Goal: Find specific page/section: Find specific page/section

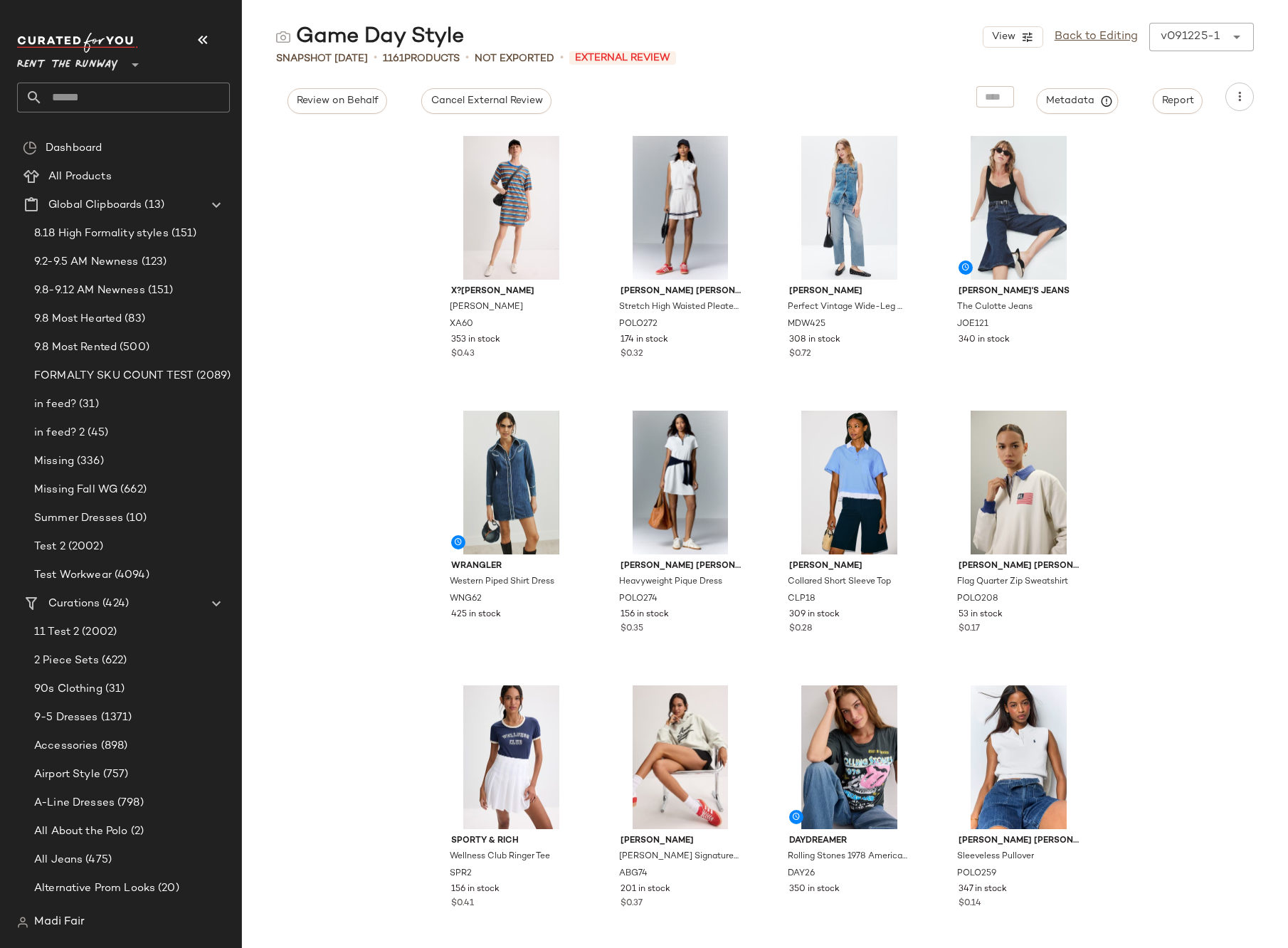
click at [93, 110] on input "text" at bounding box center [136, 97] width 187 height 30
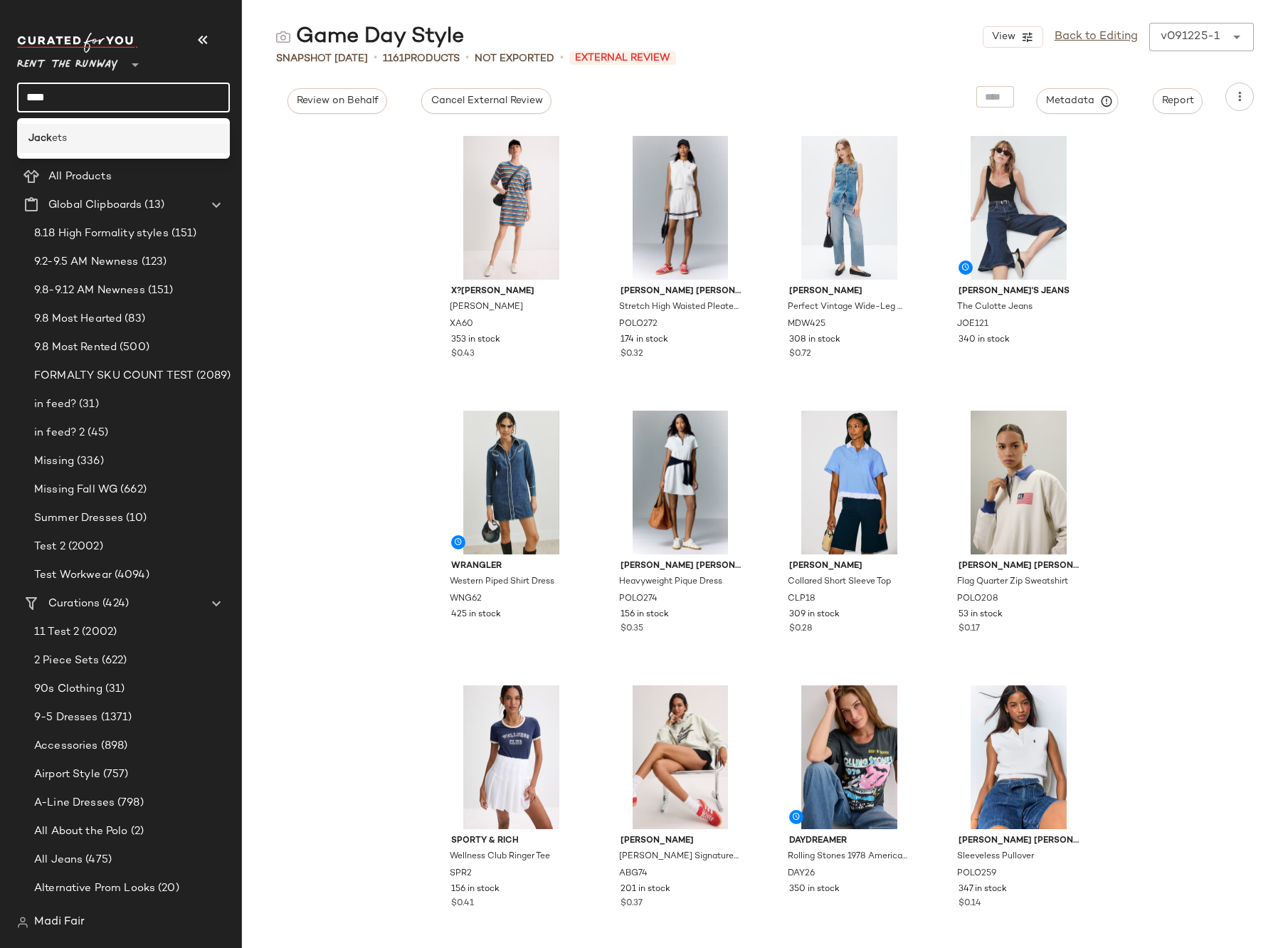
type input "****"
click at [97, 138] on div "[PERSON_NAME] ets" at bounding box center [124, 138] width 190 height 15
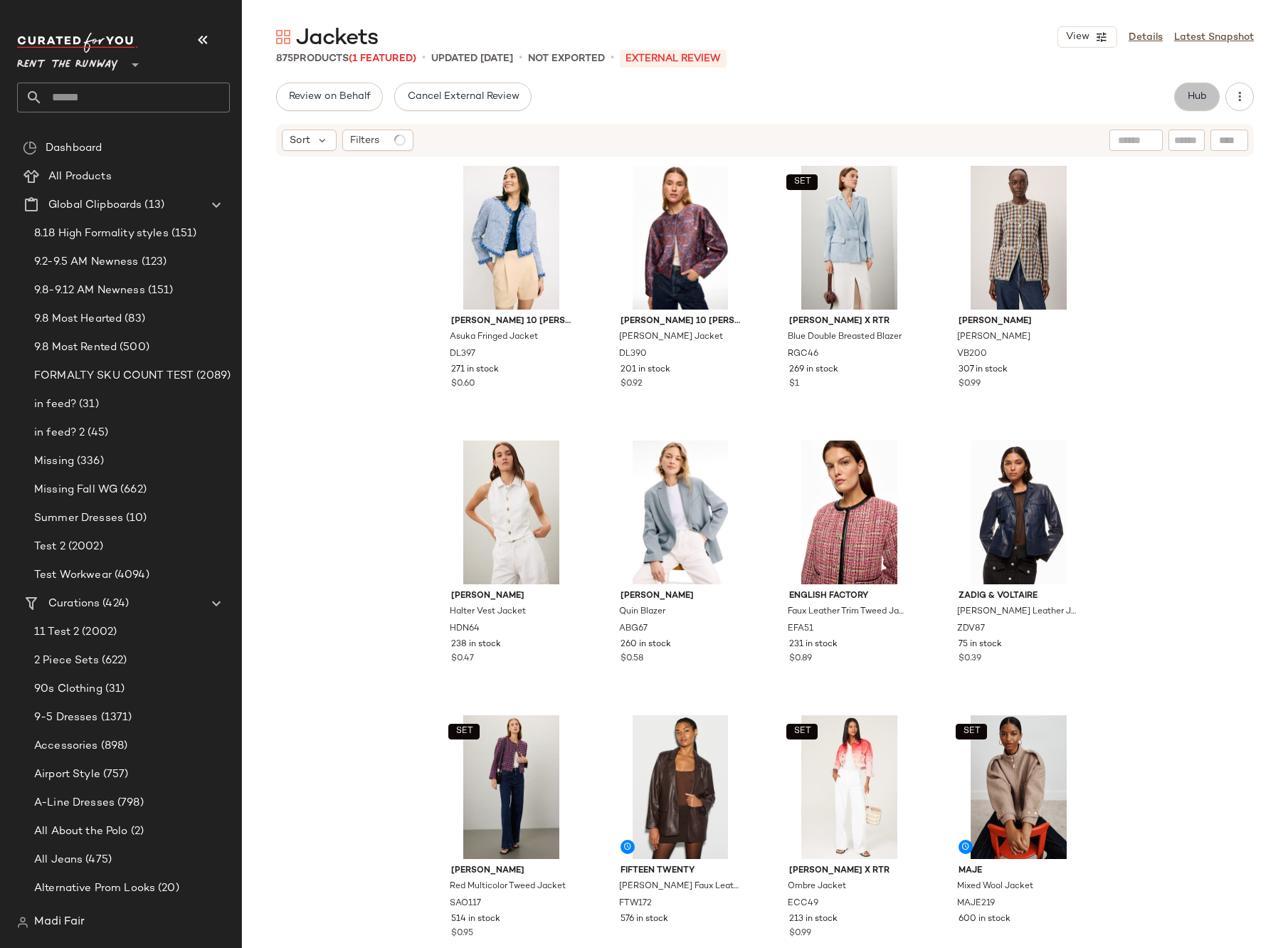
click at [1189, 105] on button "Hub" at bounding box center [1198, 97] width 46 height 29
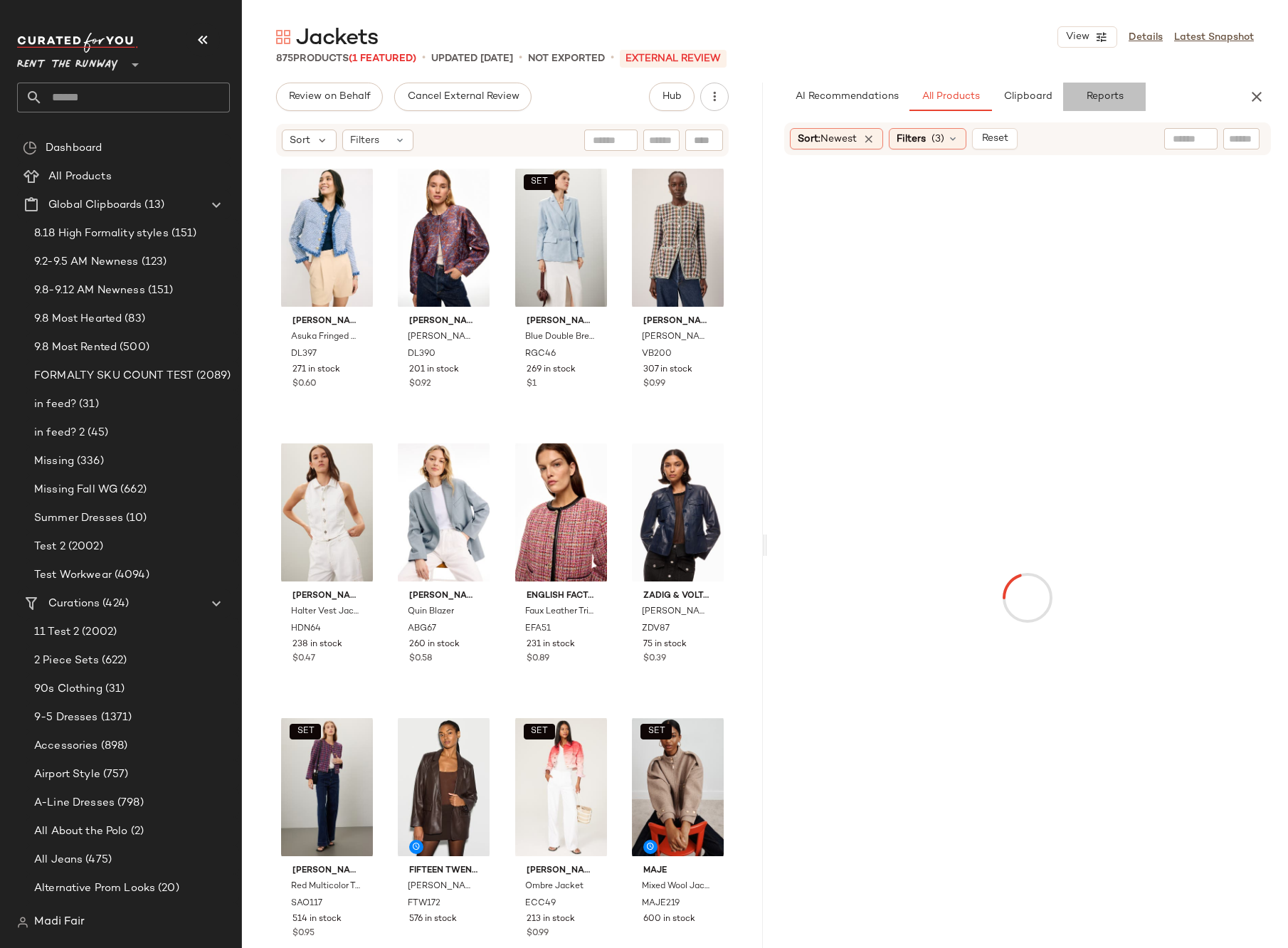
click at [1101, 104] on button "Reports" at bounding box center [1104, 97] width 82 height 29
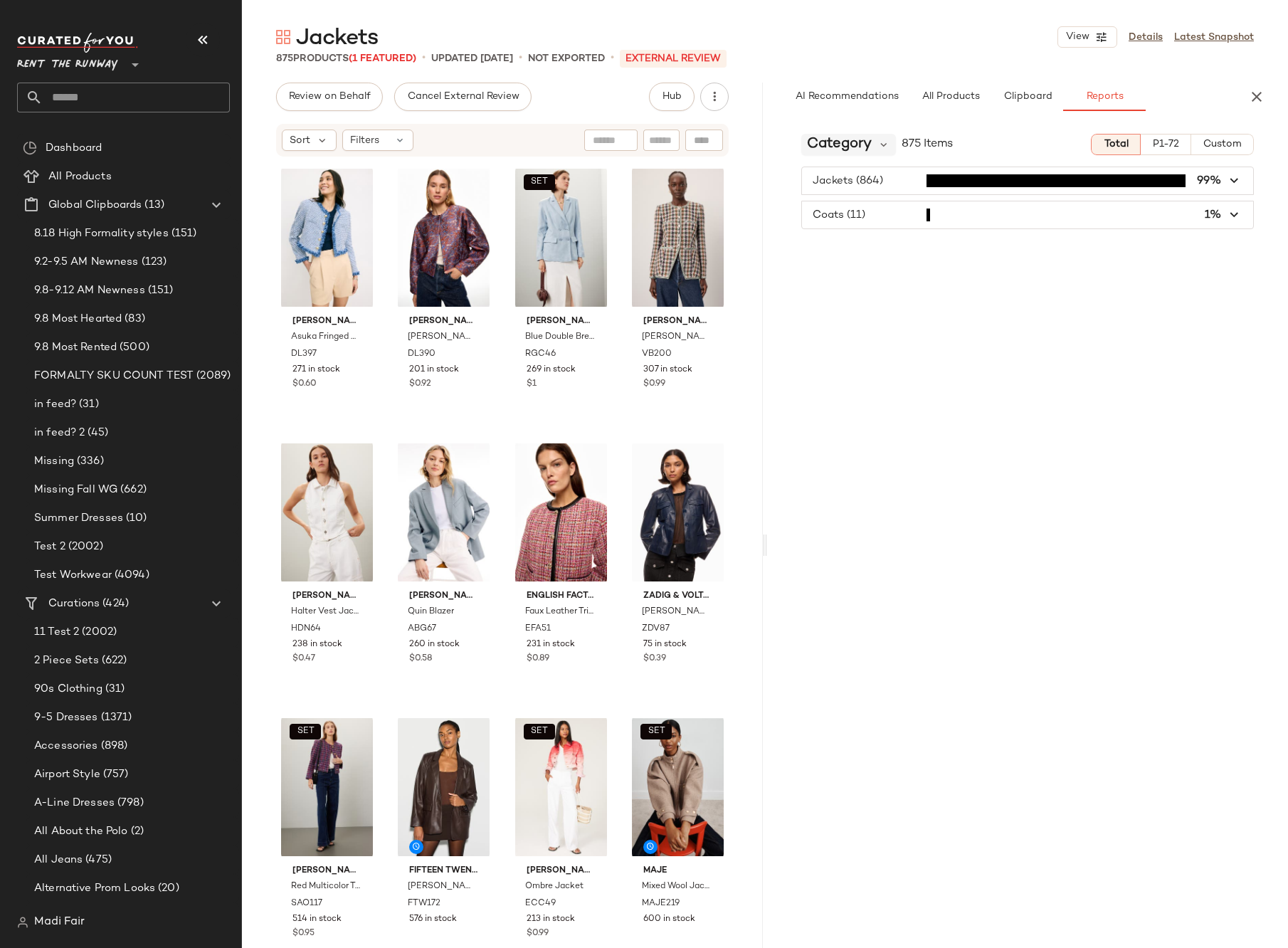
click at [855, 147] on span "Category" at bounding box center [840, 144] width 65 height 21
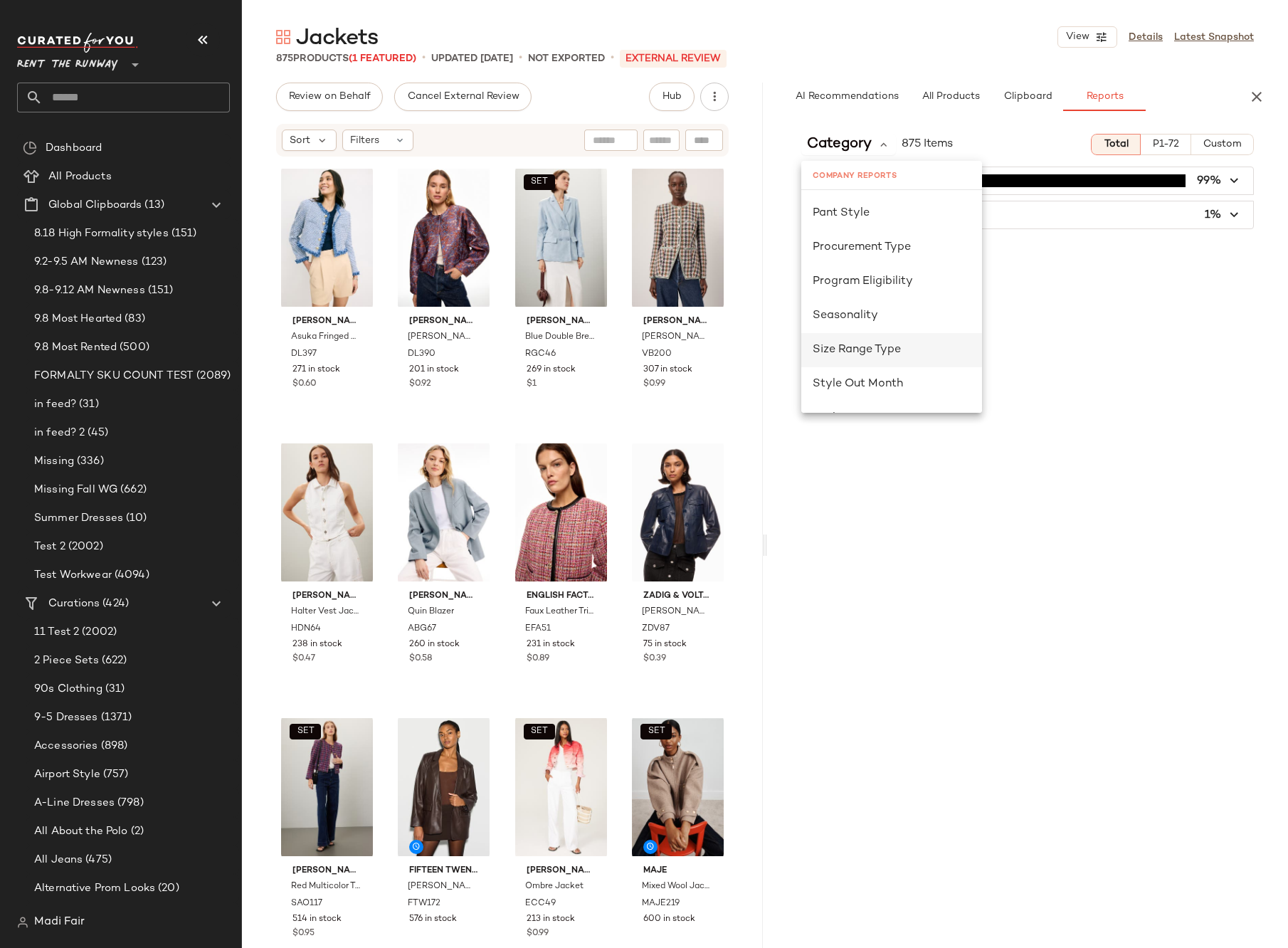
scroll to position [854, 0]
click at [865, 284] on span "Seasonality" at bounding box center [845, 283] width 66 height 12
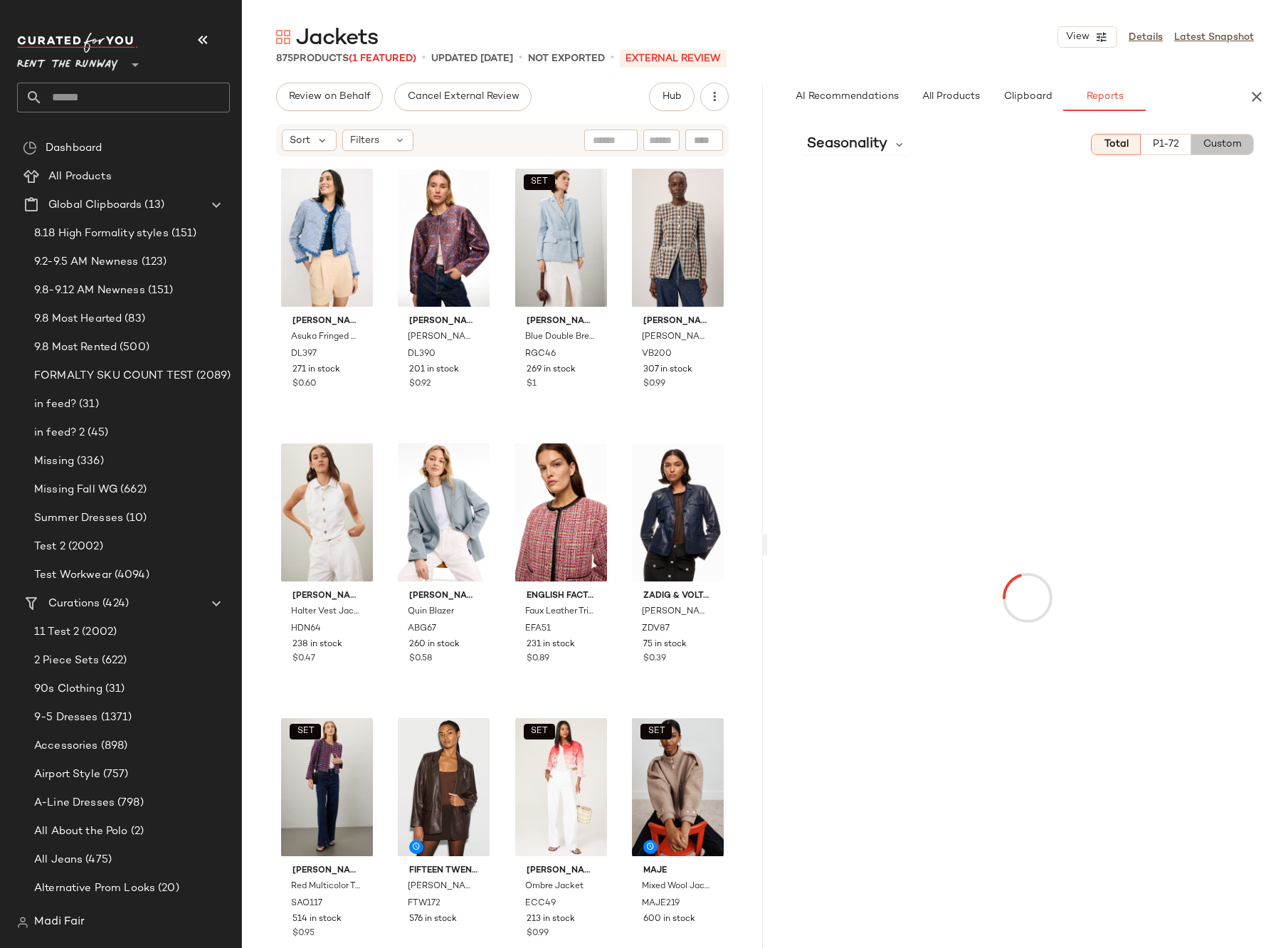
click at [1227, 150] on span "Custom" at bounding box center [1221, 144] width 39 height 11
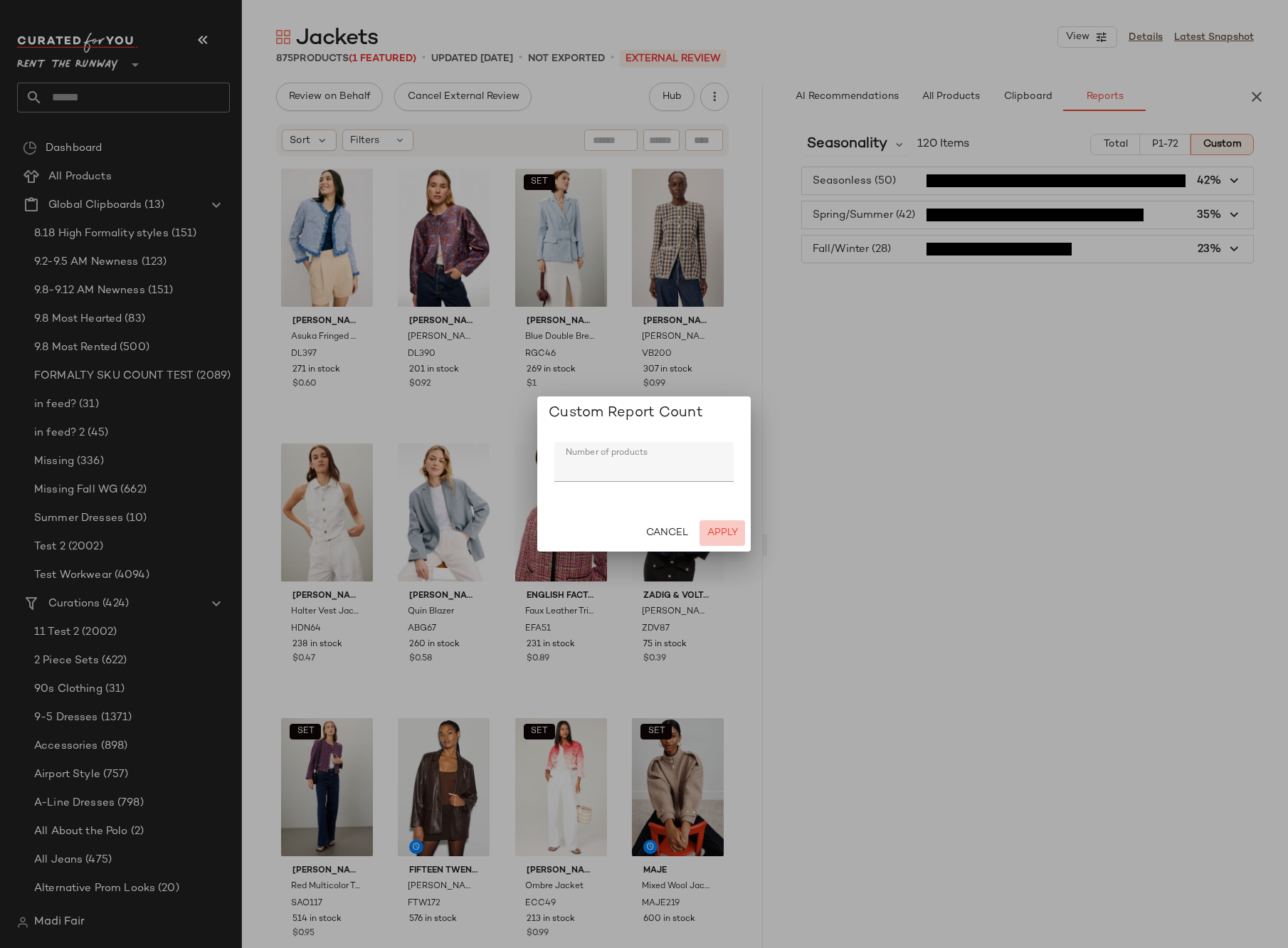
click at [726, 524] on button "Apply" at bounding box center [722, 533] width 46 height 25
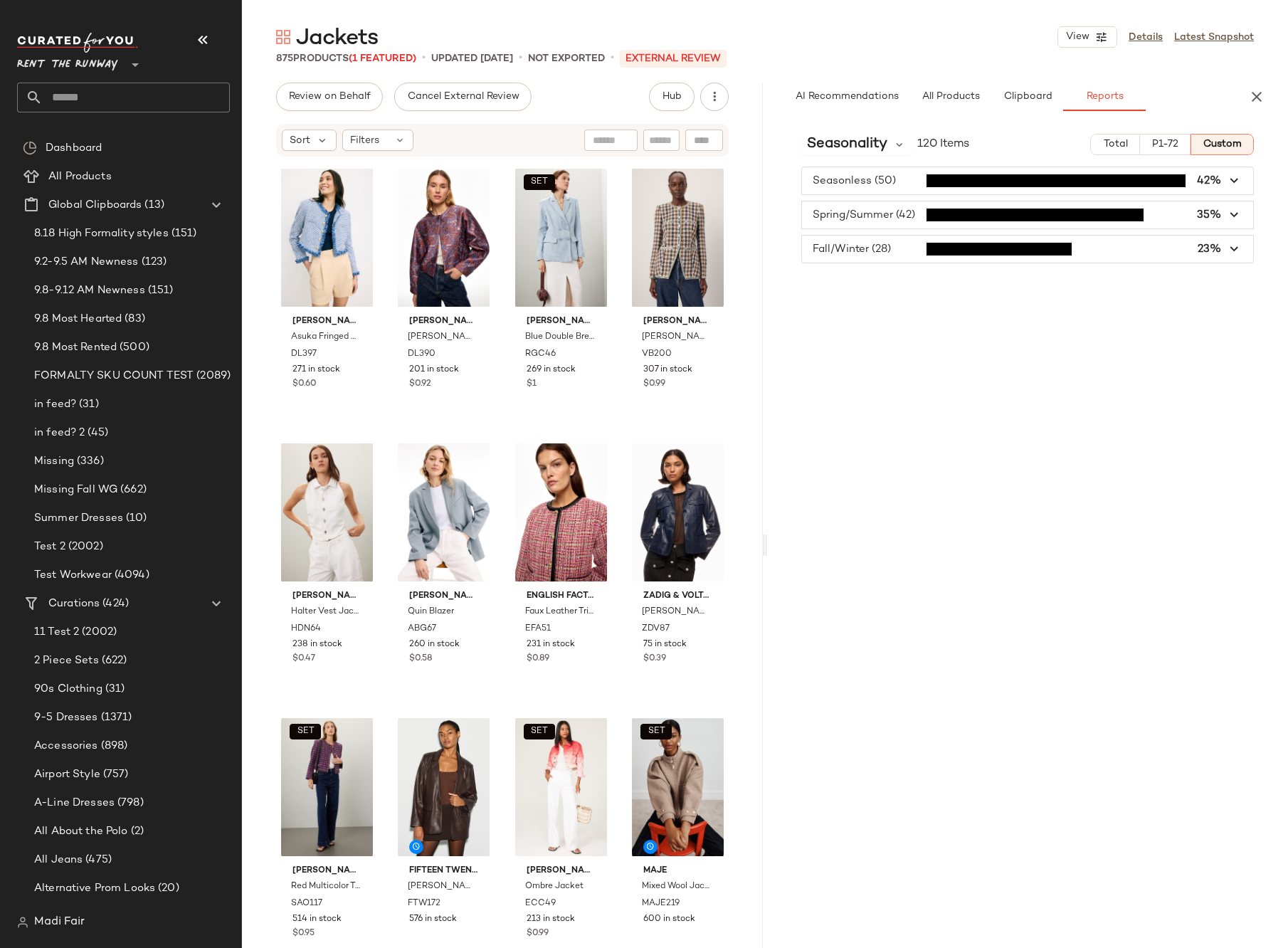
click at [135, 104] on input "text" at bounding box center [136, 97] width 187 height 30
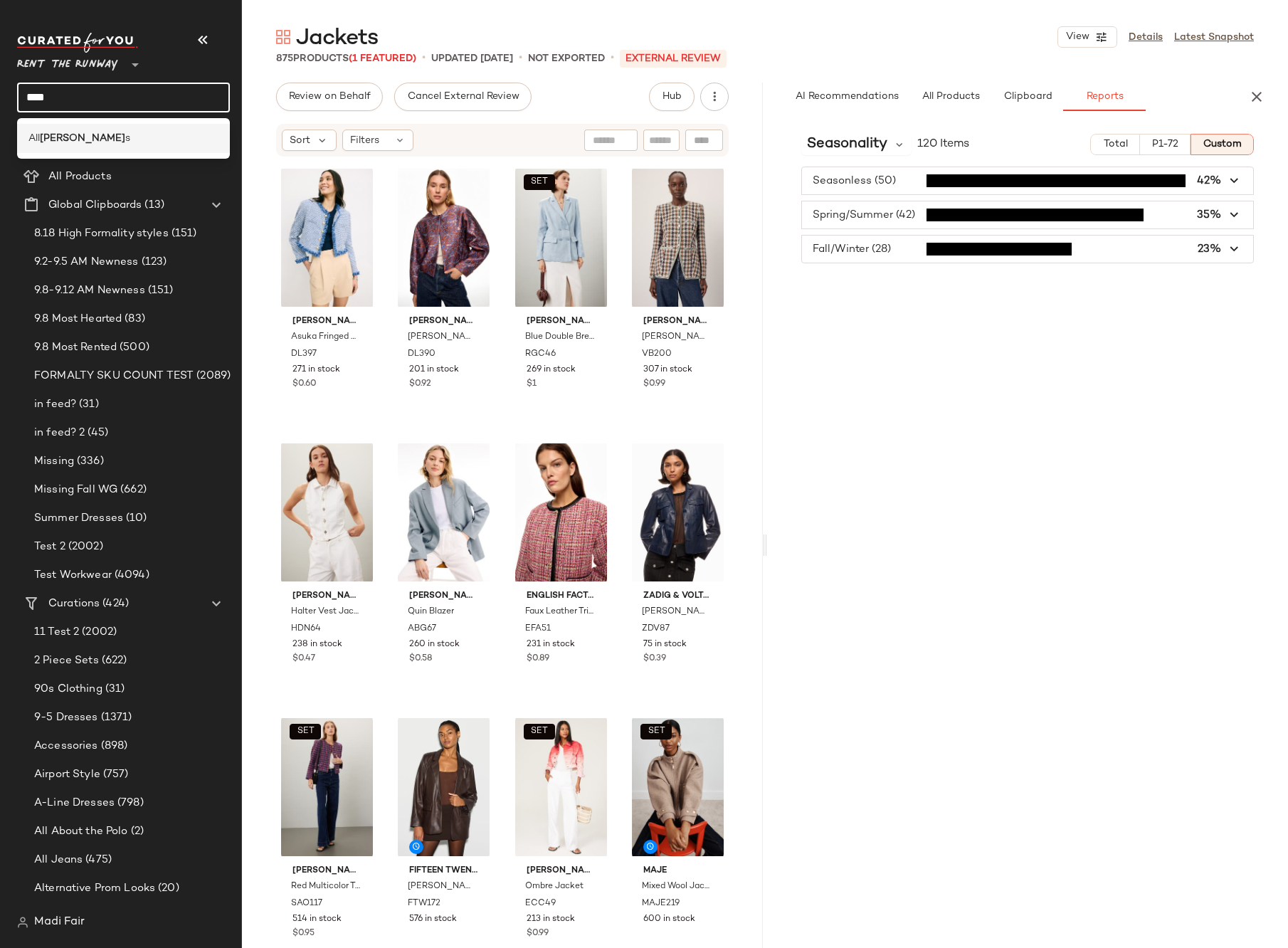
type input "****"
click at [125, 132] on span "s" at bounding box center [128, 138] width 5 height 15
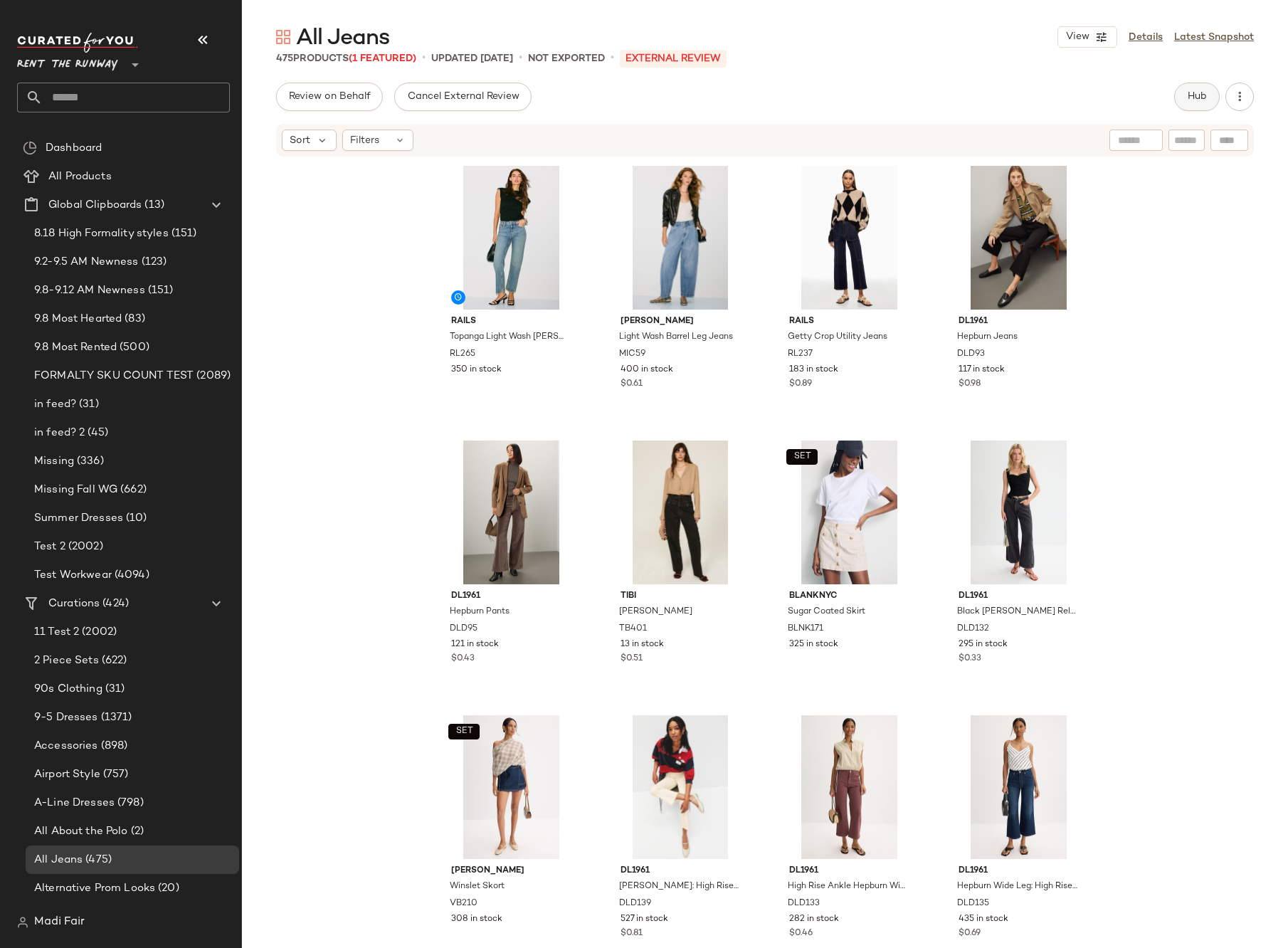
click at [1184, 93] on button "Hub" at bounding box center [1198, 97] width 46 height 29
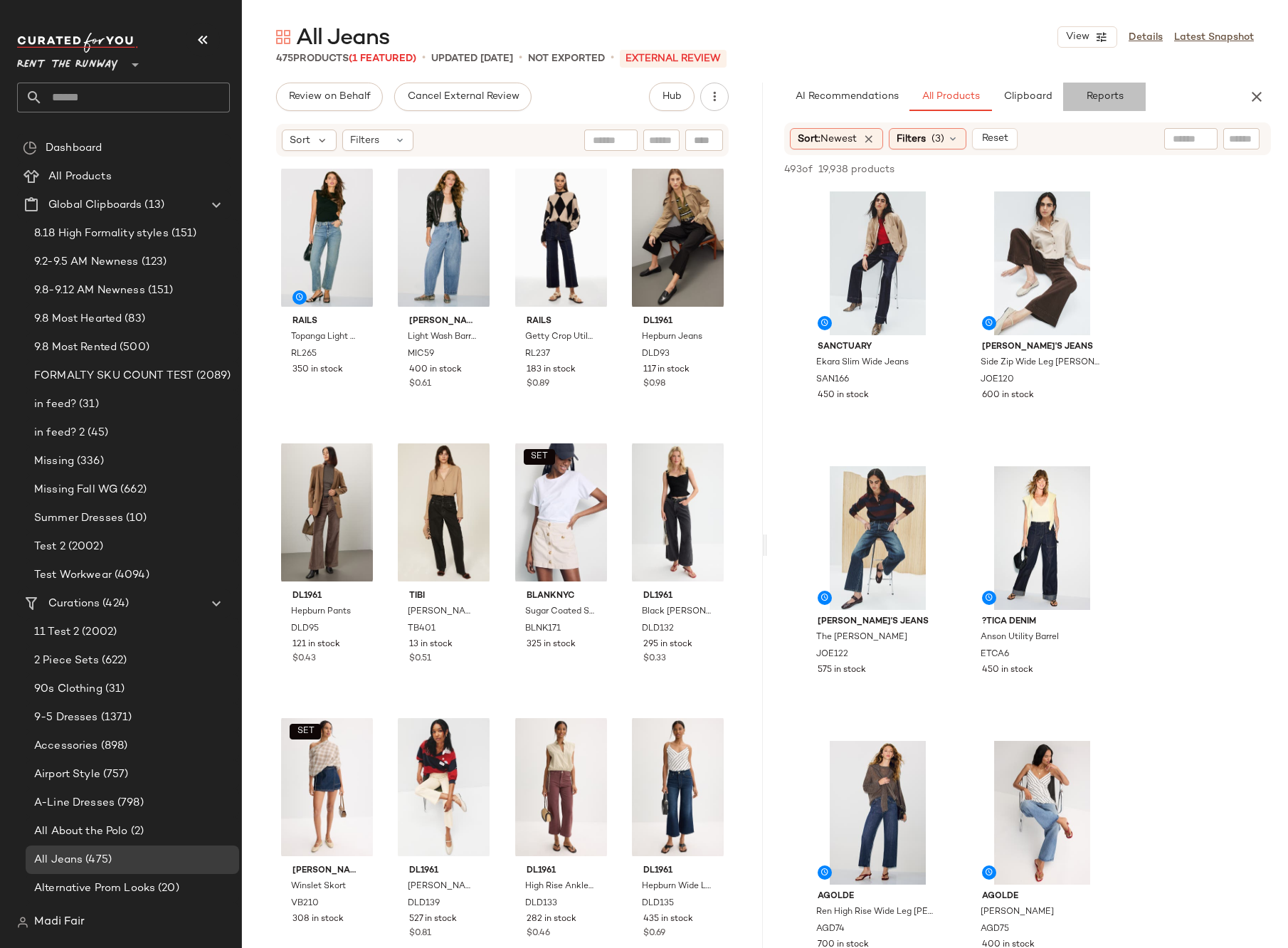
click at [1099, 97] on span "Reports" at bounding box center [1104, 97] width 38 height 11
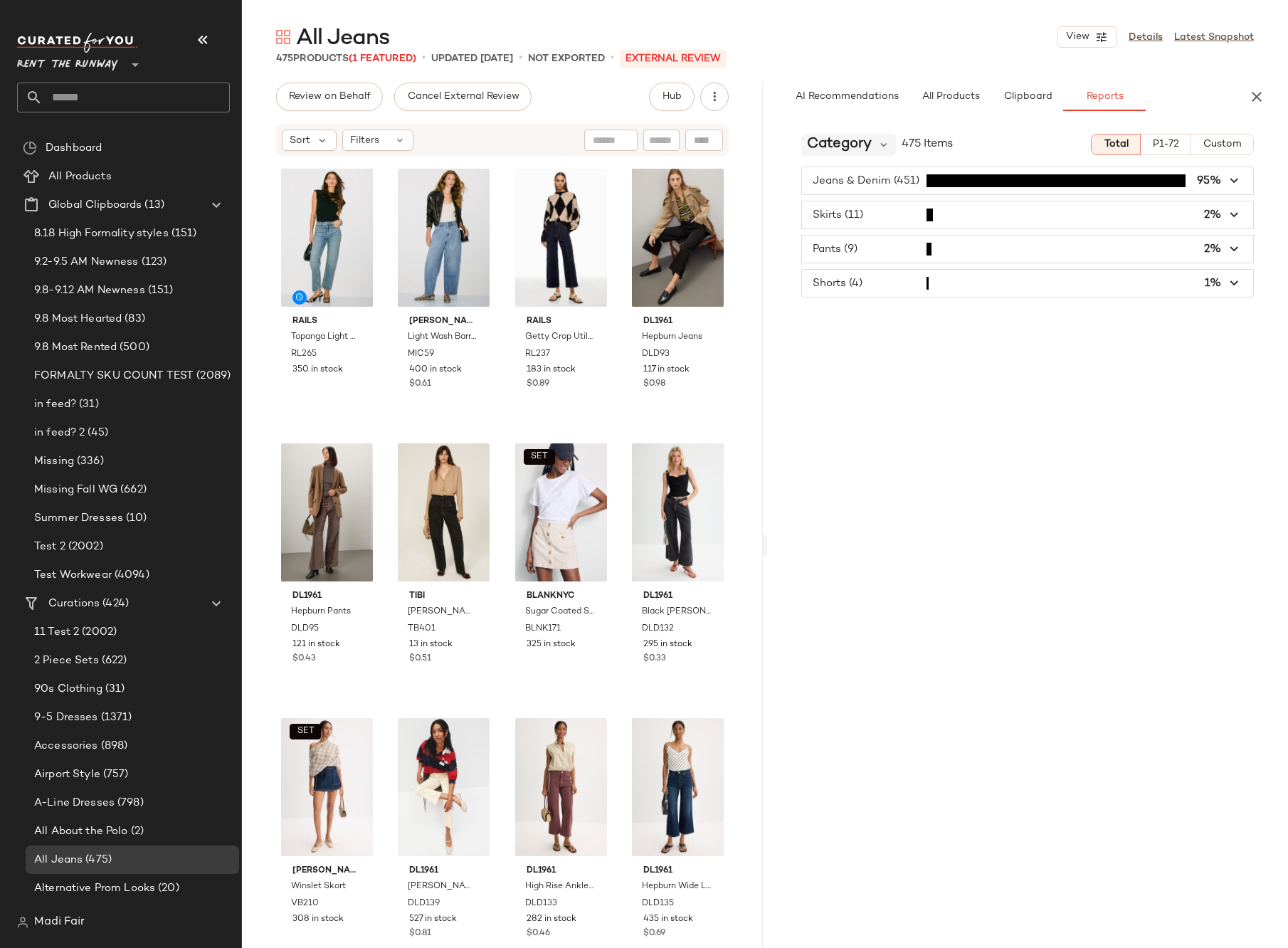
click at [841, 152] on span "Category" at bounding box center [840, 144] width 65 height 21
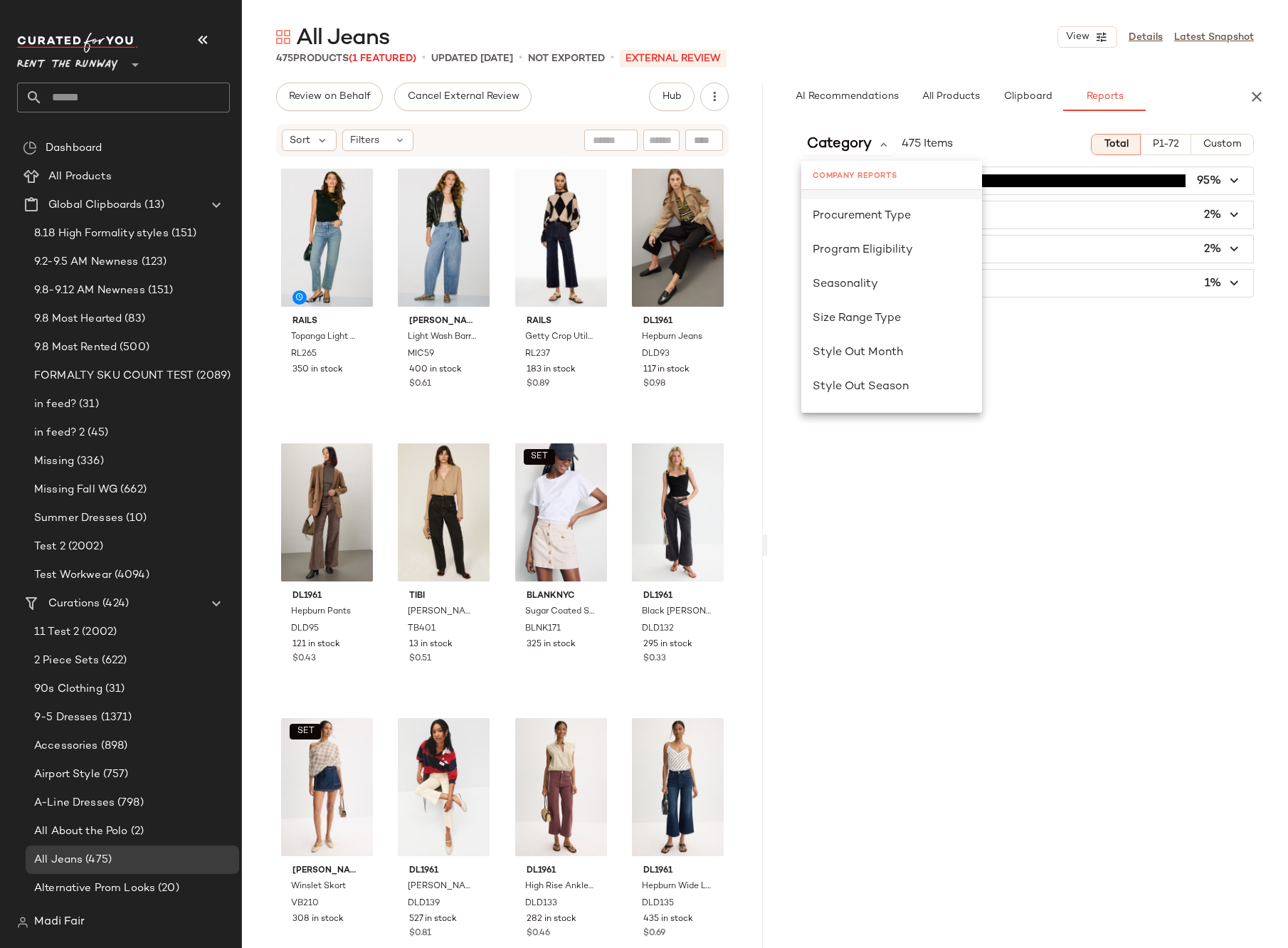
scroll to position [854, 0]
click at [868, 288] on span "Seasonality" at bounding box center [845, 283] width 66 height 12
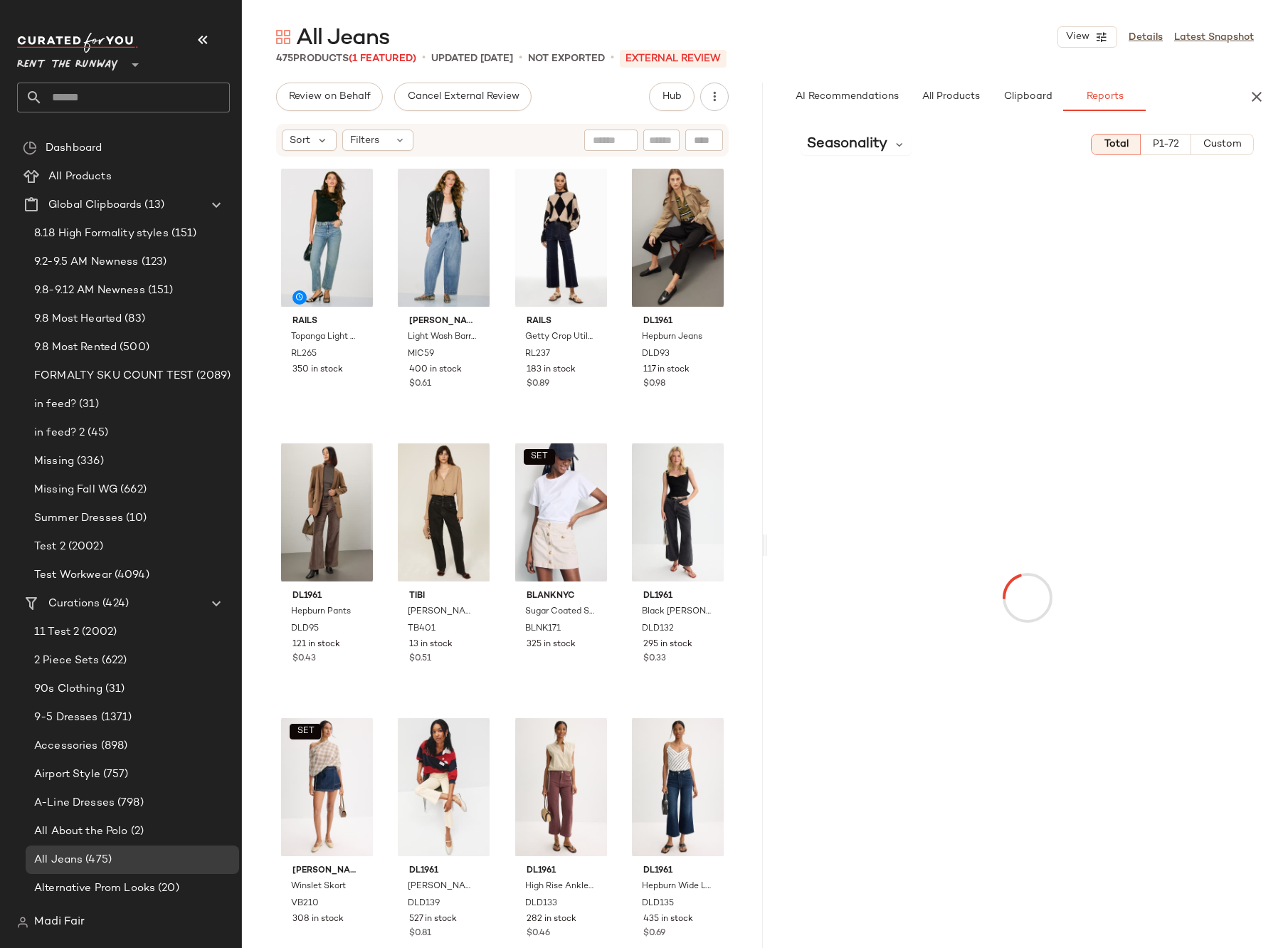
click at [1214, 143] on span "Custom" at bounding box center [1221, 144] width 39 height 11
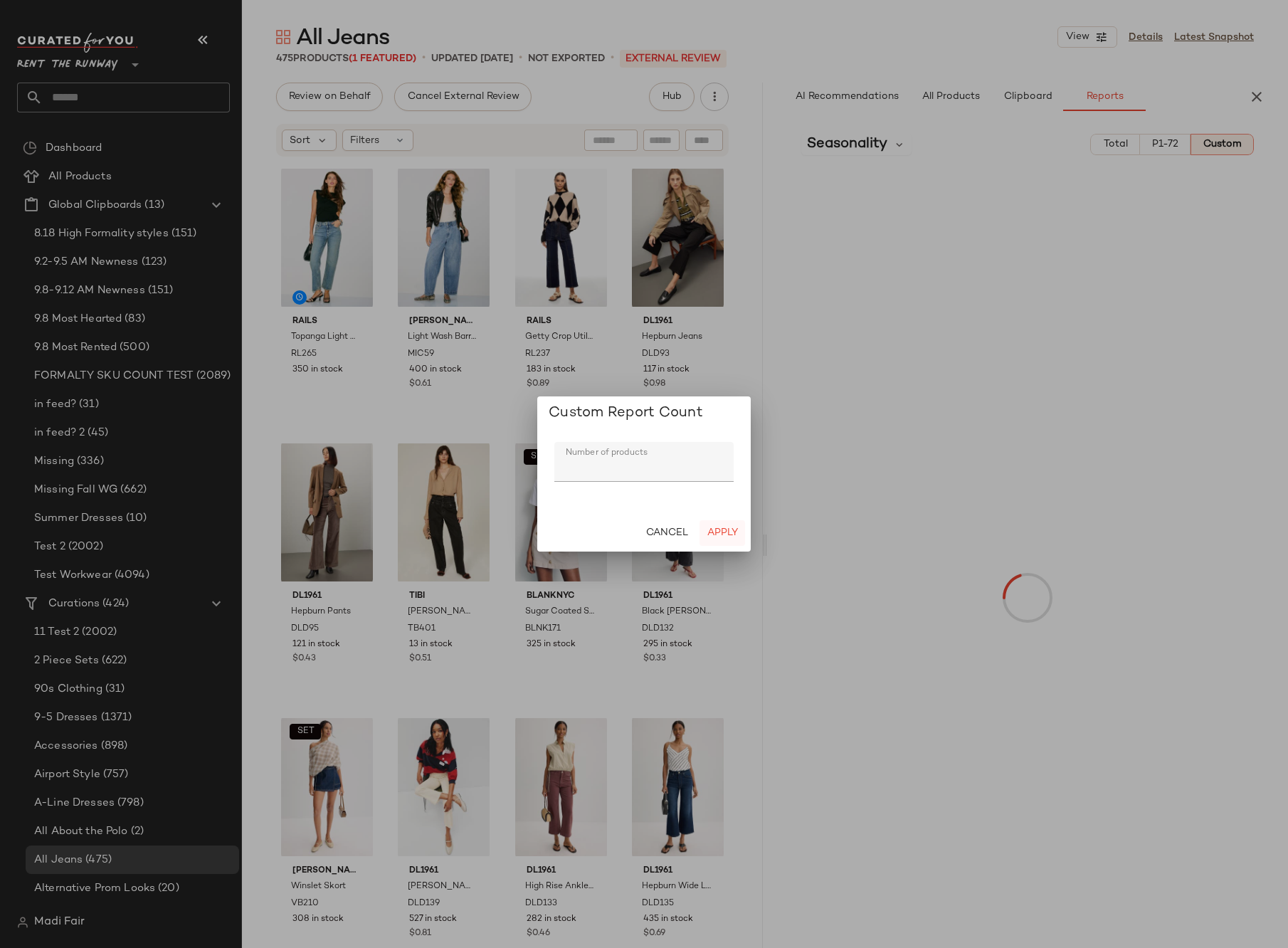
click at [716, 533] on span "Apply" at bounding box center [722, 533] width 32 height 11
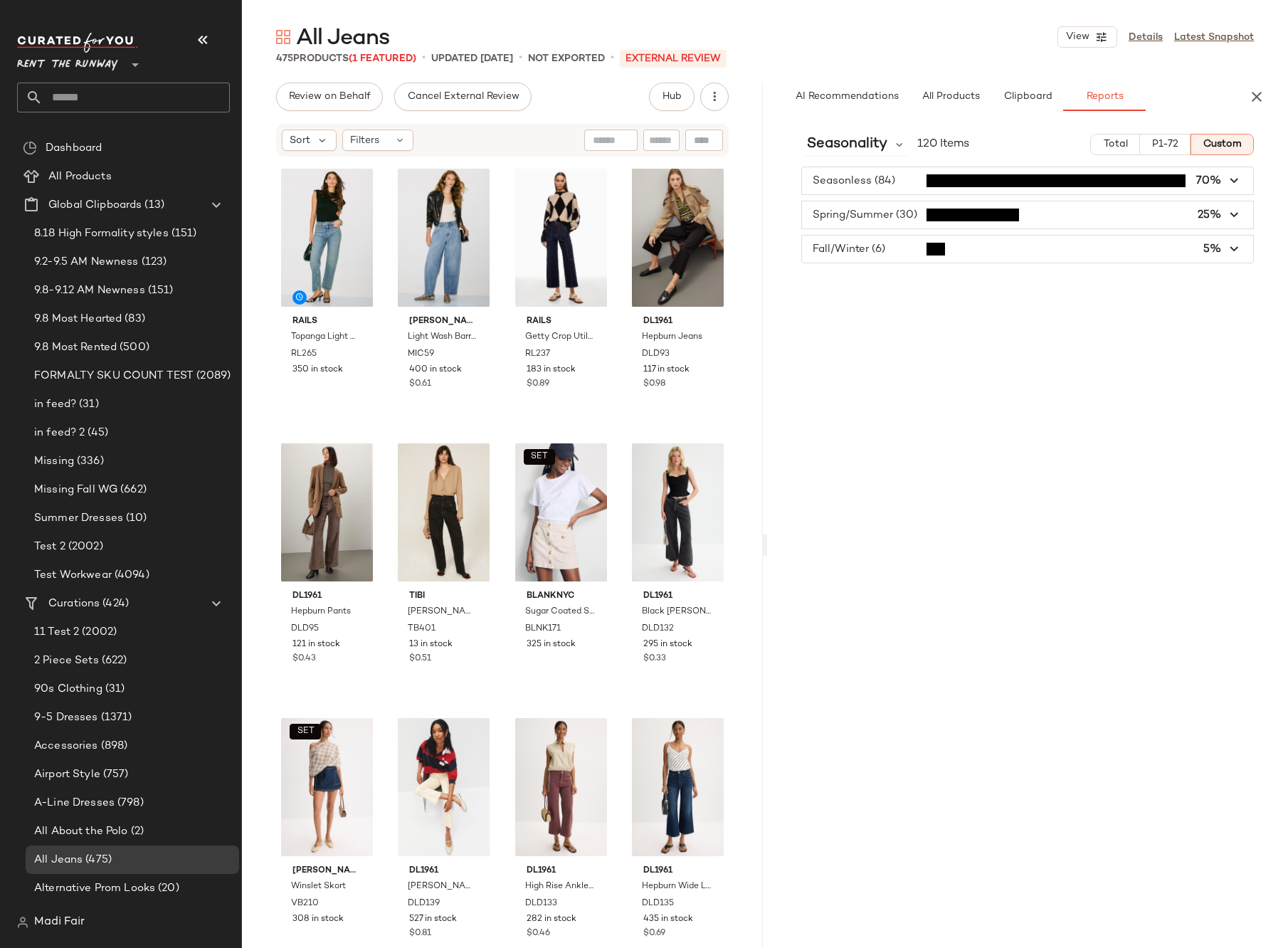
click at [93, 88] on input "text" at bounding box center [136, 97] width 187 height 30
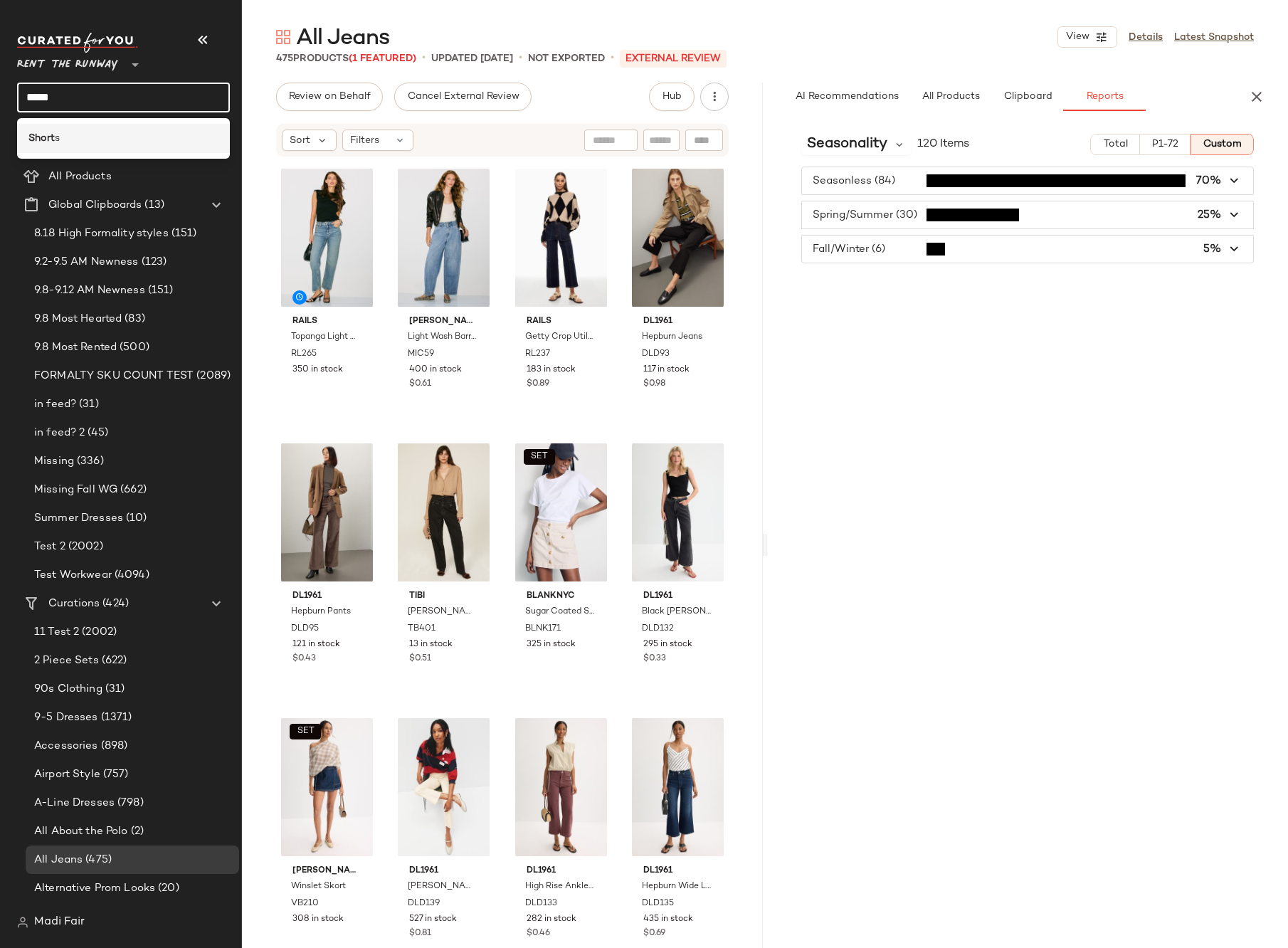
type input "*****"
click at [94, 137] on div "Short s" at bounding box center [124, 138] width 190 height 15
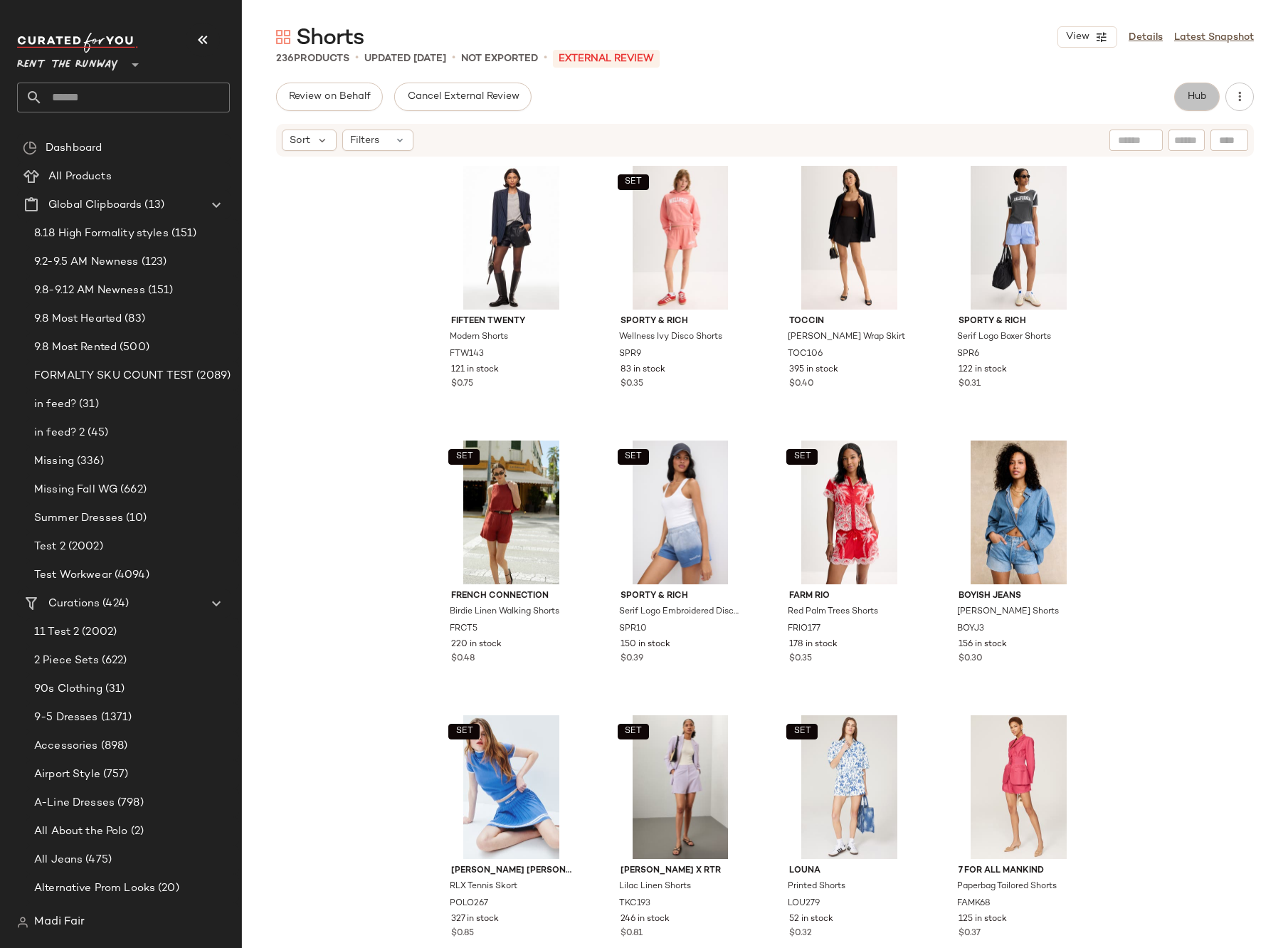
click at [1202, 97] on span "Hub" at bounding box center [1197, 97] width 20 height 11
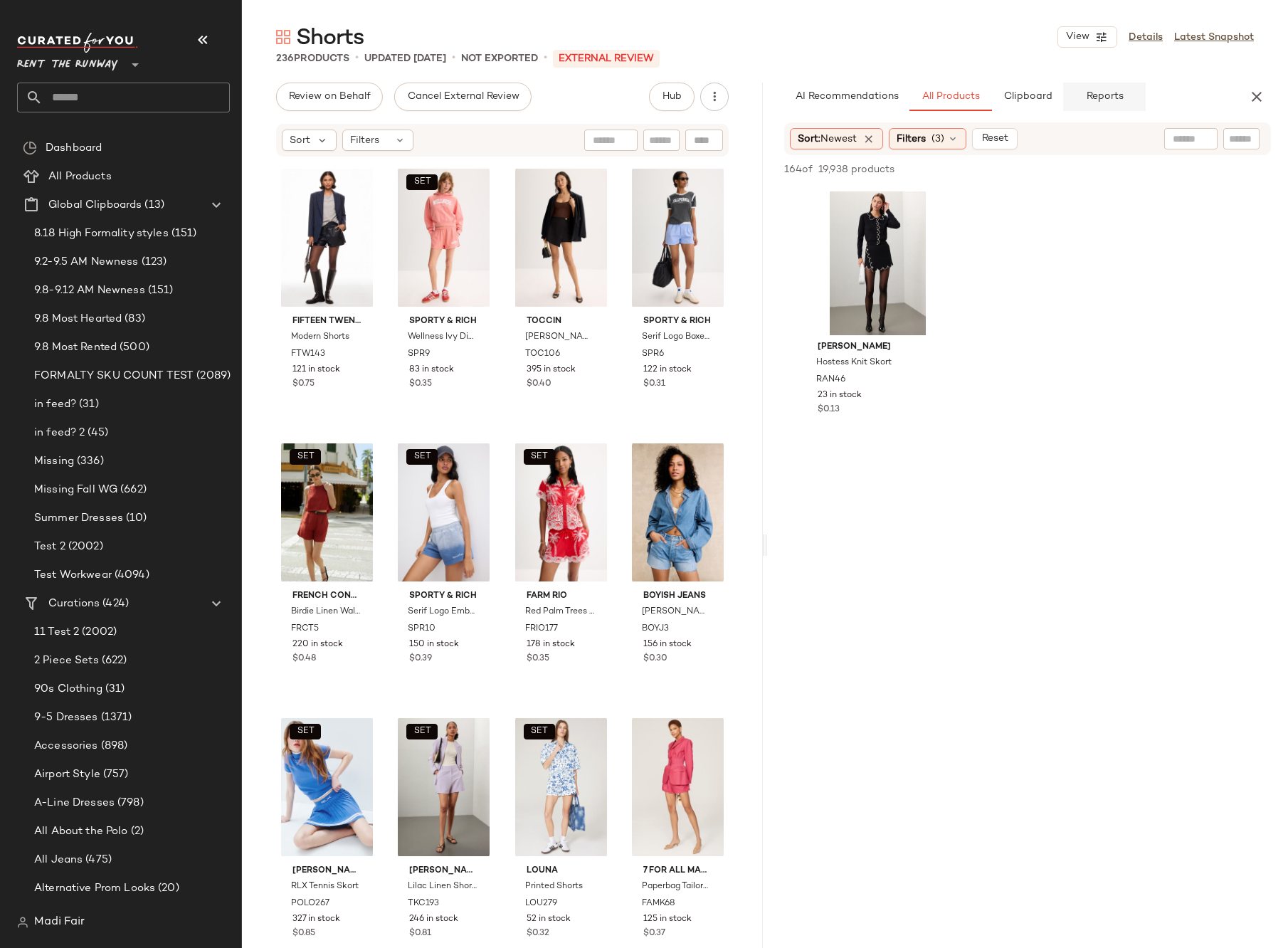
click at [1104, 102] on span "Reports" at bounding box center [1104, 97] width 38 height 11
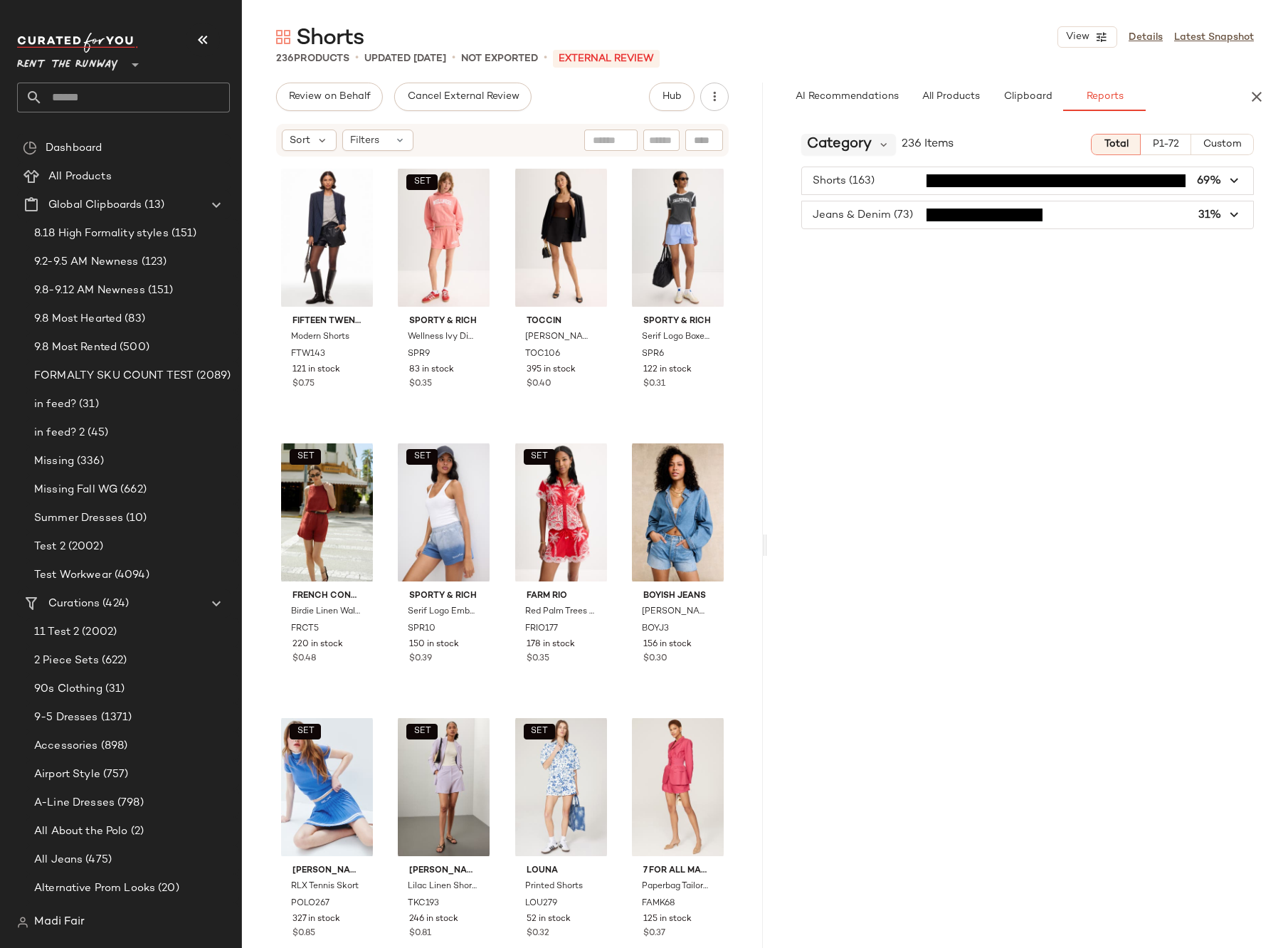
click at [823, 140] on span "Category" at bounding box center [840, 144] width 65 height 21
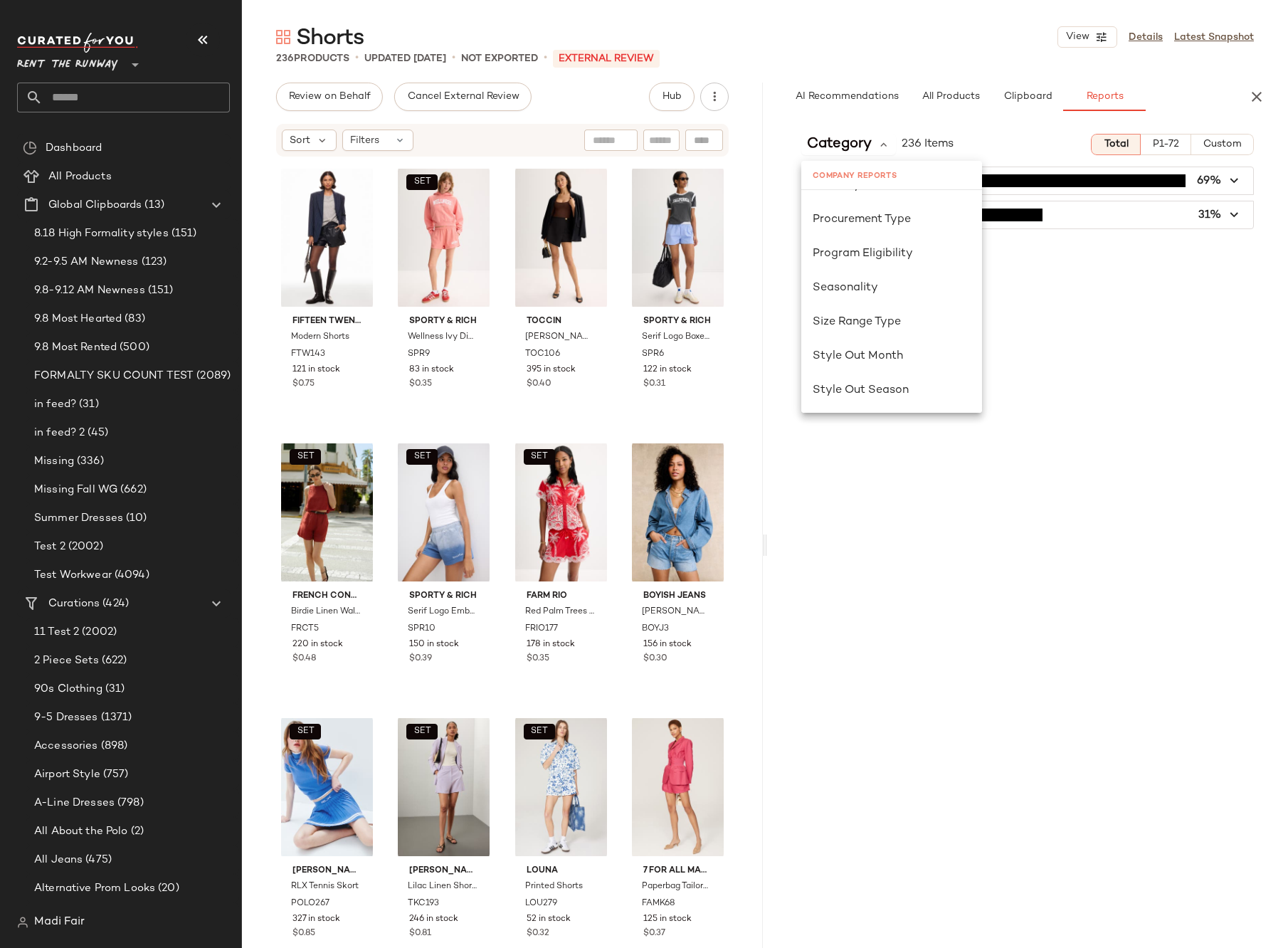
scroll to position [854, 0]
click at [876, 292] on div "Seasonality" at bounding box center [892, 283] width 181 height 34
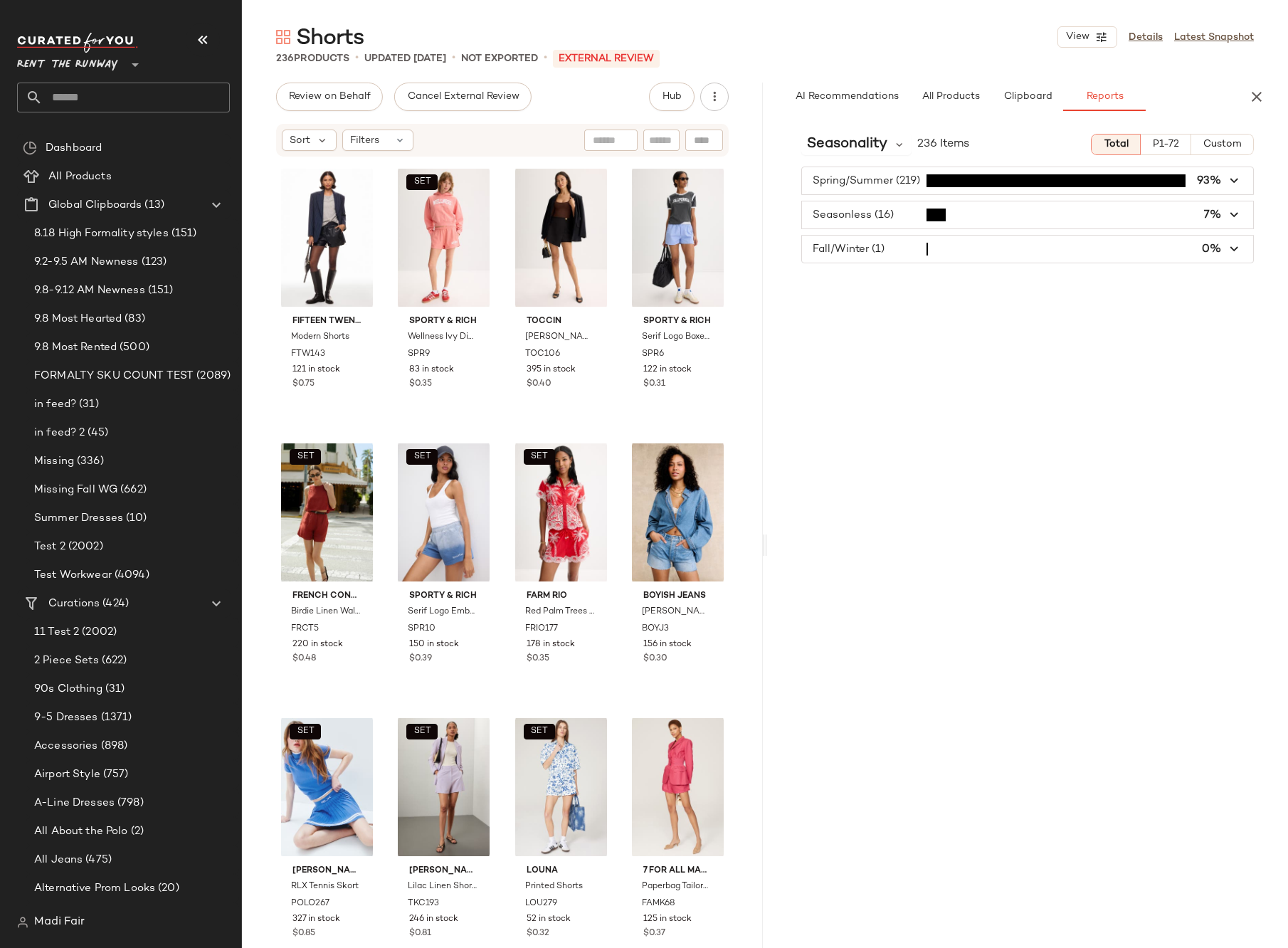
click at [1229, 147] on span "Custom" at bounding box center [1221, 144] width 39 height 11
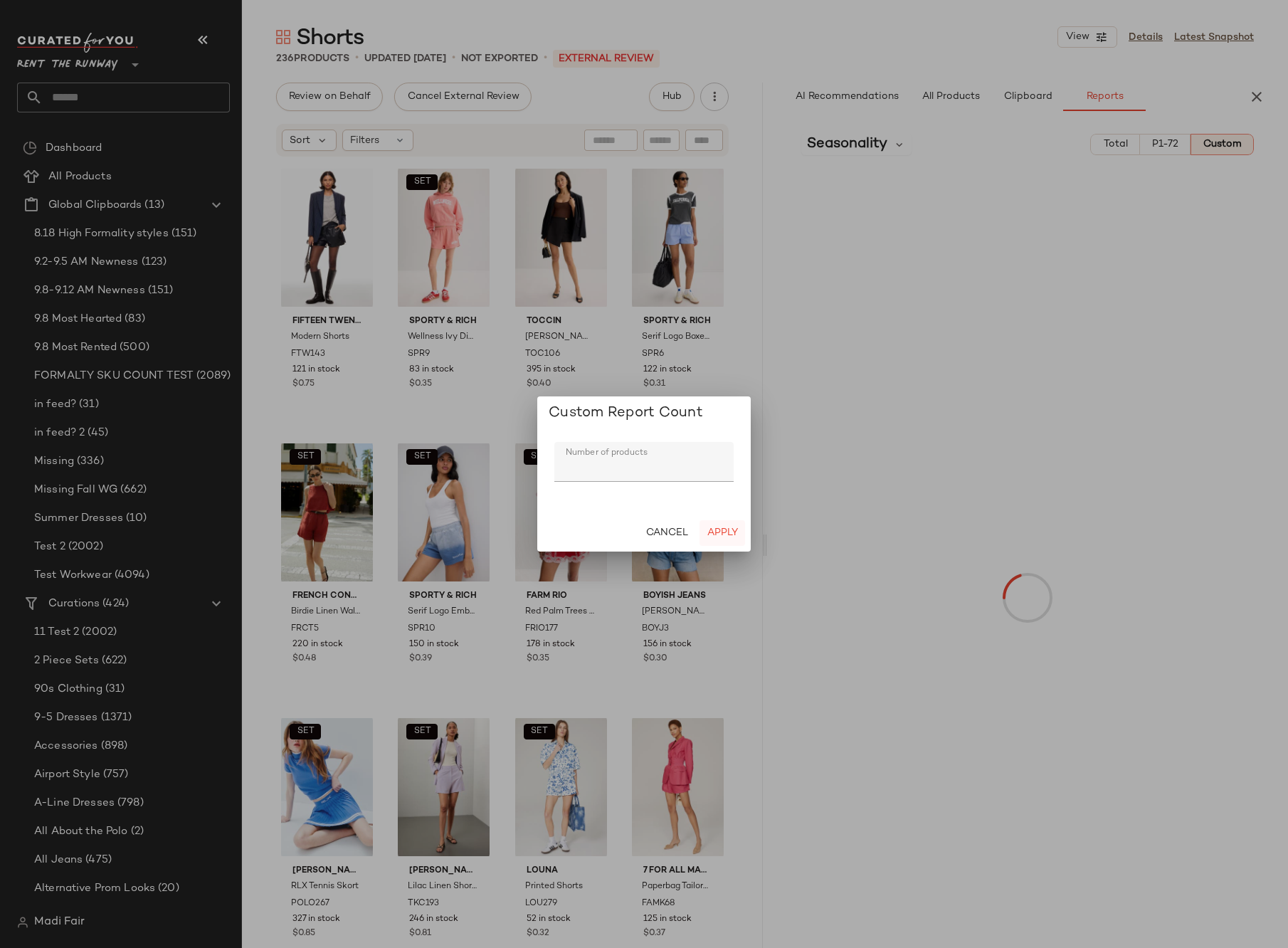
click at [739, 535] on button "Apply" at bounding box center [722, 533] width 46 height 25
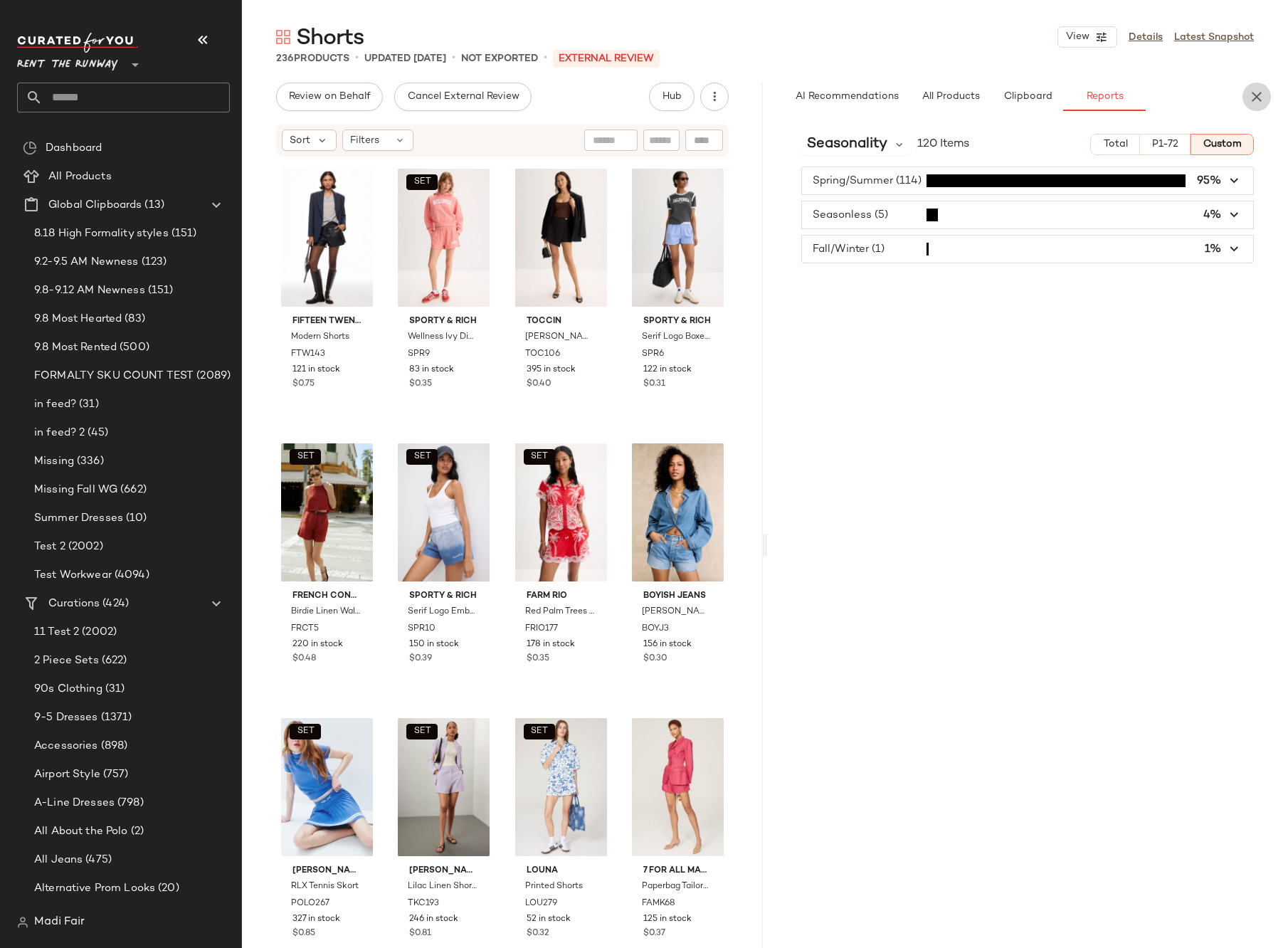
drag, startPoint x: 1259, startPoint y: 90, endPoint x: 977, endPoint y: 115, distance: 283.1
click at [1256, 91] on icon "button" at bounding box center [1257, 97] width 17 height 17
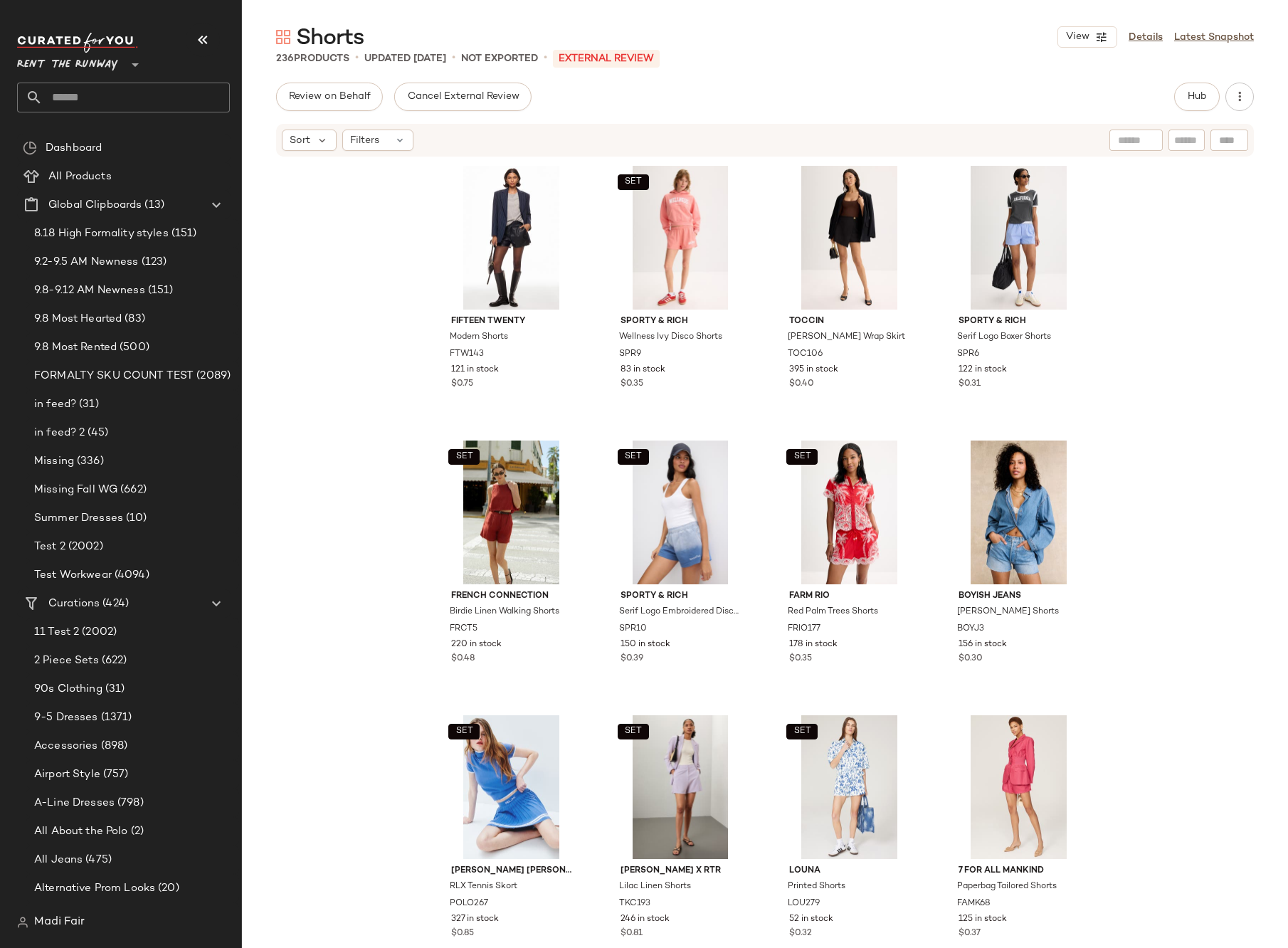
click at [218, 90] on input "text" at bounding box center [136, 97] width 187 height 30
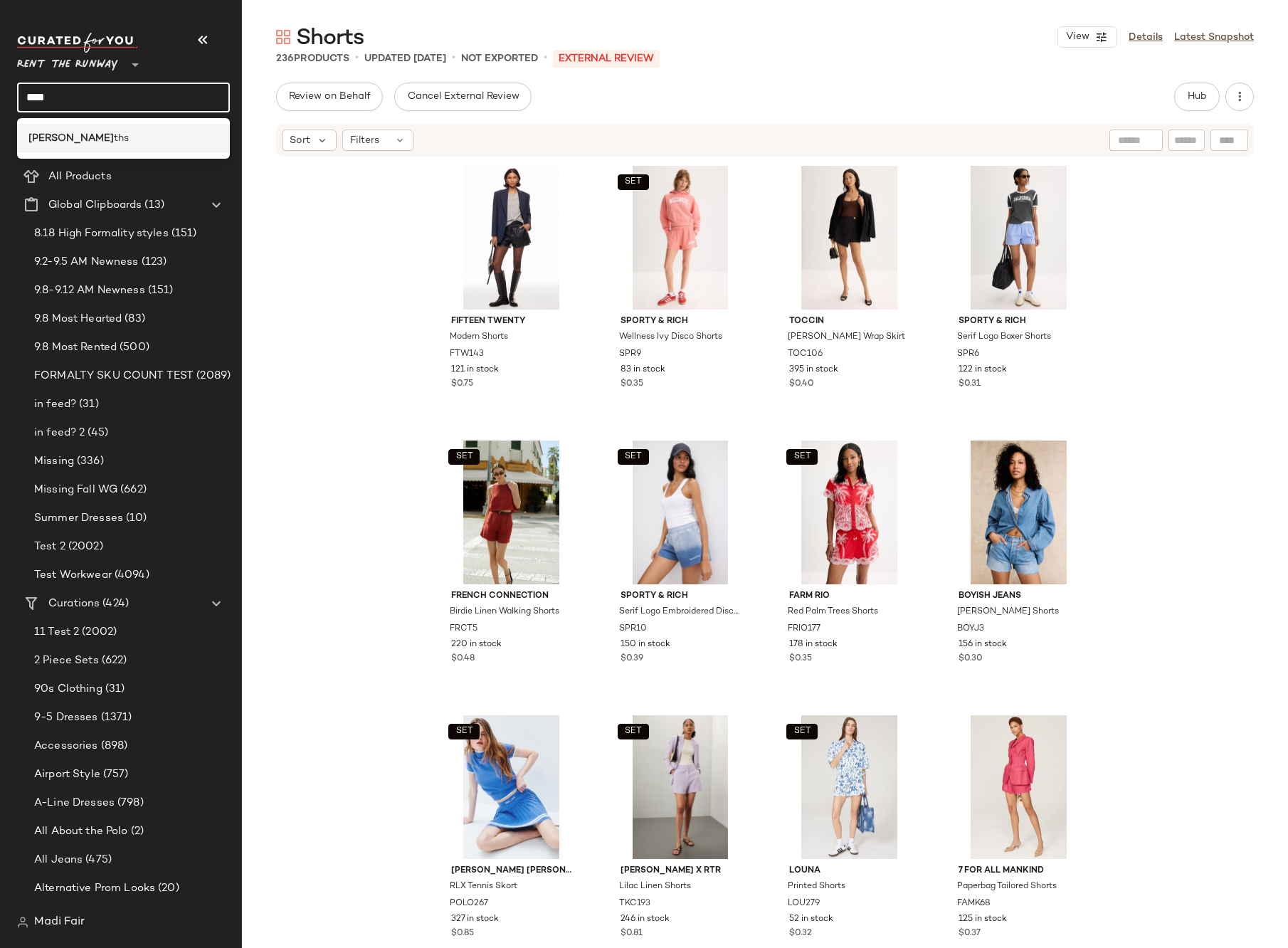
type input "****"
click at [131, 150] on div "[PERSON_NAME] ths" at bounding box center [124, 138] width 213 height 29
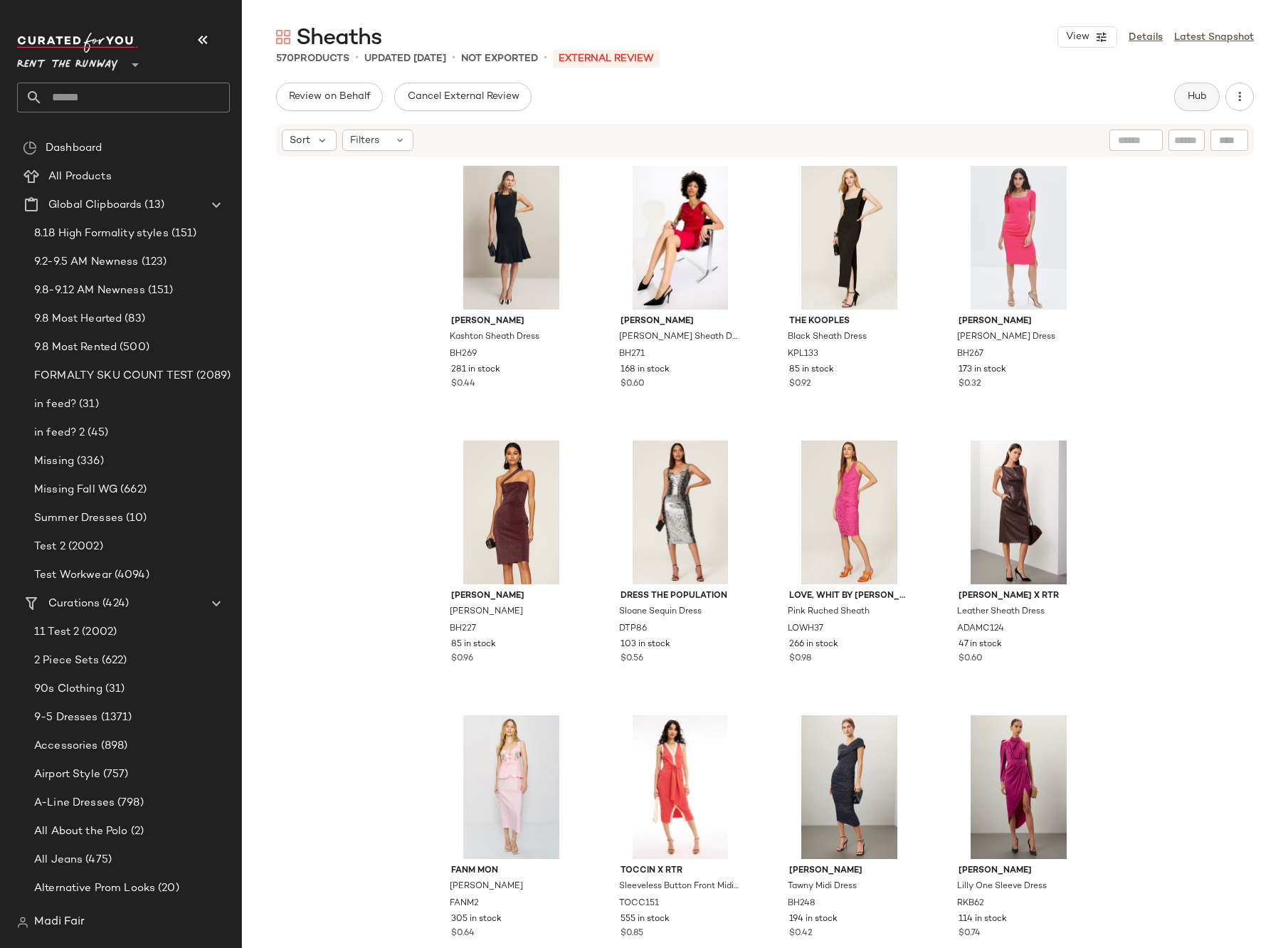
click at [1191, 103] on button "Hub" at bounding box center [1198, 97] width 46 height 29
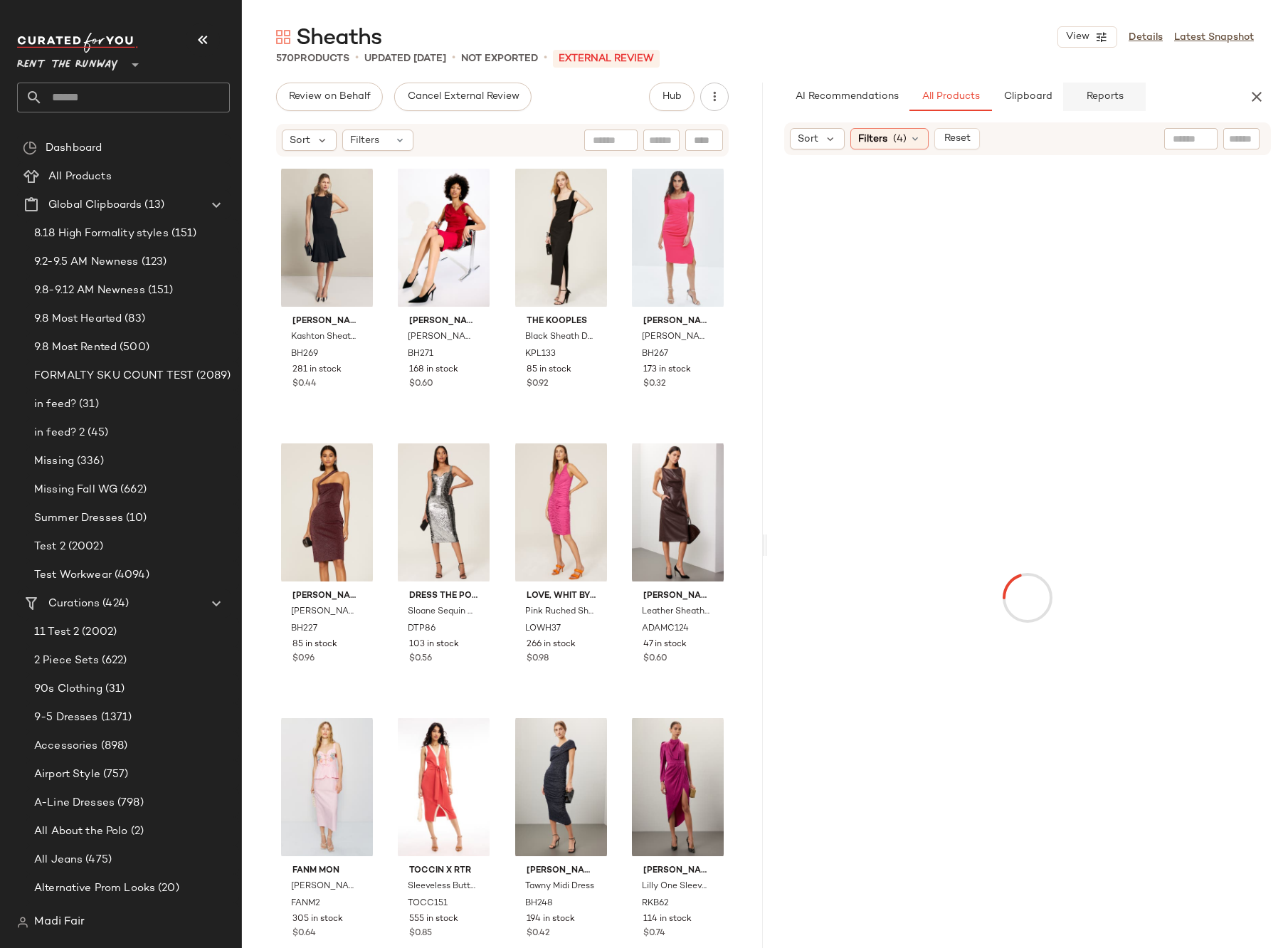
click at [1111, 93] on span "Reports" at bounding box center [1104, 97] width 38 height 11
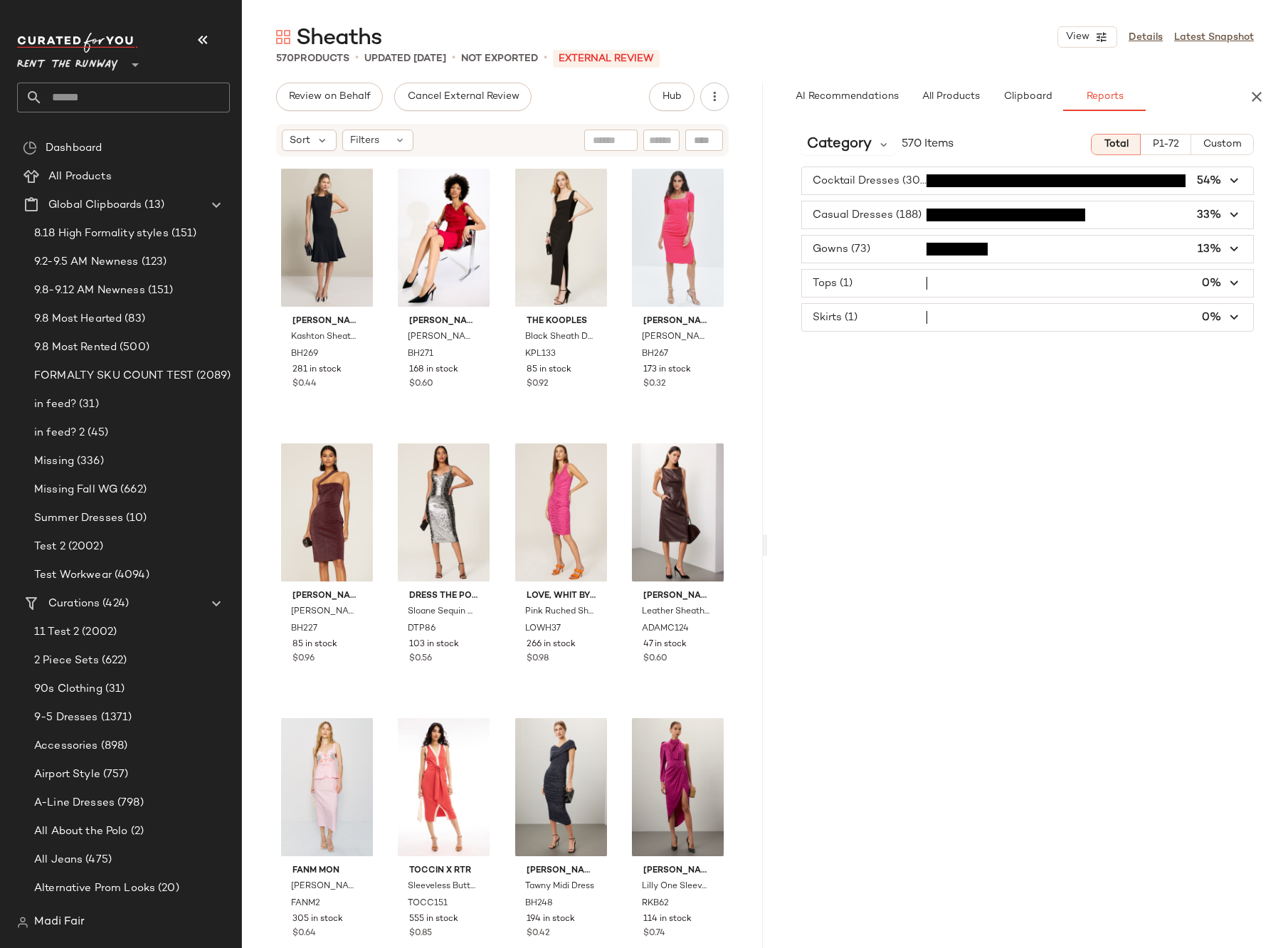
click at [839, 131] on div "Category 570 Items Total P1-72 Custom Cocktail Dresses (307) 54% Casual Dresses…" at bounding box center [1028, 565] width 521 height 885
click at [843, 137] on span "Category" at bounding box center [840, 144] width 65 height 21
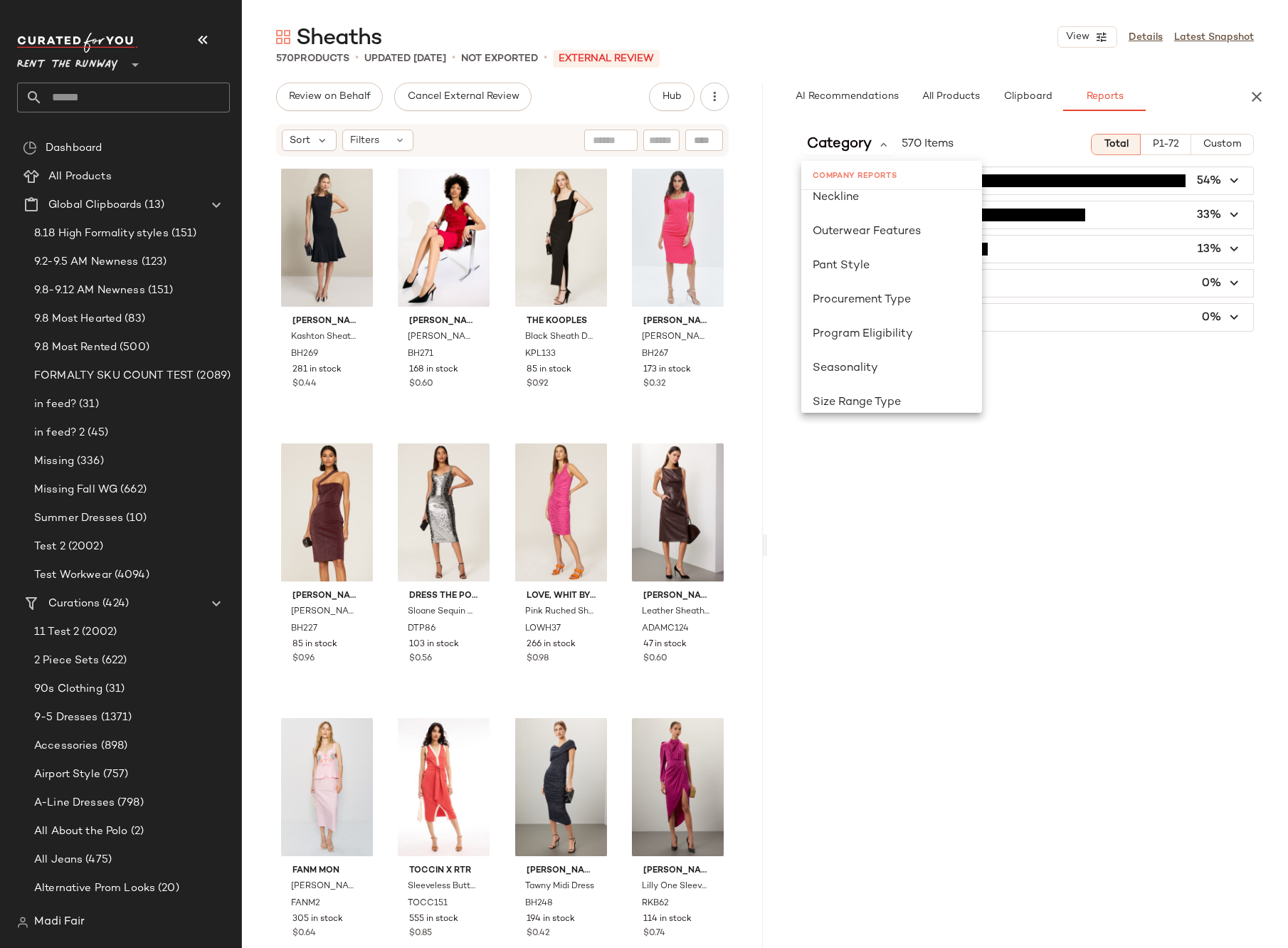
scroll to position [782, 0]
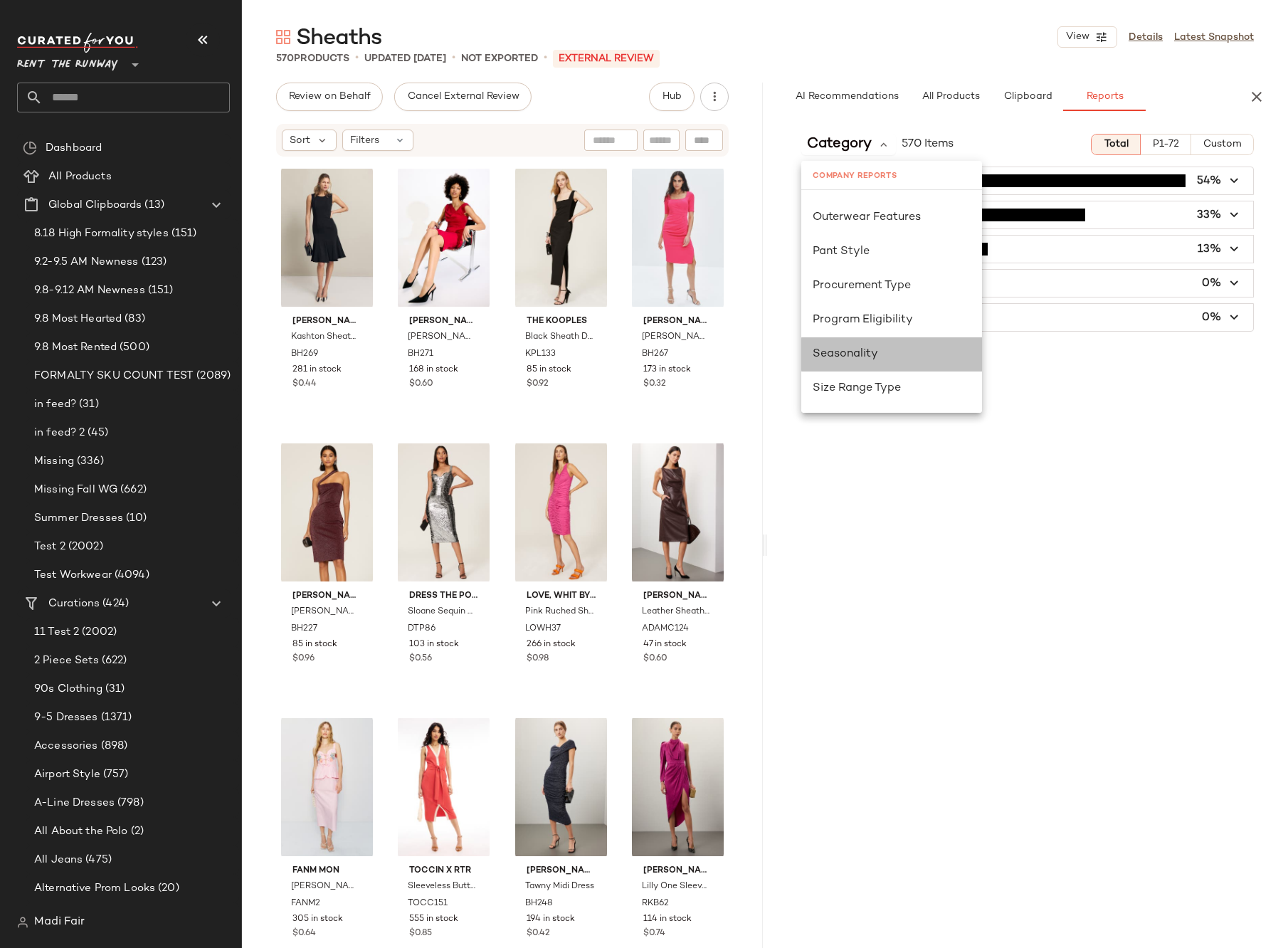
click at [889, 352] on div "Seasonality" at bounding box center [891, 355] width 158 height 17
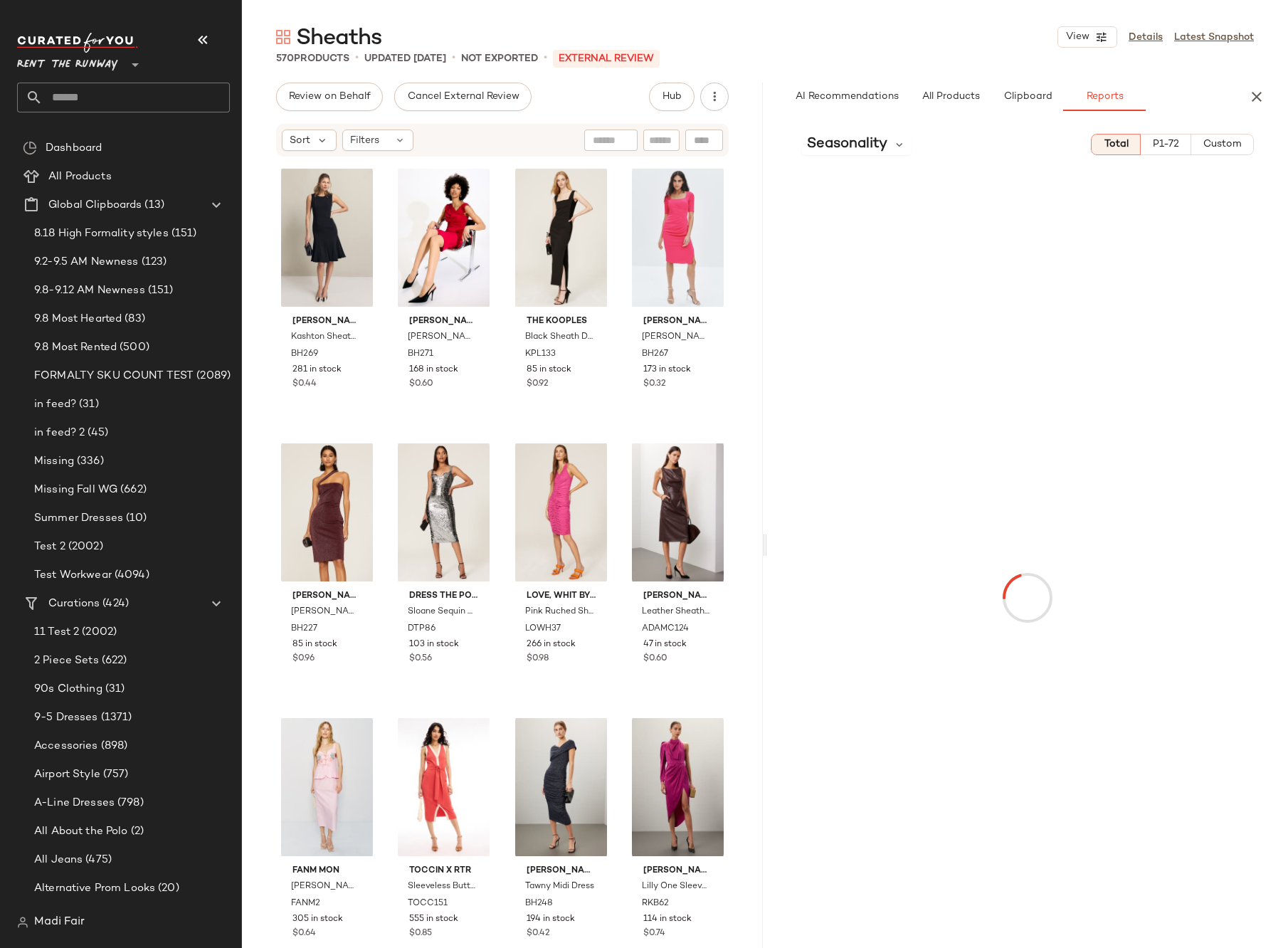
click at [1214, 142] on span "Custom" at bounding box center [1221, 144] width 39 height 11
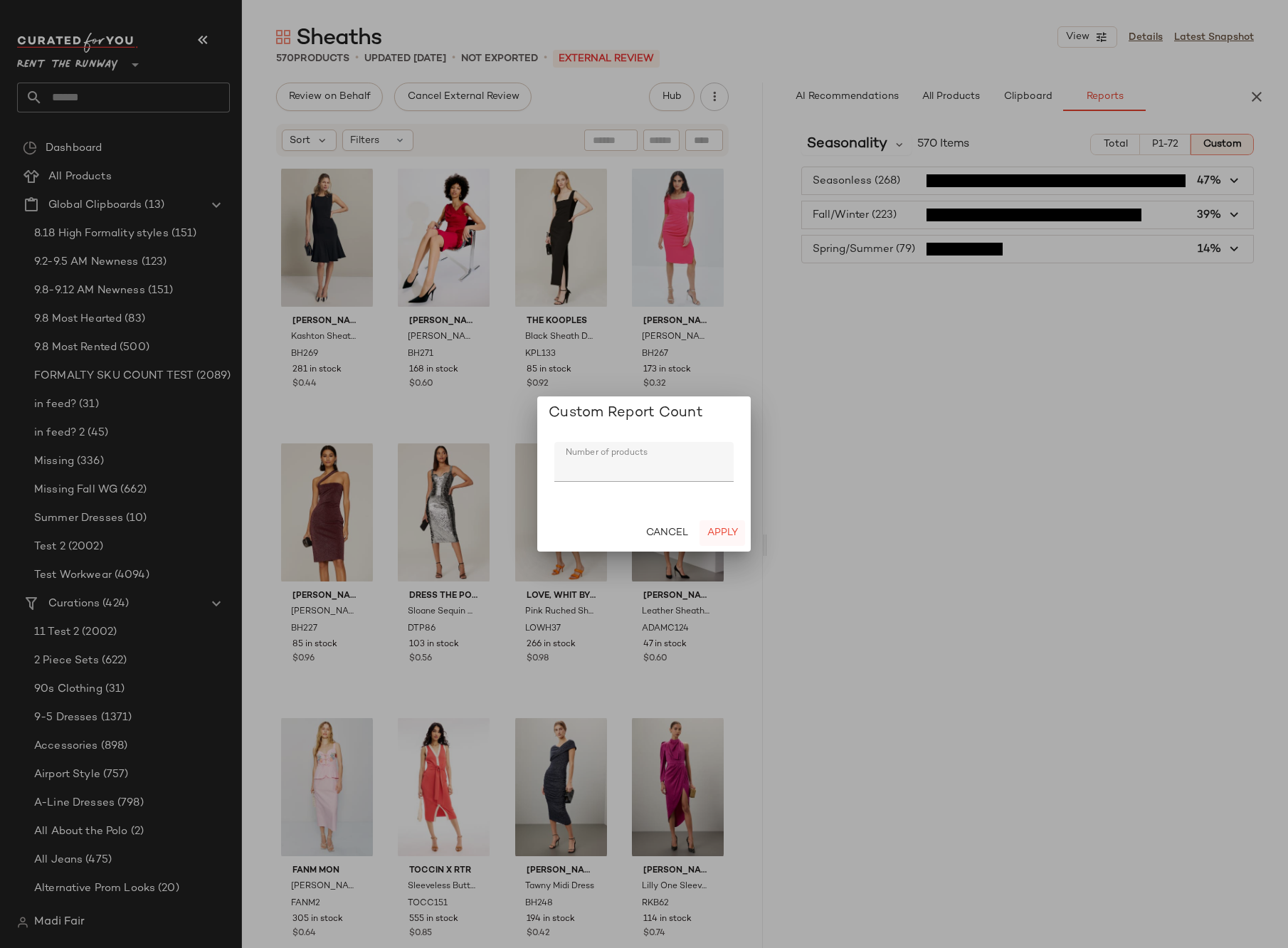
click at [726, 532] on span "Apply" at bounding box center [722, 533] width 32 height 11
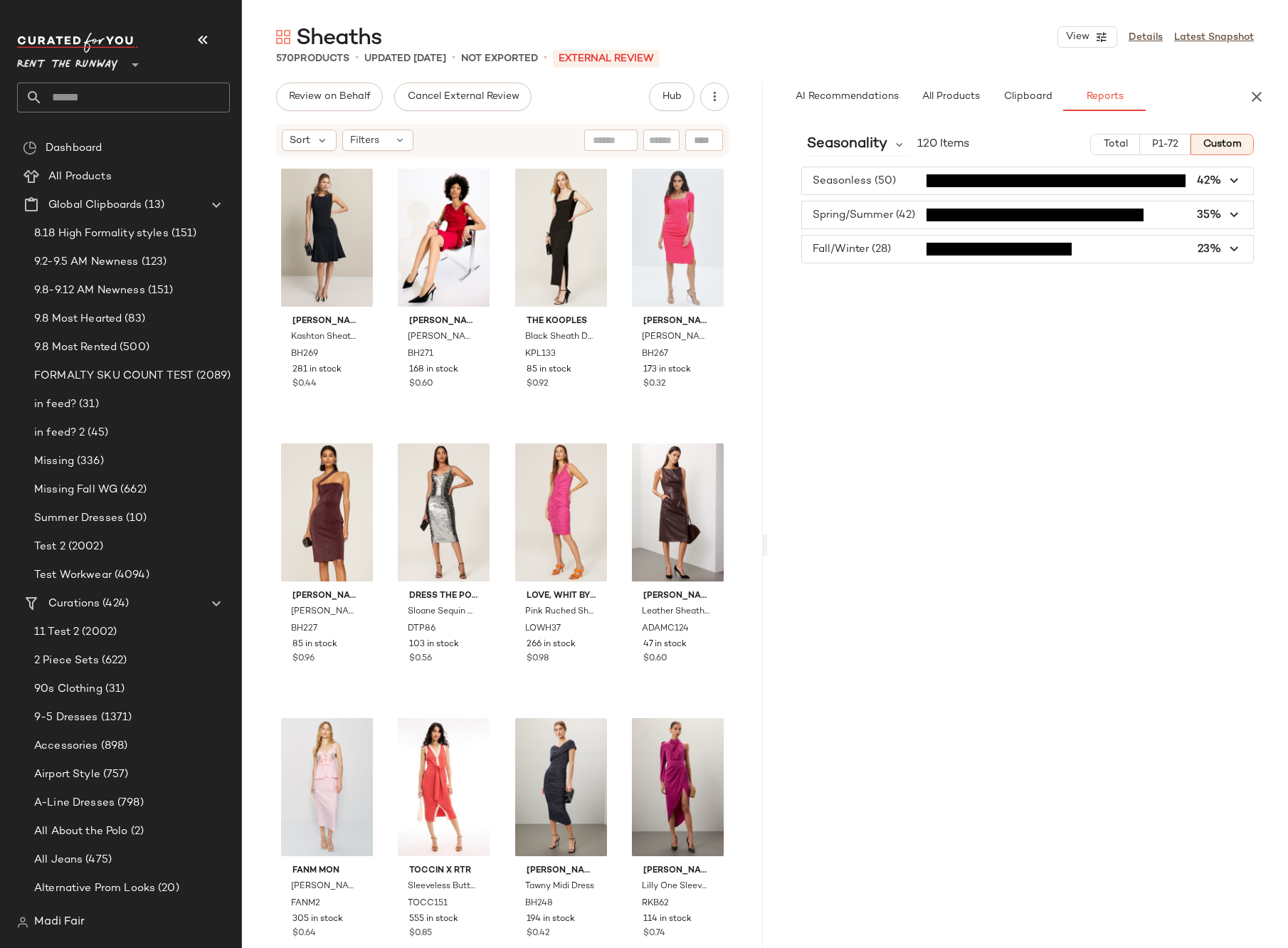
click at [125, 100] on input "text" at bounding box center [136, 97] width 187 height 30
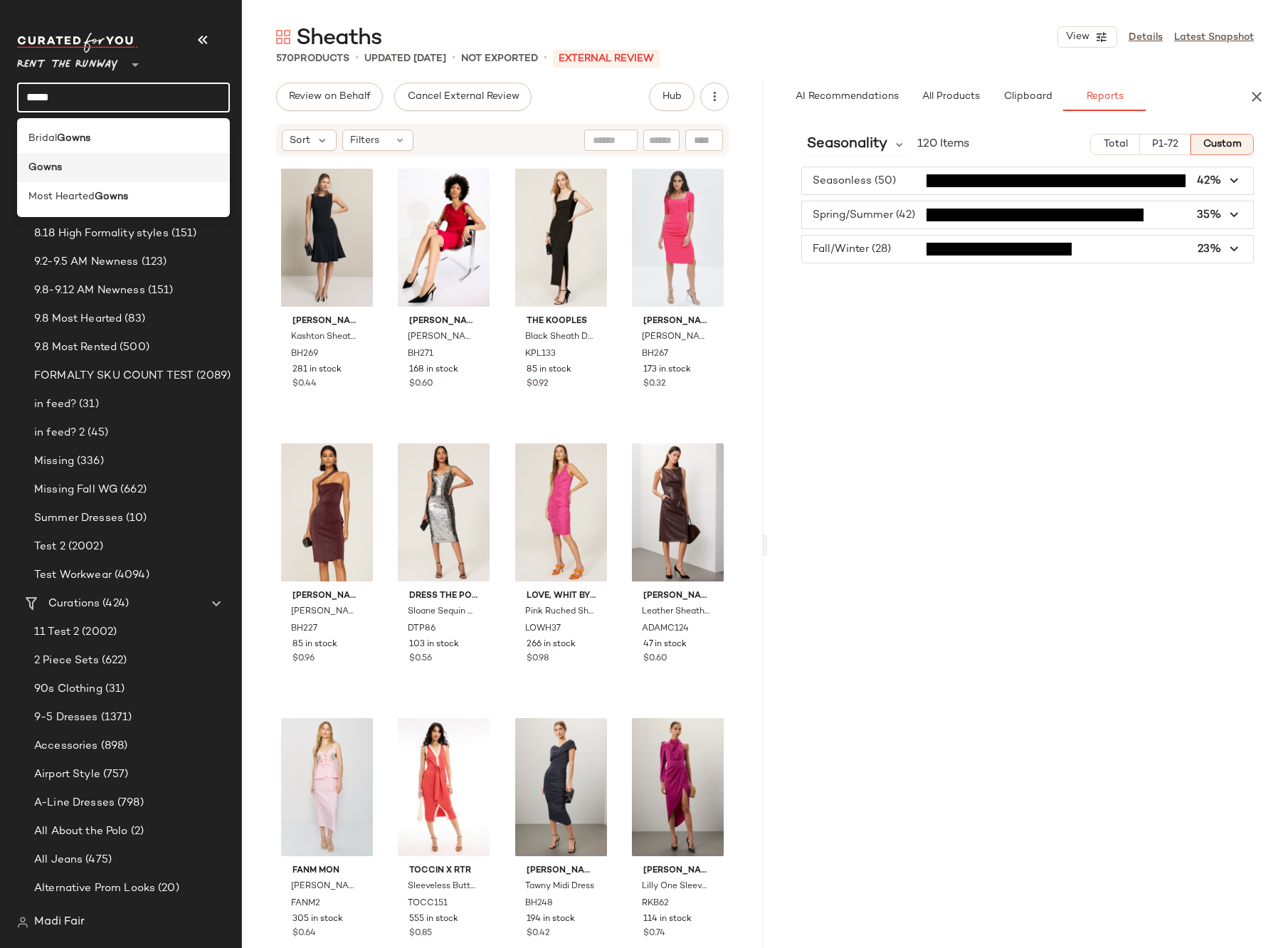
type input "*****"
click at [109, 165] on div "Gowns" at bounding box center [124, 167] width 190 height 15
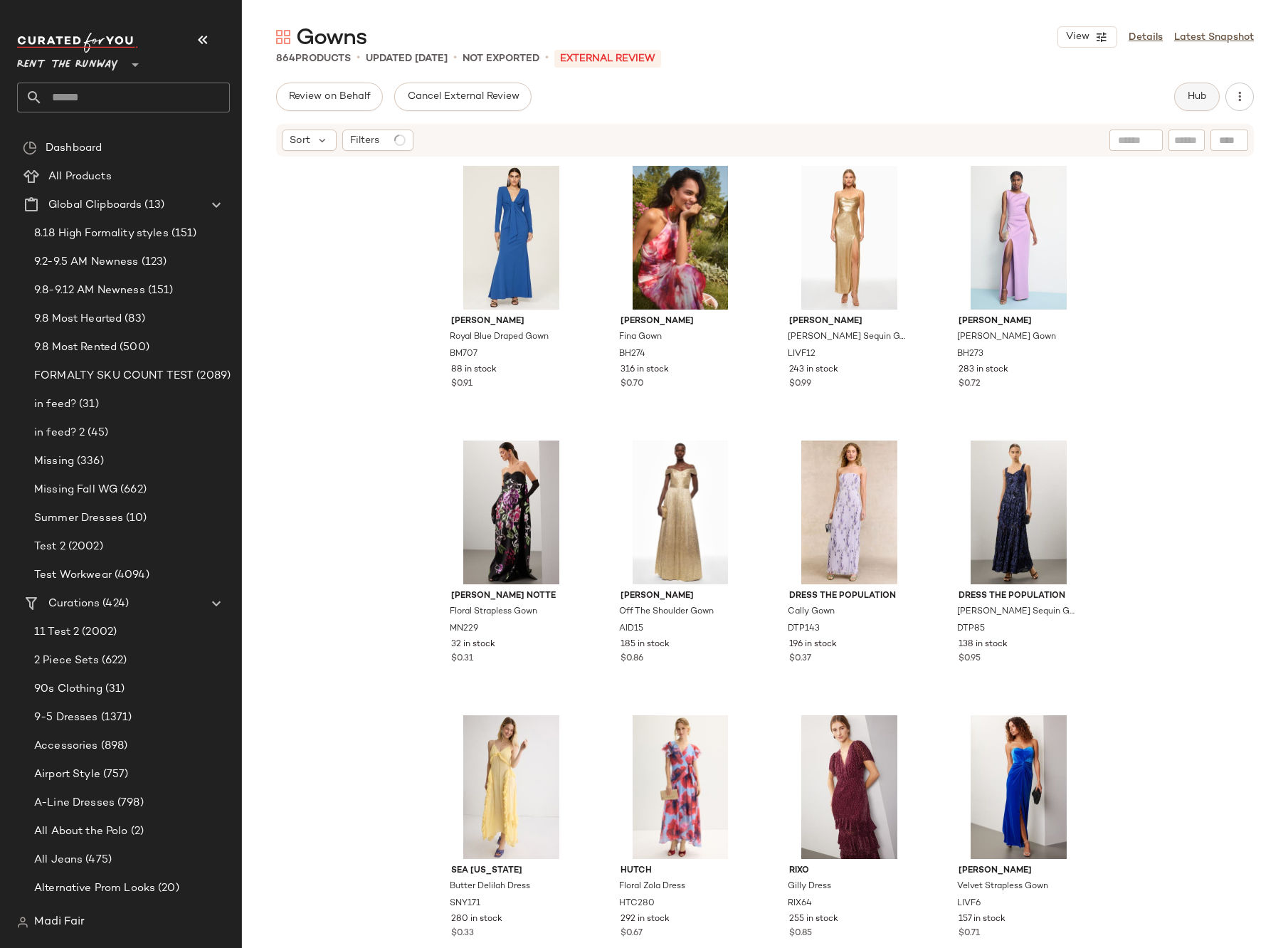
click at [1198, 91] on span "Hub" at bounding box center [1197, 97] width 20 height 11
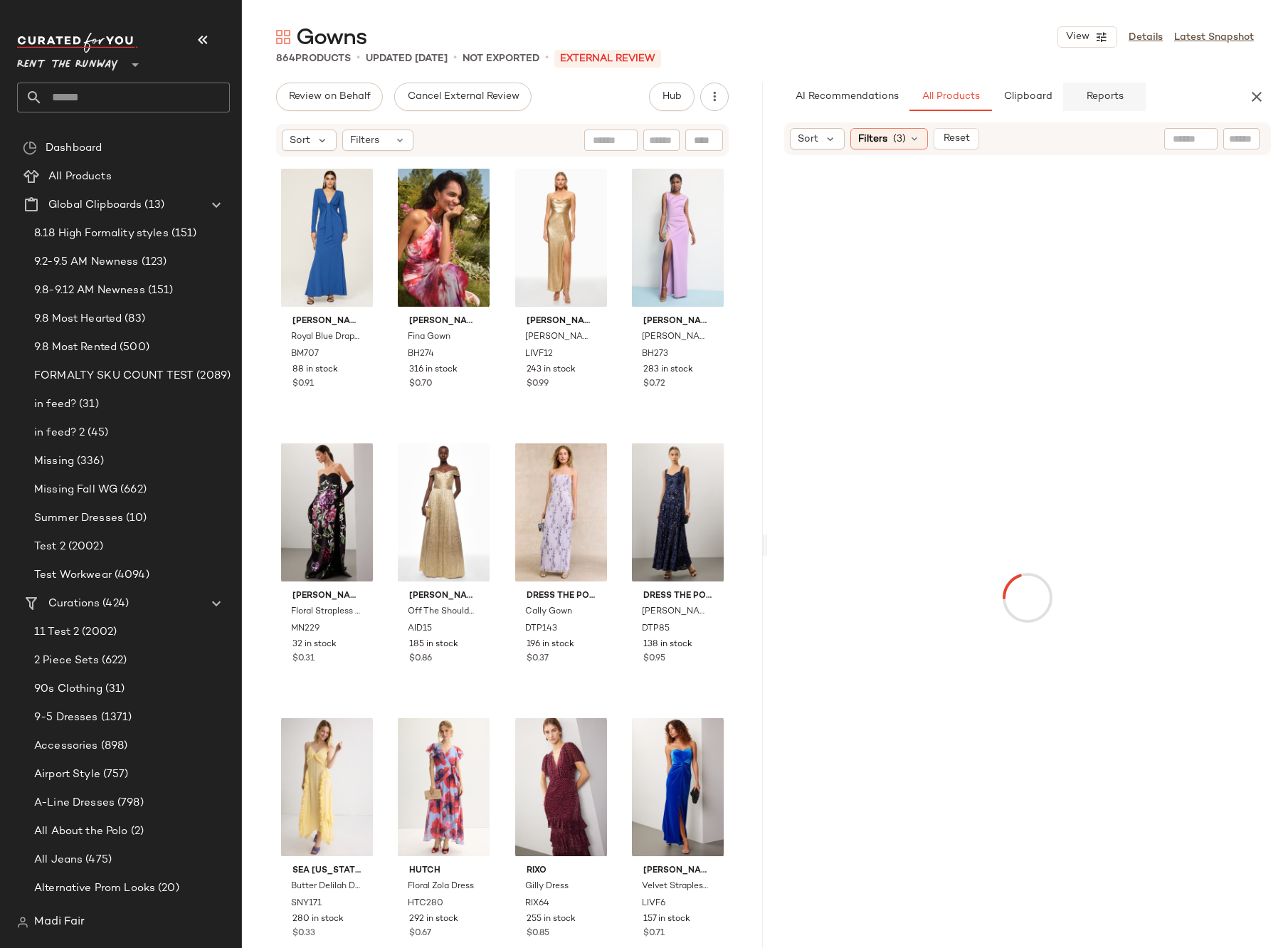
click at [1104, 96] on span "Reports" at bounding box center [1104, 97] width 38 height 11
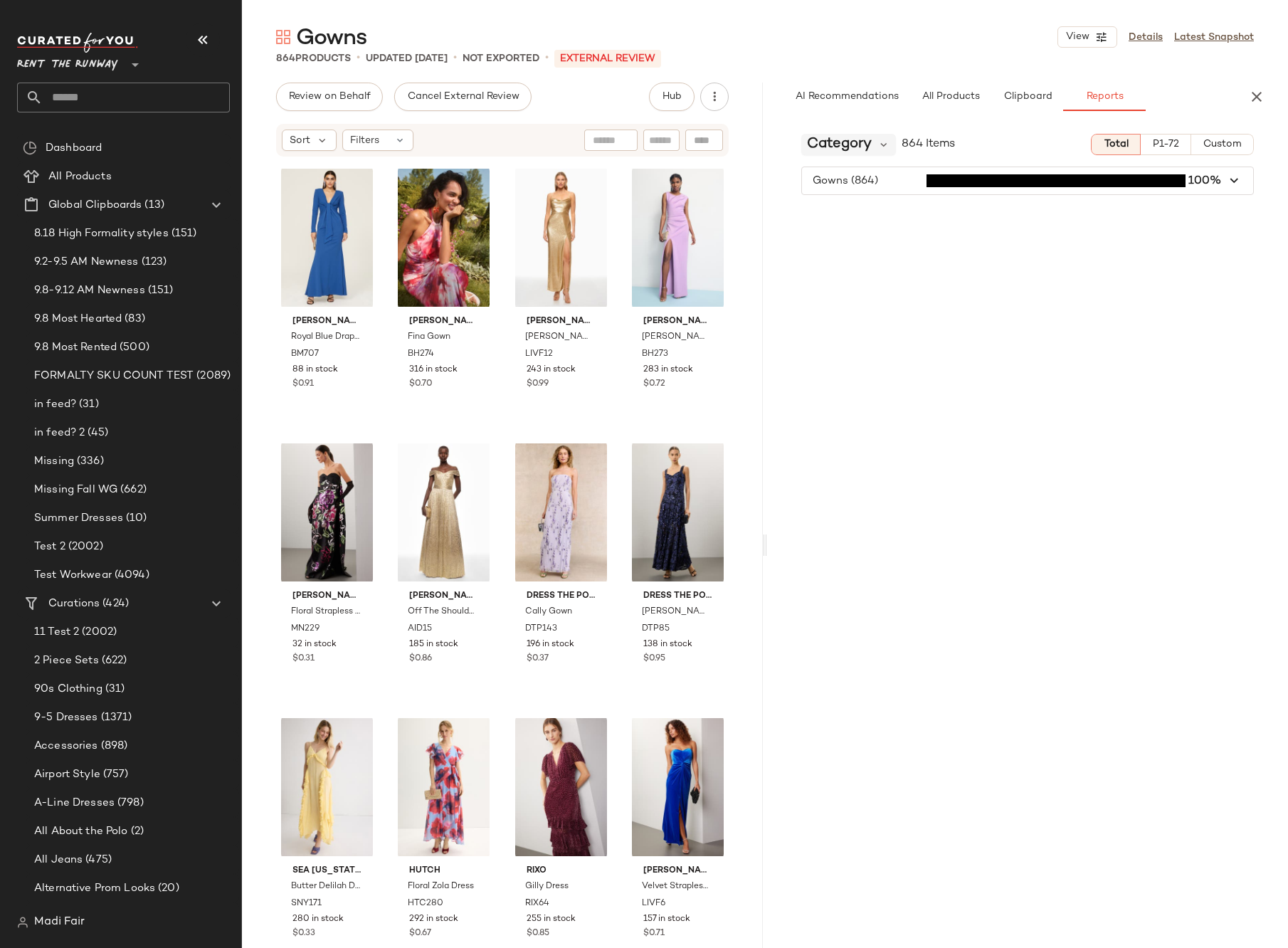
click at [867, 150] on span "Category" at bounding box center [840, 144] width 65 height 21
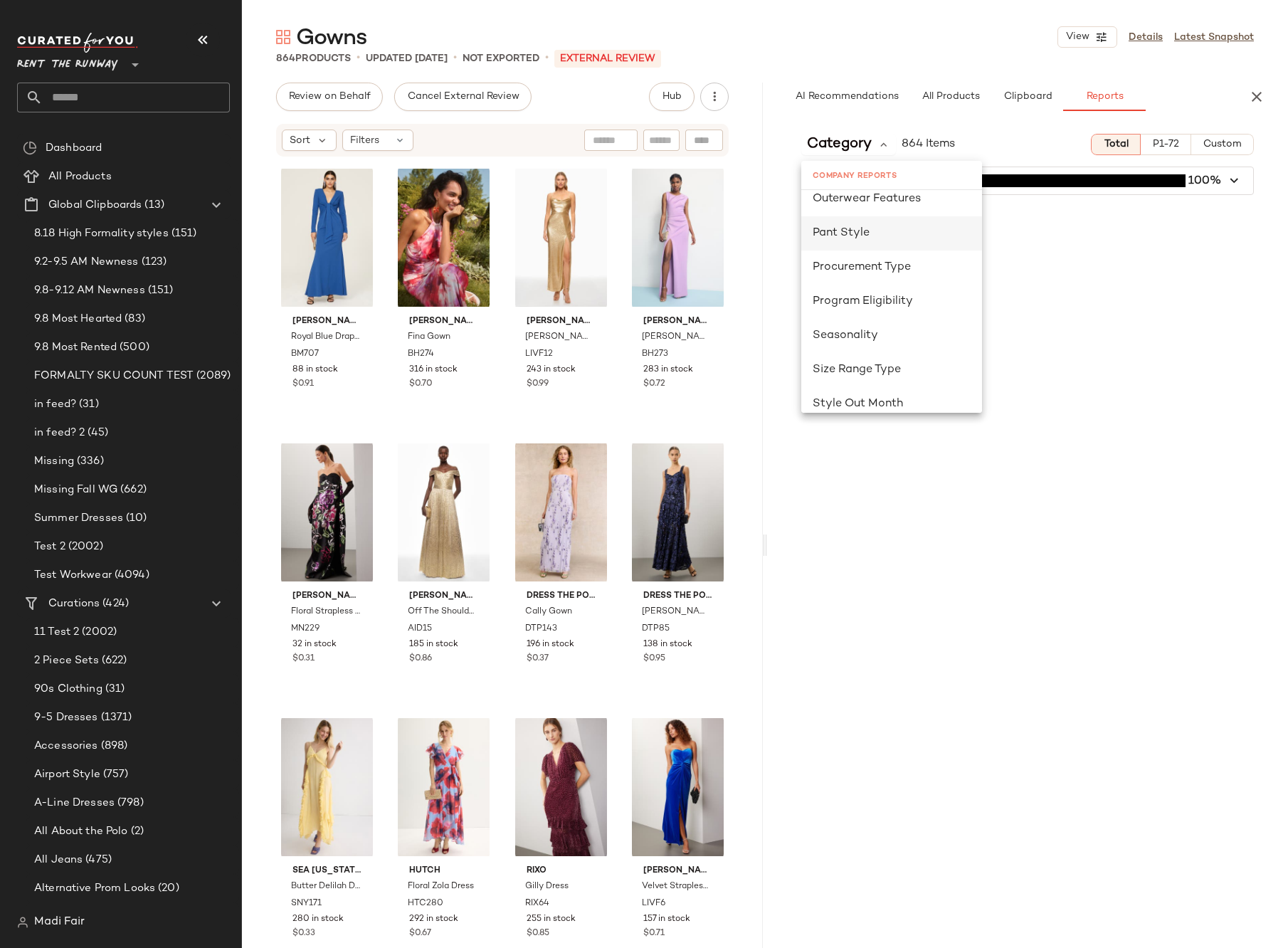
scroll to position [854, 0]
click at [885, 285] on div "Seasonality" at bounding box center [891, 284] width 158 height 17
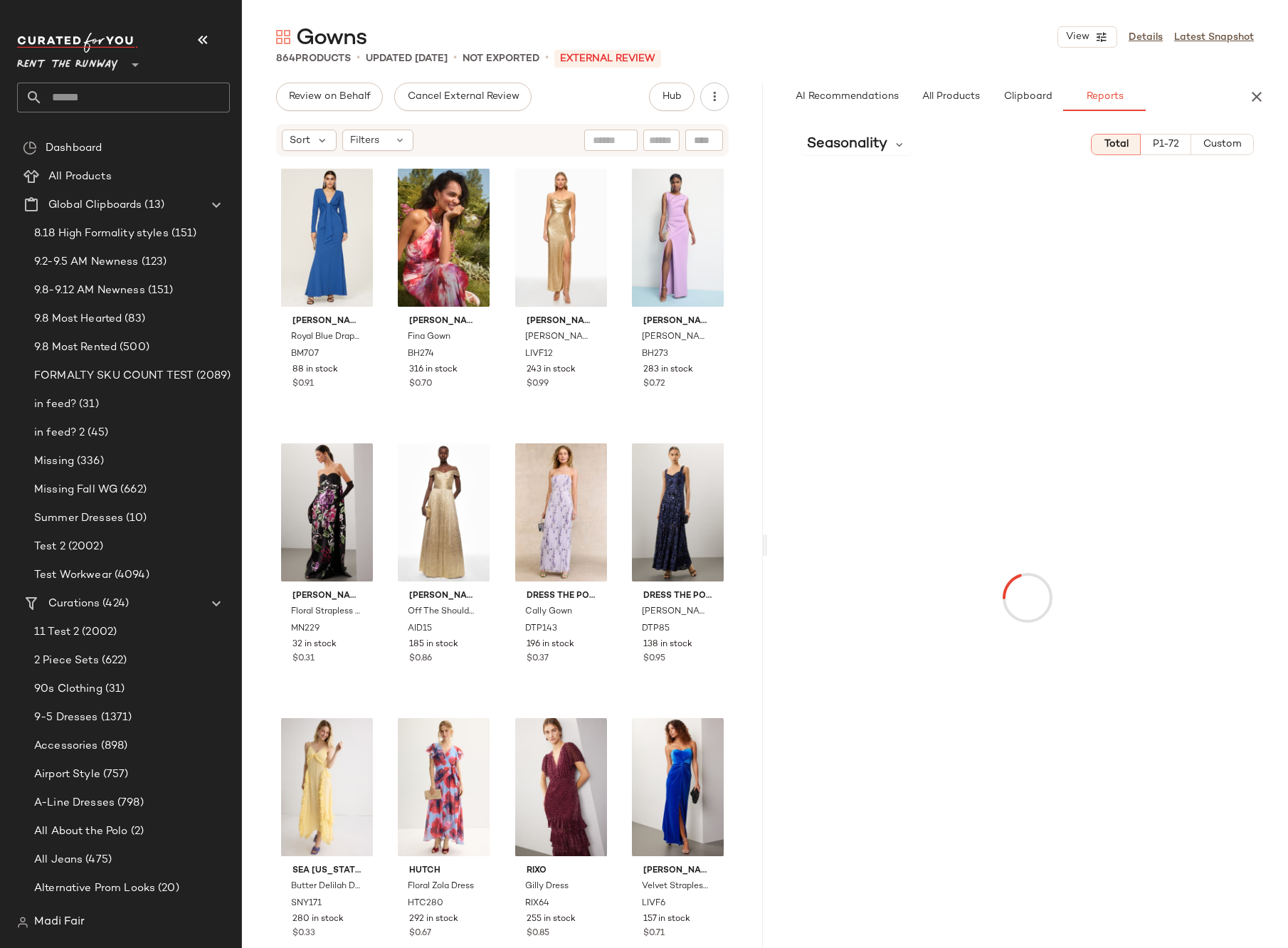
click at [1232, 143] on span "Custom" at bounding box center [1221, 144] width 39 height 11
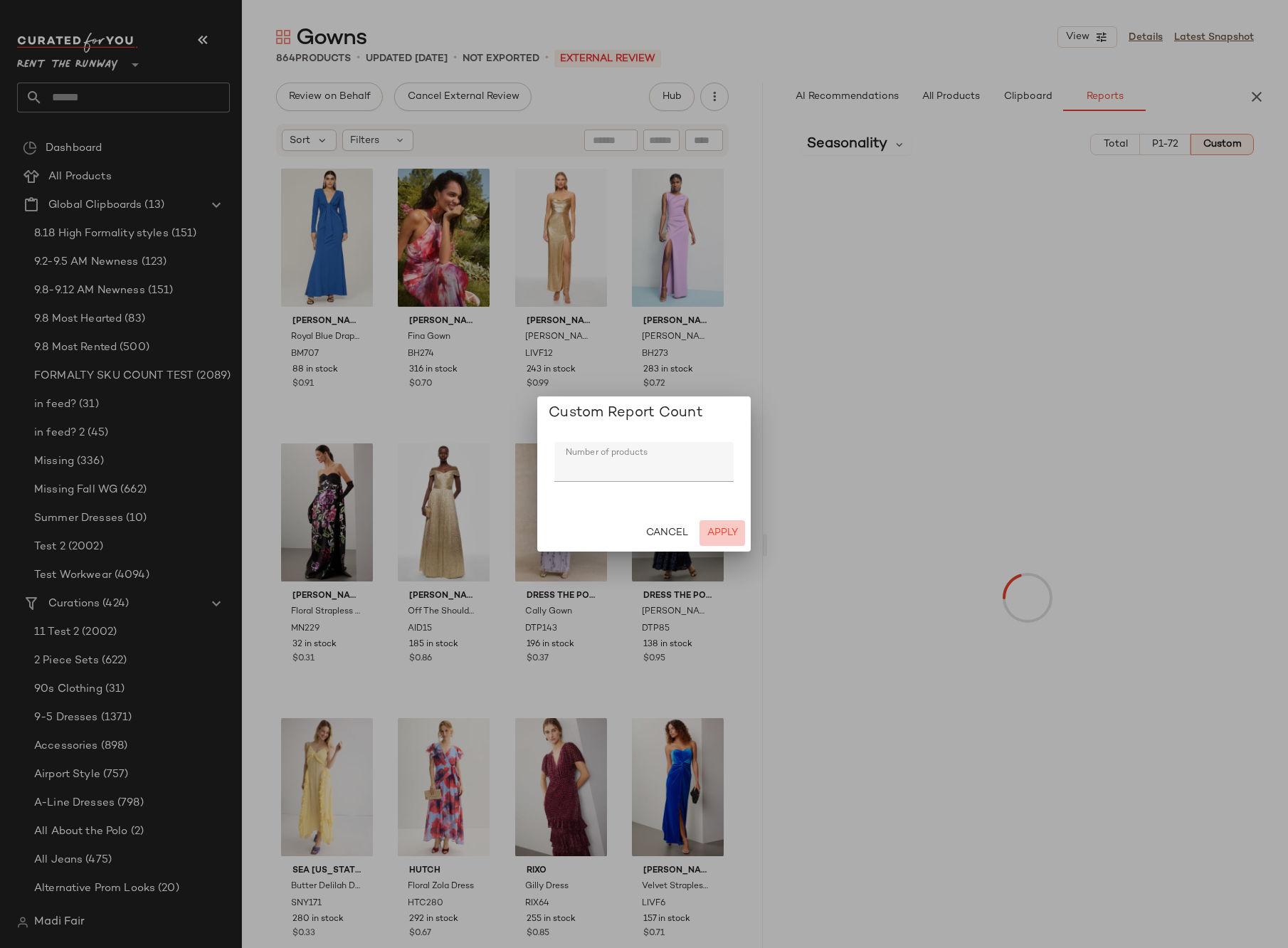
click at [724, 528] on span "Apply" at bounding box center [722, 533] width 32 height 11
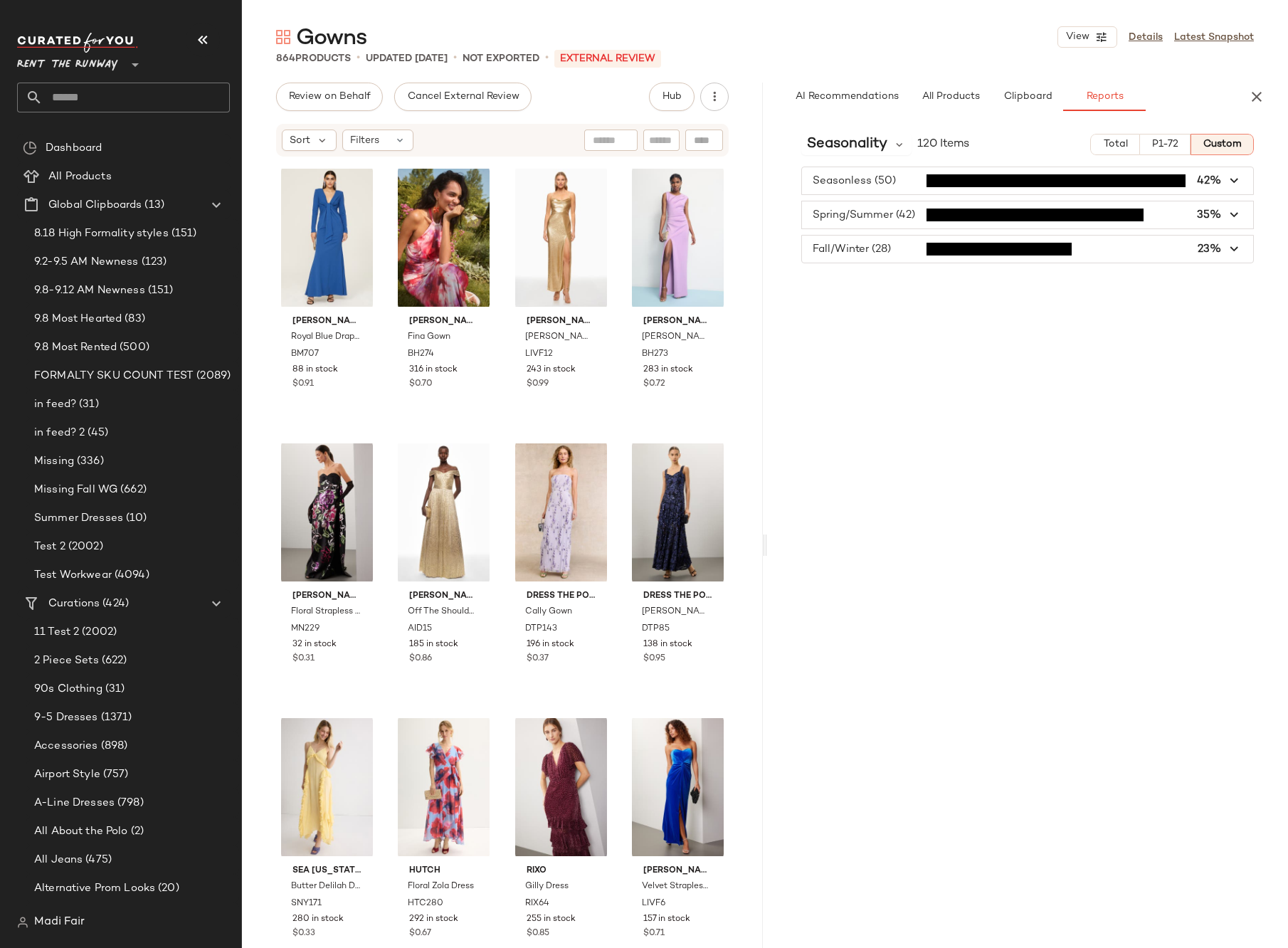
click at [123, 102] on input "text" at bounding box center [136, 97] width 187 height 30
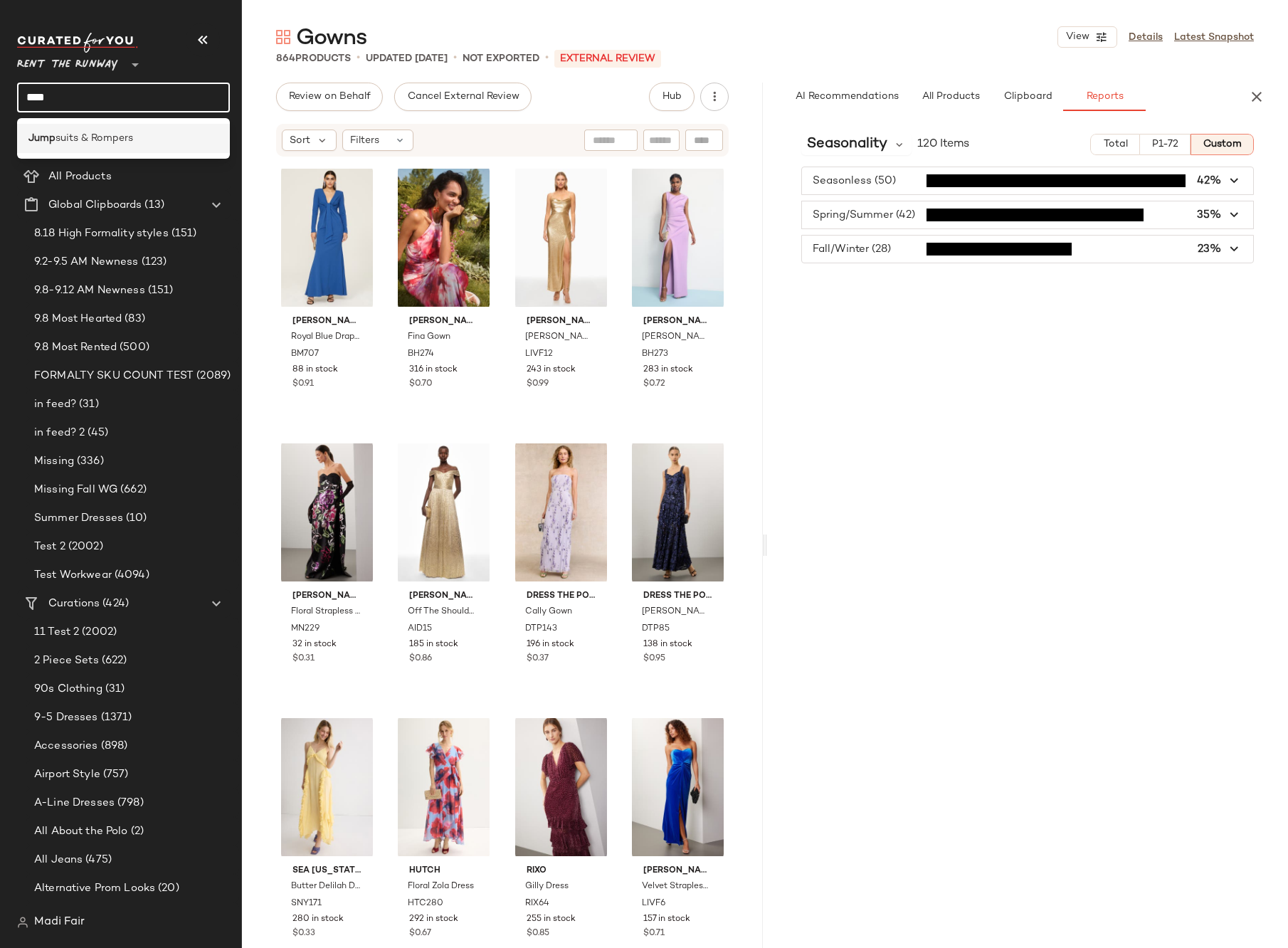
type input "****"
click at [111, 138] on span "suits & Rompers" at bounding box center [94, 138] width 78 height 15
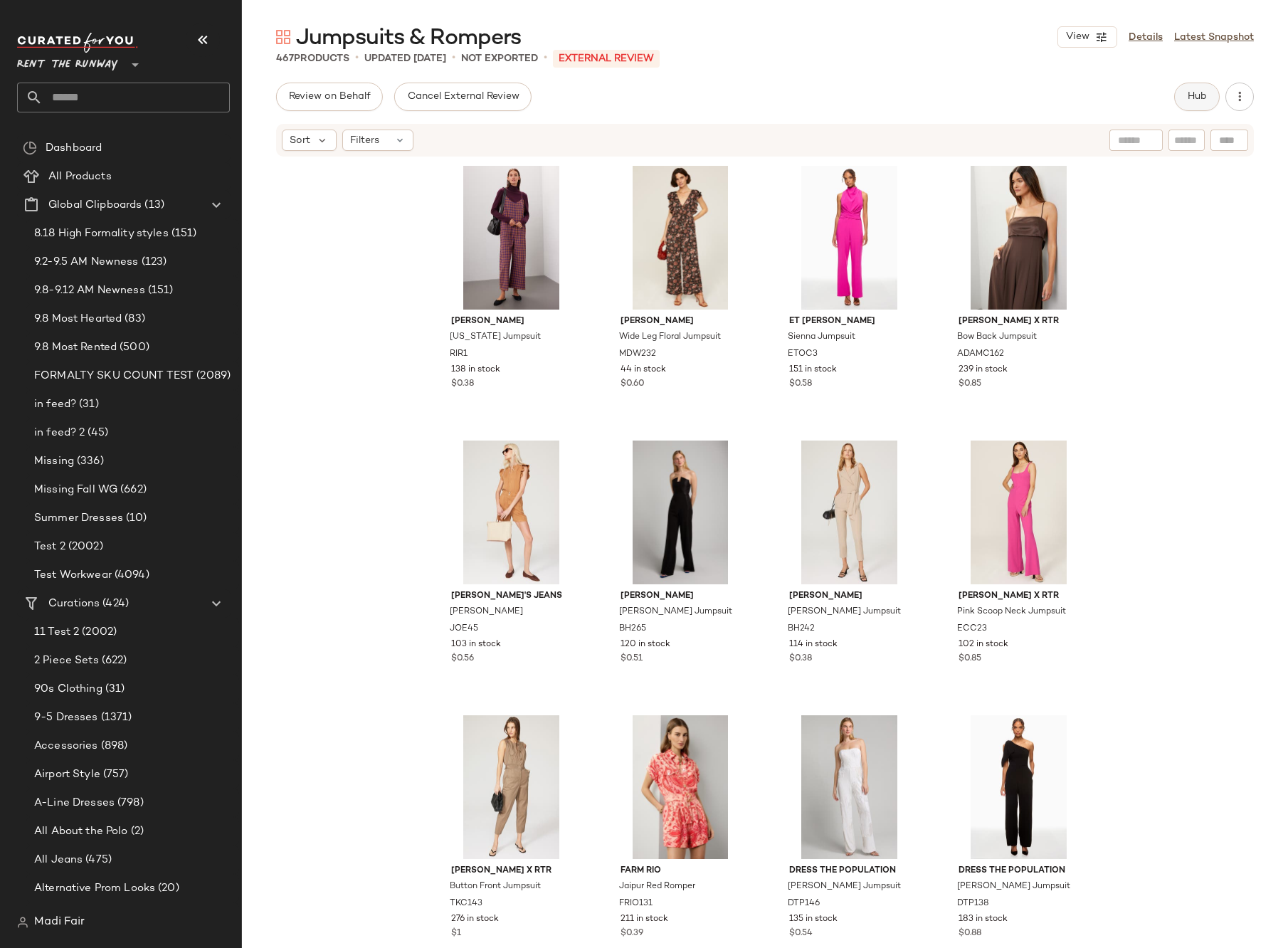
click at [1200, 100] on span "Hub" at bounding box center [1197, 97] width 20 height 11
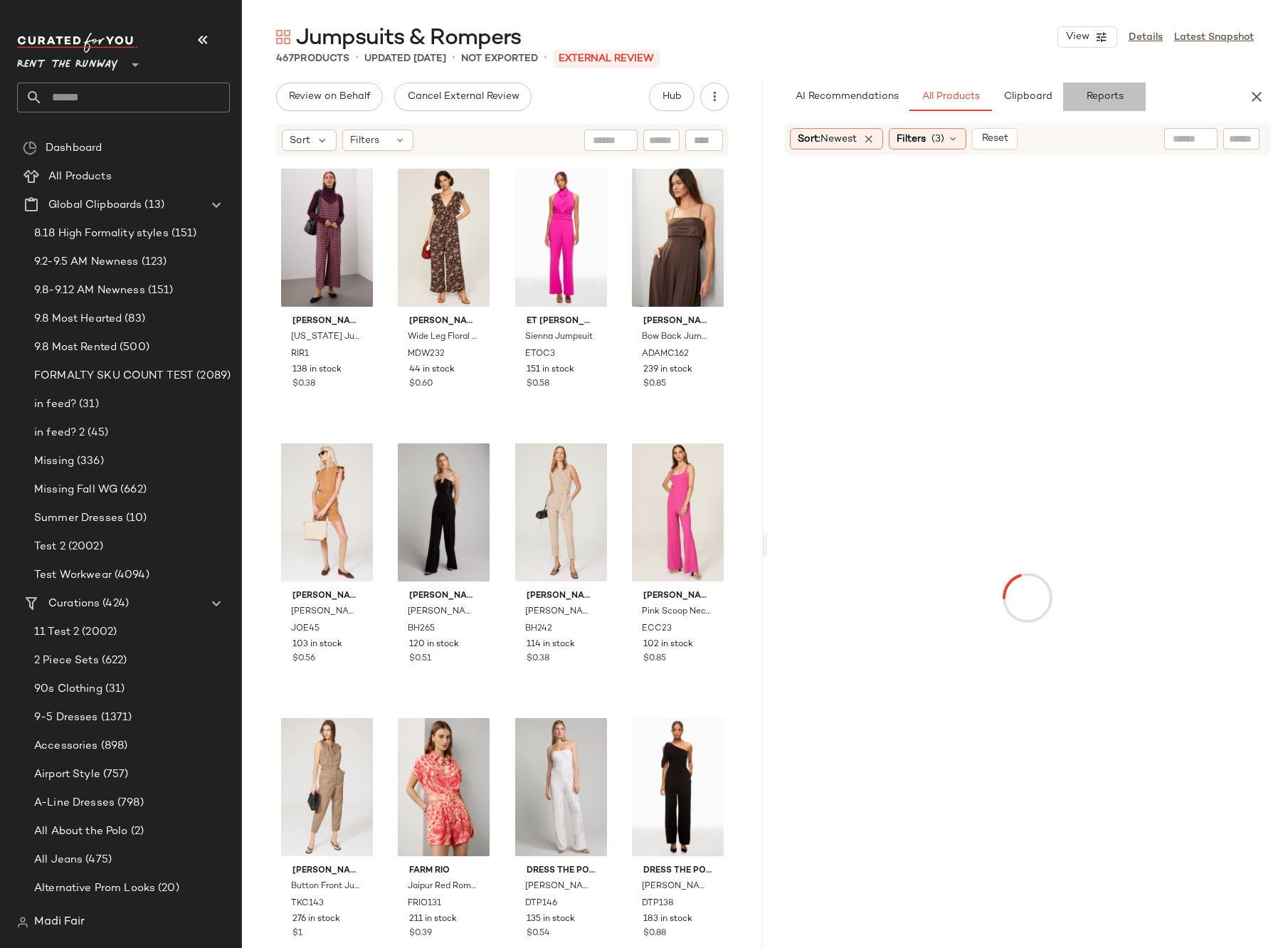
click at [1122, 98] on span "Reports" at bounding box center [1104, 97] width 38 height 11
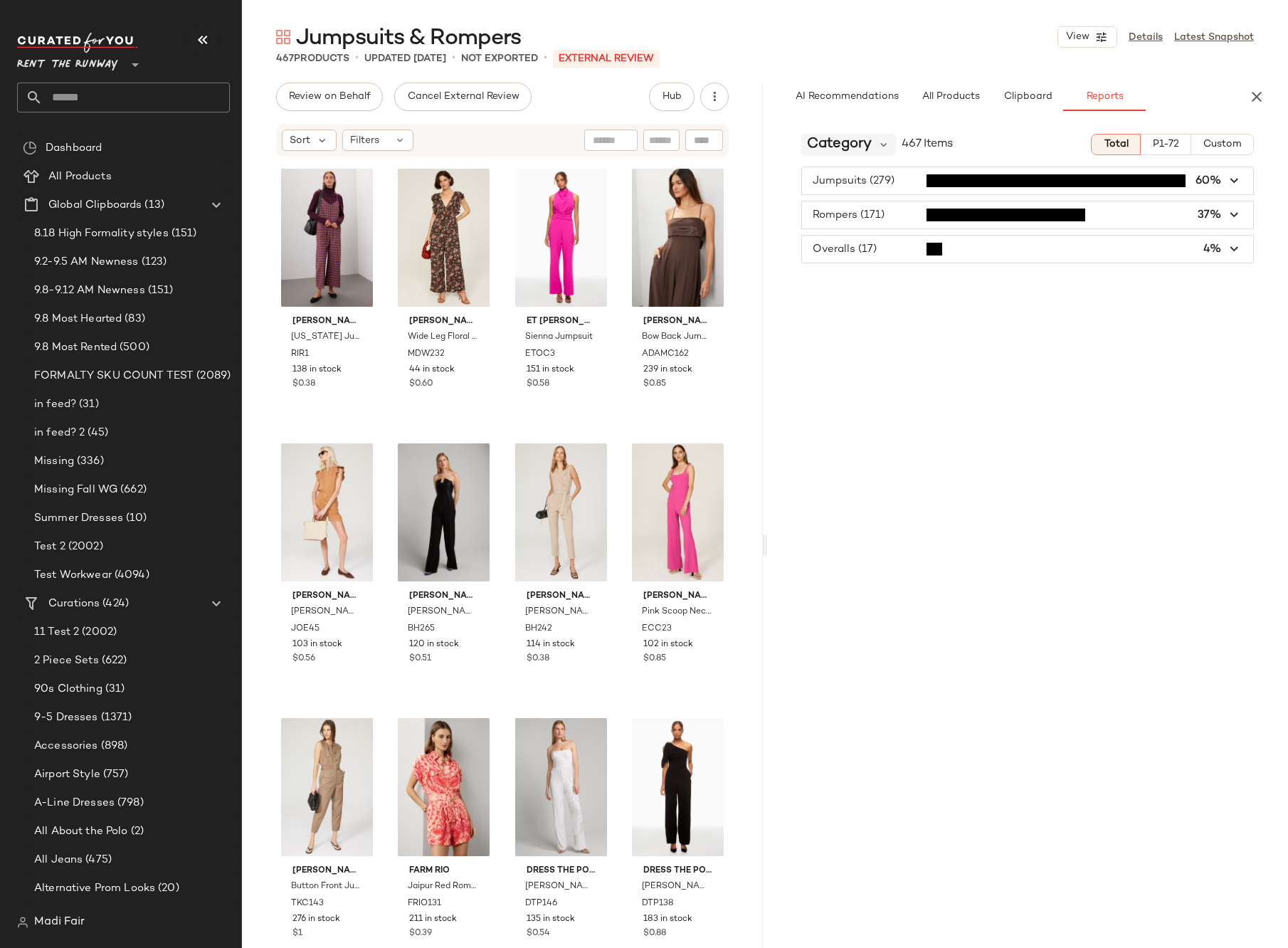
click at [863, 144] on span "Category" at bounding box center [840, 144] width 65 height 21
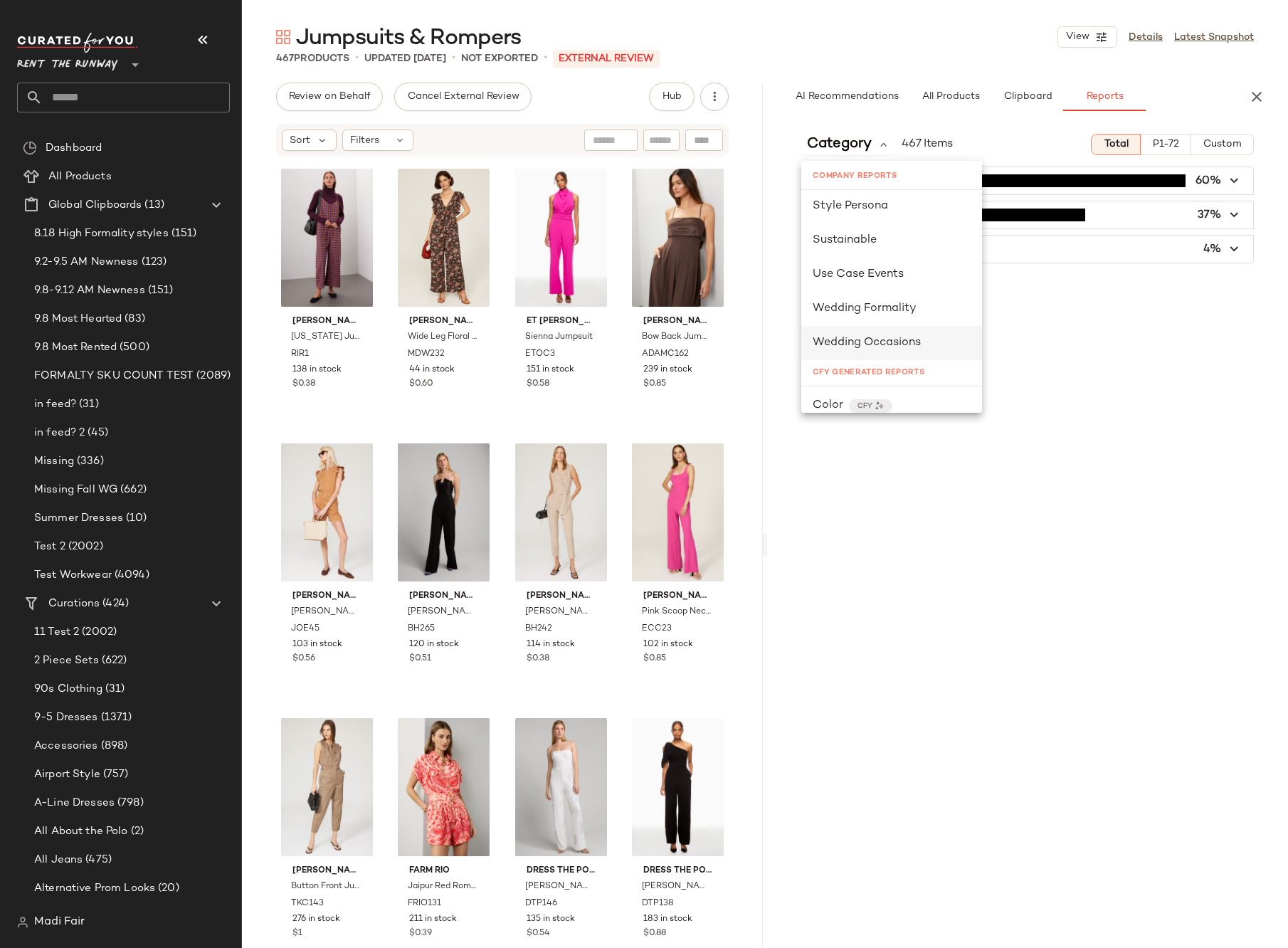
scroll to position [854, 0]
click at [871, 289] on span "Seasonality" at bounding box center [845, 283] width 66 height 12
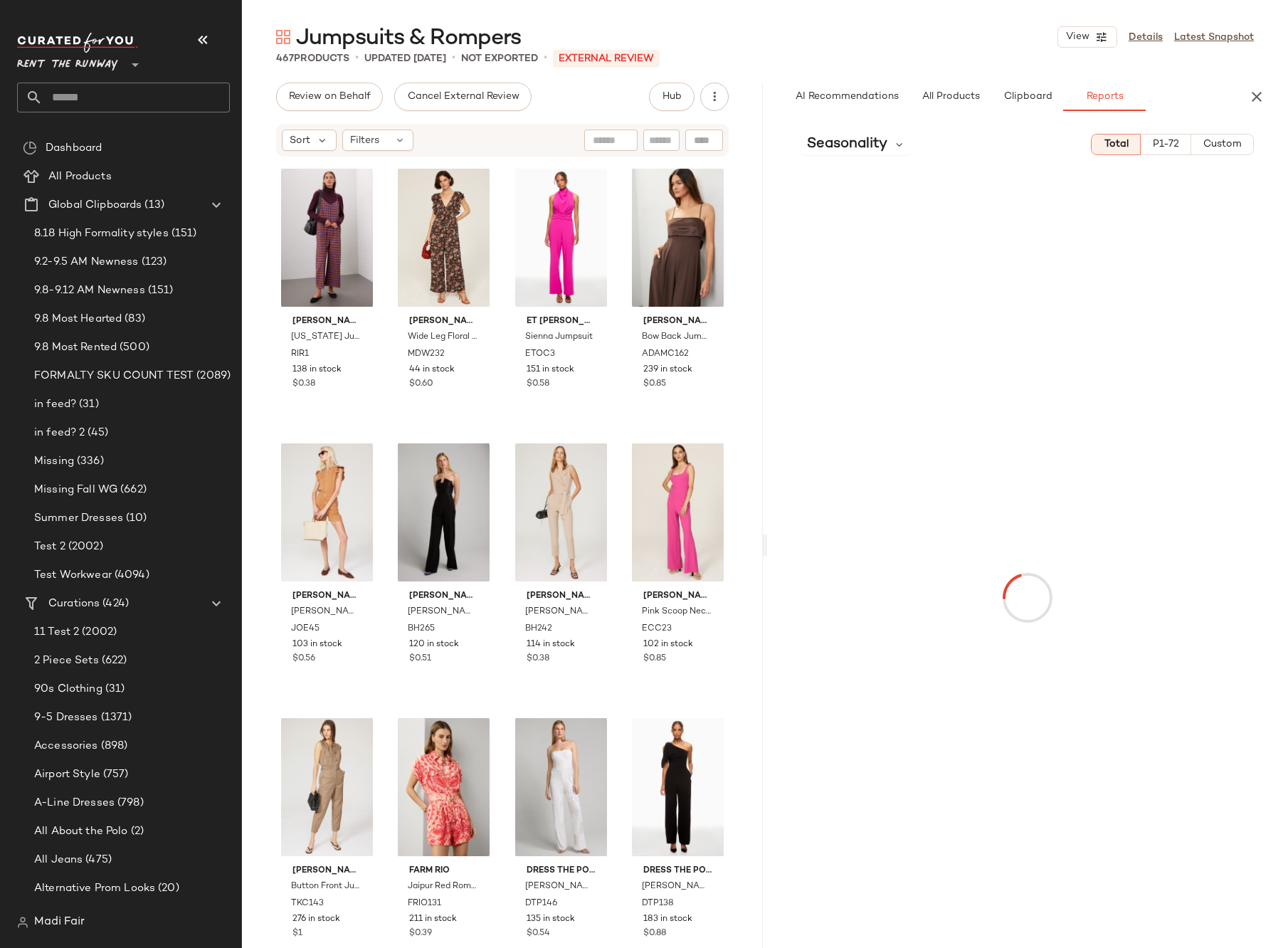
click at [1211, 143] on span "Custom" at bounding box center [1221, 144] width 39 height 11
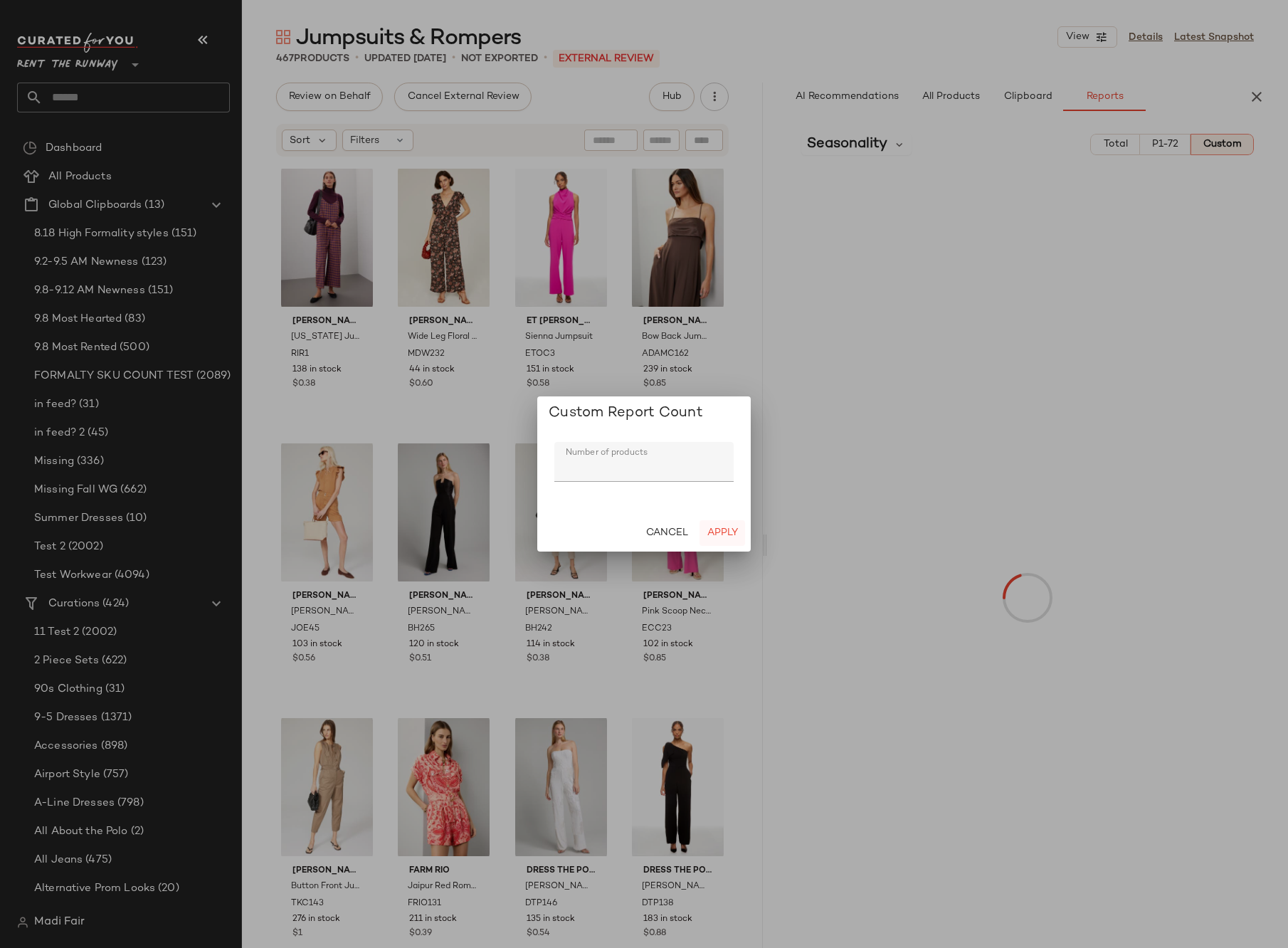
click at [722, 529] on span "Apply" at bounding box center [722, 533] width 32 height 11
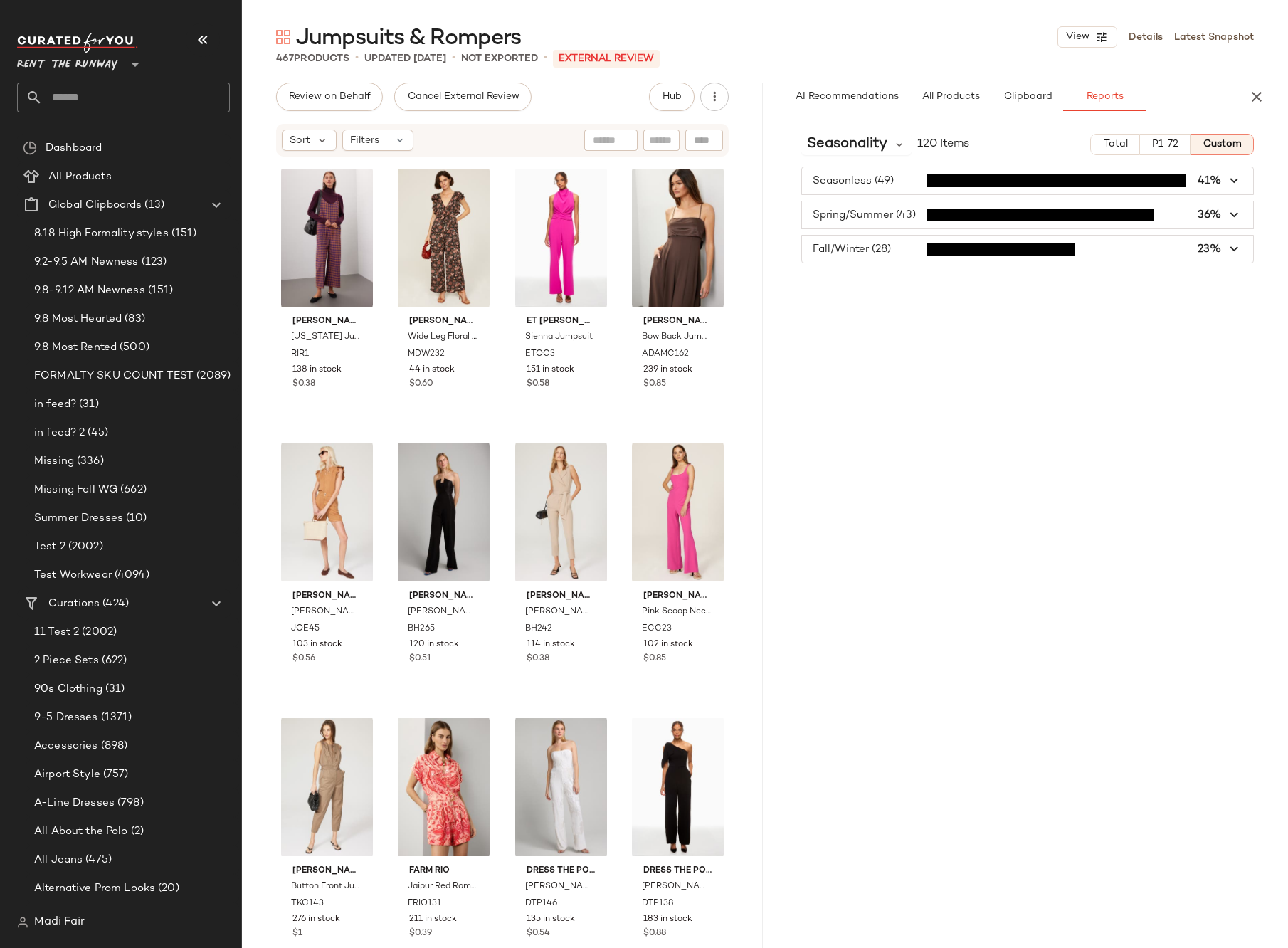
click at [144, 101] on input "text" at bounding box center [136, 97] width 187 height 30
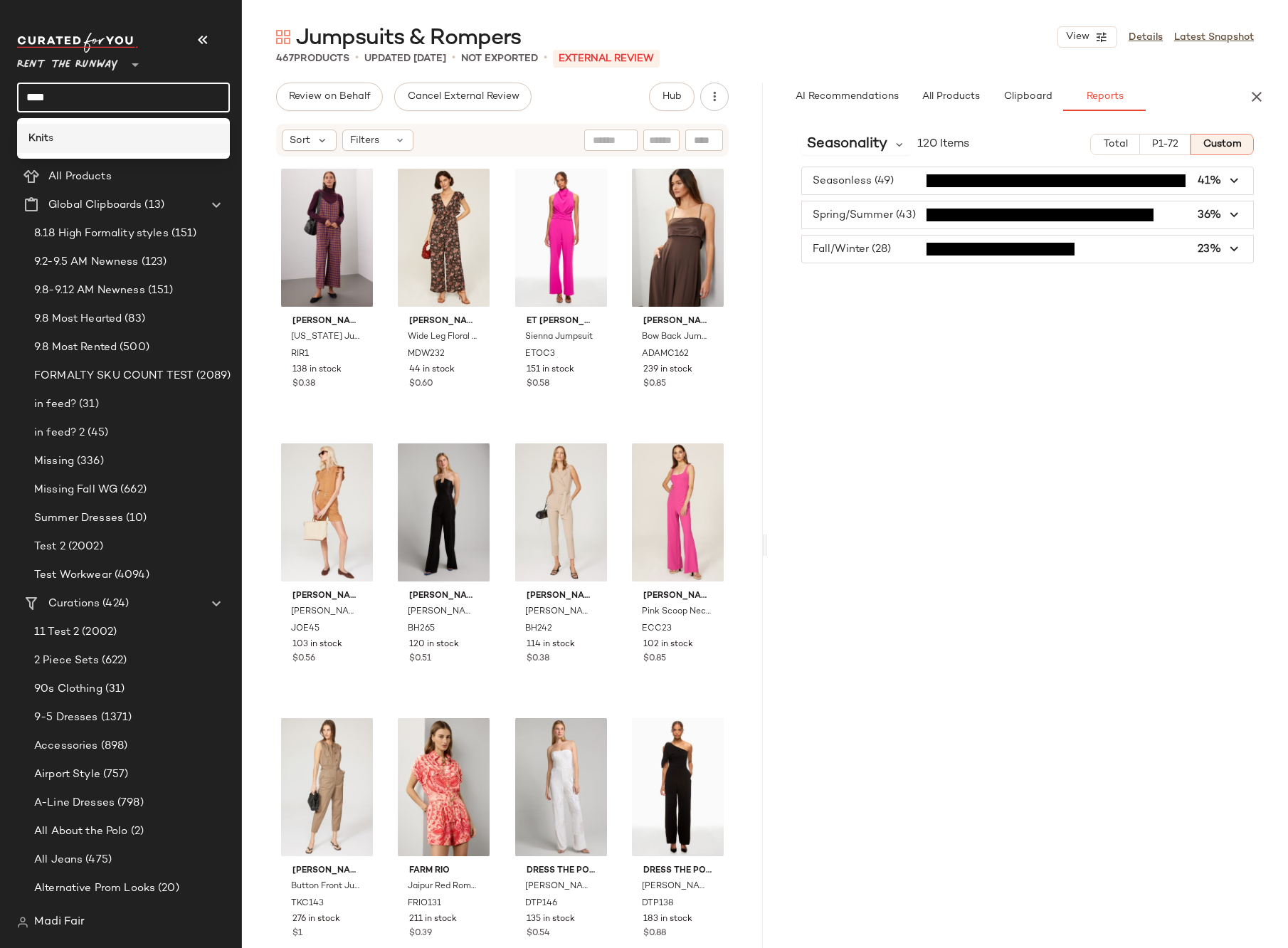
type input "****"
click at [105, 152] on div "Knit s" at bounding box center [124, 138] width 213 height 29
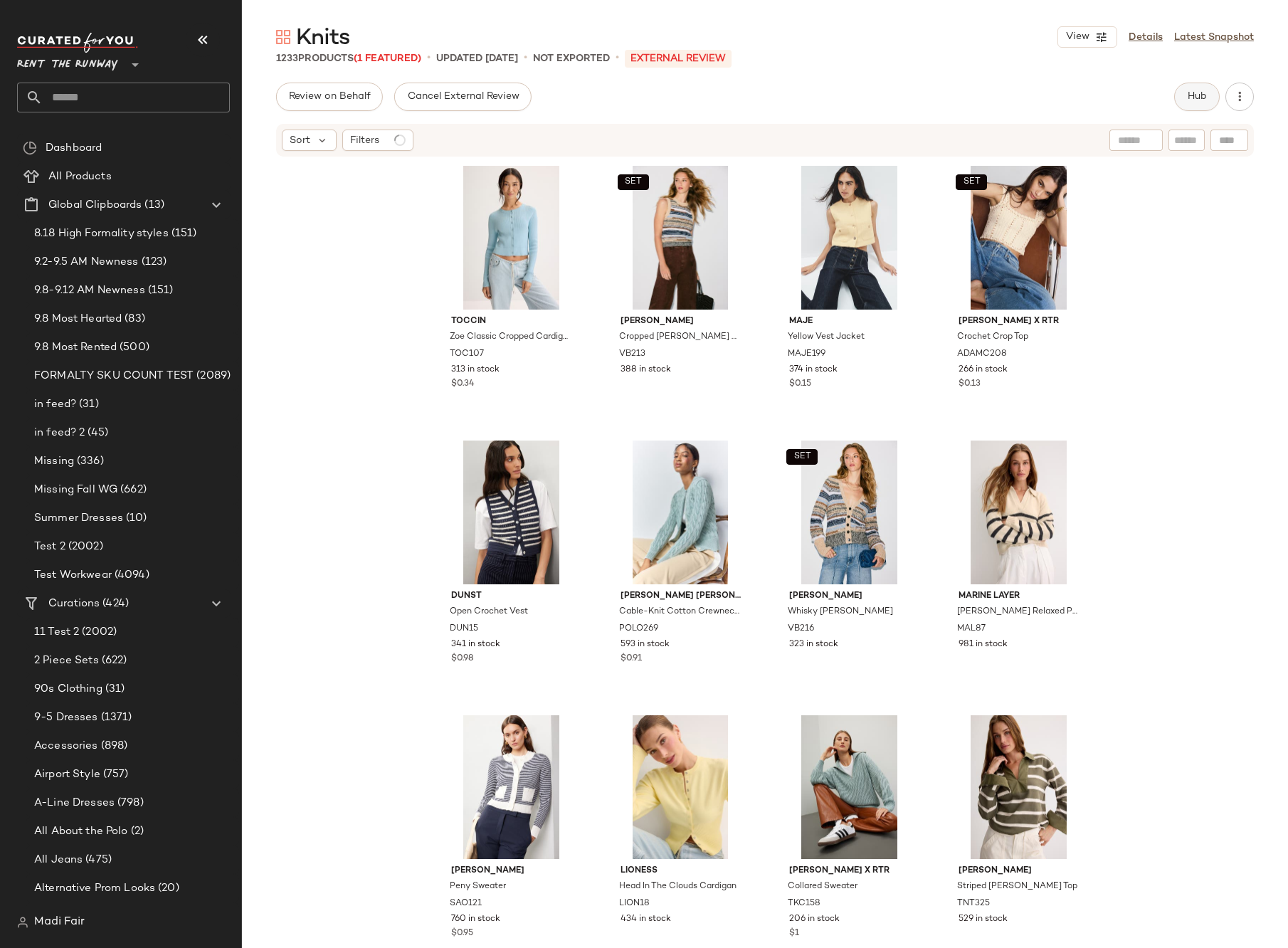
click at [1205, 94] on span "Hub" at bounding box center [1197, 97] width 20 height 11
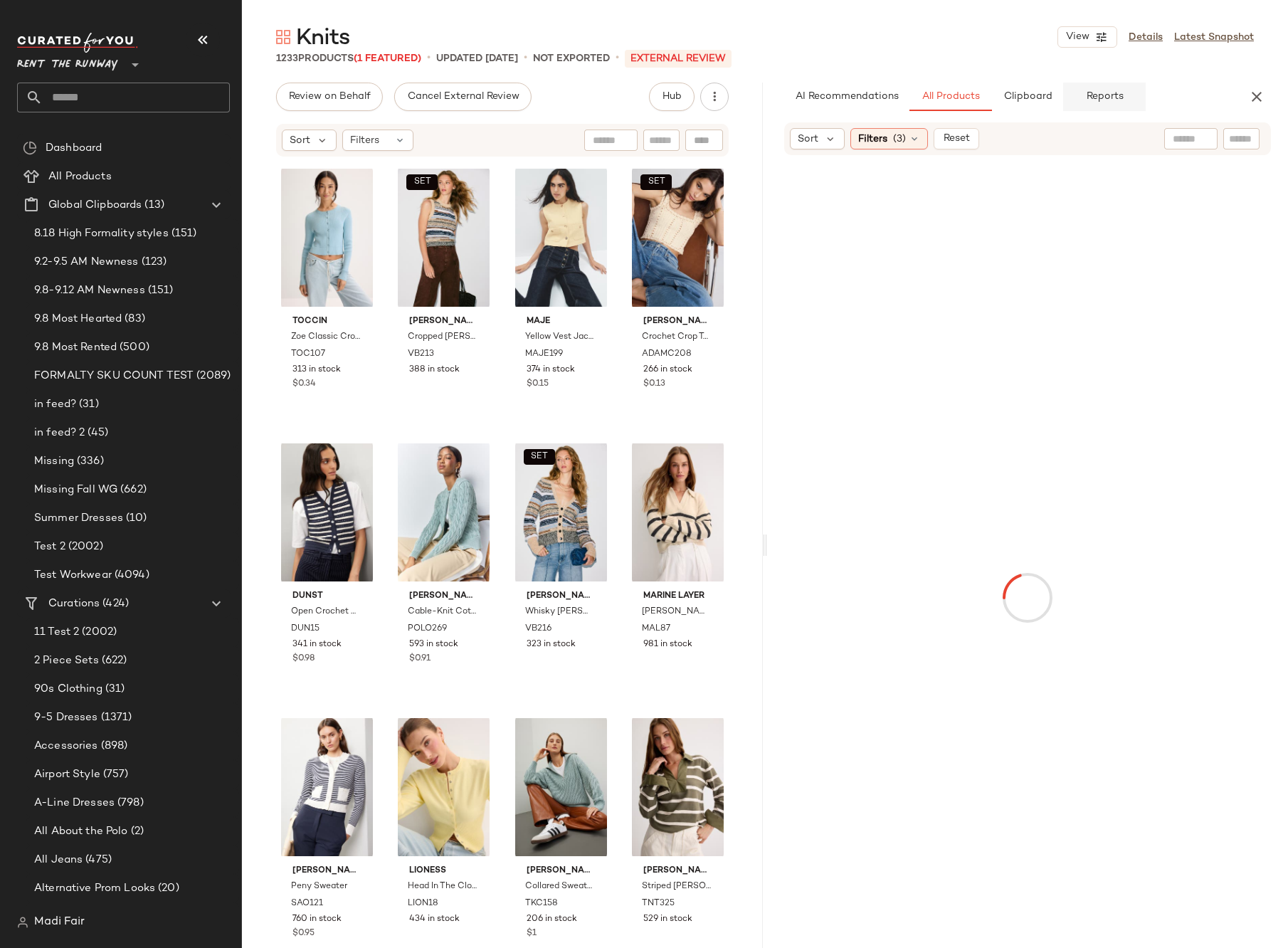
click at [1126, 95] on button "Reports" at bounding box center [1104, 97] width 82 height 29
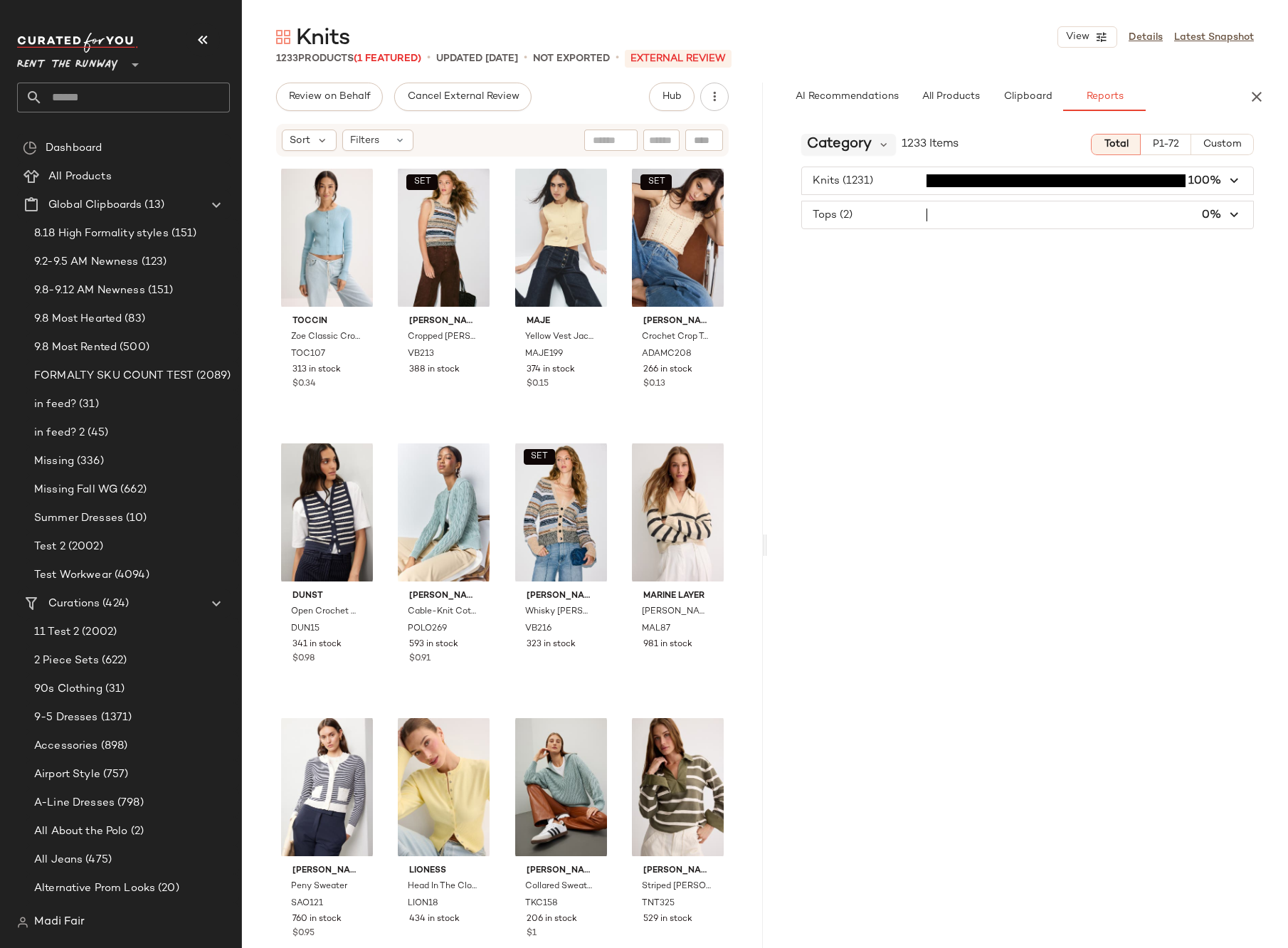
click at [836, 143] on span "Category" at bounding box center [840, 144] width 65 height 21
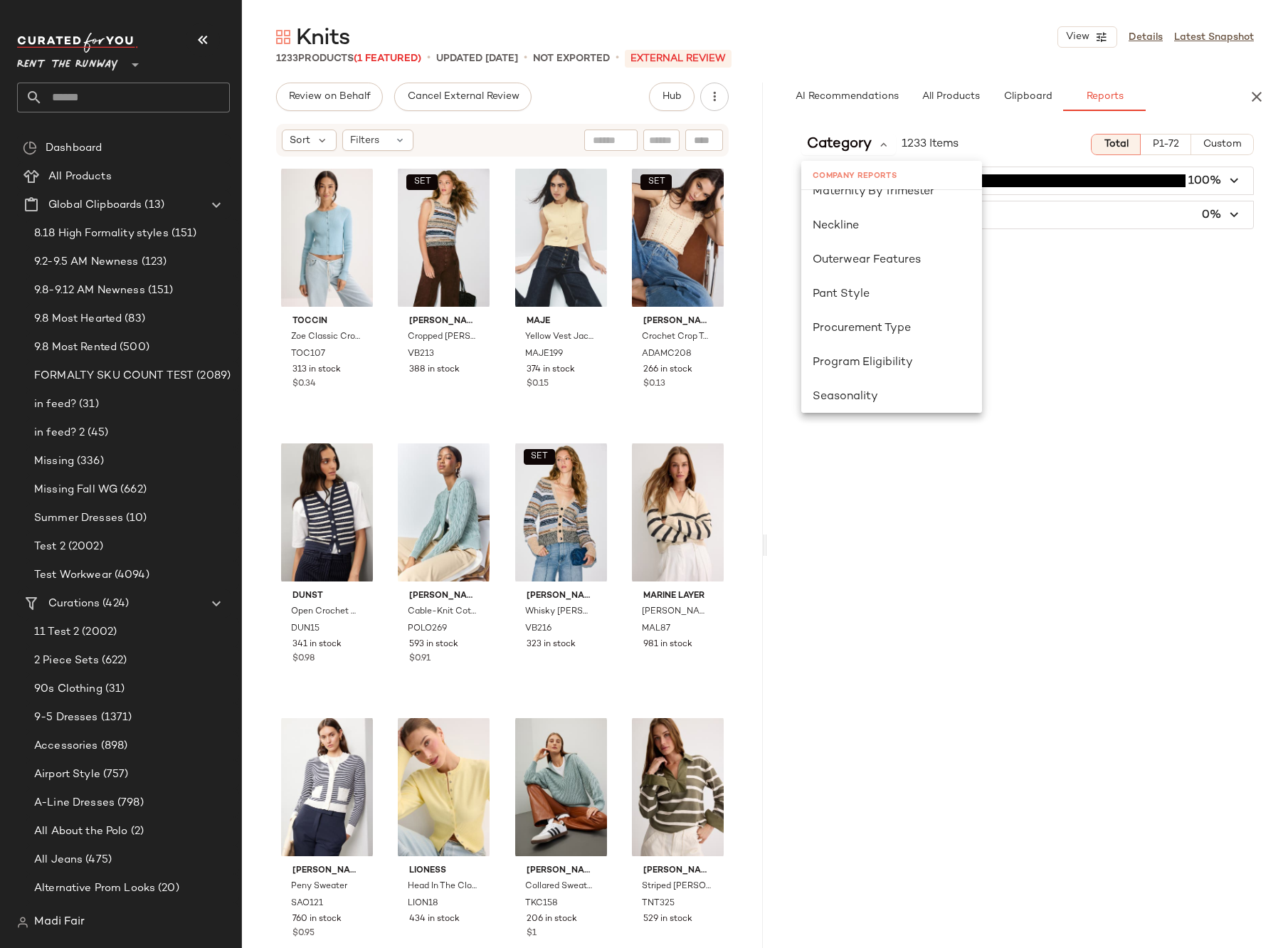
scroll to position [782, 0]
click at [863, 349] on span "Seasonality" at bounding box center [845, 353] width 66 height 12
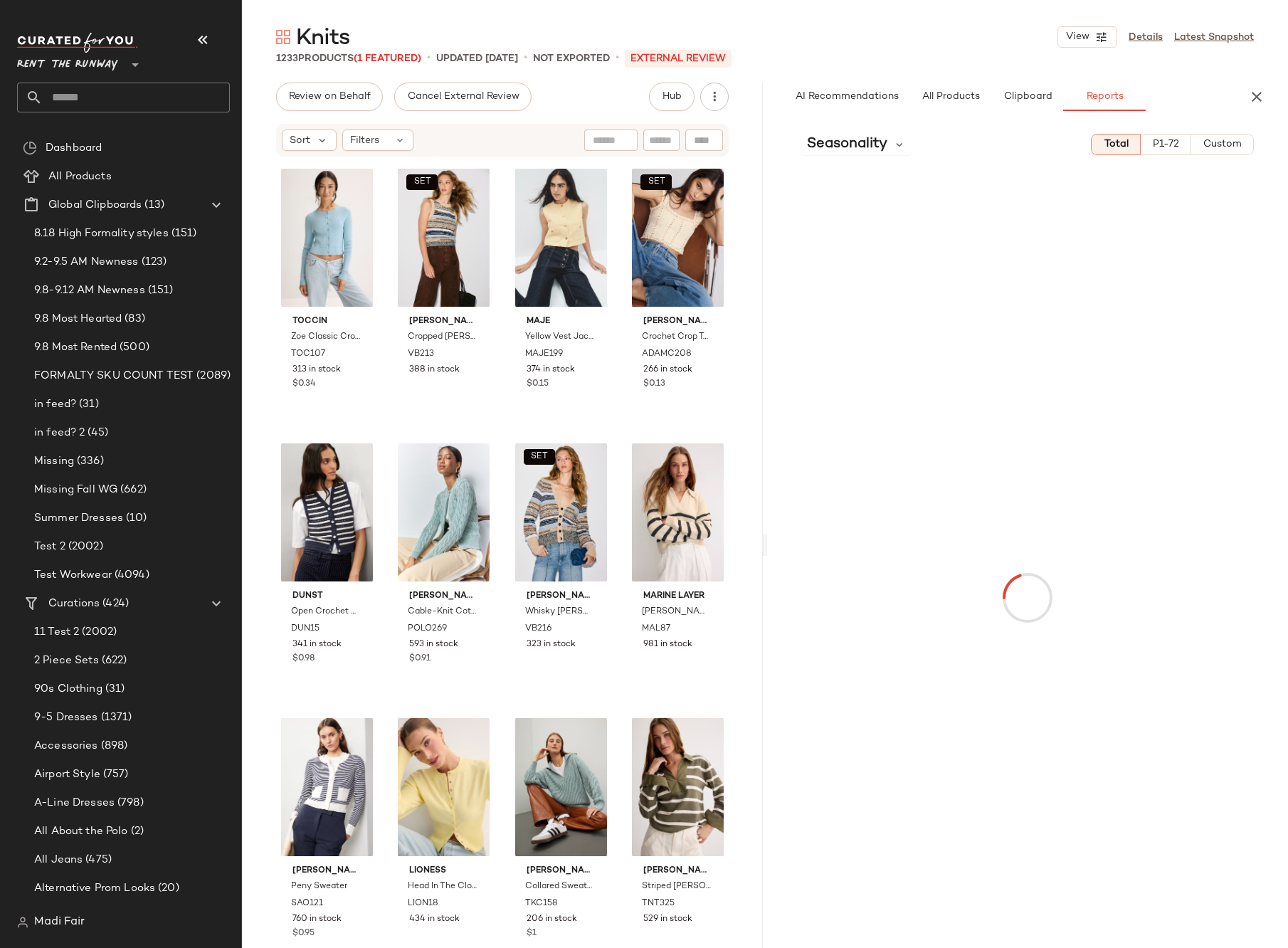
click at [1202, 149] on button "Custom" at bounding box center [1222, 144] width 63 height 21
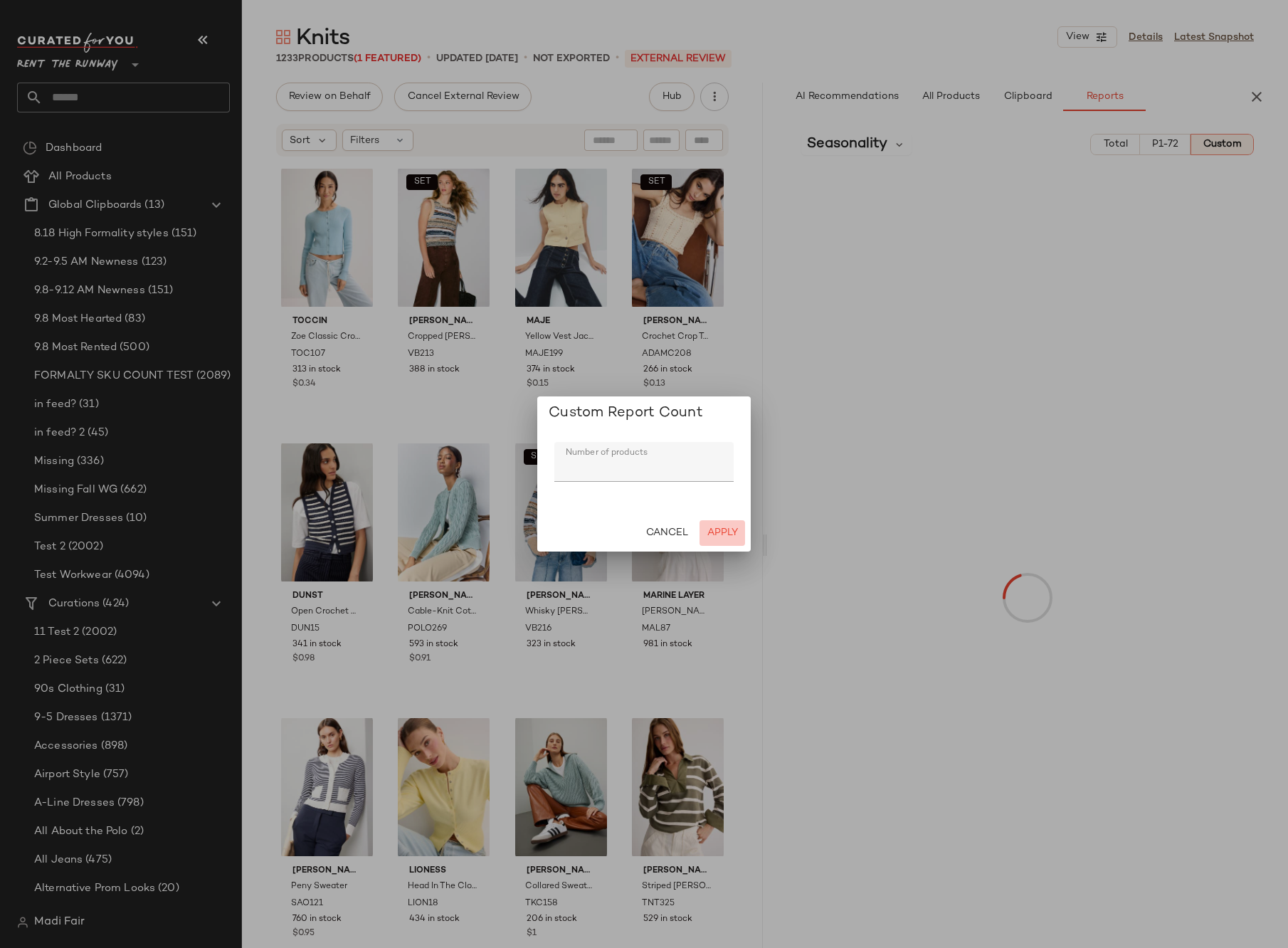
click at [718, 530] on span "Apply" at bounding box center [722, 533] width 32 height 11
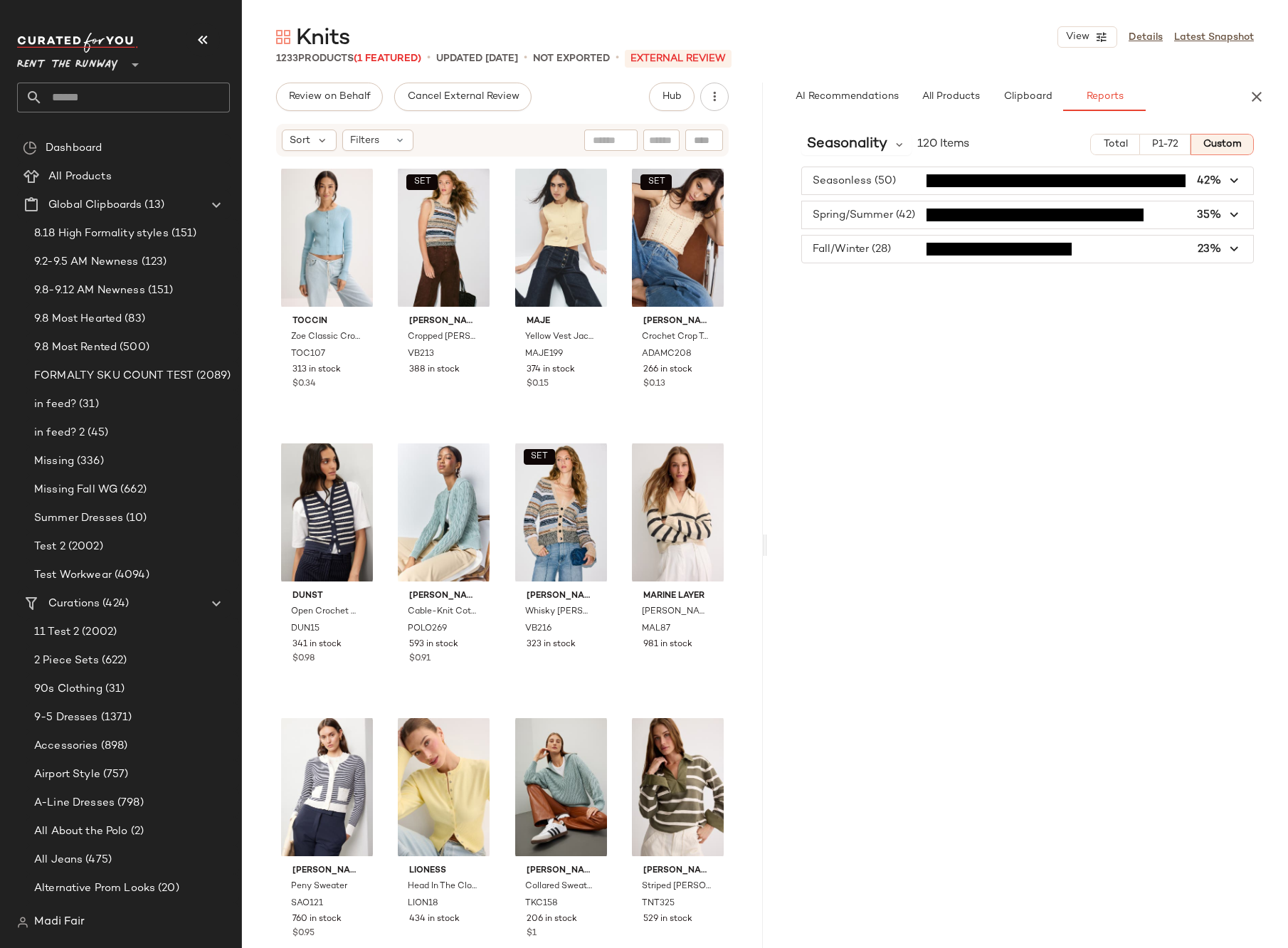
click at [175, 101] on input "text" at bounding box center [136, 97] width 187 height 30
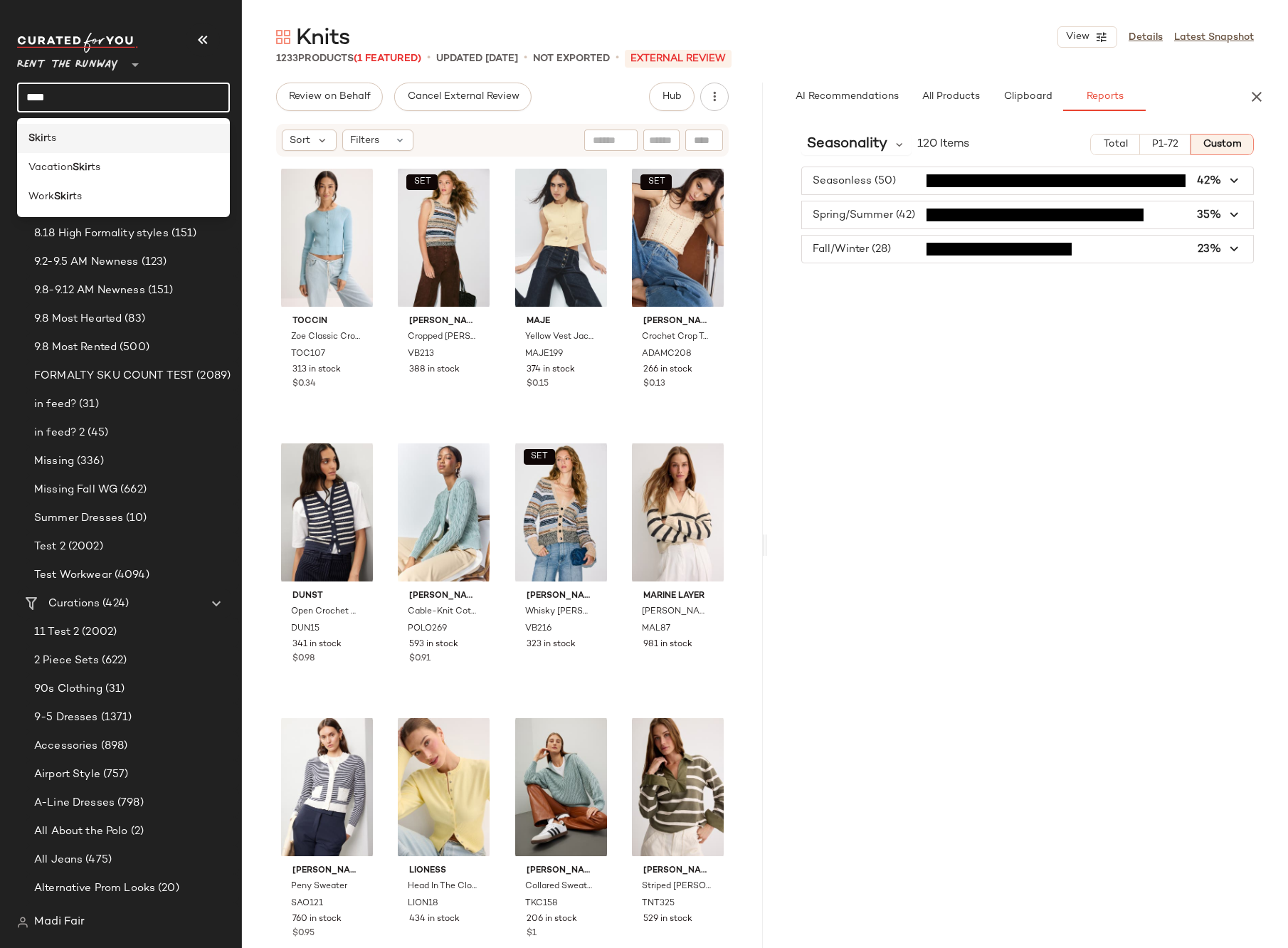
type input "****"
click at [154, 140] on div "Skir ts" at bounding box center [124, 138] width 190 height 15
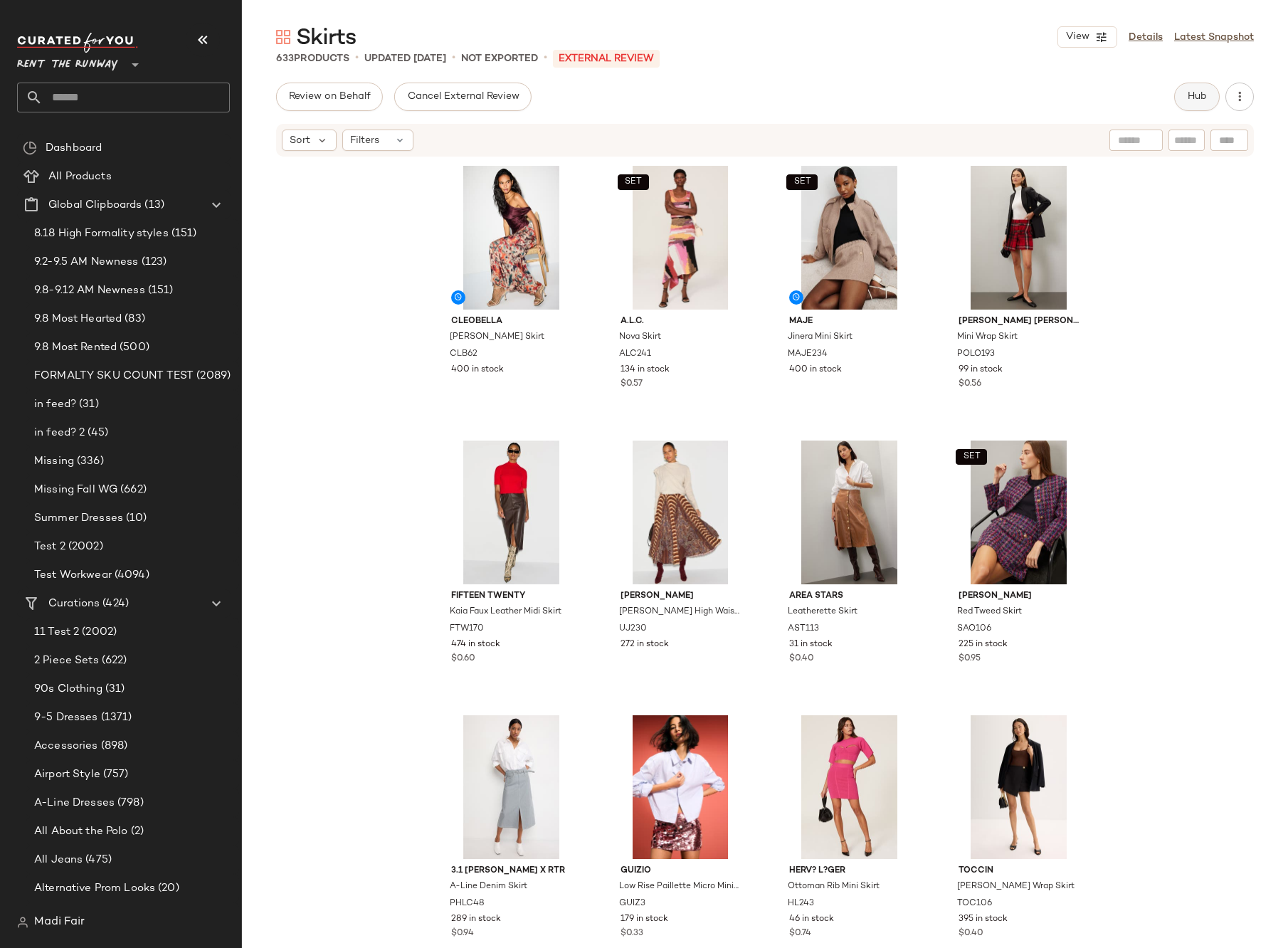
click at [1189, 88] on button "Hub" at bounding box center [1198, 97] width 46 height 29
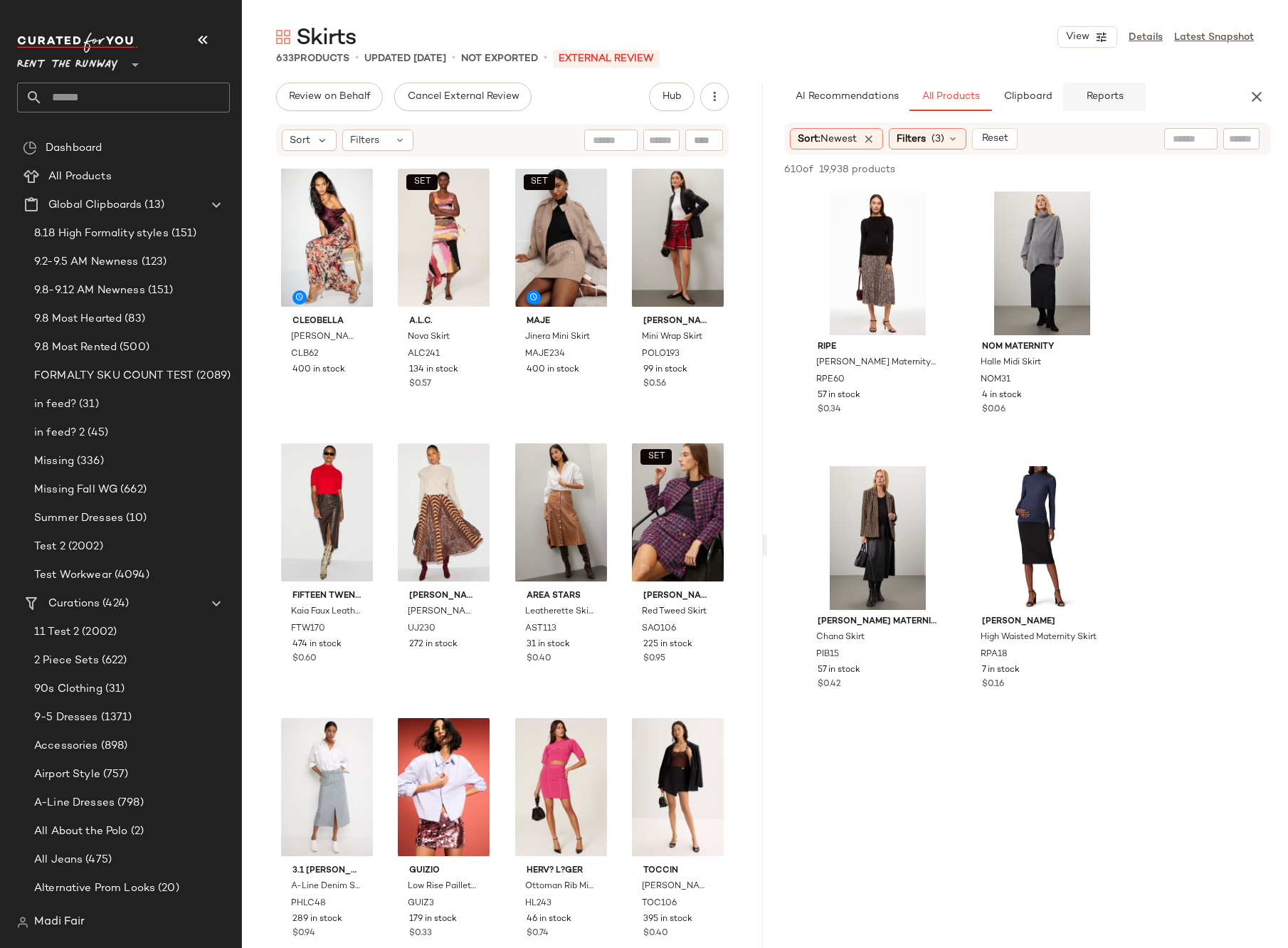
click at [1115, 102] on span "Reports" at bounding box center [1104, 97] width 38 height 11
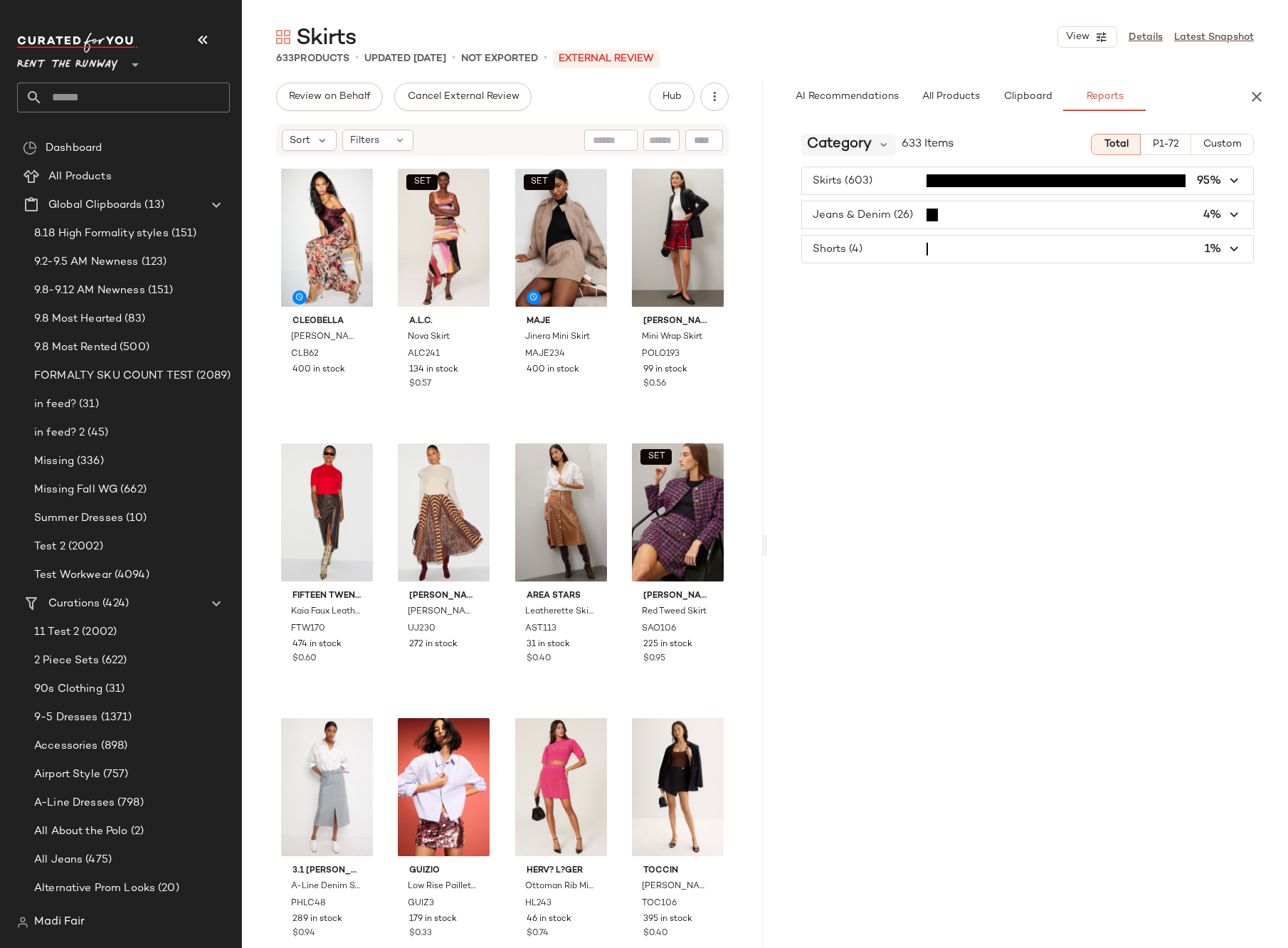
click at [857, 143] on span "Category" at bounding box center [840, 144] width 65 height 21
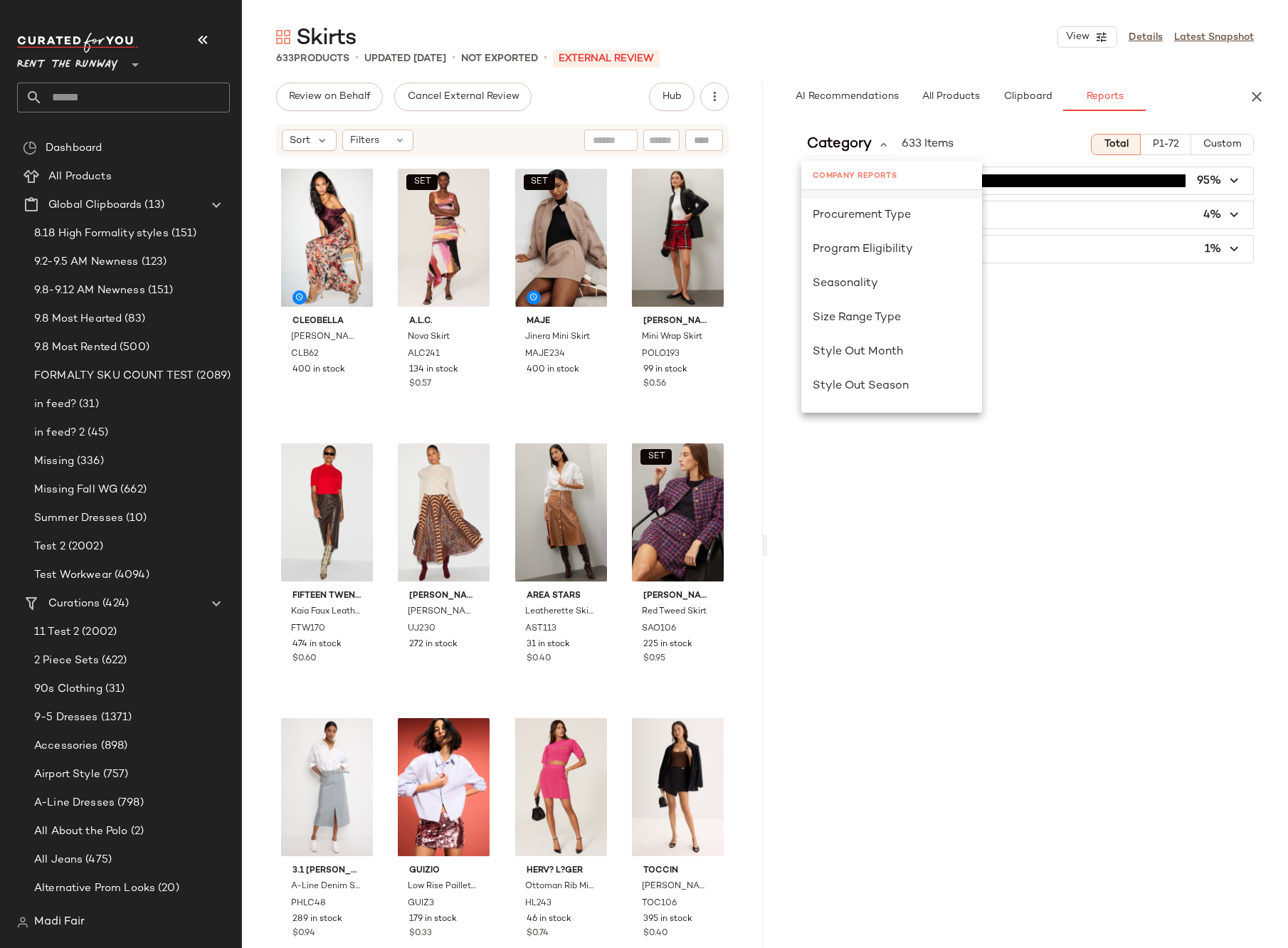
scroll to position [854, 0]
click at [863, 287] on span "Seasonality" at bounding box center [845, 283] width 66 height 12
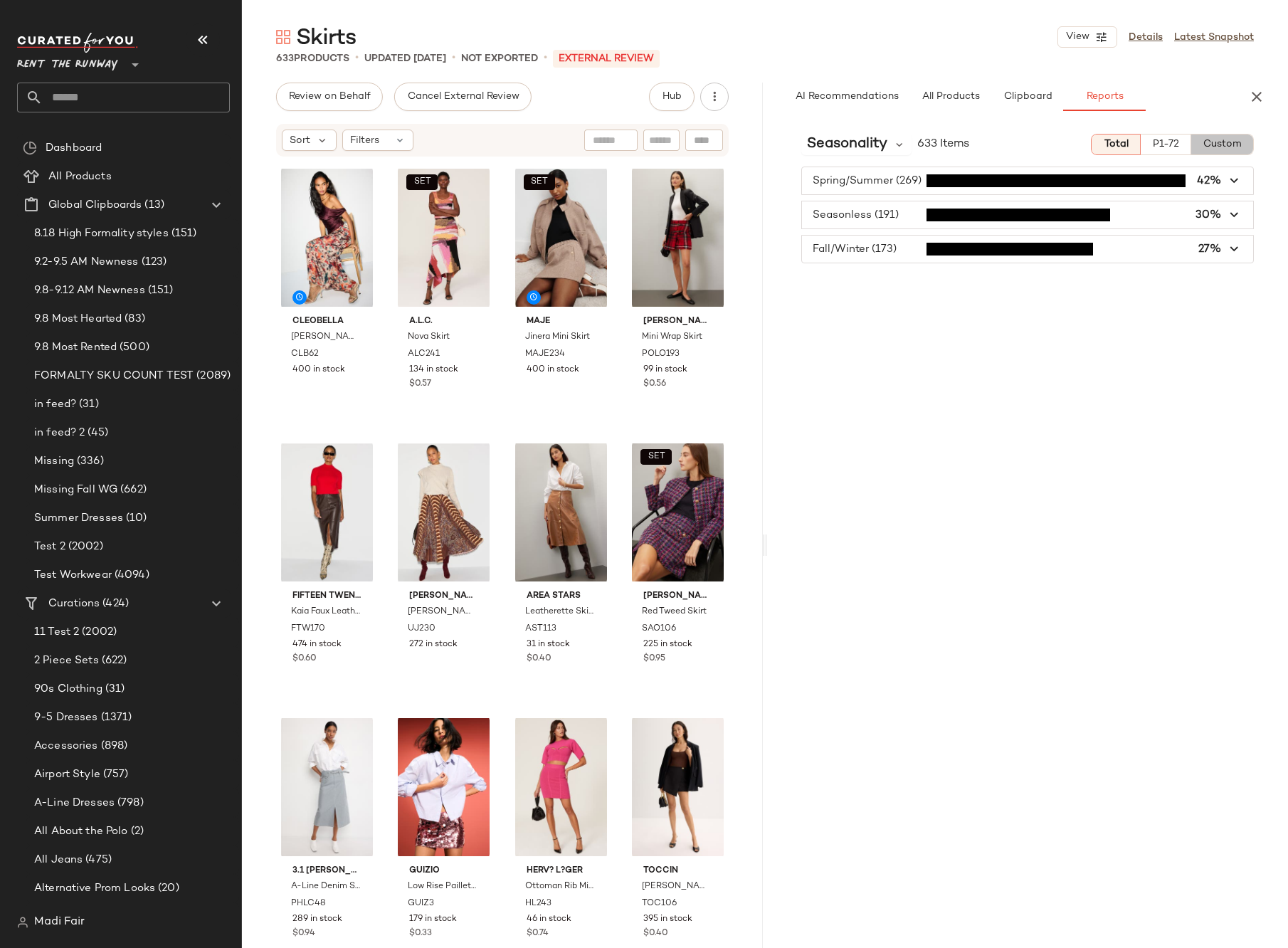
click at [1225, 142] on span "Custom" at bounding box center [1221, 144] width 39 height 11
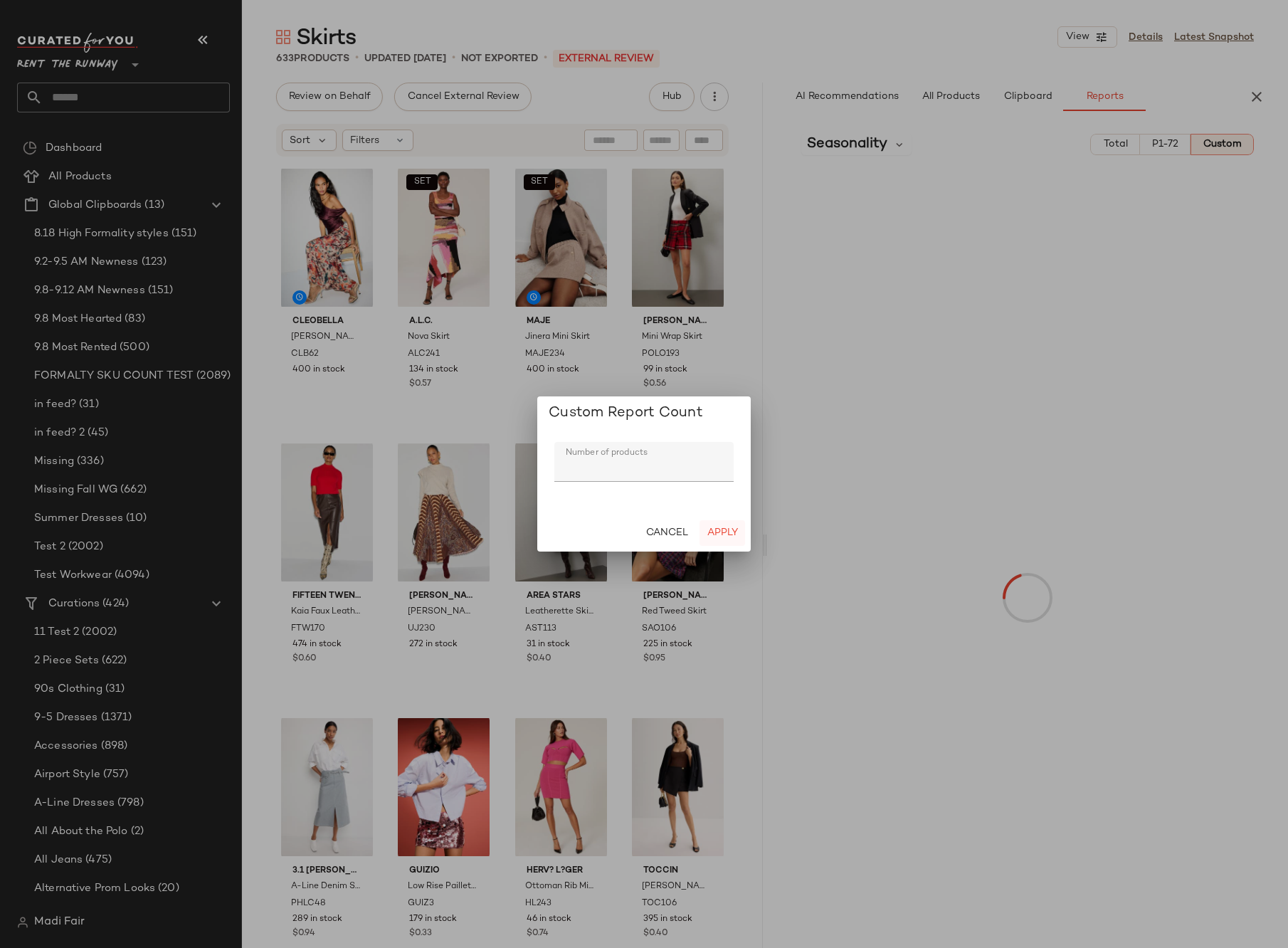
click at [721, 530] on span "Apply" at bounding box center [722, 533] width 32 height 11
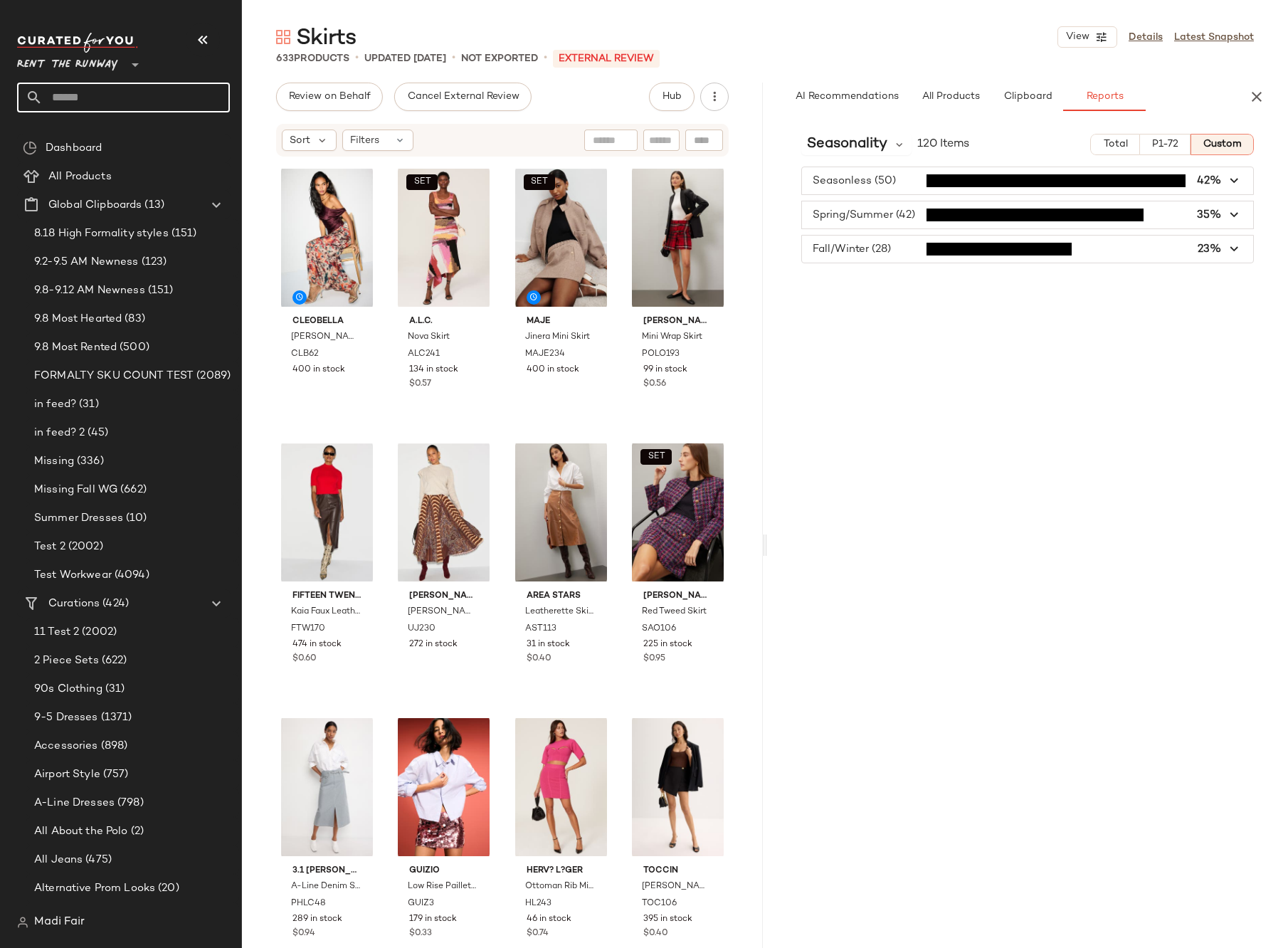
click at [131, 84] on input "text" at bounding box center [136, 97] width 187 height 30
type input "****"
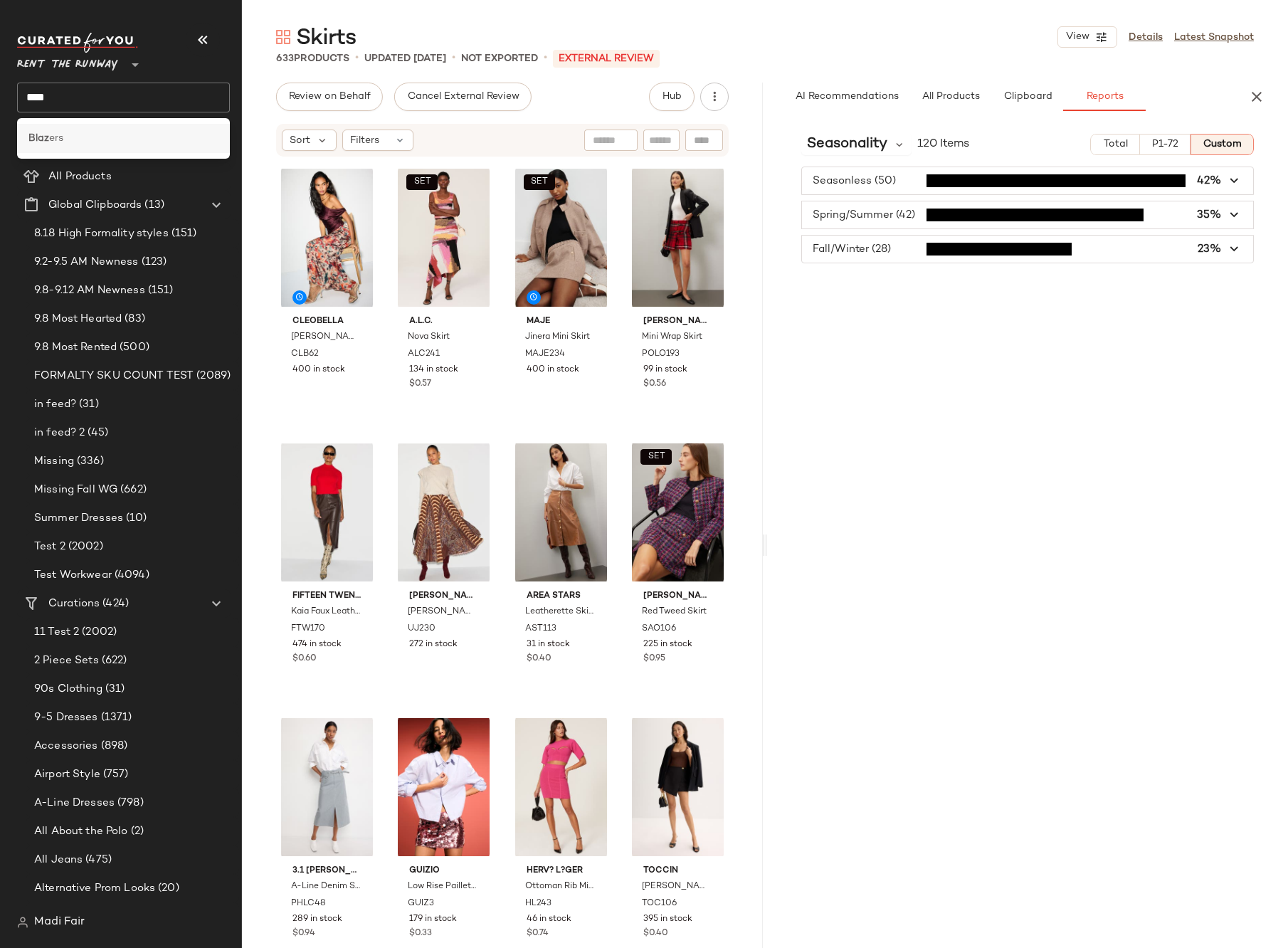
click at [115, 137] on div "Blaz ers" at bounding box center [124, 138] width 190 height 15
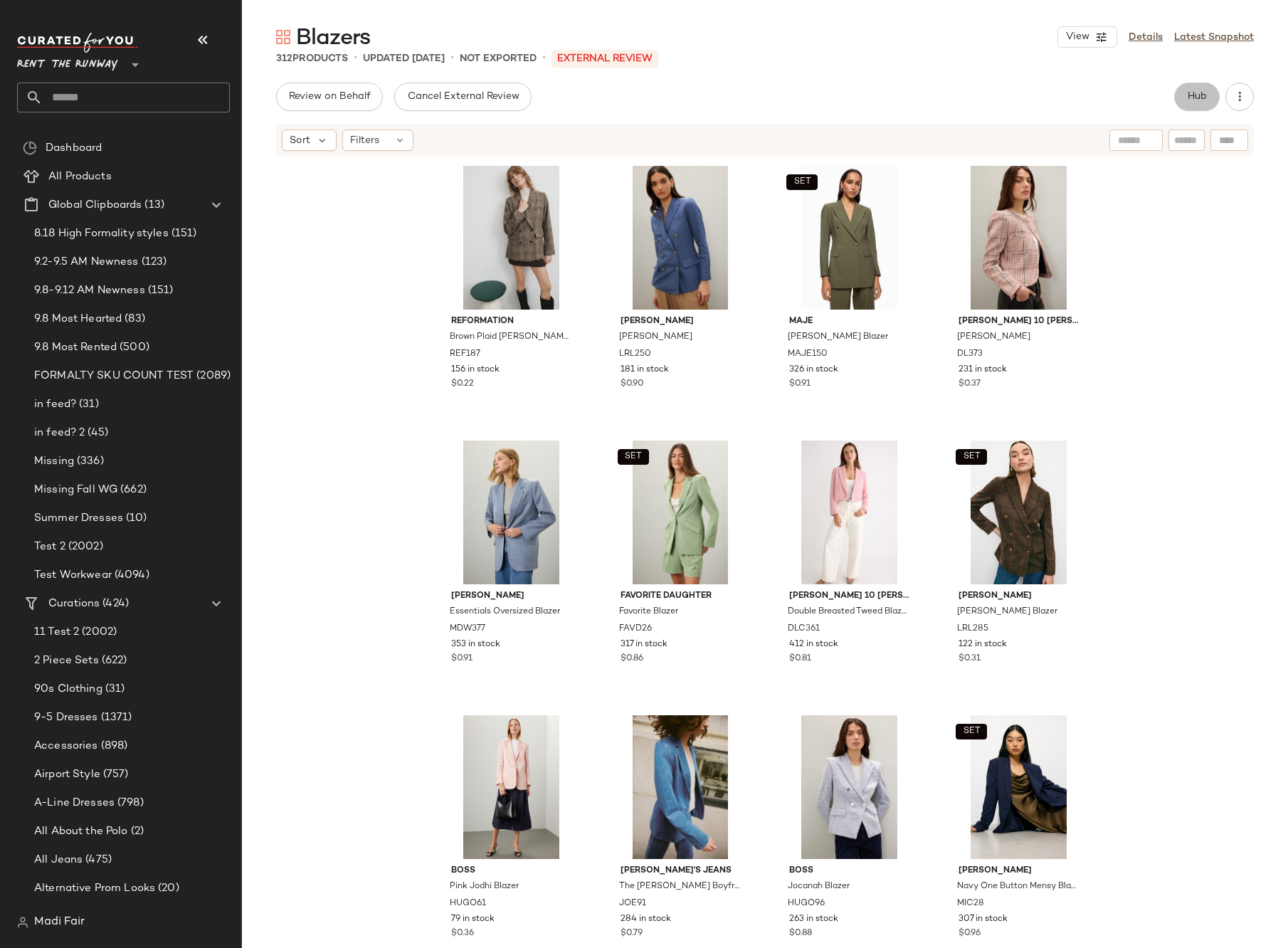
click at [1206, 96] on span "Hub" at bounding box center [1197, 97] width 20 height 11
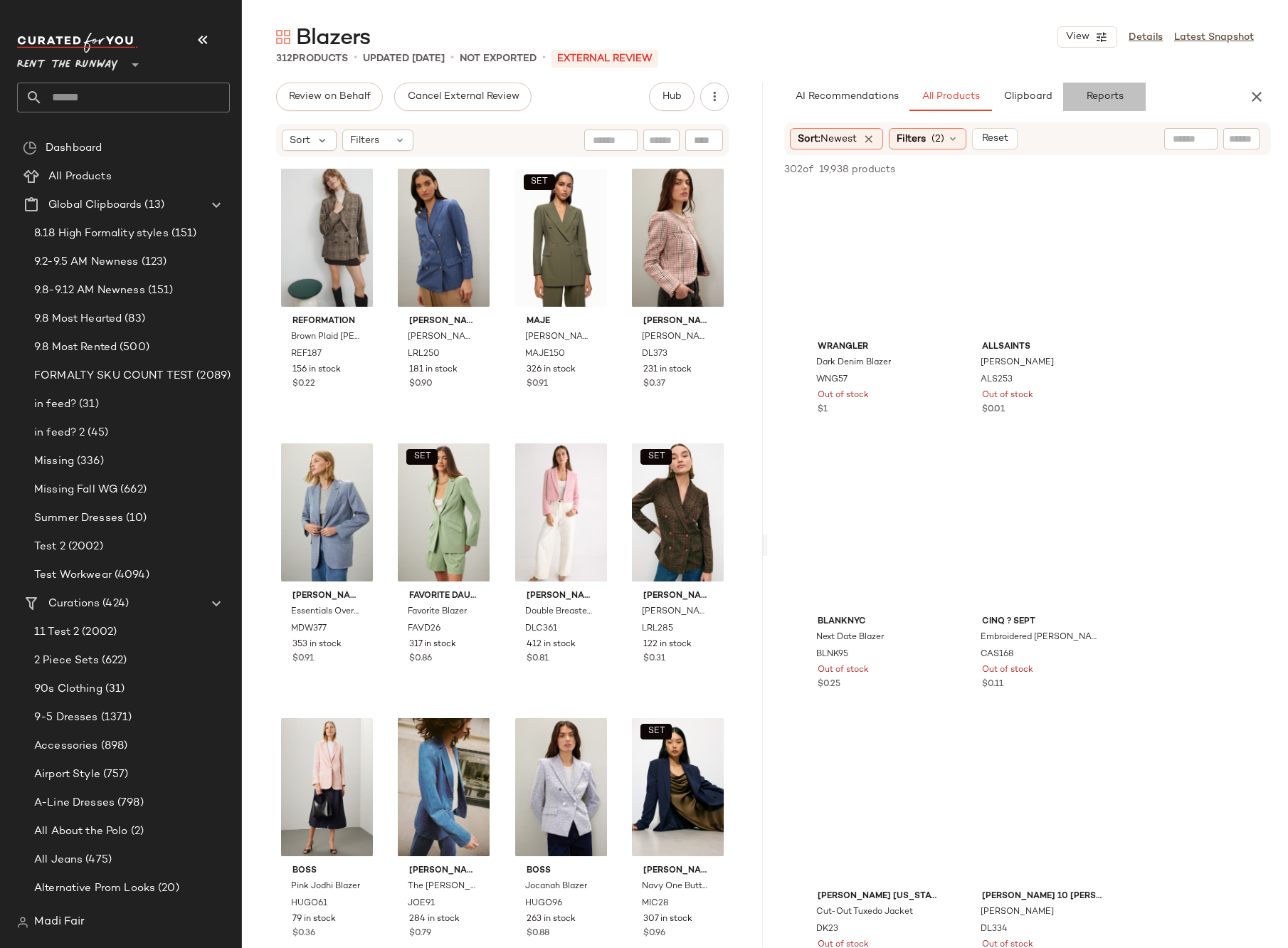
click at [1116, 94] on span "Reports" at bounding box center [1104, 97] width 38 height 11
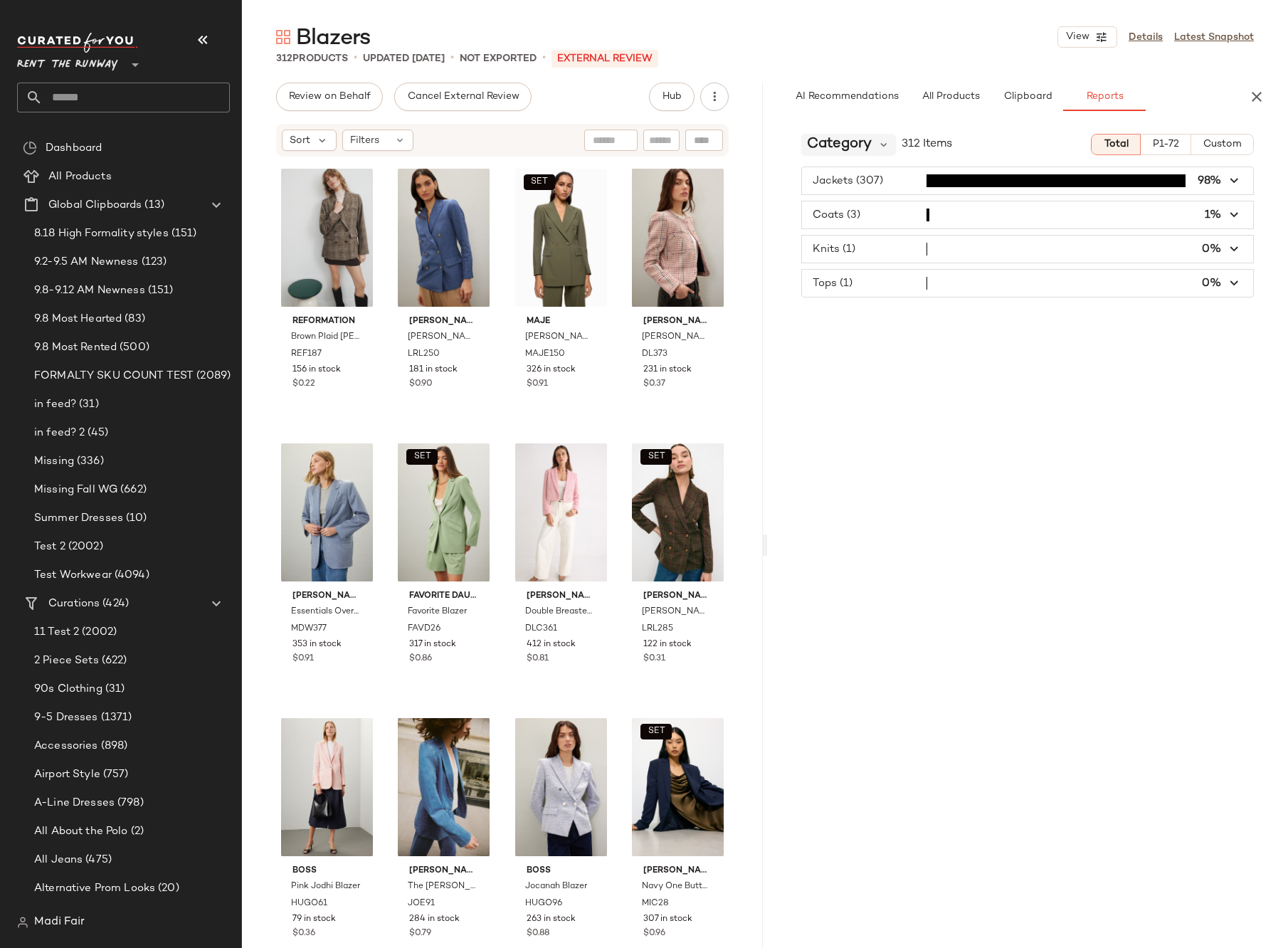
click at [849, 141] on span "Category" at bounding box center [840, 144] width 65 height 21
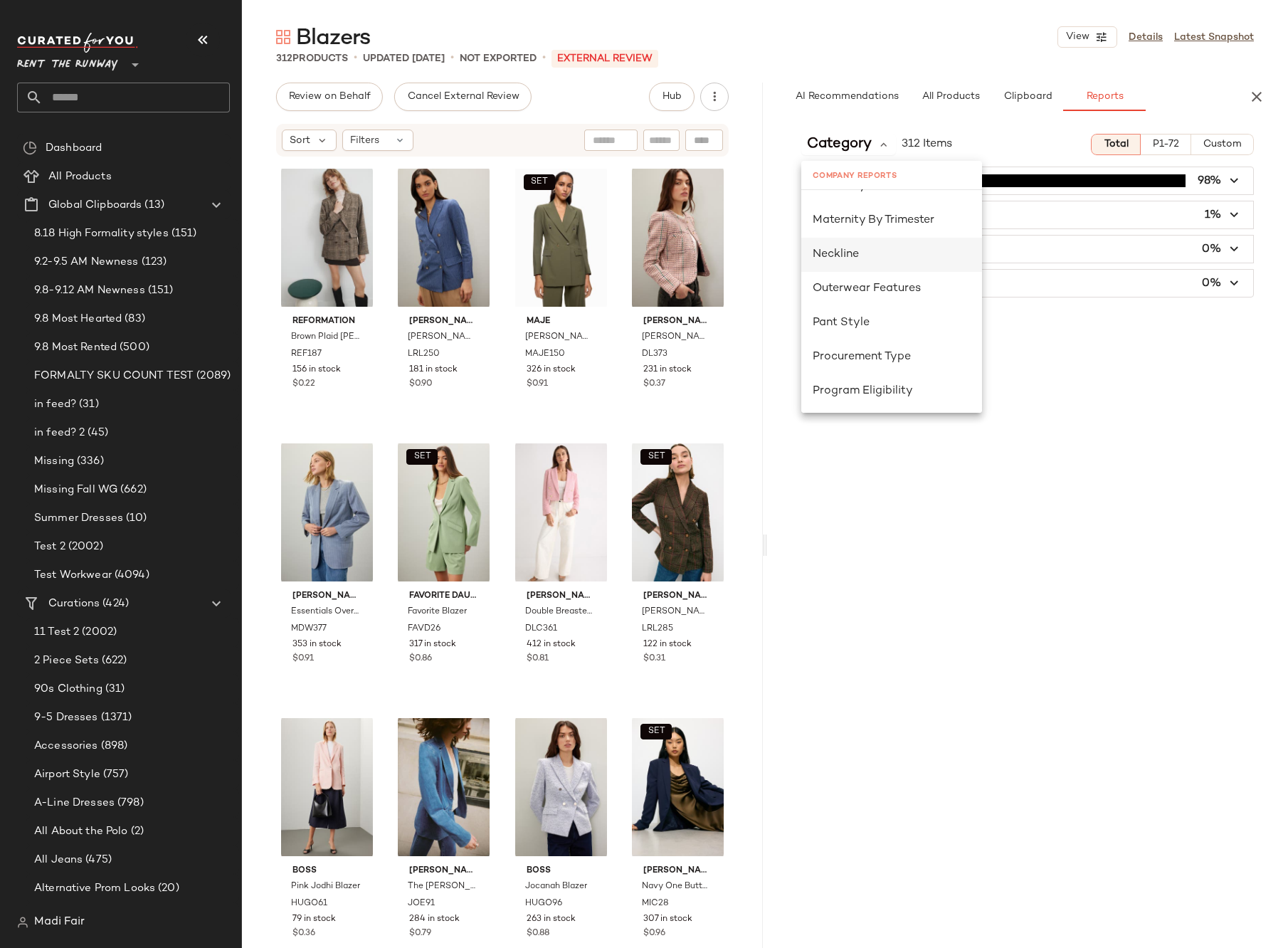
scroll to position [782, 0]
click at [867, 364] on div "Seasonality" at bounding box center [892, 354] width 181 height 34
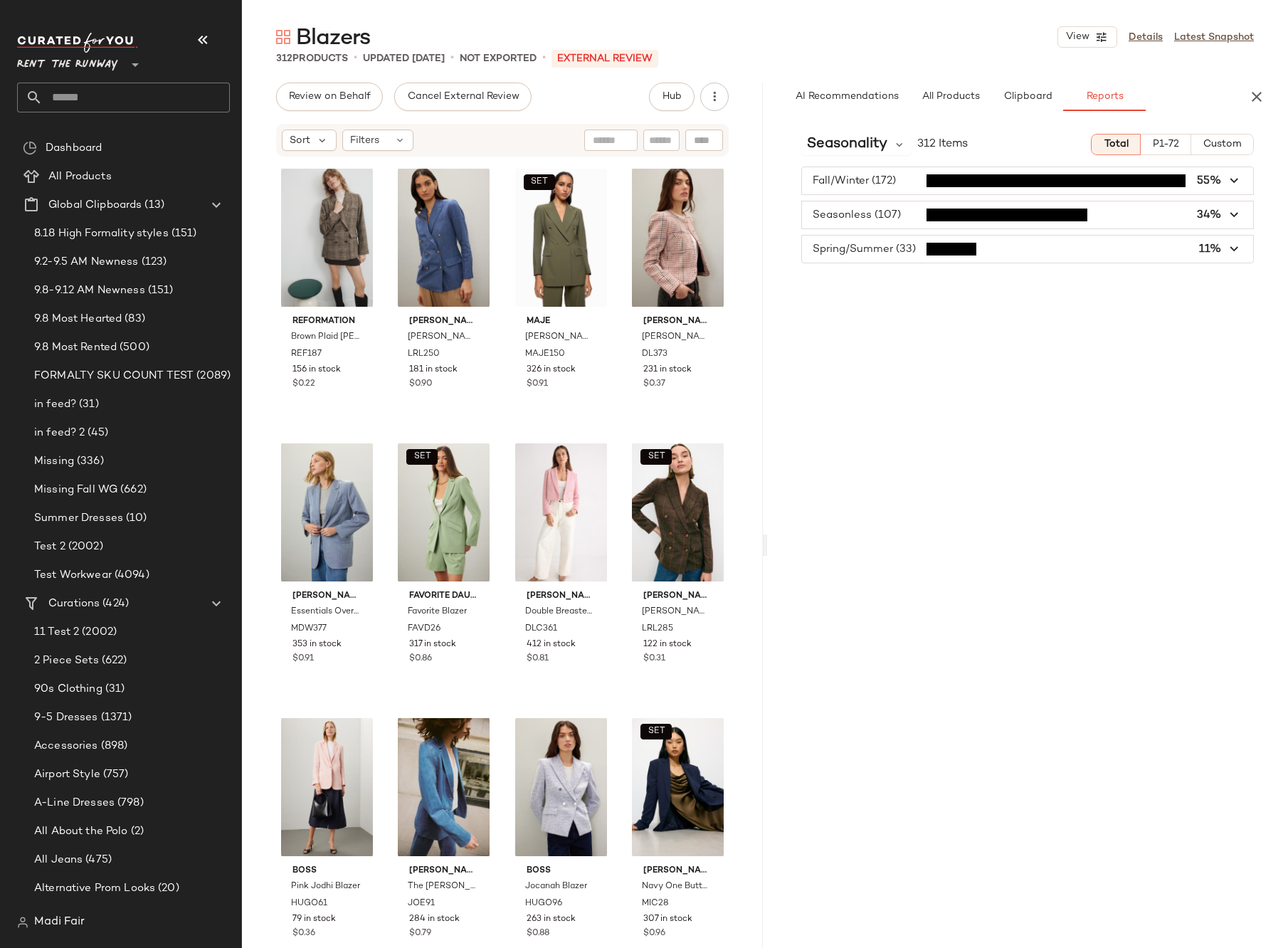
click at [104, 104] on input "text" at bounding box center [136, 97] width 187 height 30
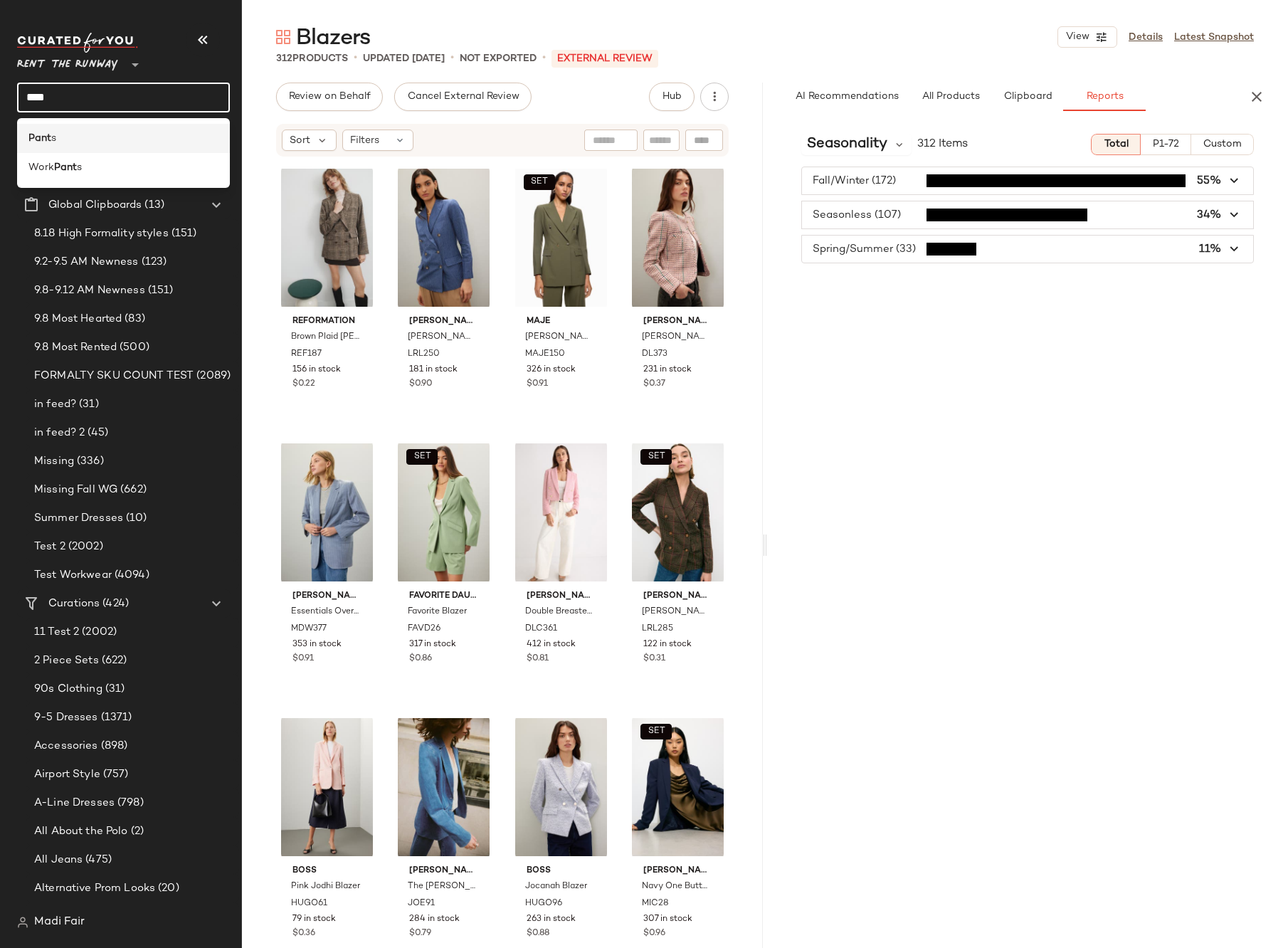
type input "****"
click at [96, 137] on div "Pant s" at bounding box center [124, 138] width 190 height 15
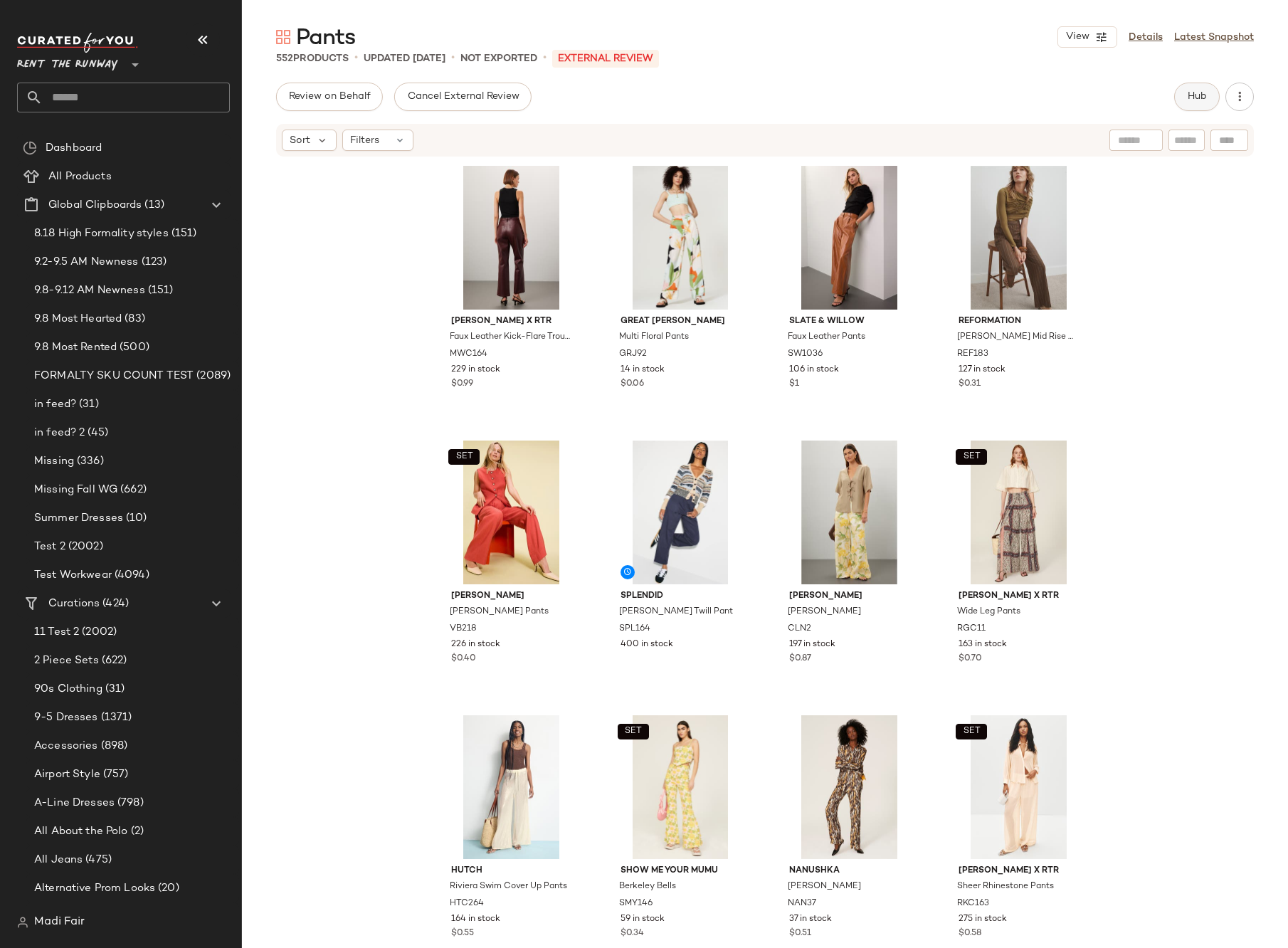
click at [1179, 104] on button "Hub" at bounding box center [1198, 97] width 46 height 29
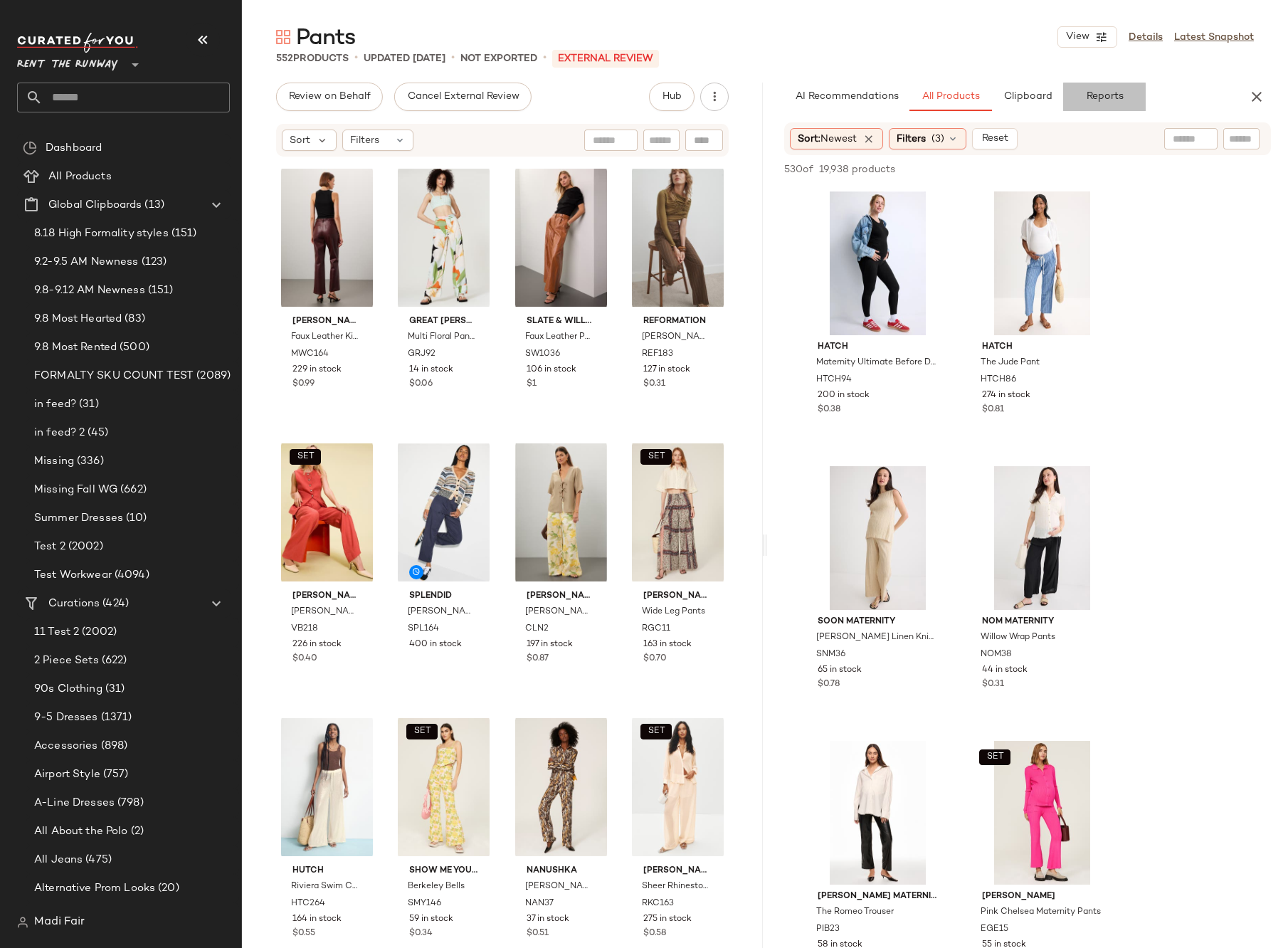
click at [1103, 93] on span "Reports" at bounding box center [1104, 97] width 38 height 11
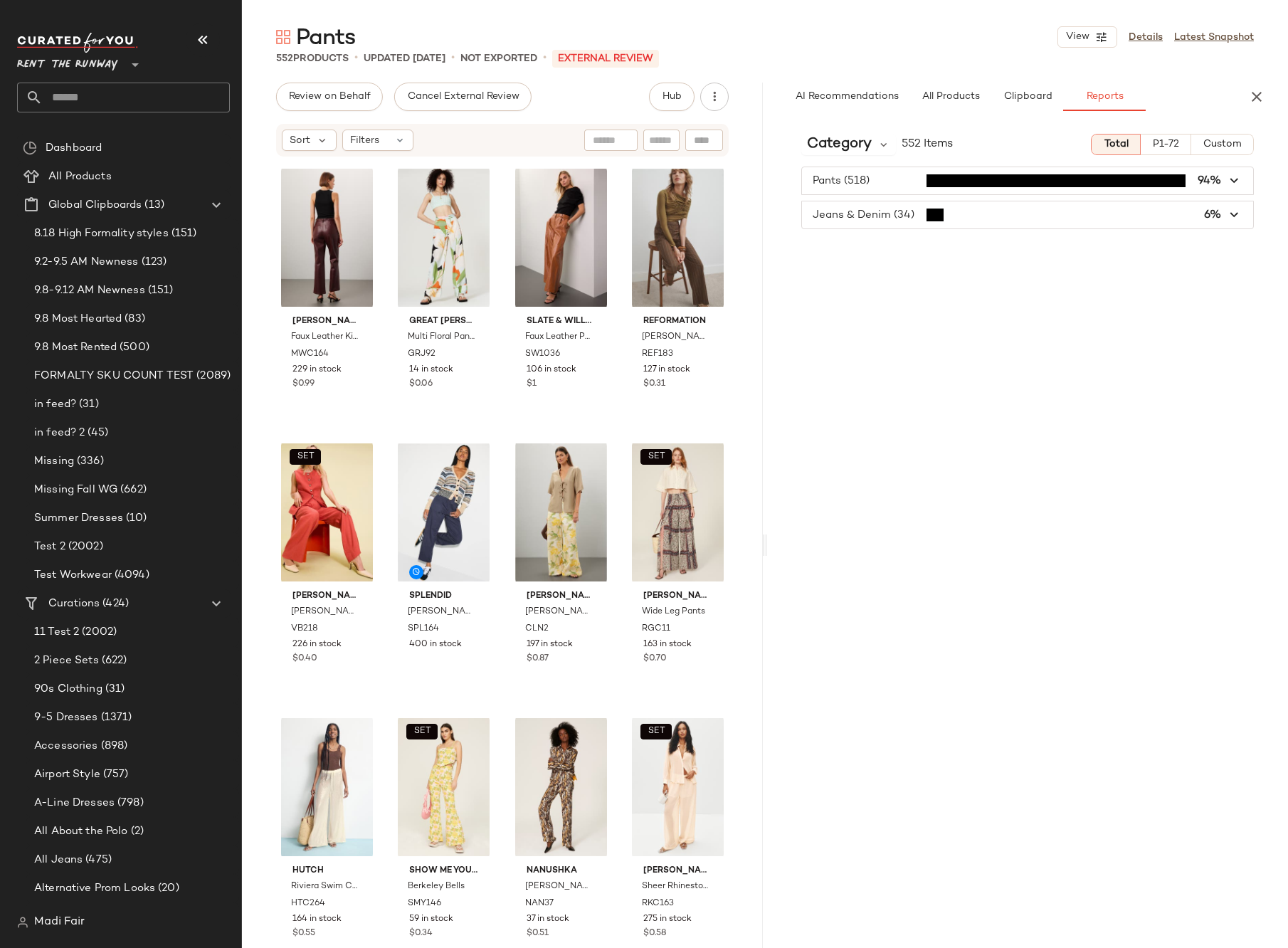
click at [855, 131] on div "Category 552 Items Total P1-72 Custom Pants (518) 94% Jeans & Denim (34) 6%" at bounding box center [1028, 565] width 521 height 885
click at [859, 149] on span "Category" at bounding box center [840, 144] width 65 height 21
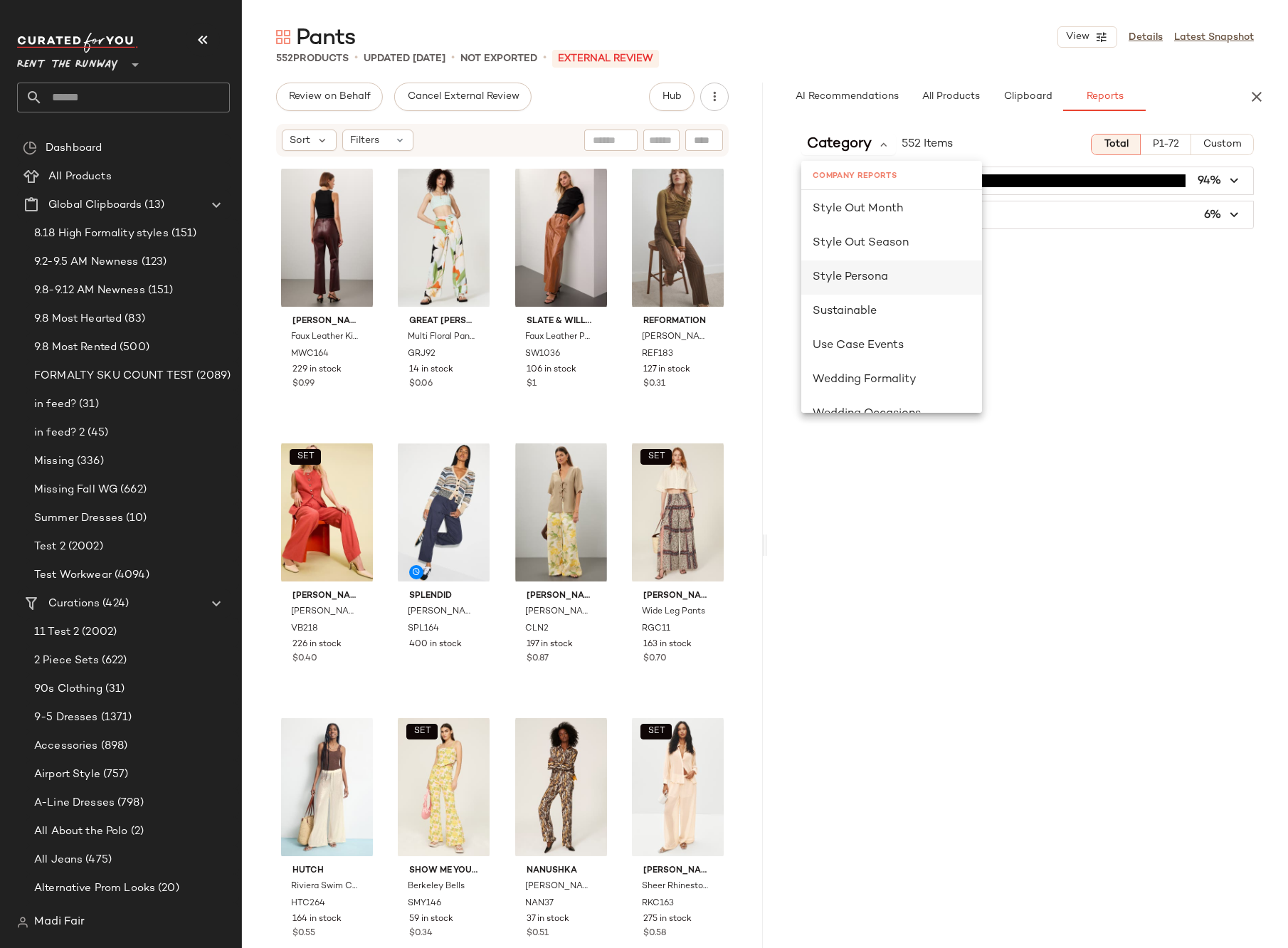
scroll to position [925, 0]
click at [861, 218] on span "Seasonality" at bounding box center [845, 211] width 66 height 12
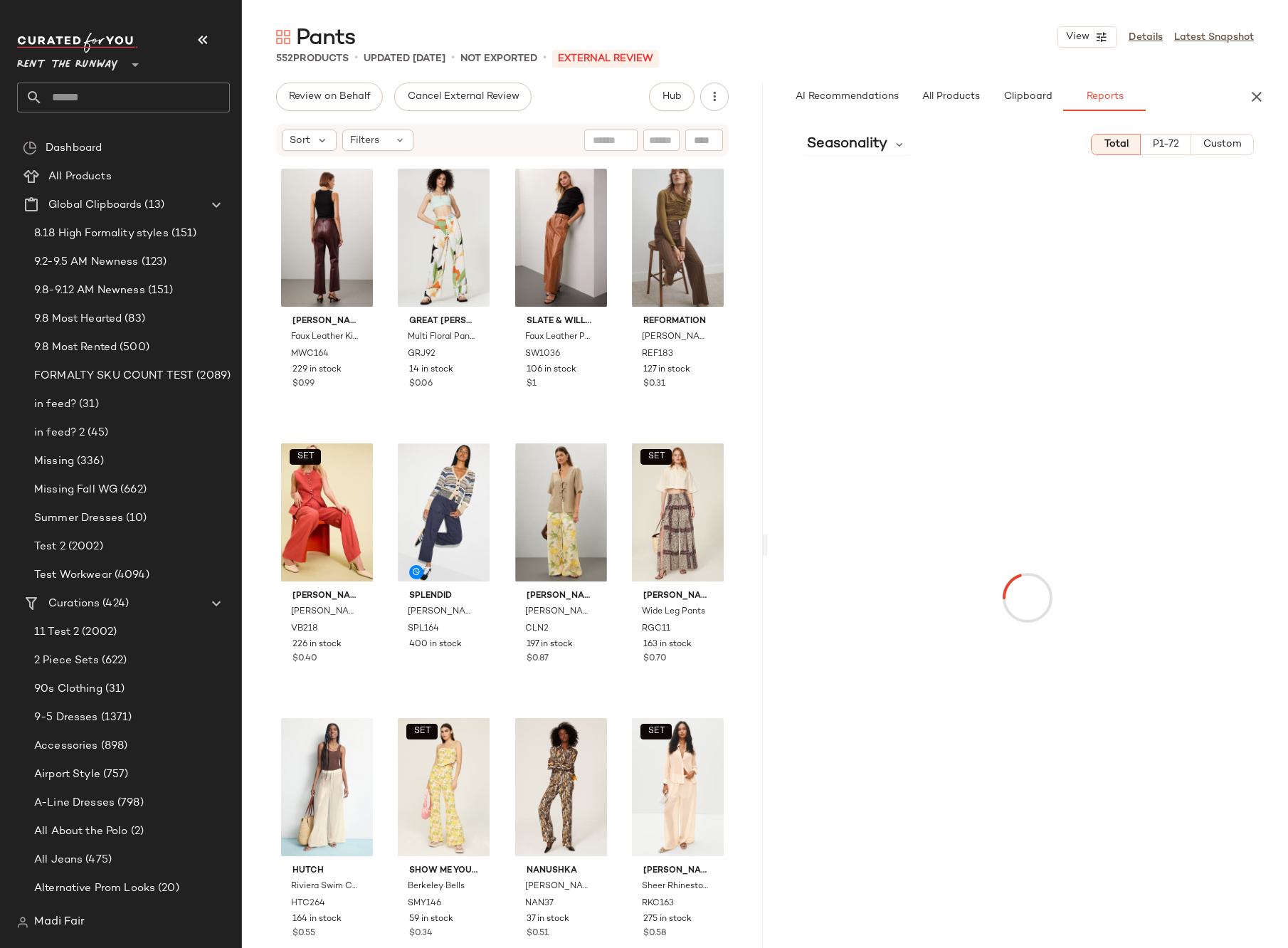
click at [1206, 150] on button "Custom" at bounding box center [1222, 144] width 63 height 21
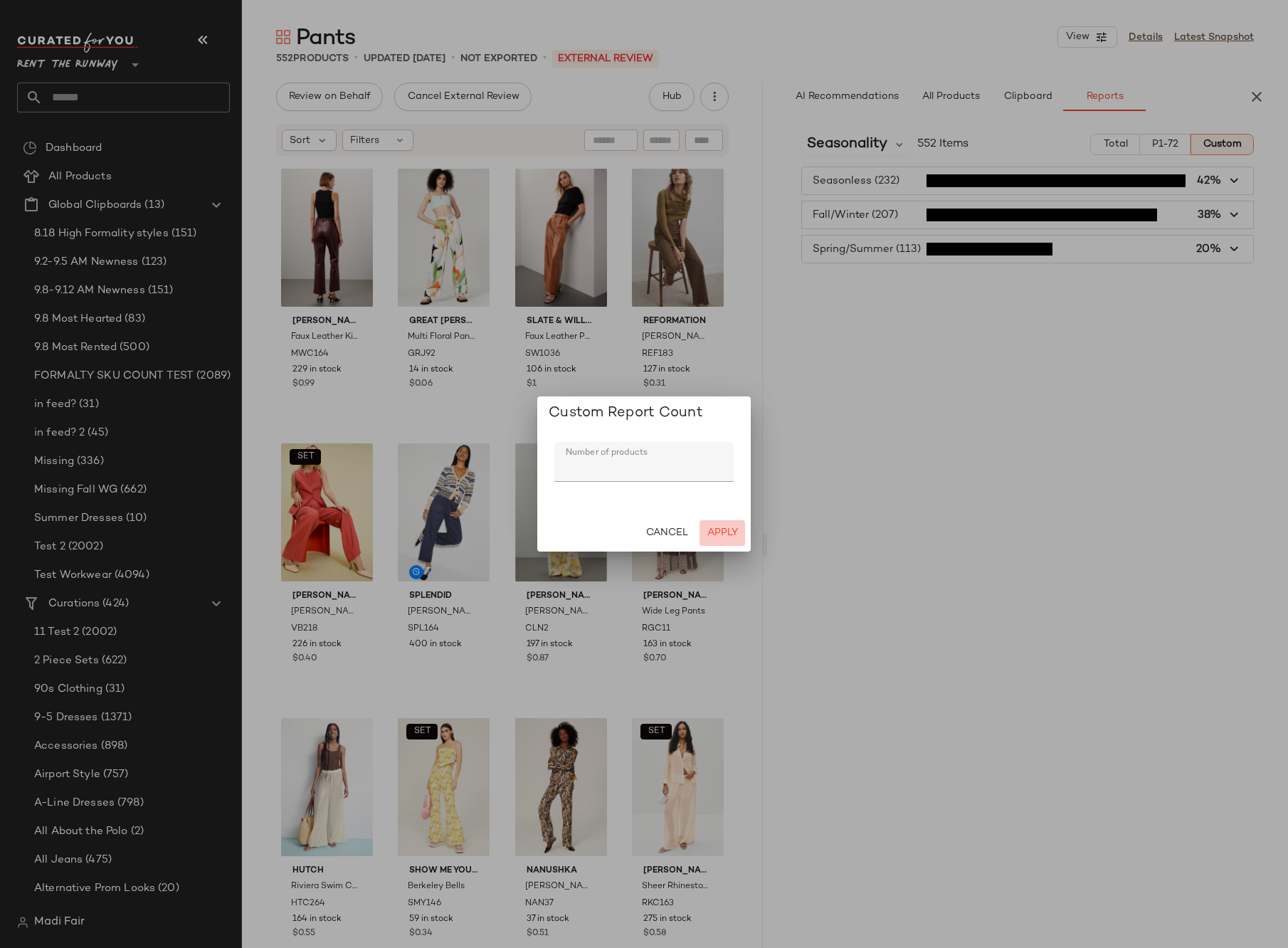
click at [730, 528] on span "Apply" at bounding box center [722, 533] width 32 height 11
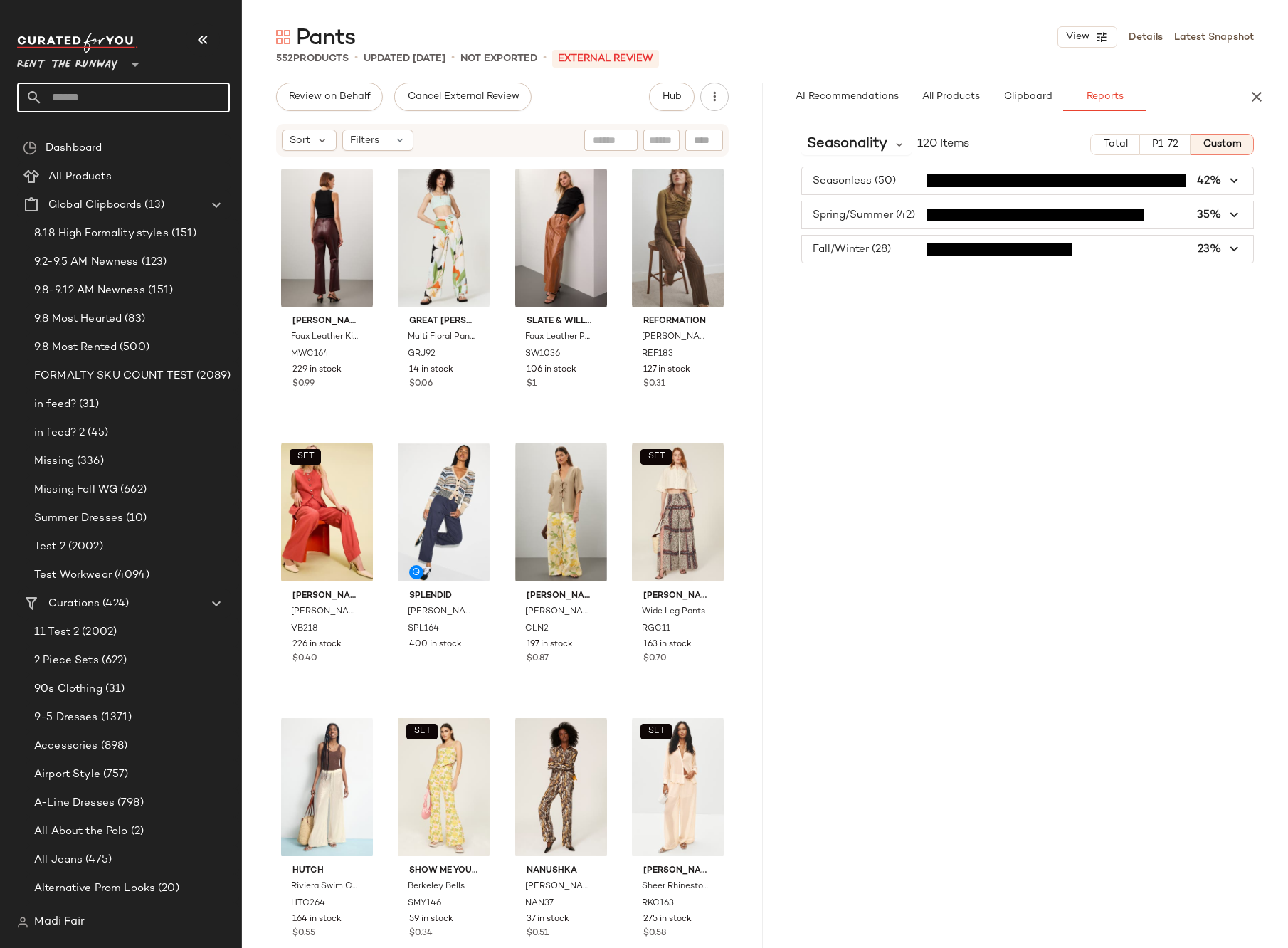
click at [141, 107] on input "text" at bounding box center [136, 97] width 187 height 30
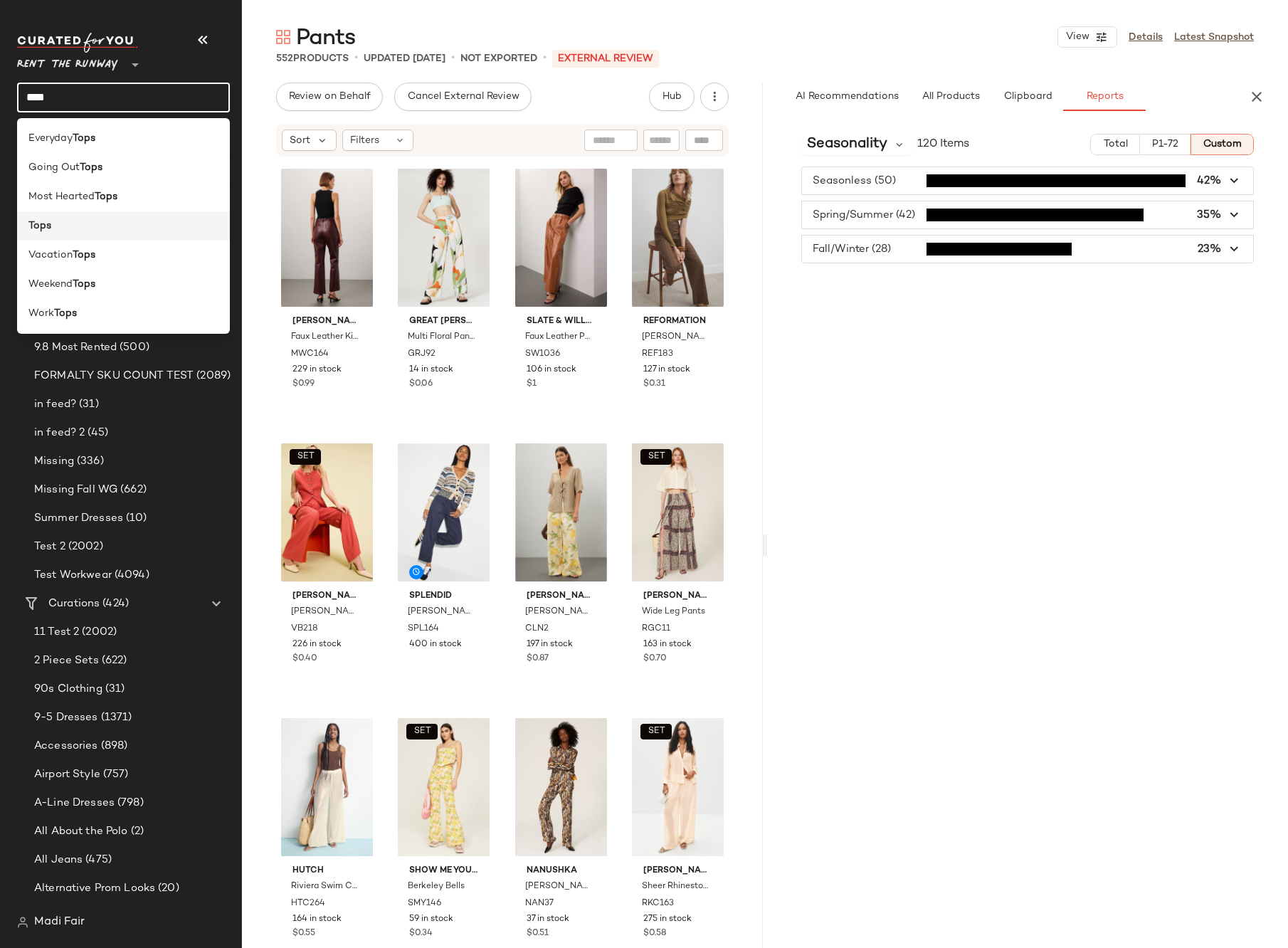
type input "****"
drag, startPoint x: 37, startPoint y: 225, endPoint x: 105, endPoint y: 239, distance: 69.4
click at [37, 225] on b "Tops" at bounding box center [40, 226] width 23 height 15
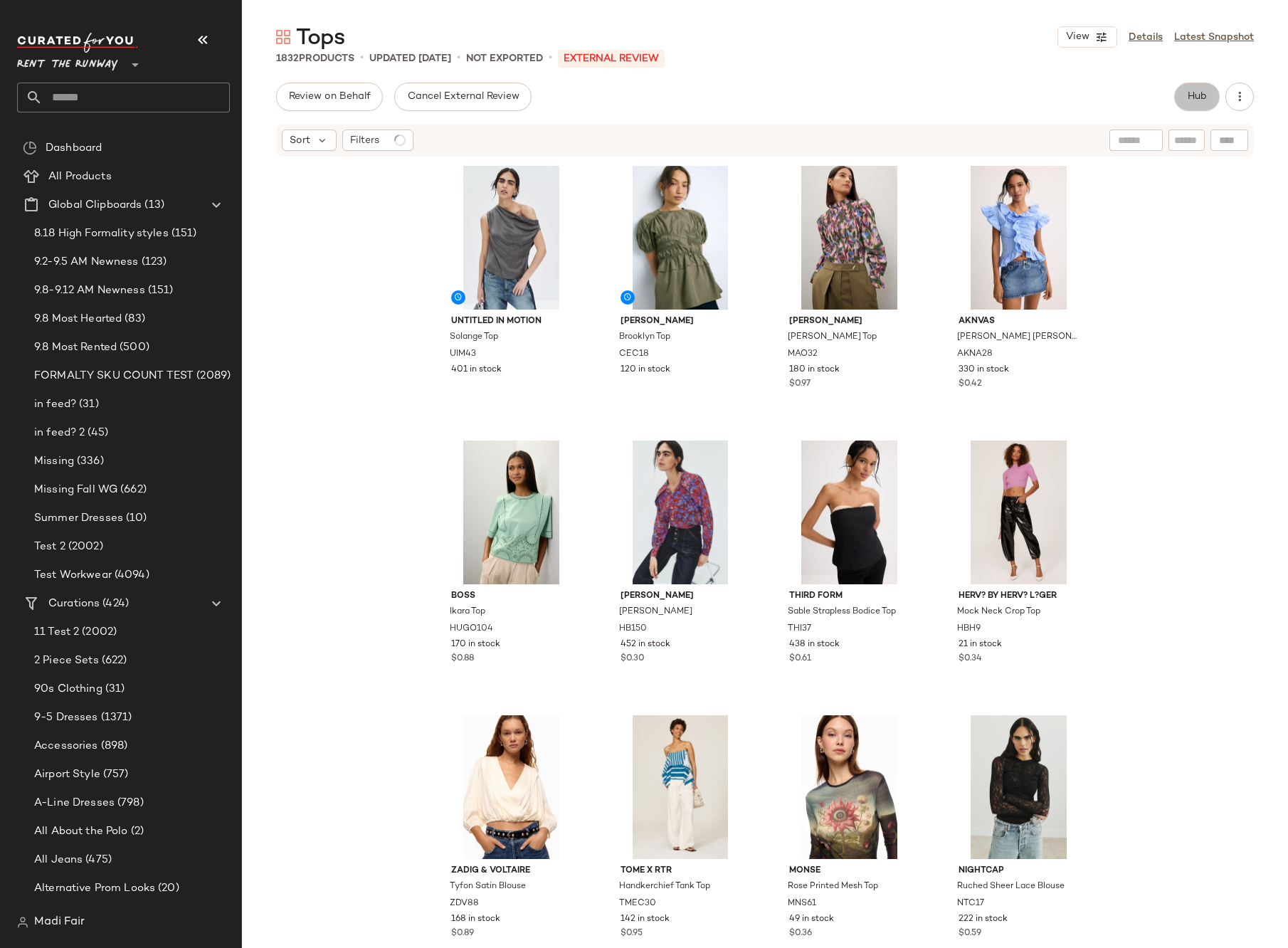
click at [1199, 93] on span "Hub" at bounding box center [1197, 97] width 20 height 11
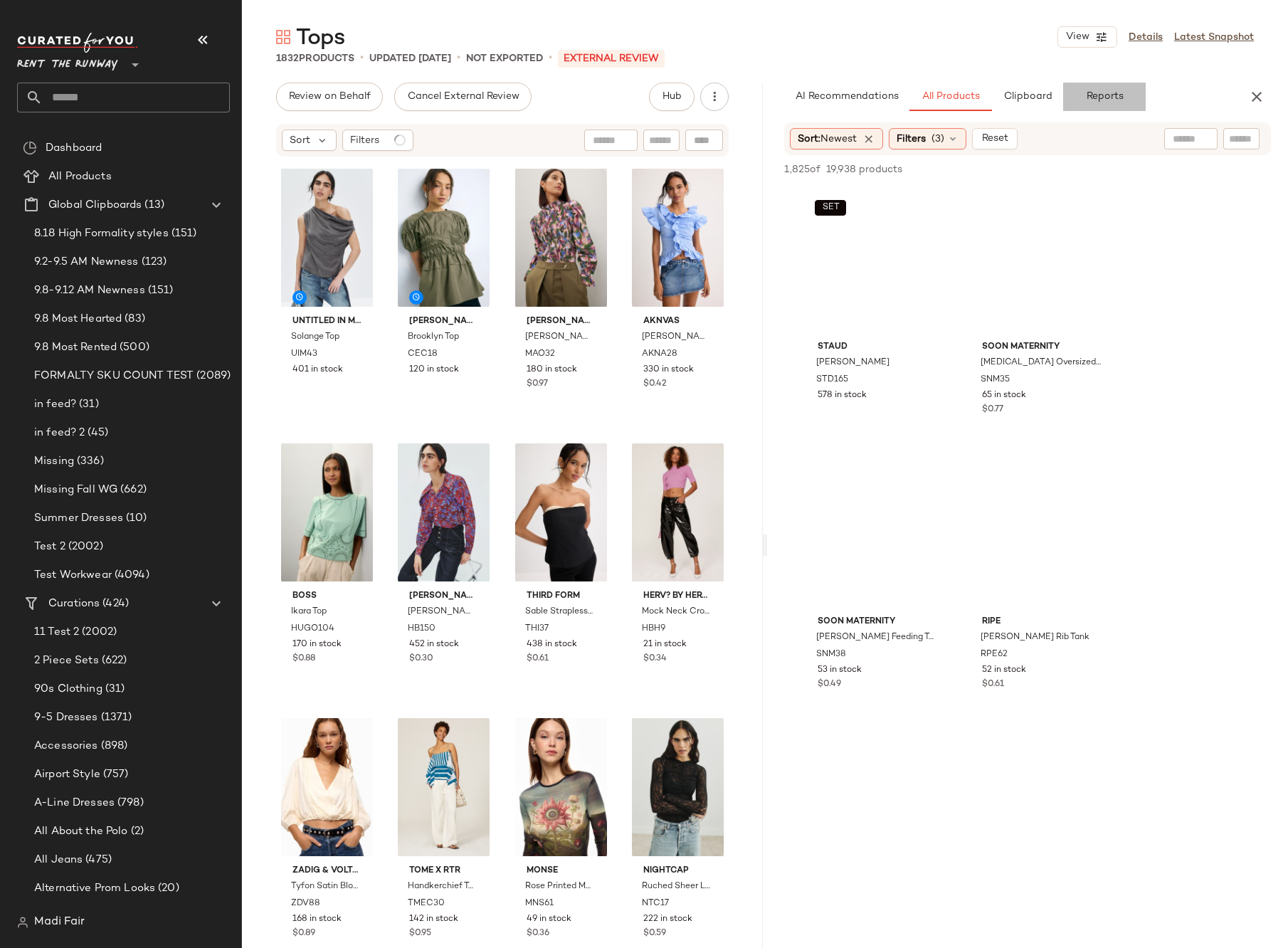
click at [1121, 95] on button "Reports" at bounding box center [1104, 97] width 82 height 29
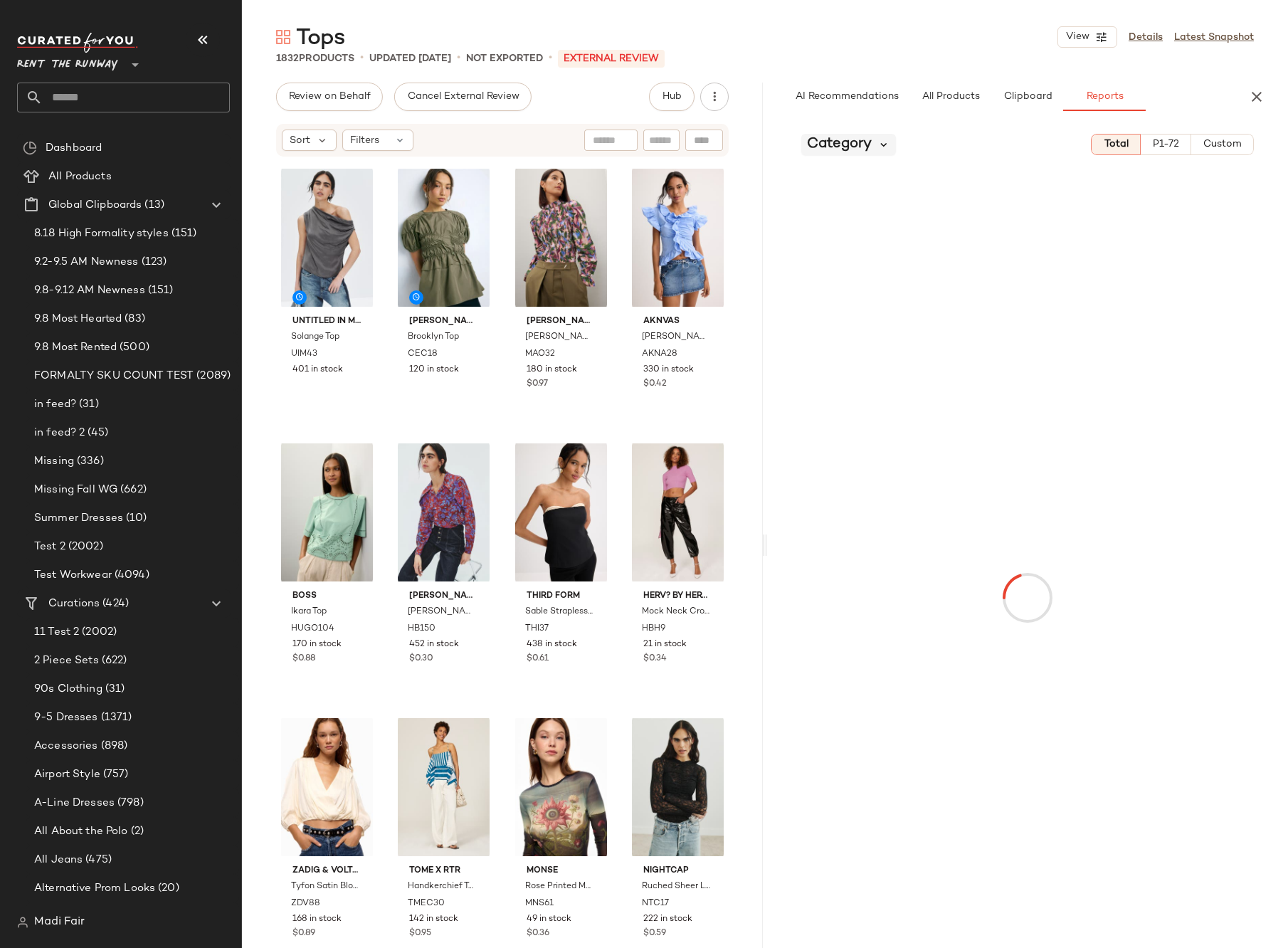
click at [879, 150] on icon at bounding box center [884, 144] width 13 height 13
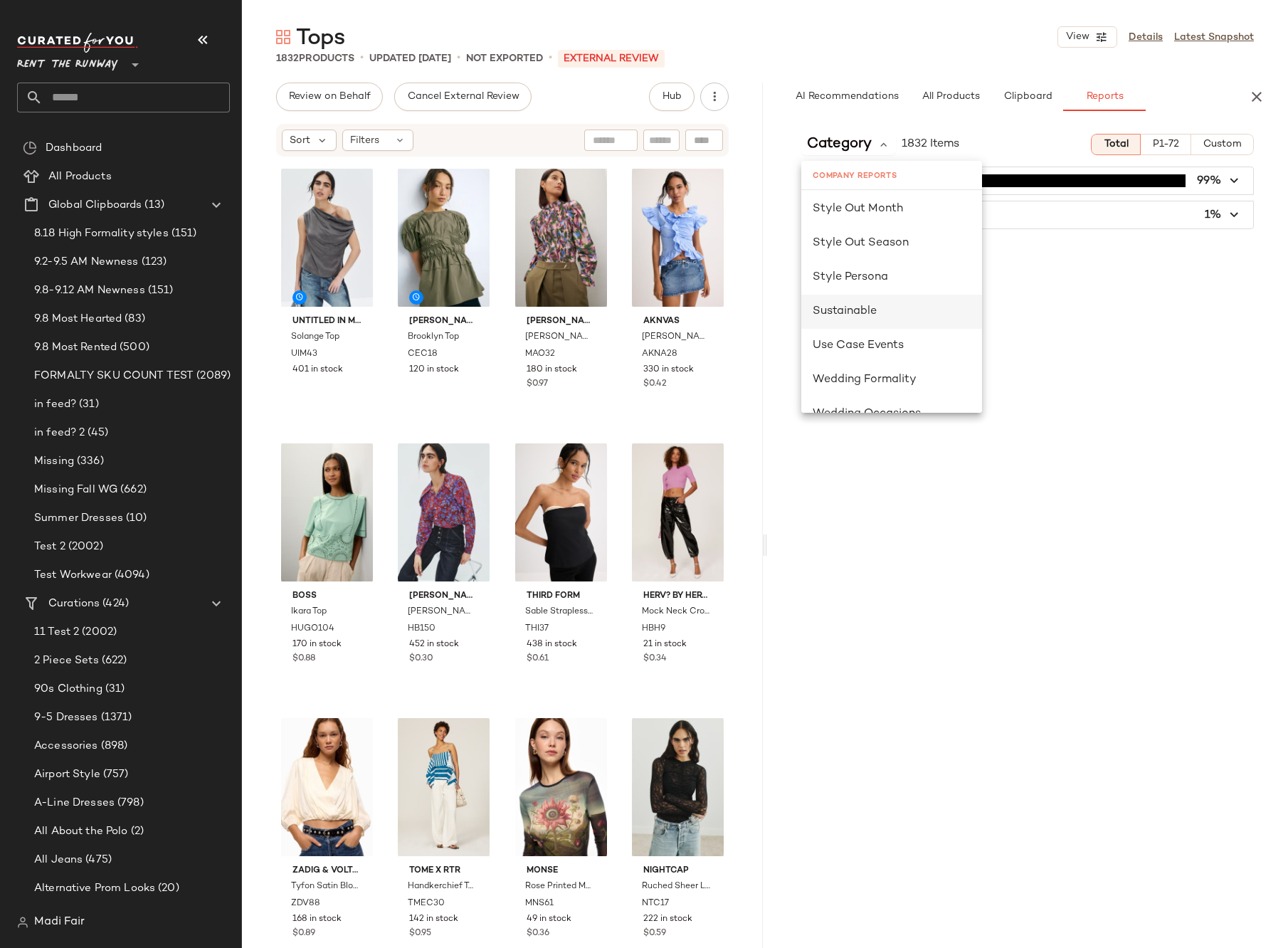
scroll to position [925, 0]
click at [865, 217] on span "Seasonality" at bounding box center [845, 211] width 66 height 12
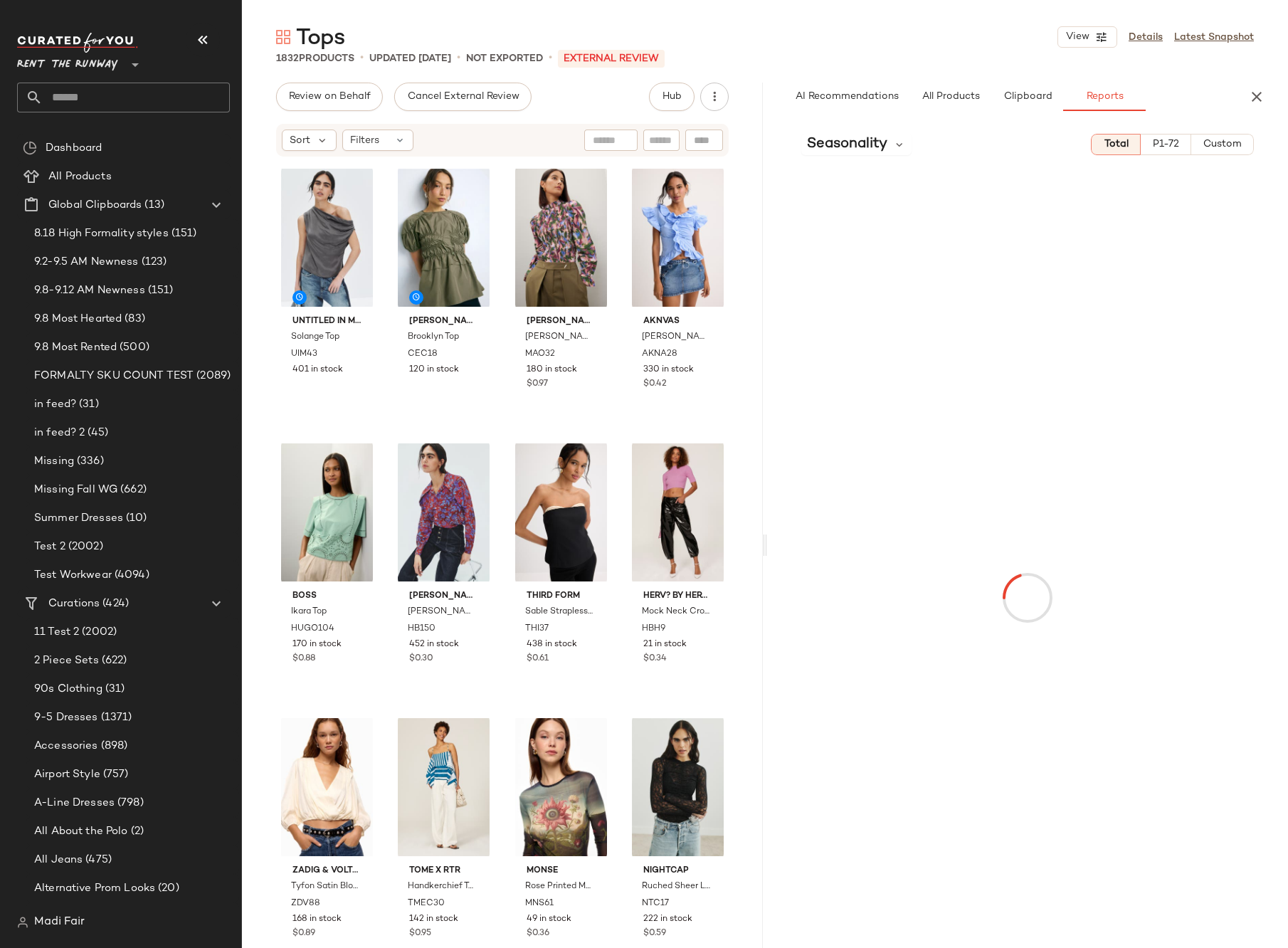
click at [1200, 149] on button "Custom" at bounding box center [1222, 144] width 63 height 21
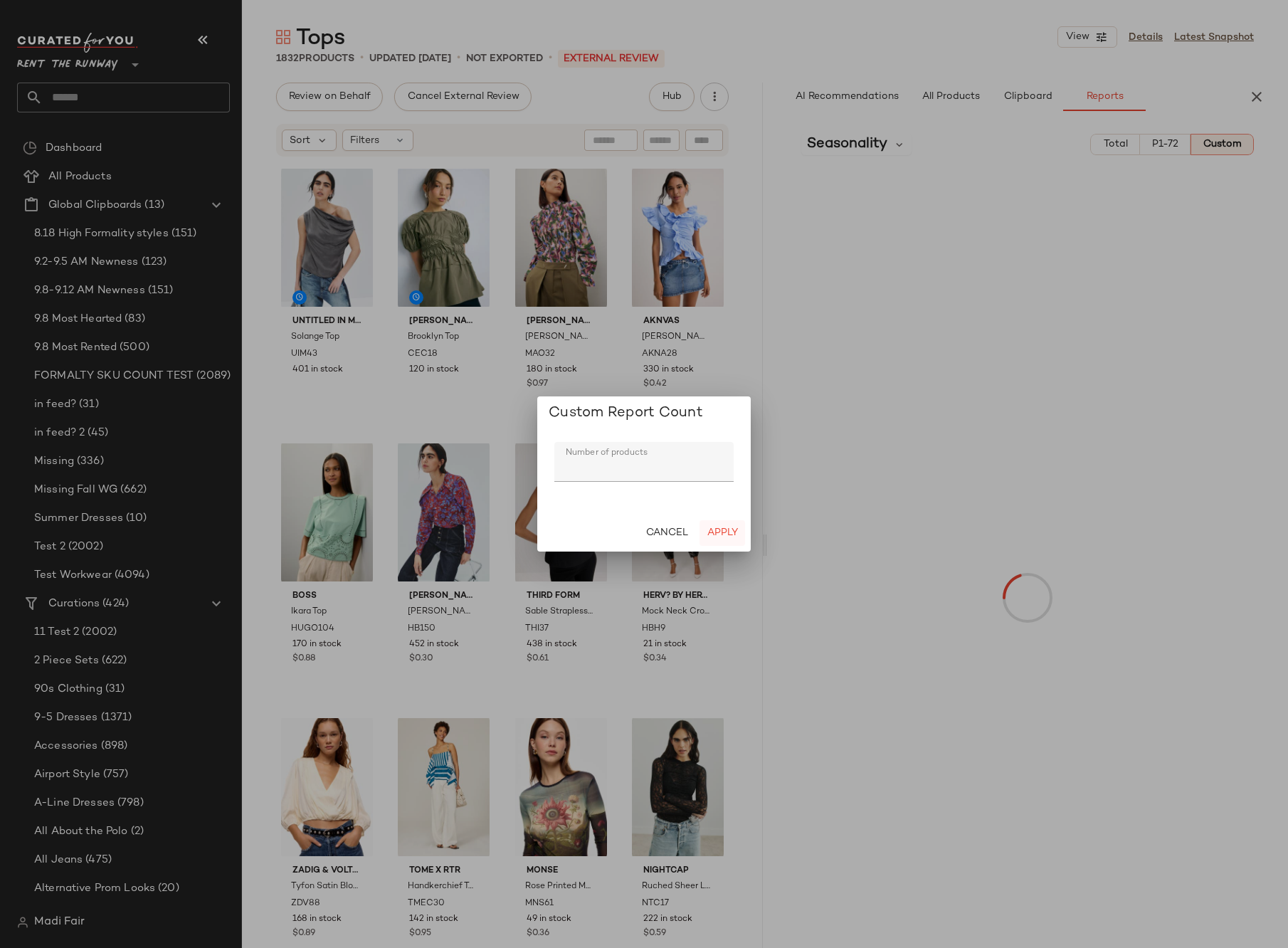
click at [718, 531] on span "Apply" at bounding box center [722, 533] width 32 height 11
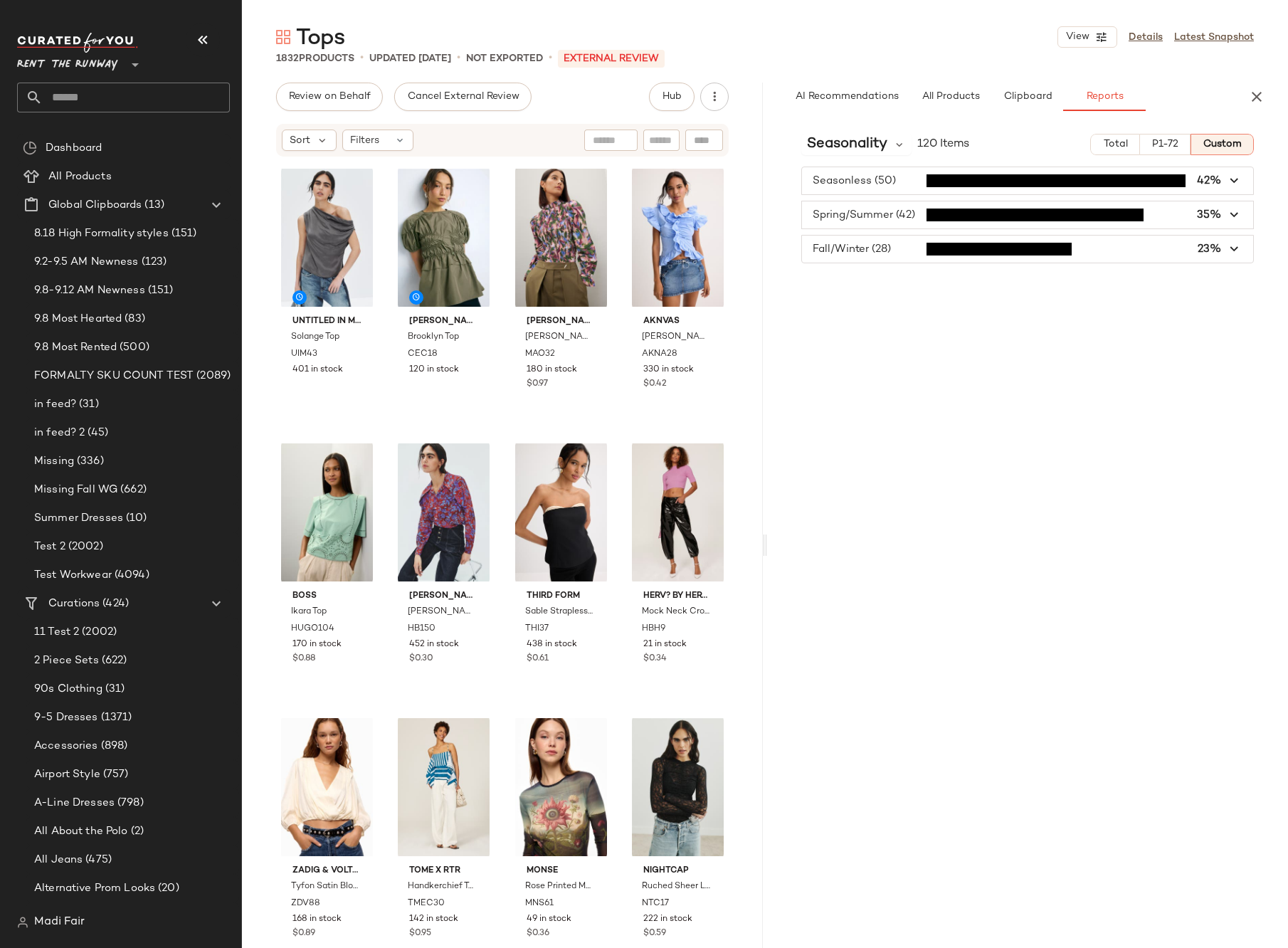
click at [81, 110] on input "text" at bounding box center [136, 97] width 187 height 30
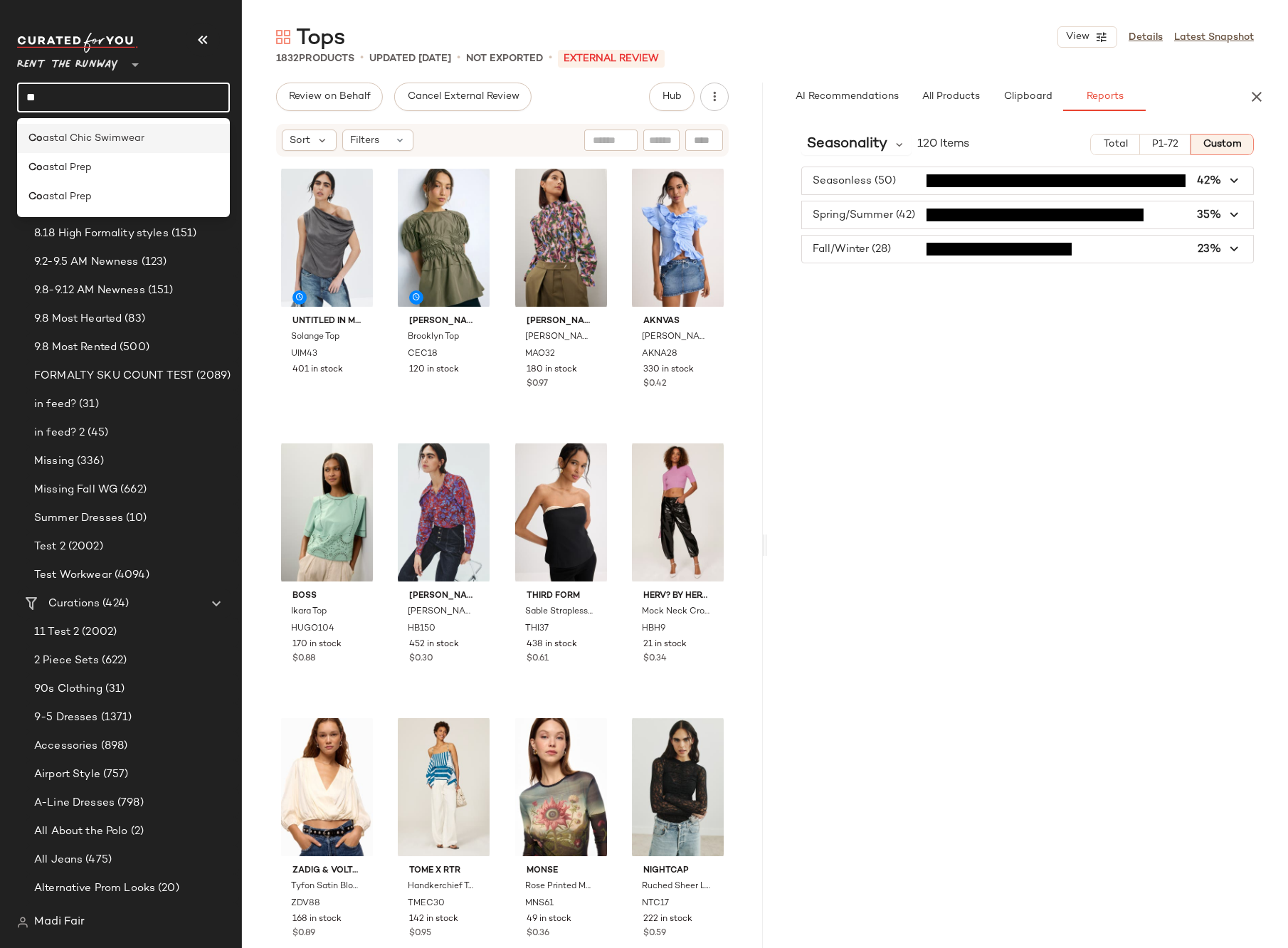
type input "*"
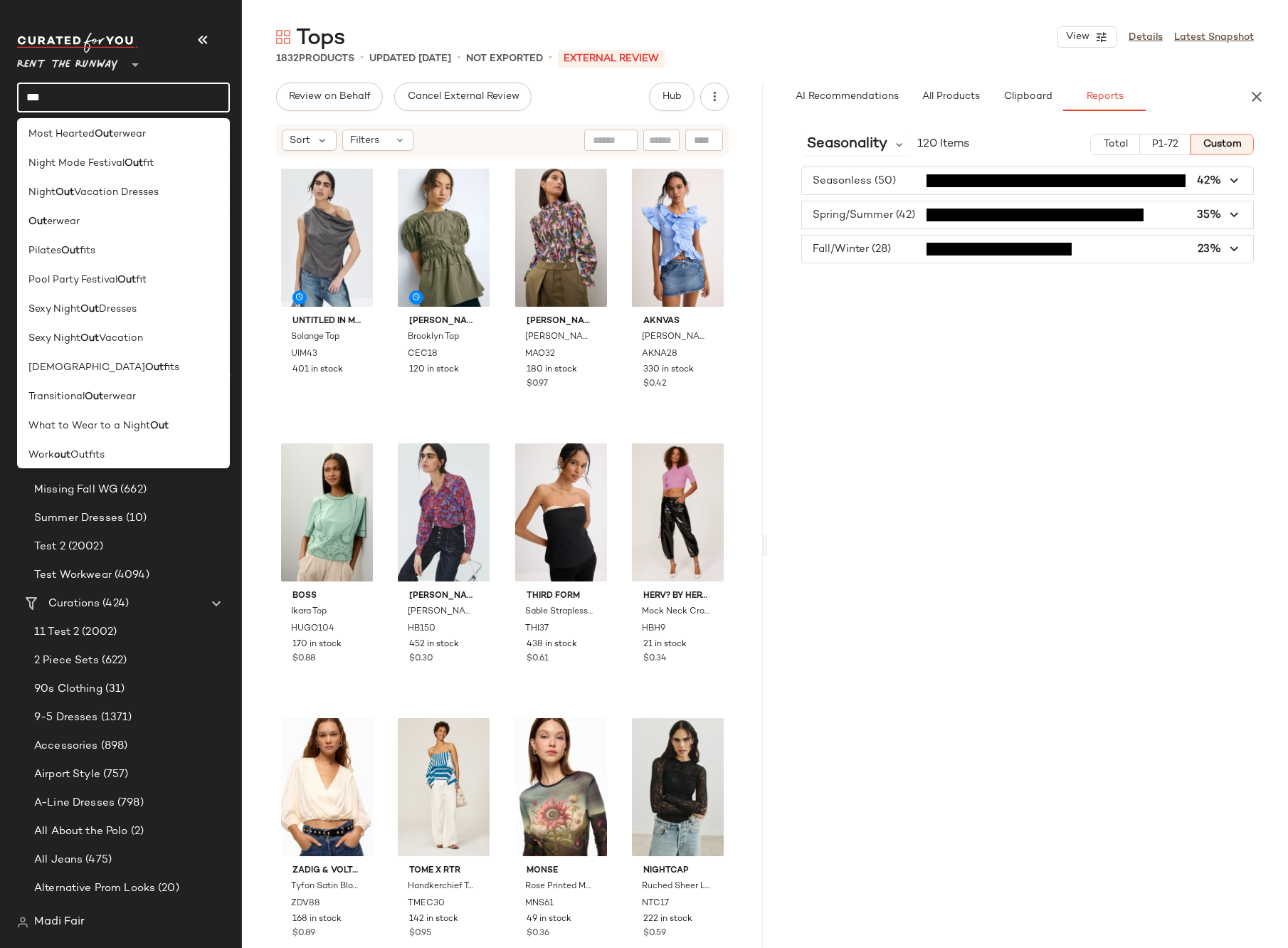
scroll to position [887, 0]
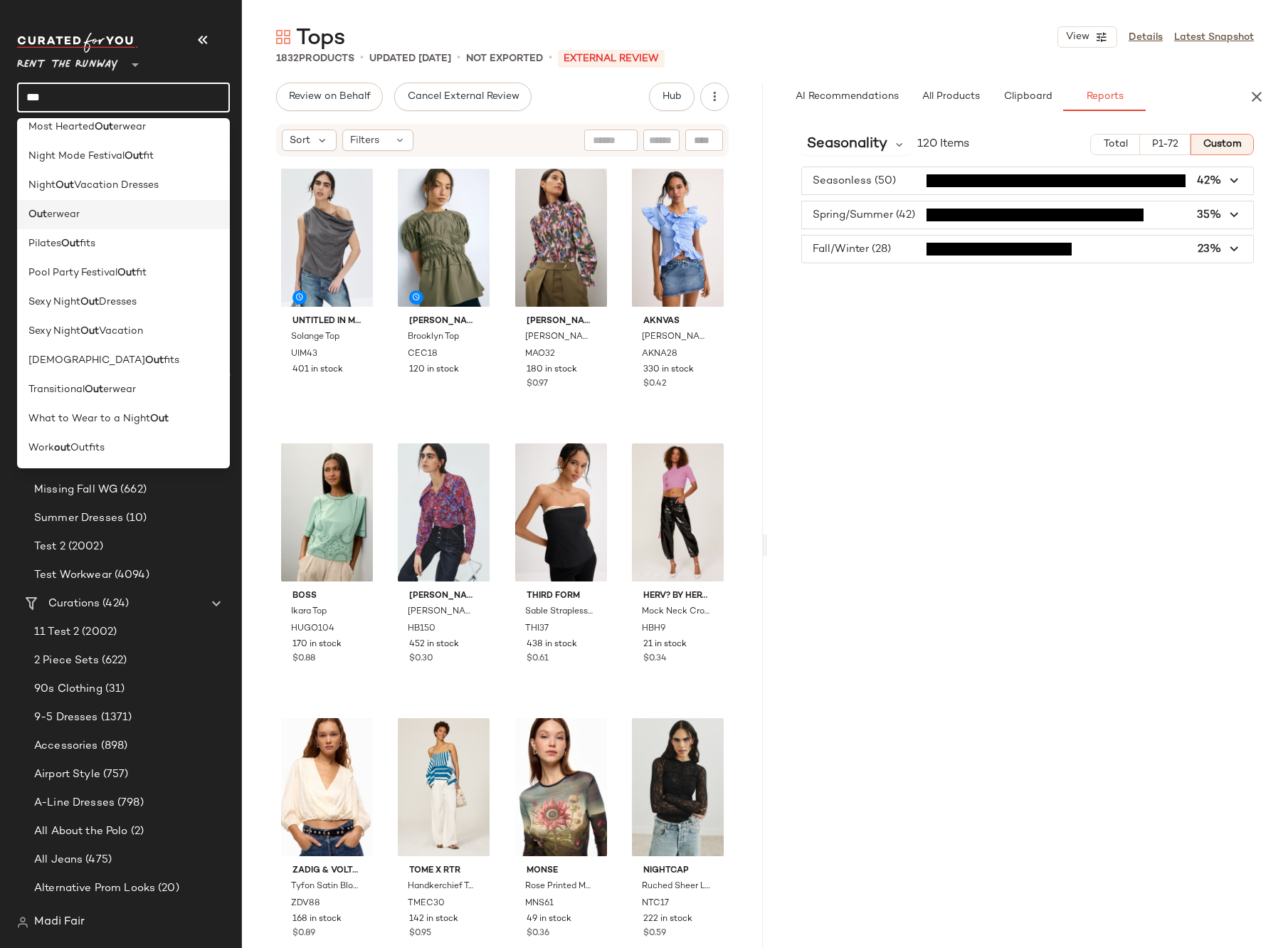
type input "***"
click at [78, 214] on span "erwear" at bounding box center [63, 214] width 32 height 15
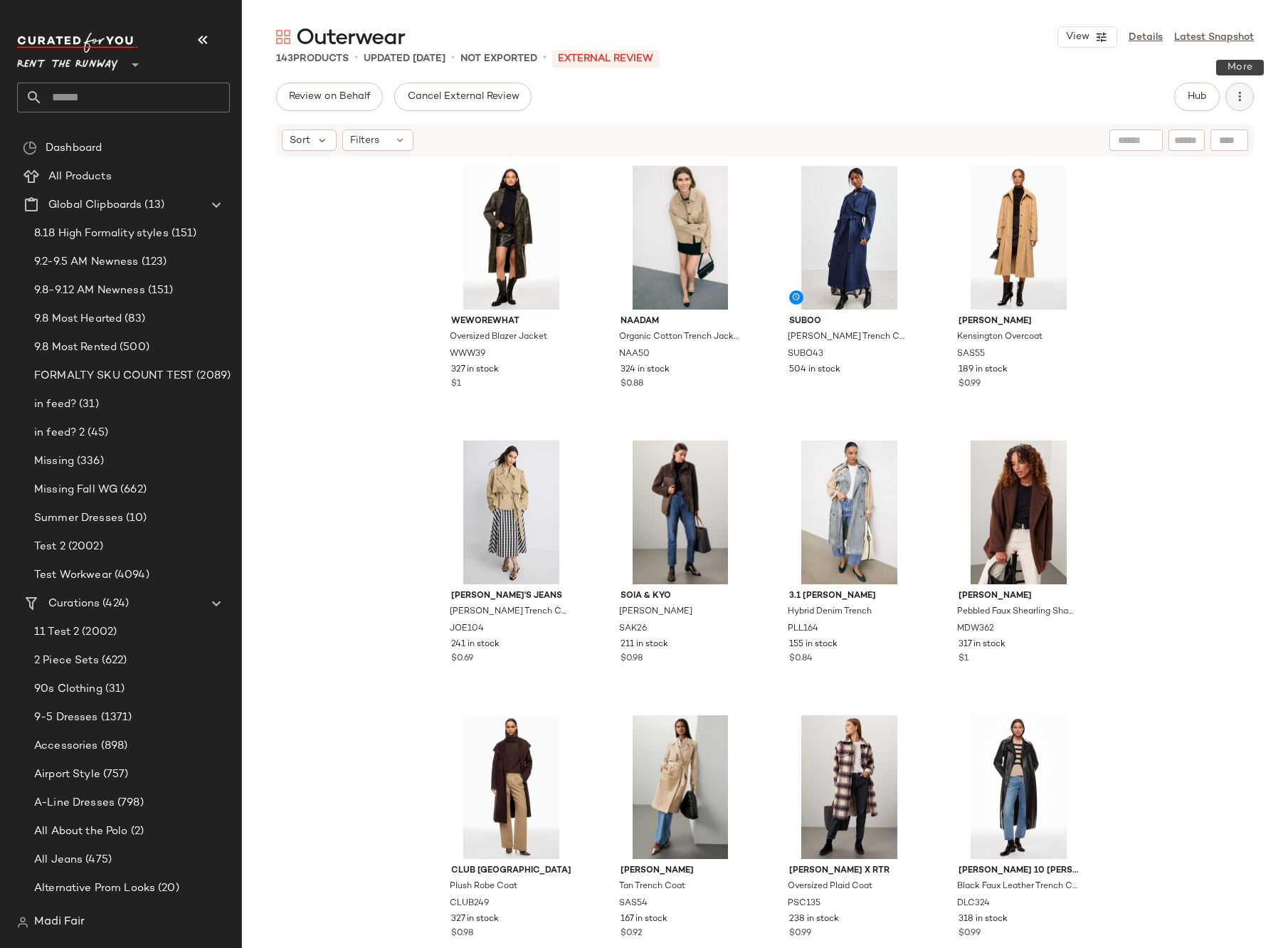
click at [1233, 95] on icon "button" at bounding box center [1240, 97] width 14 height 14
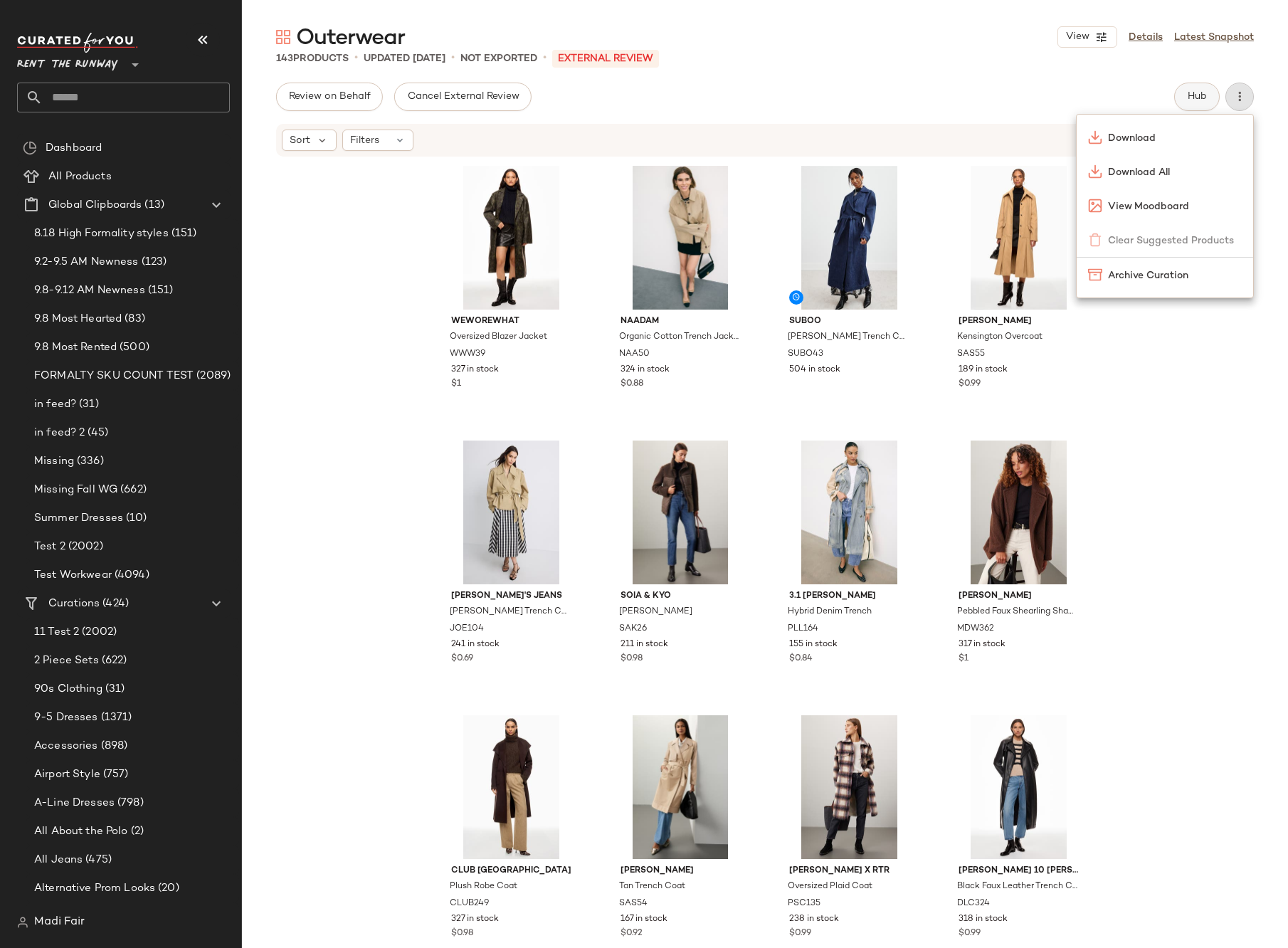
click at [1193, 93] on span "Hub" at bounding box center [1197, 97] width 20 height 11
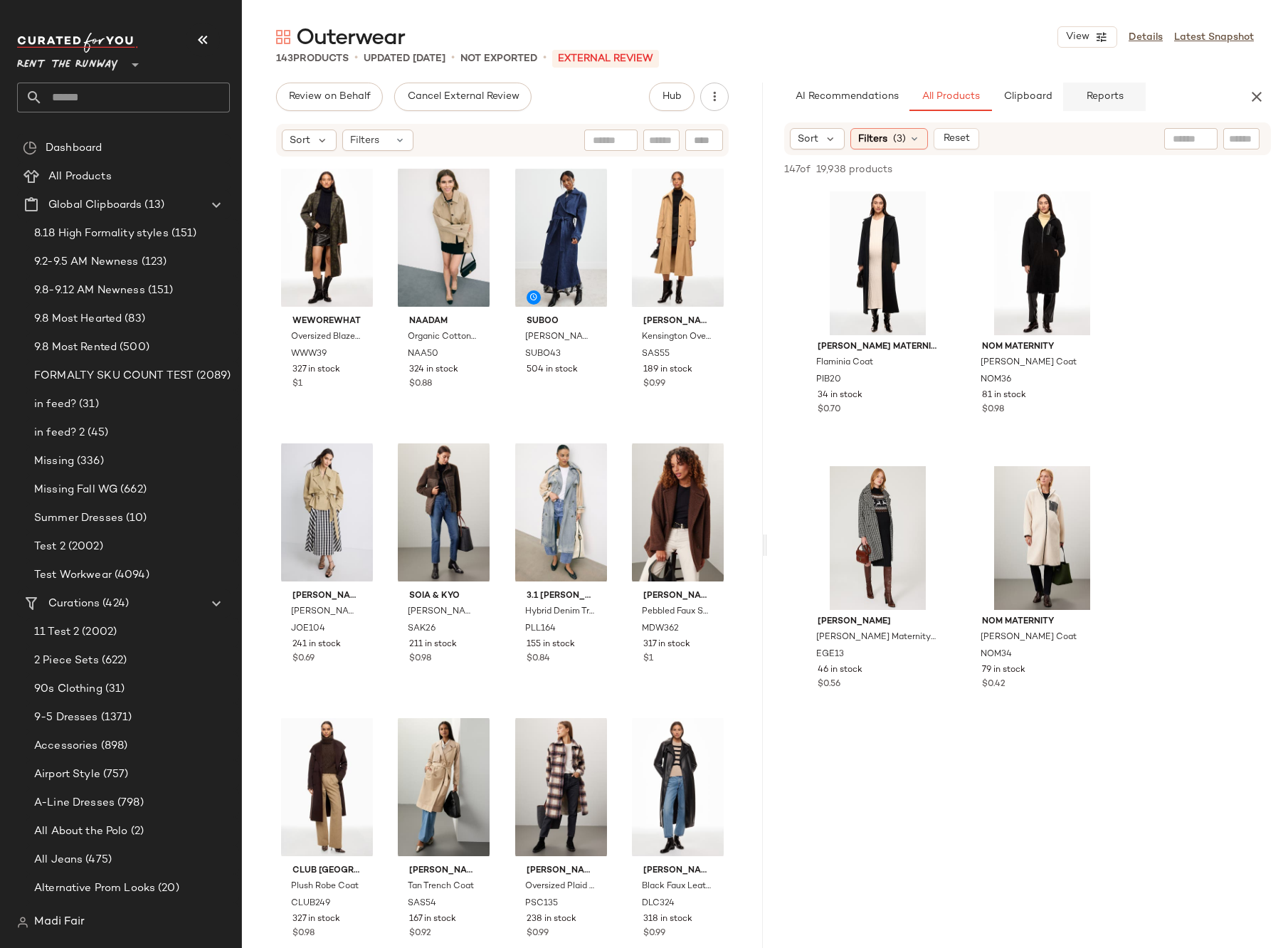
click at [1101, 107] on button "Reports" at bounding box center [1104, 97] width 82 height 29
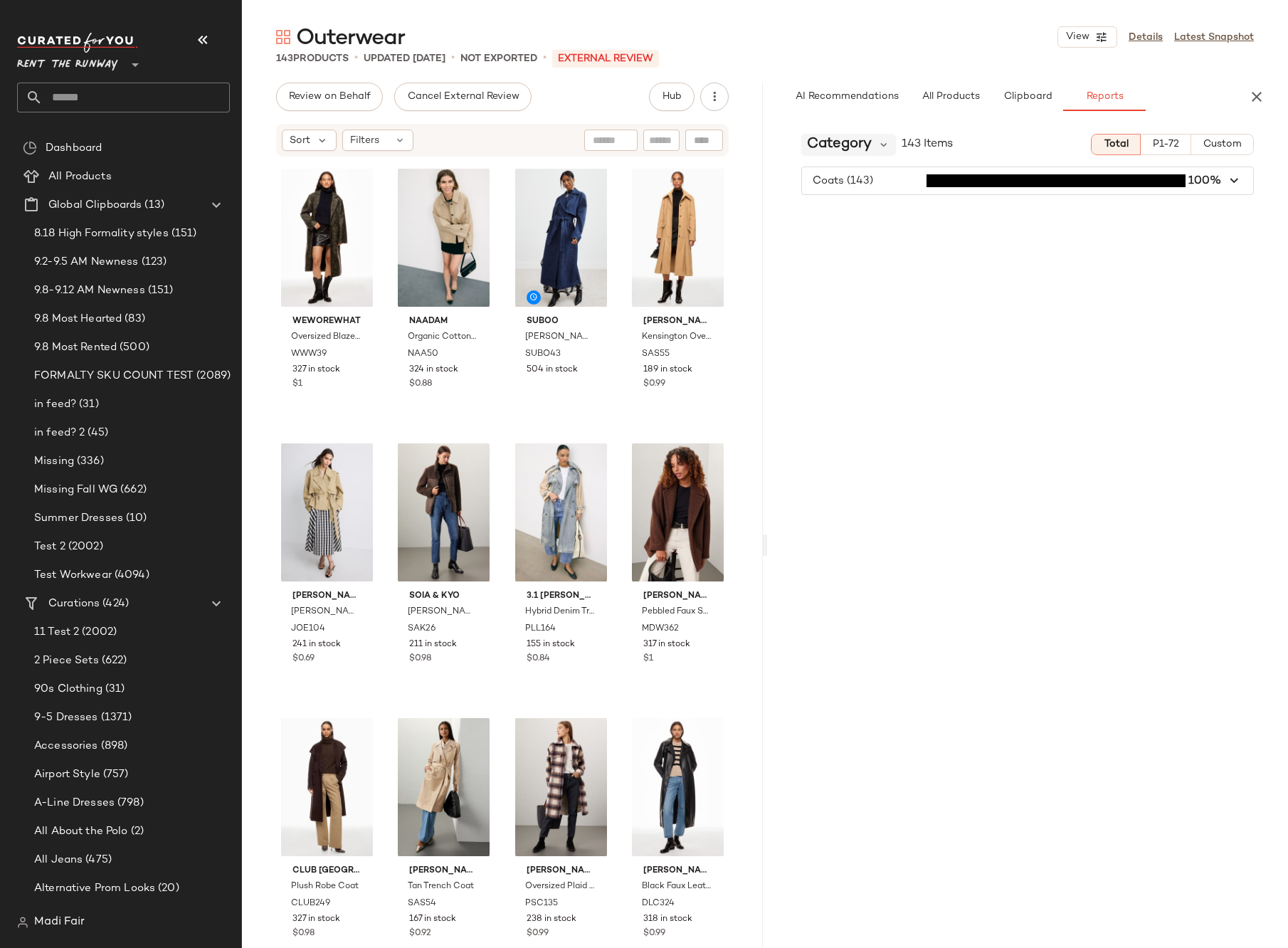
click at [859, 145] on span "Category" at bounding box center [840, 144] width 65 height 21
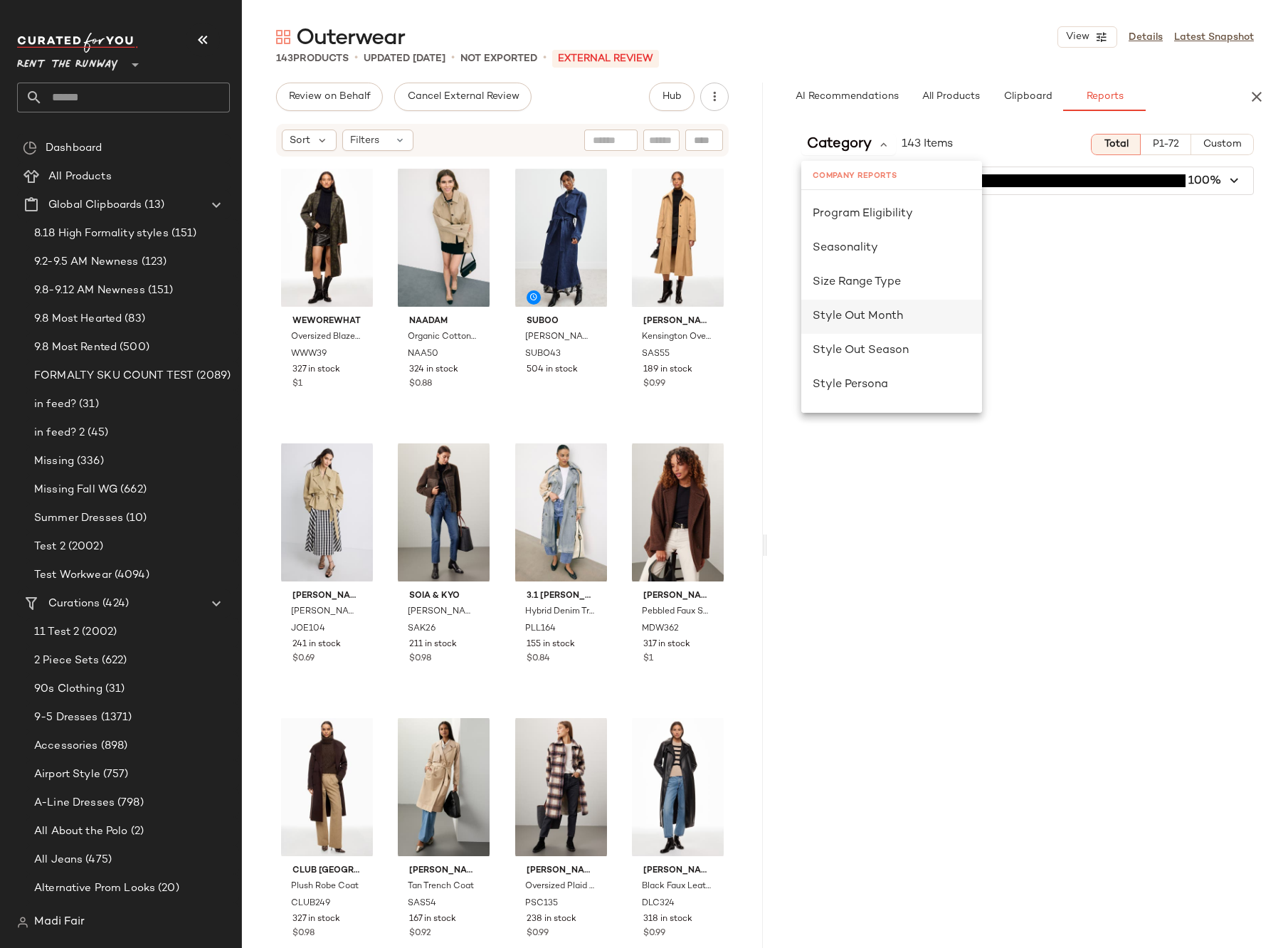
scroll to position [854, 0]
click at [878, 287] on div "Seasonality" at bounding box center [891, 284] width 158 height 17
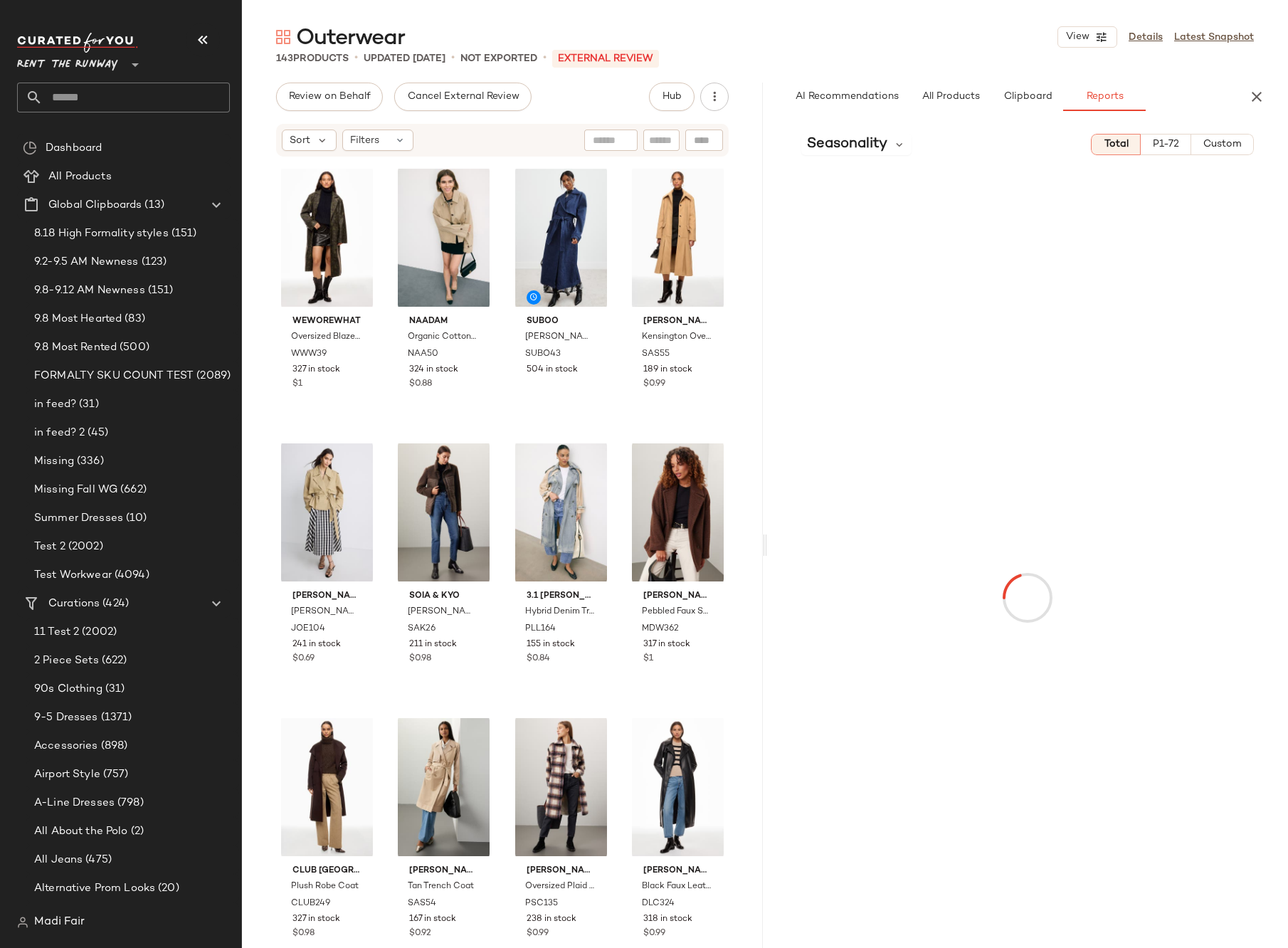
click at [1217, 143] on span "Custom" at bounding box center [1221, 144] width 39 height 11
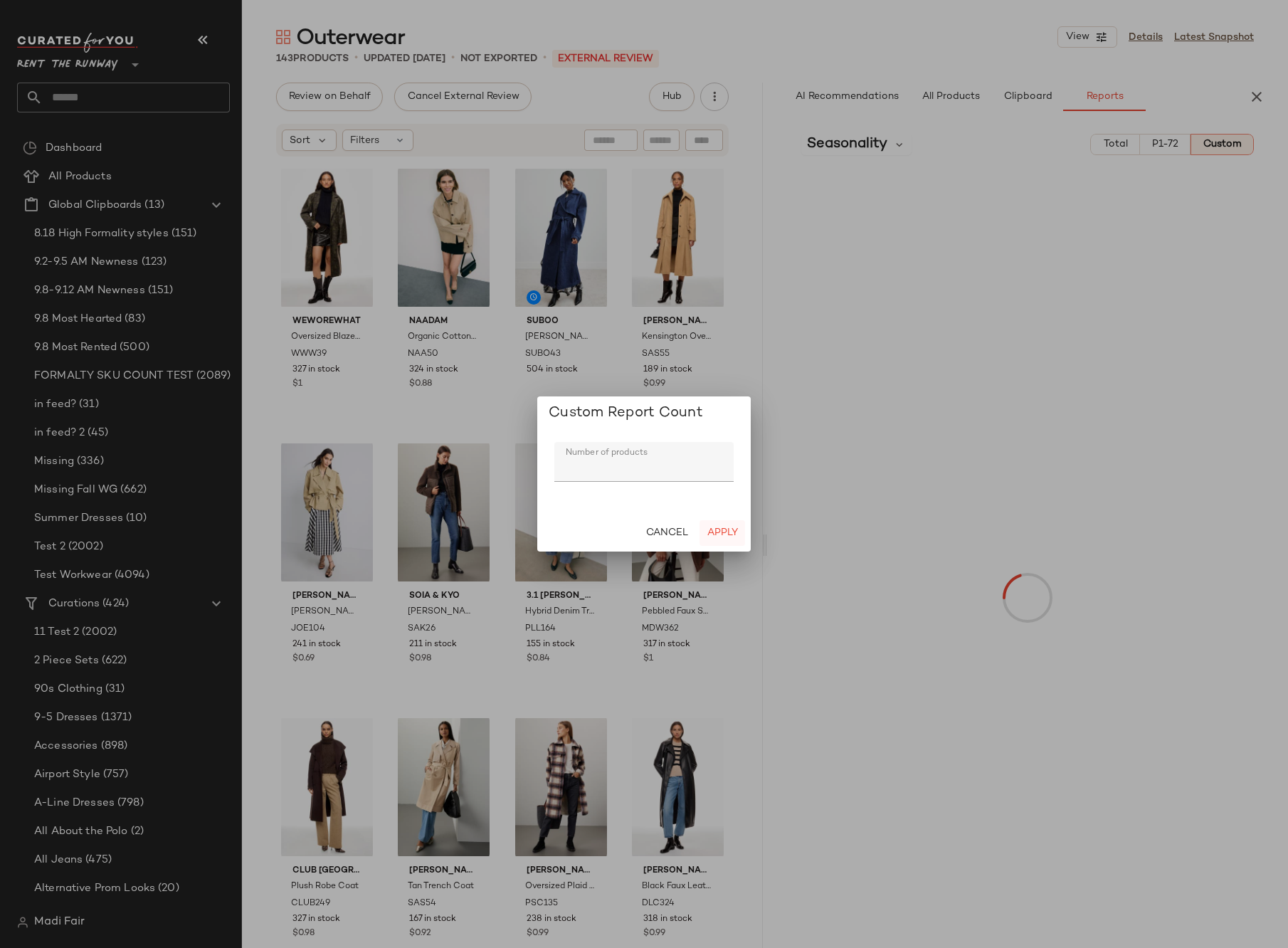
click at [717, 529] on span "Apply" at bounding box center [722, 533] width 32 height 11
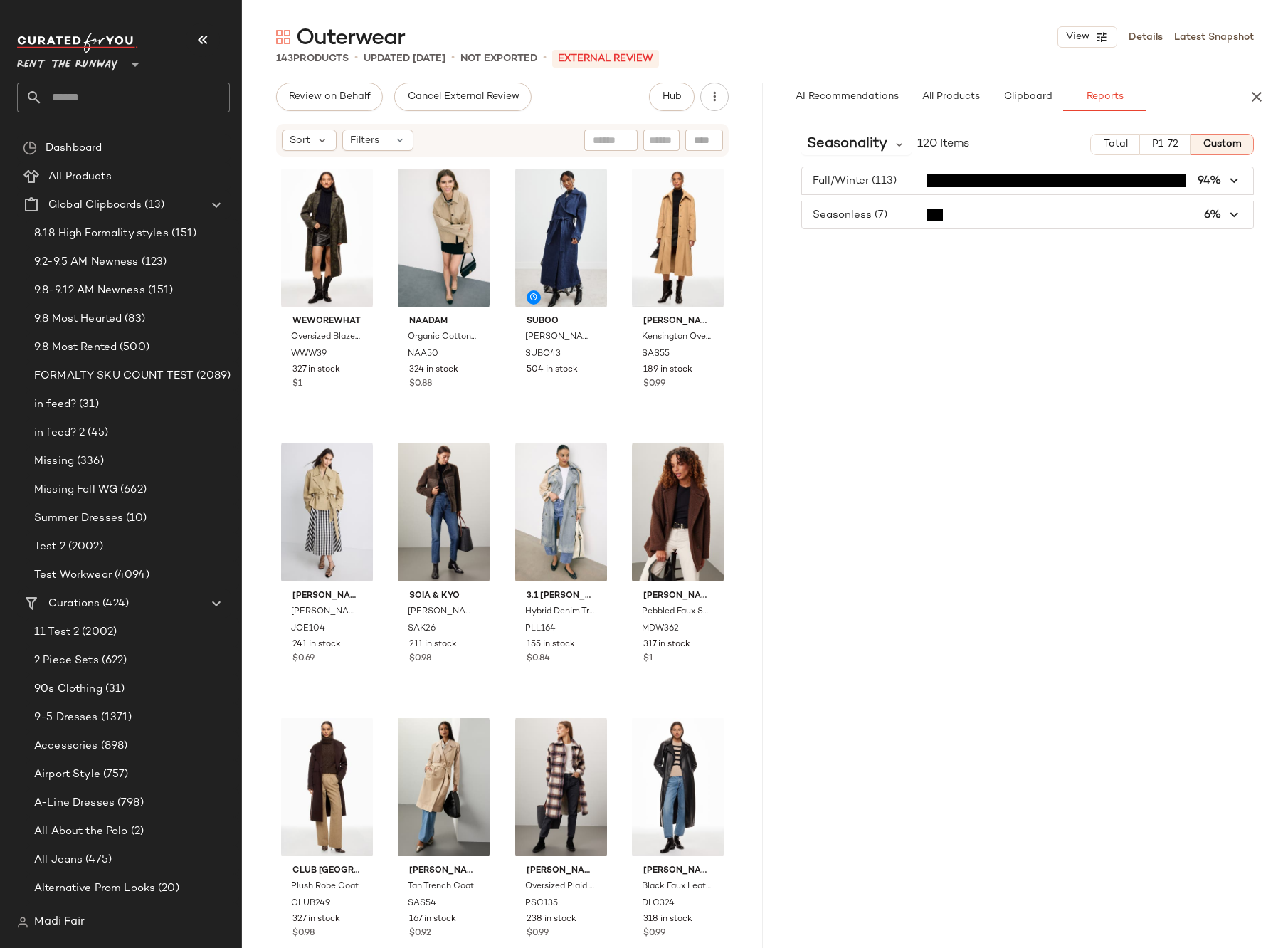
click at [139, 105] on input "text" at bounding box center [136, 97] width 187 height 30
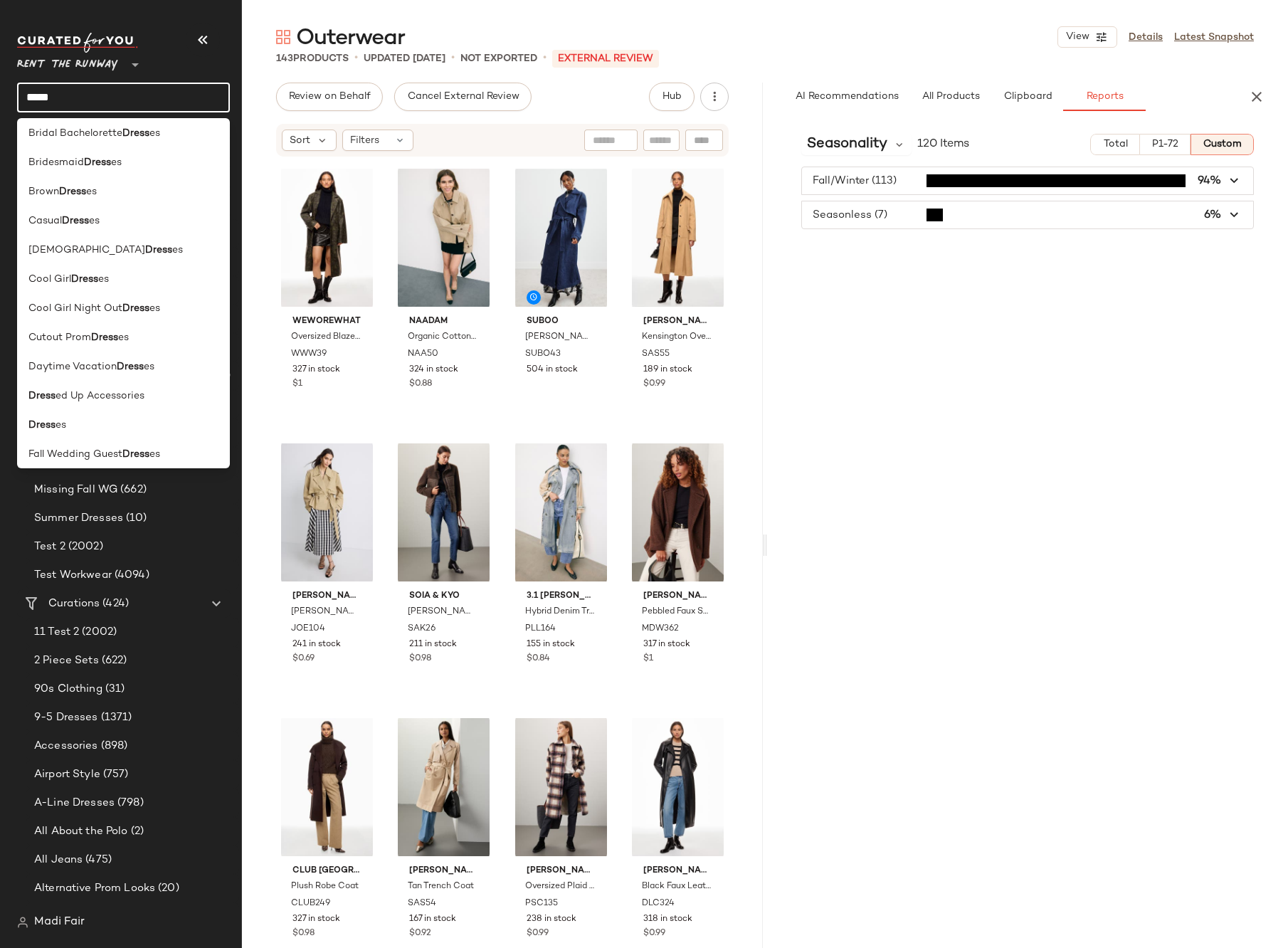
scroll to position [427, 0]
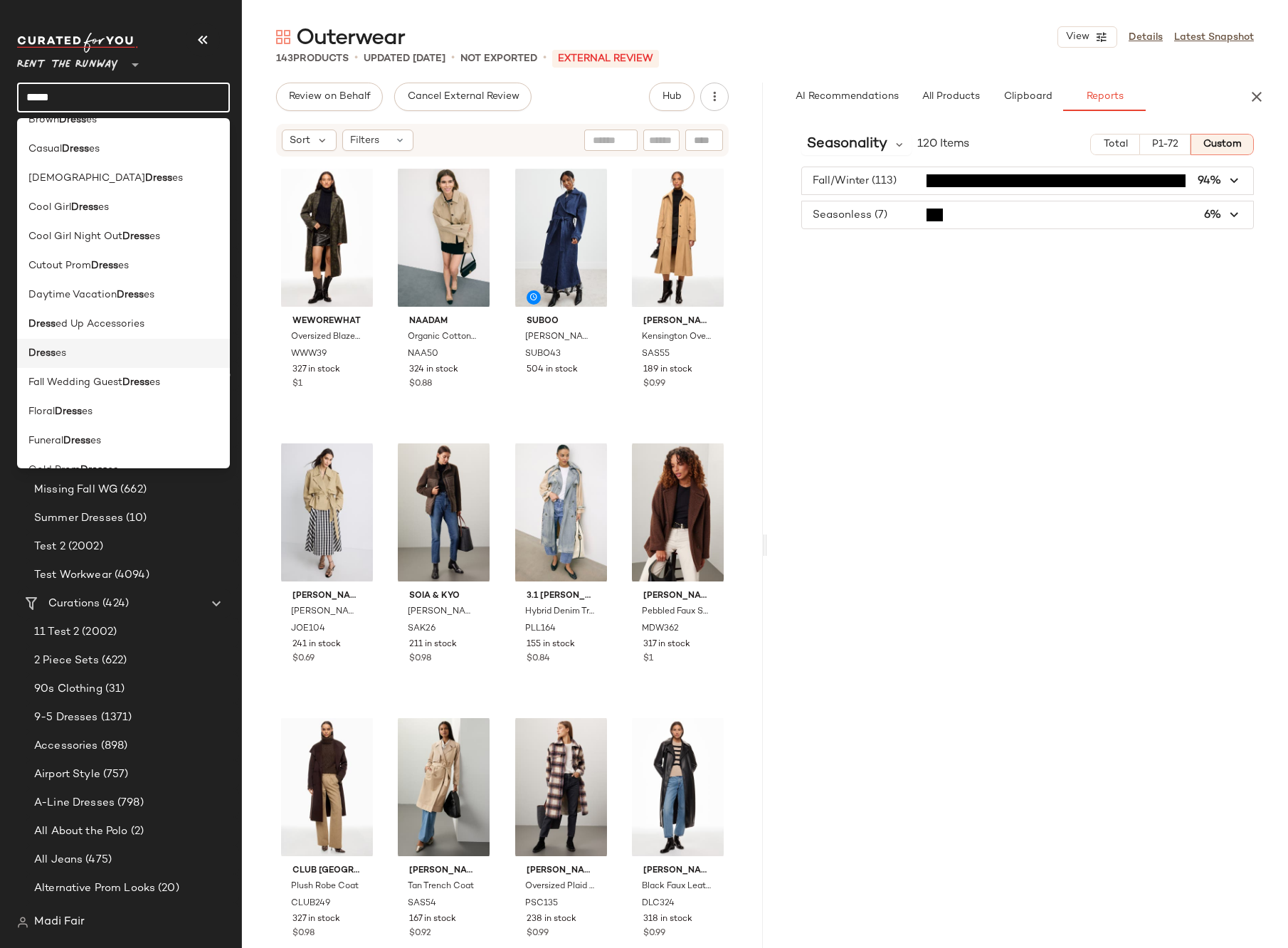
type input "*****"
click at [97, 352] on div "Dress es" at bounding box center [124, 353] width 190 height 15
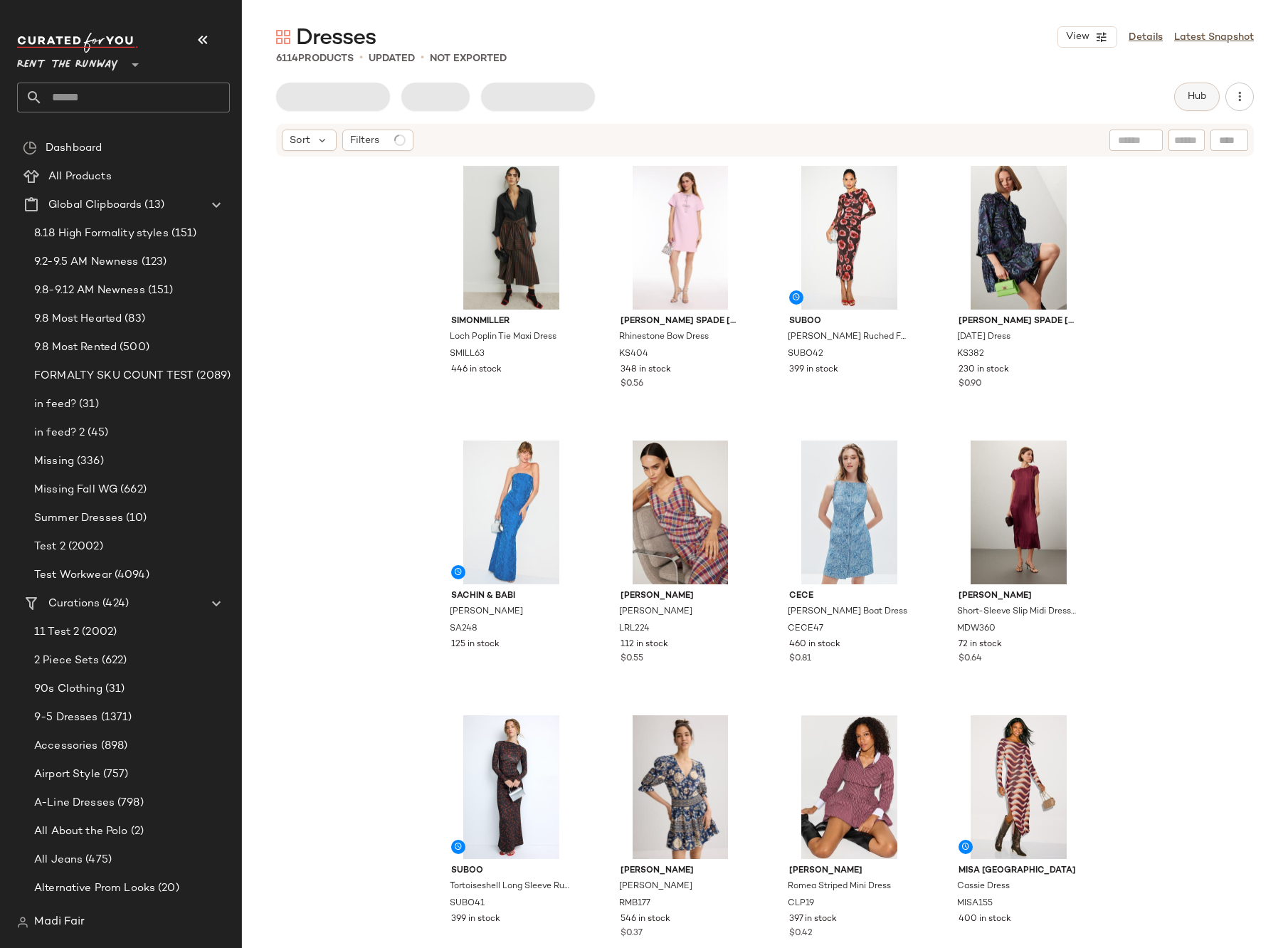
click at [1197, 91] on span "Hub" at bounding box center [1197, 97] width 20 height 11
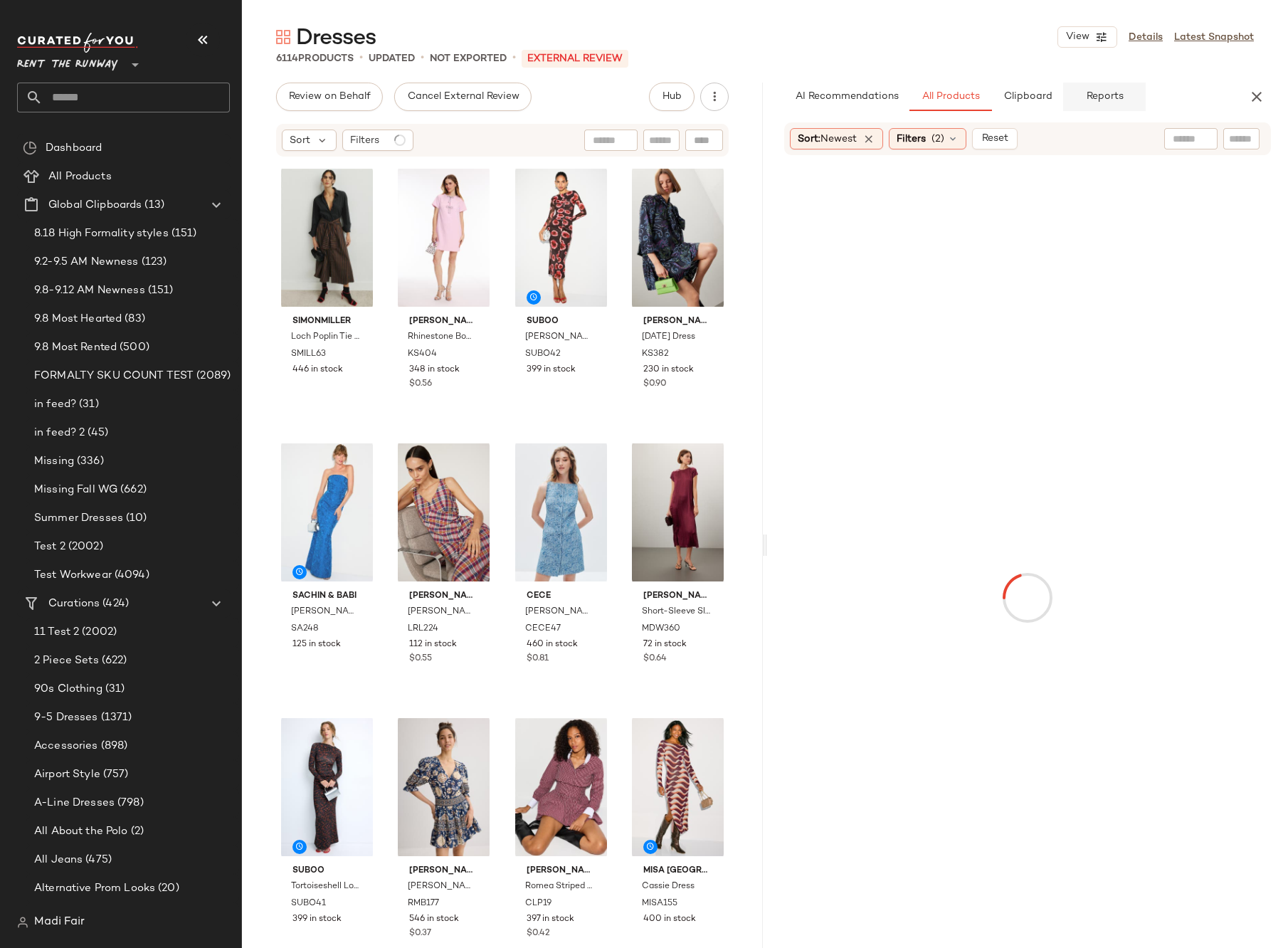
click at [1111, 97] on span "Reports" at bounding box center [1104, 97] width 38 height 11
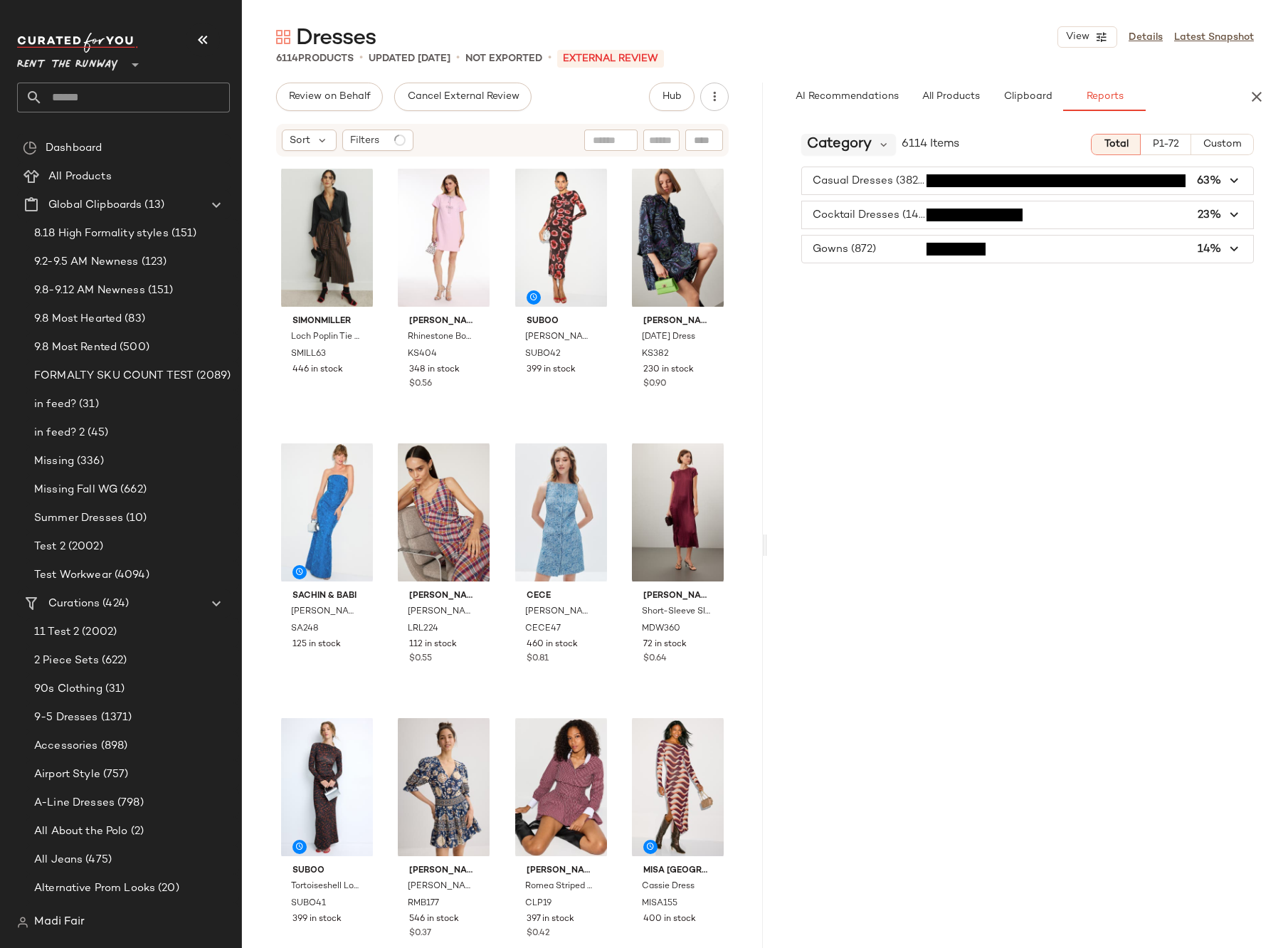
click at [872, 148] on div "Category" at bounding box center [848, 144] width 94 height 21
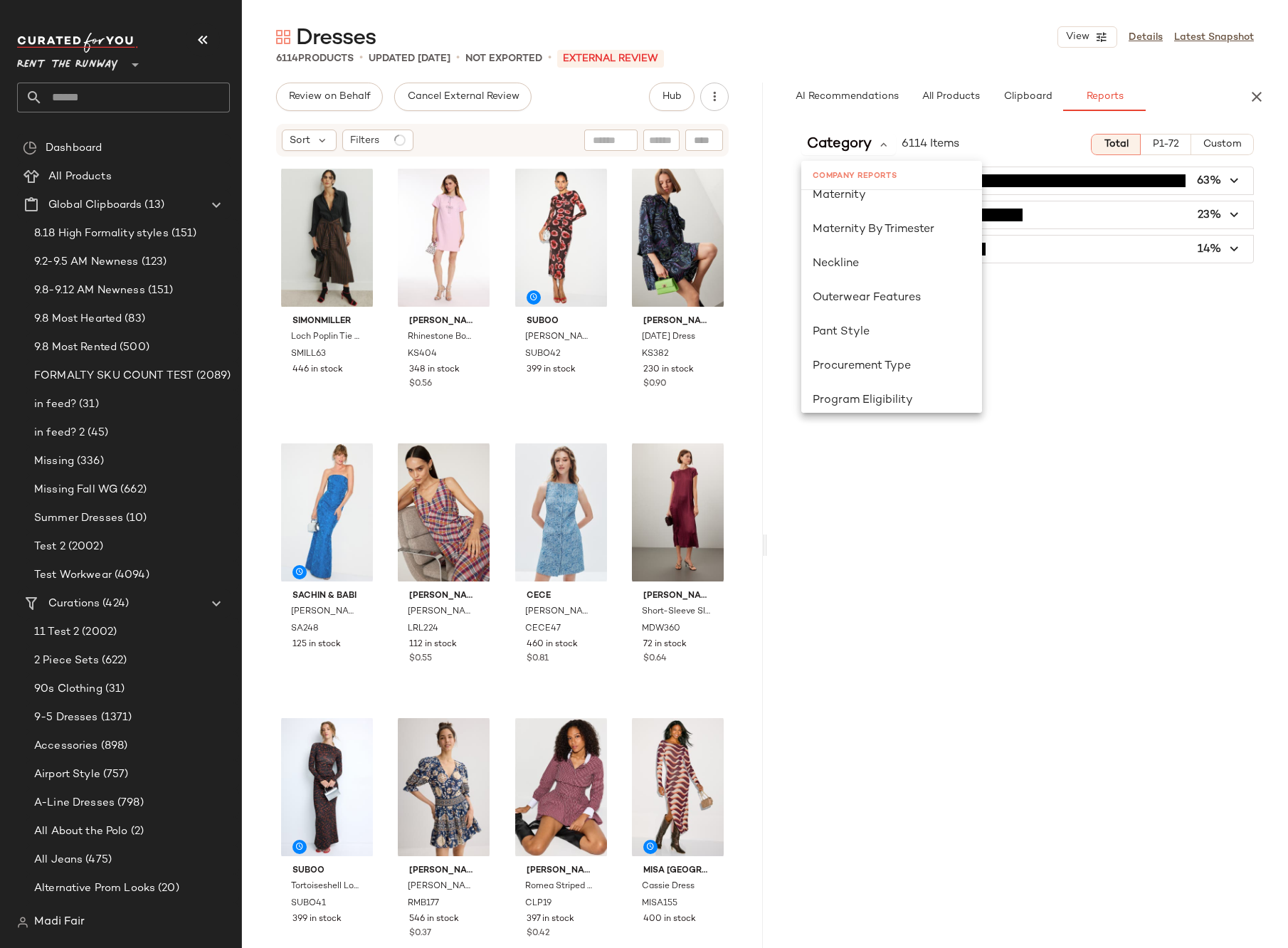
scroll to position [854, 0]
click at [901, 293] on div "Seasonality" at bounding box center [892, 283] width 181 height 34
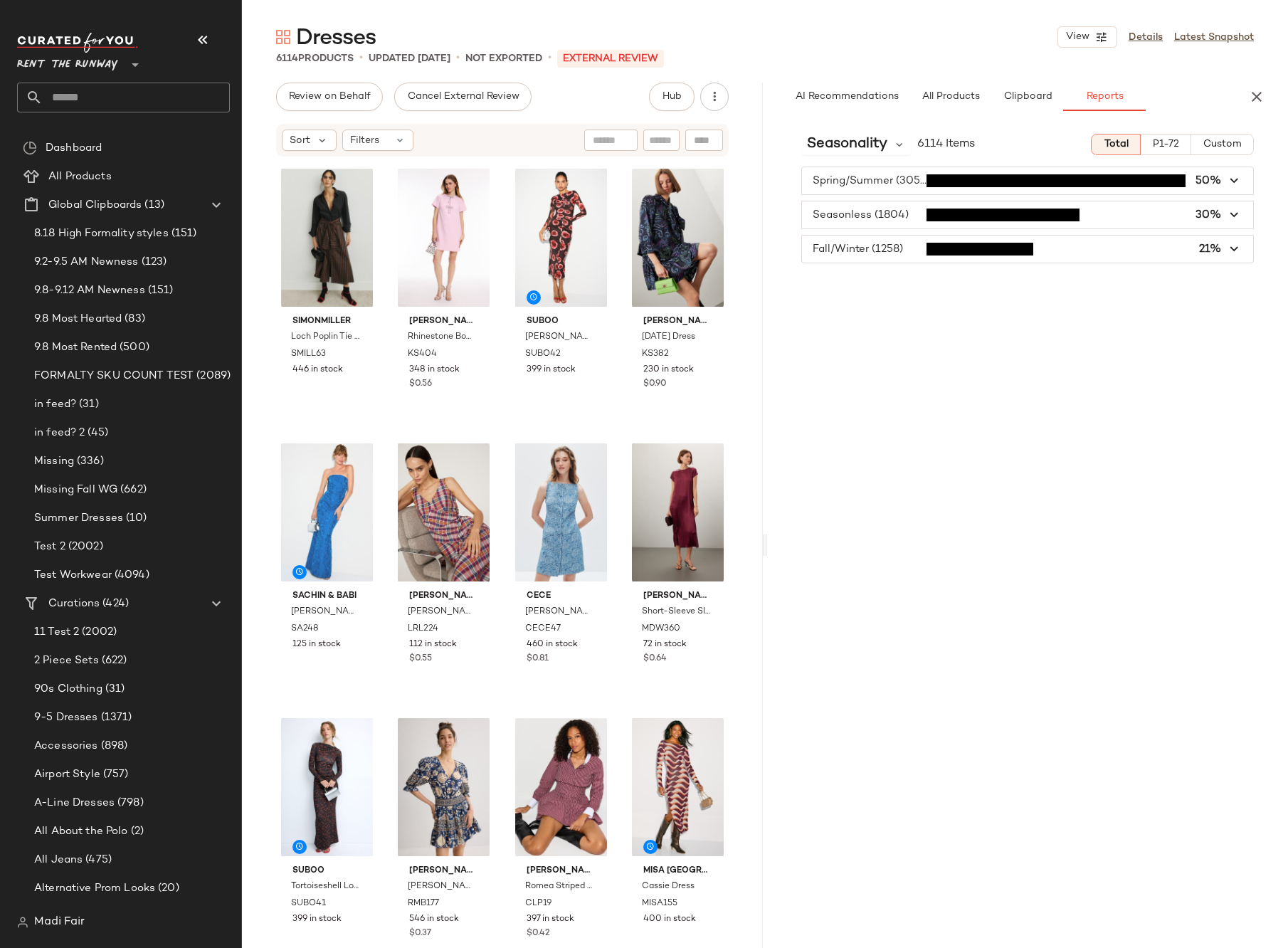
click at [1228, 149] on span "Custom" at bounding box center [1221, 144] width 39 height 11
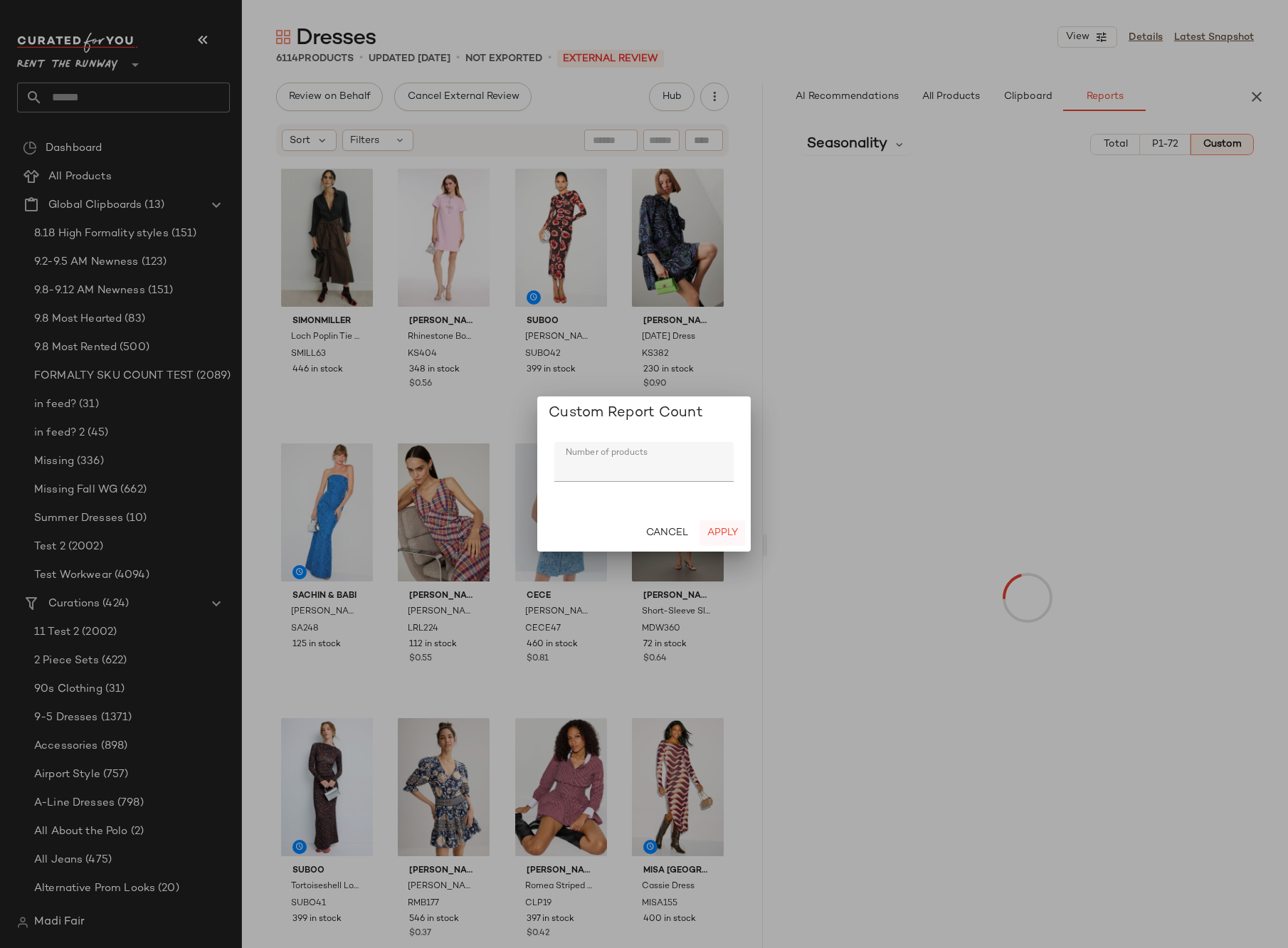
click at [726, 527] on span "Apply" at bounding box center [722, 533] width 32 height 11
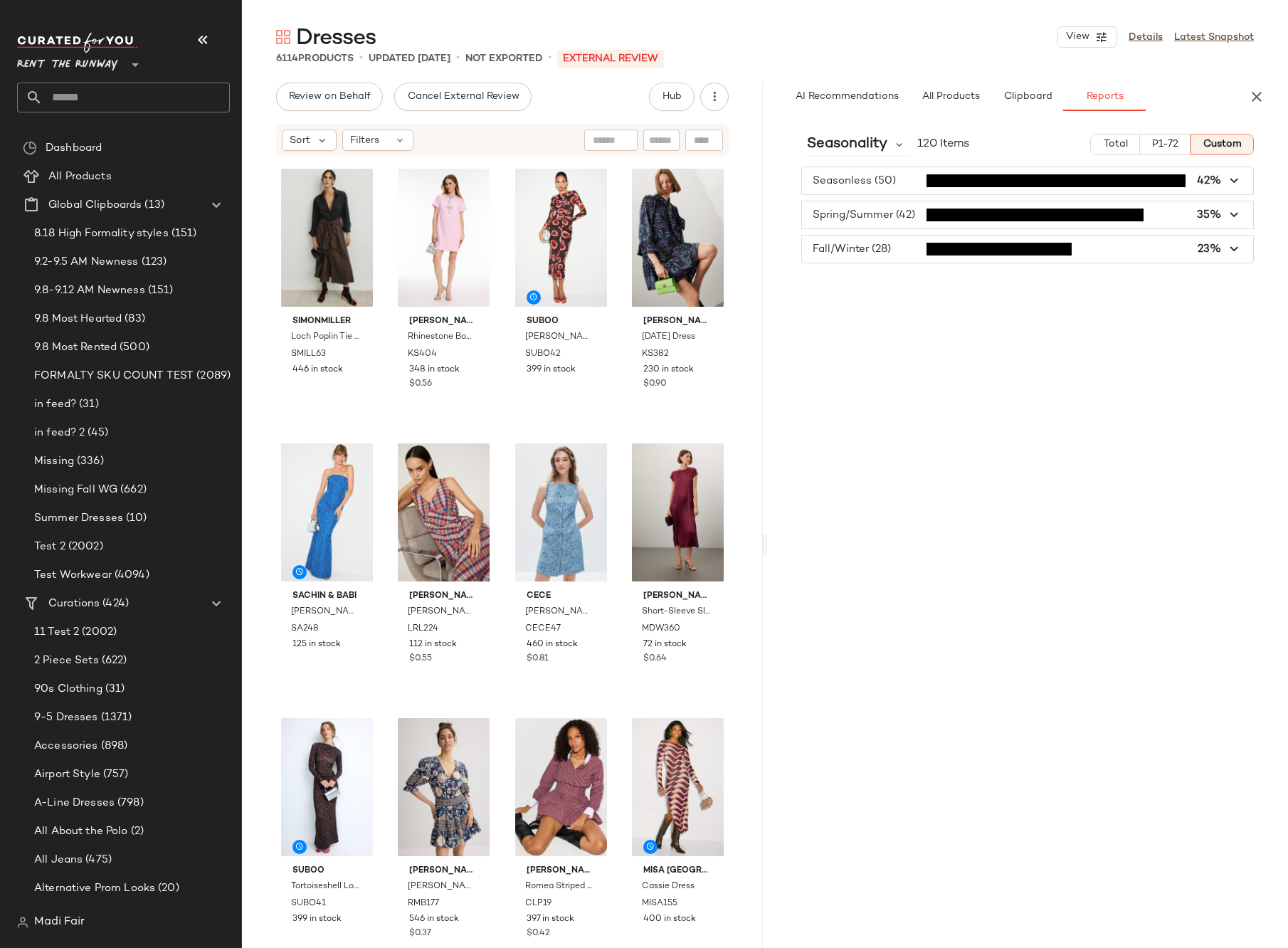
click at [99, 91] on input "text" at bounding box center [136, 97] width 187 height 30
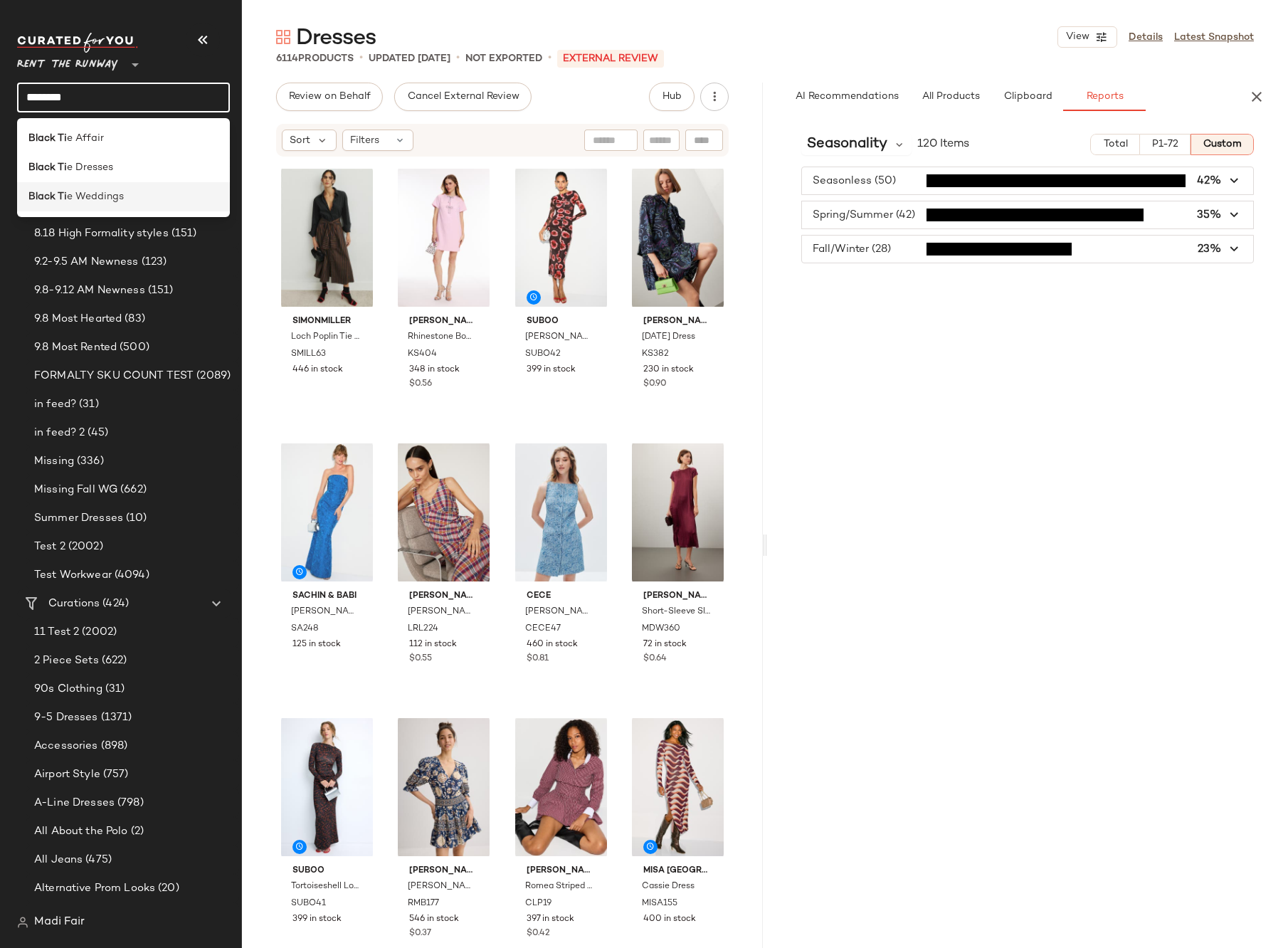
type input "********"
click at [112, 190] on span "e Weddings" at bounding box center [95, 196] width 57 height 15
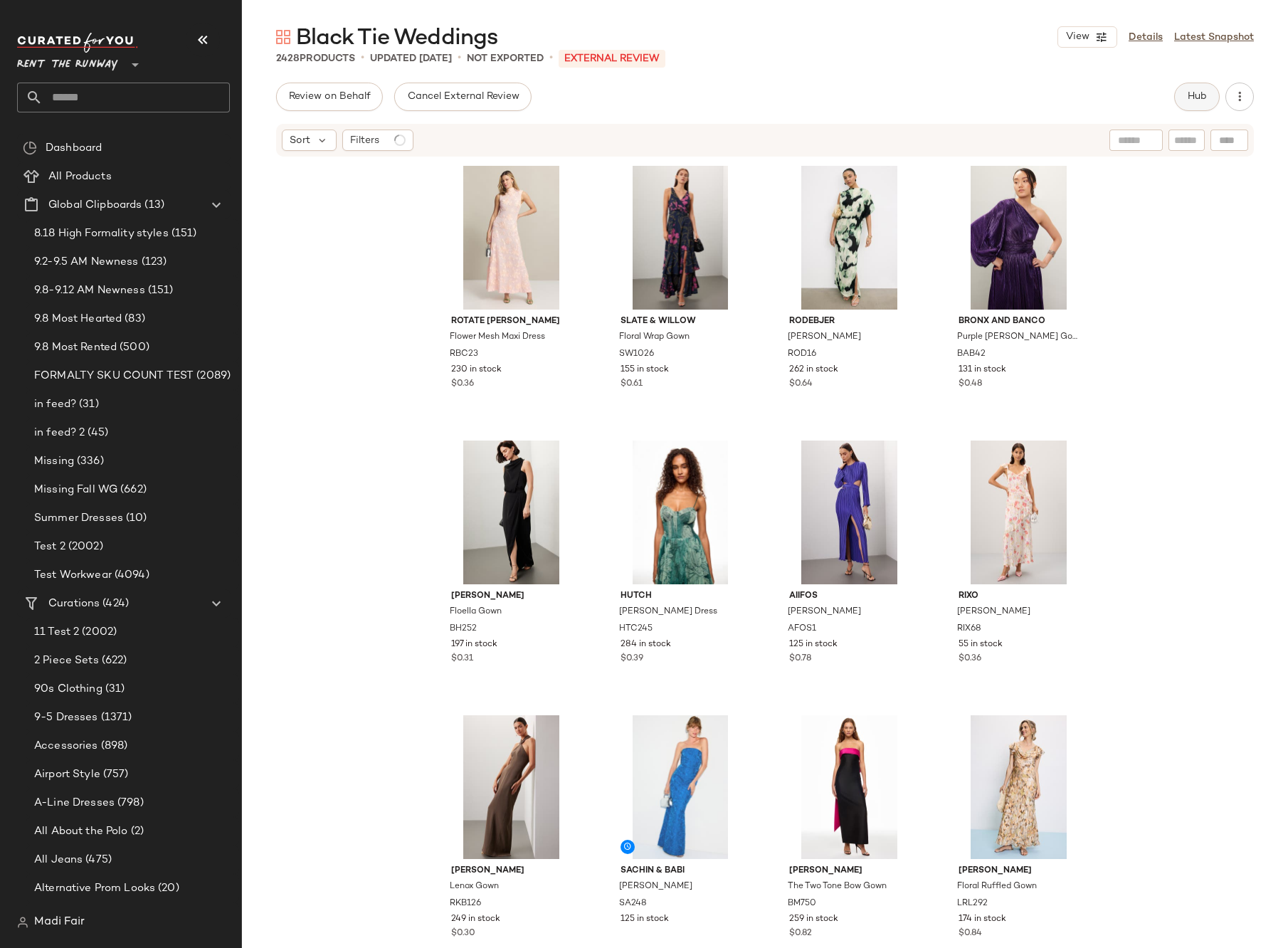
click at [1202, 94] on span "Hub" at bounding box center [1197, 97] width 20 height 11
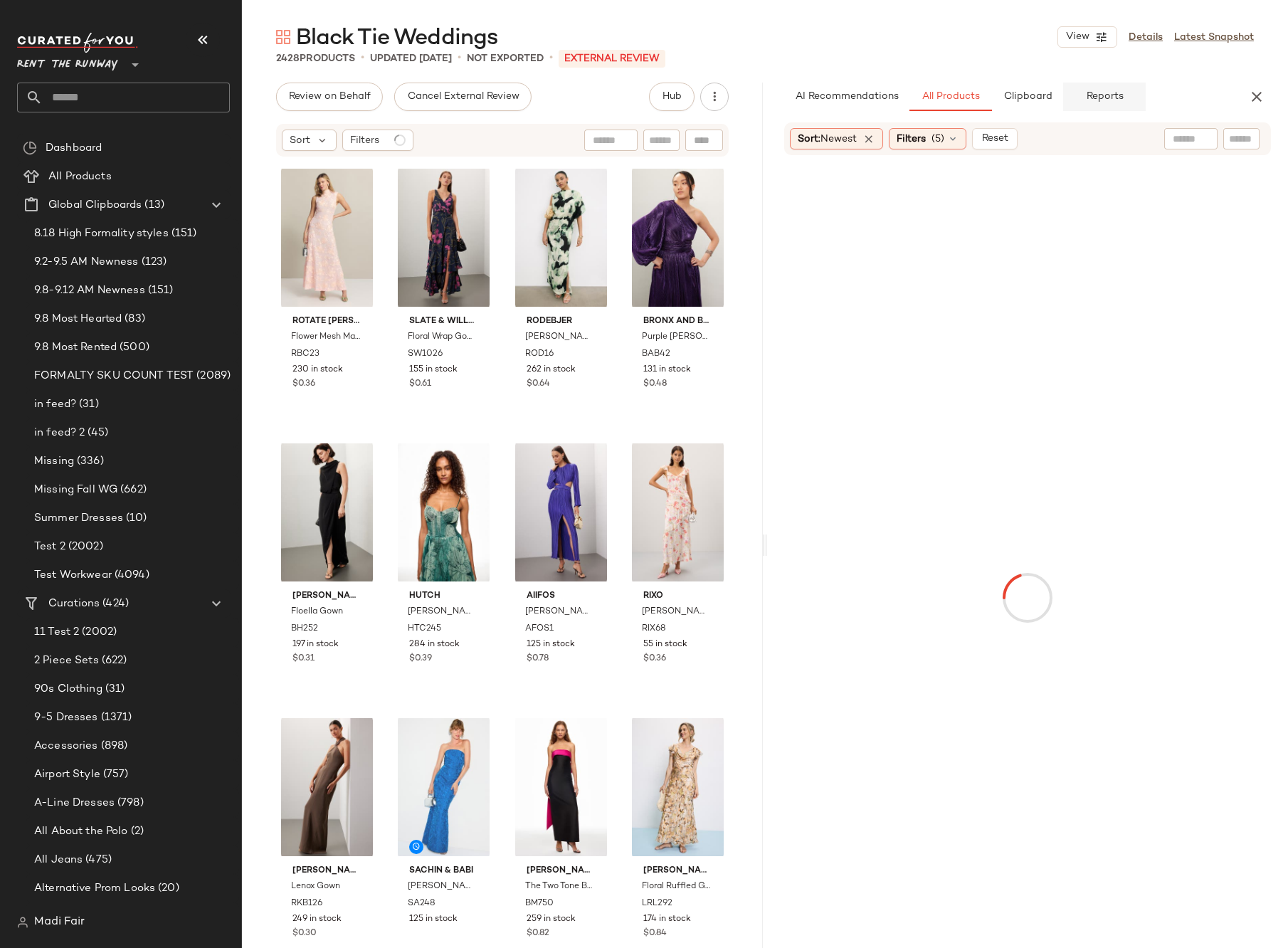
click at [1126, 100] on button "Reports" at bounding box center [1104, 97] width 82 height 29
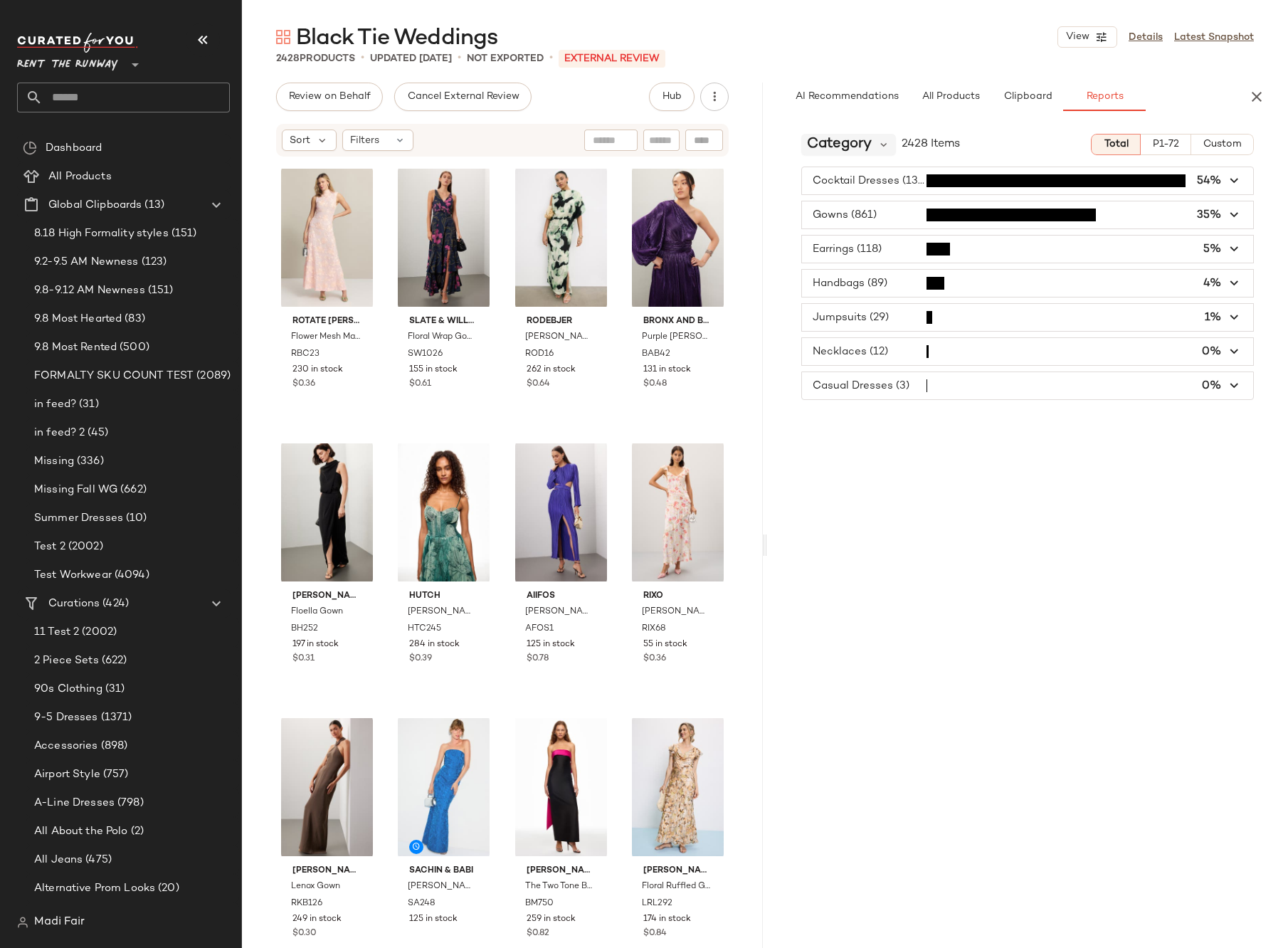
click at [855, 141] on span "Category" at bounding box center [840, 144] width 65 height 21
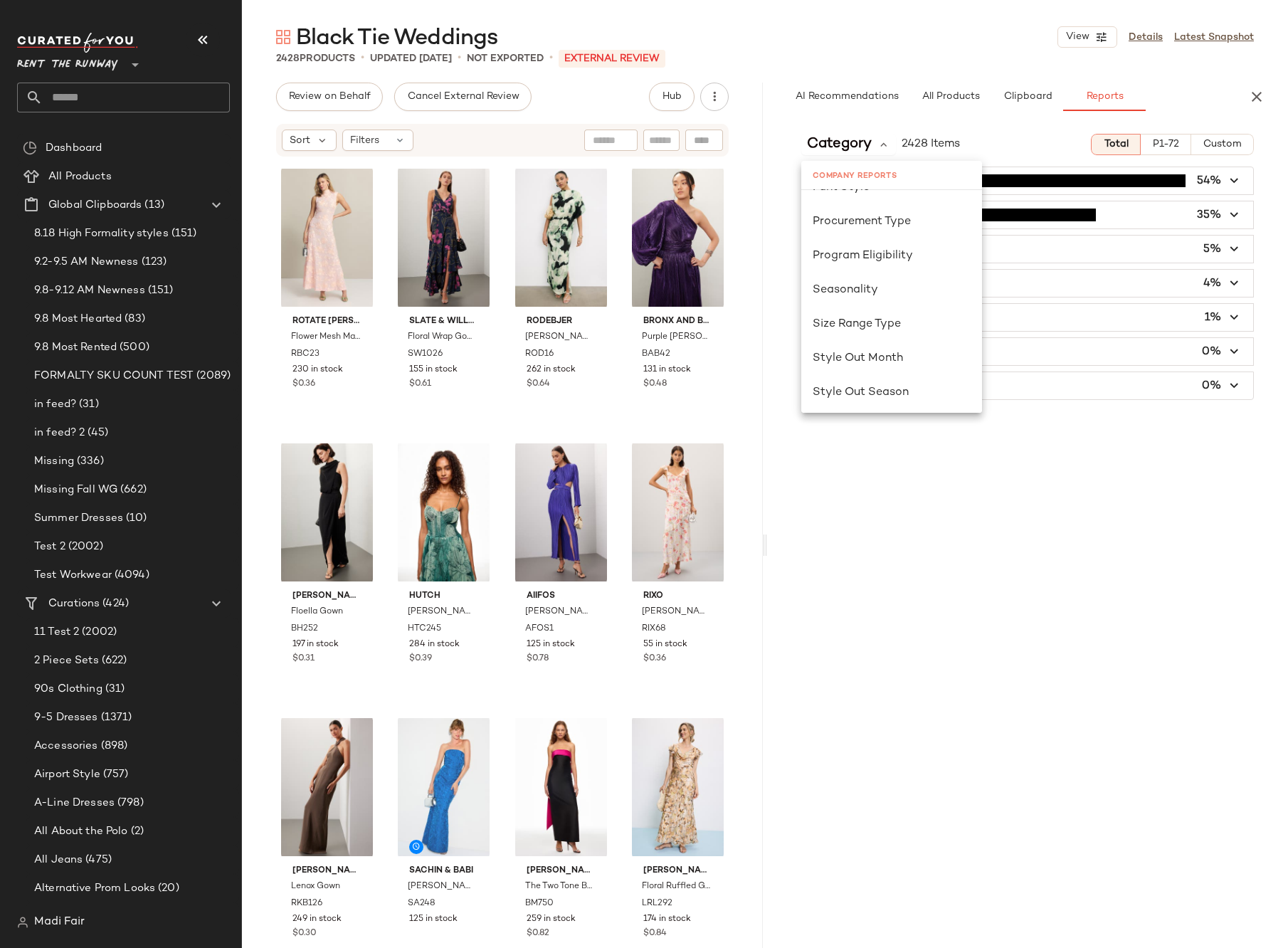
scroll to position [925, 0]
click at [878, 223] on div "Seasonality" at bounding box center [892, 211] width 181 height 34
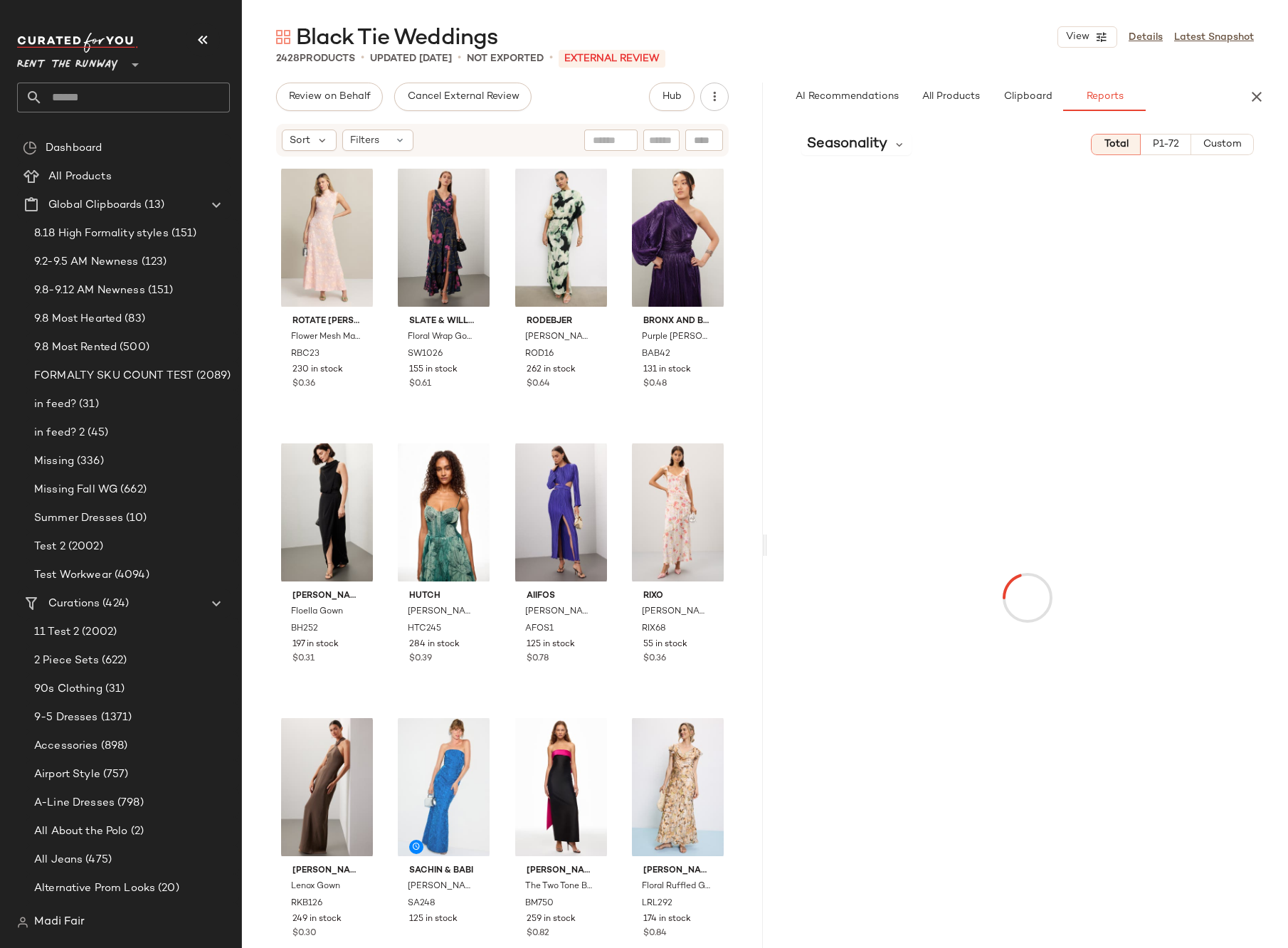
click at [1218, 150] on span "Custom" at bounding box center [1221, 144] width 39 height 11
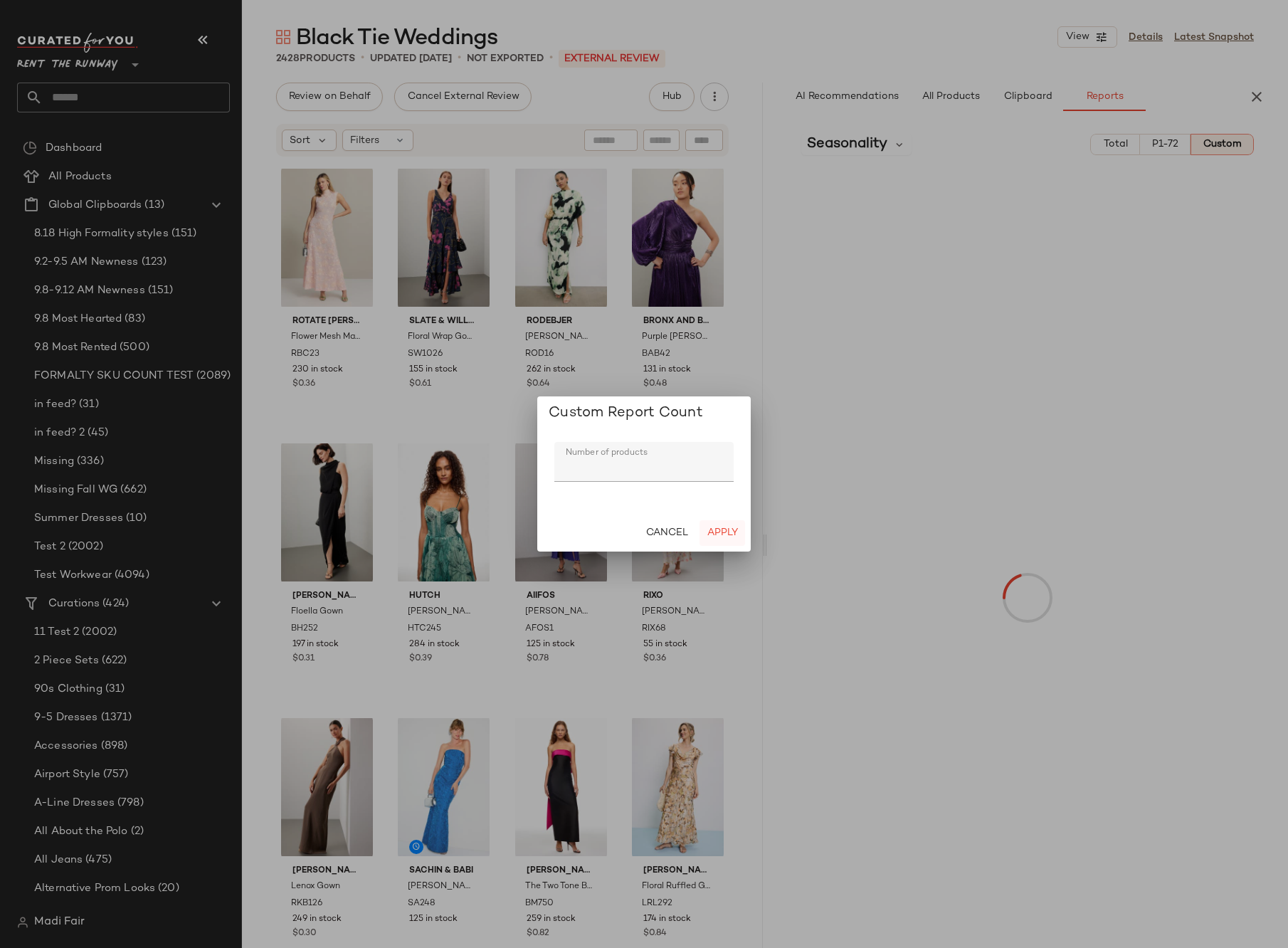
click at [720, 529] on span "Apply" at bounding box center [722, 533] width 32 height 11
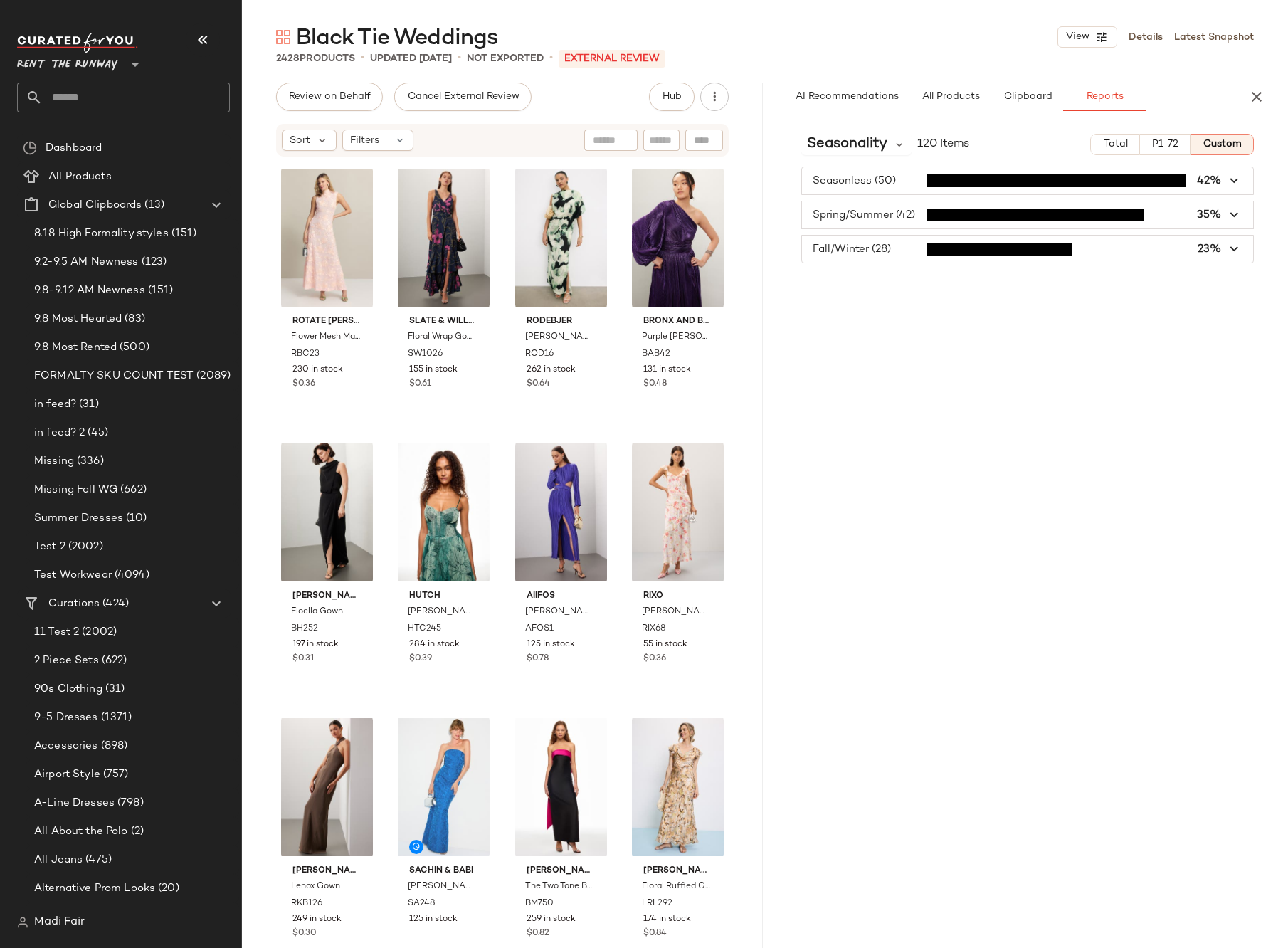
click at [114, 102] on input "text" at bounding box center [136, 97] width 187 height 30
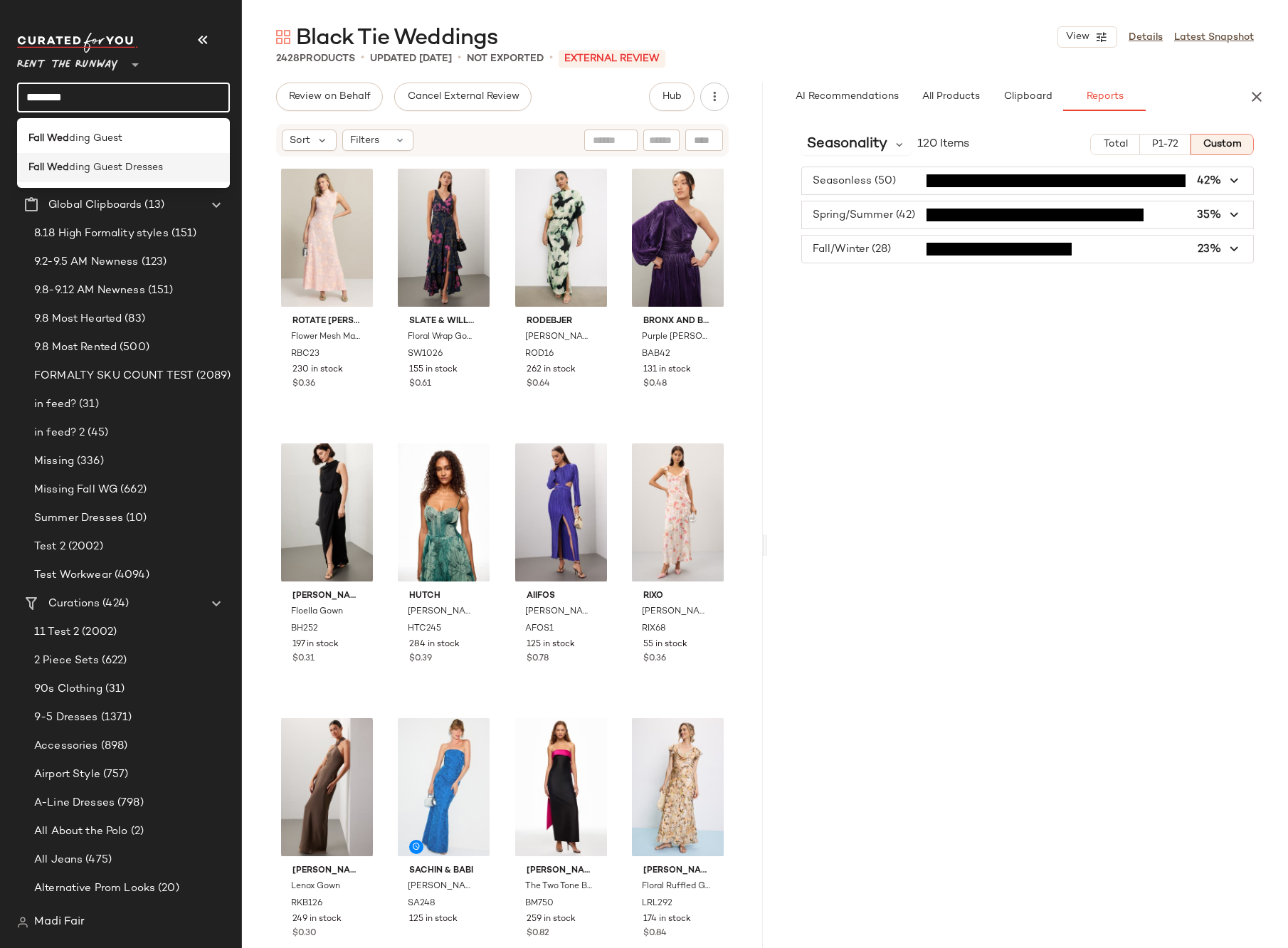
type input "********"
click at [137, 165] on span "ding Guest Dresses" at bounding box center [116, 167] width 94 height 15
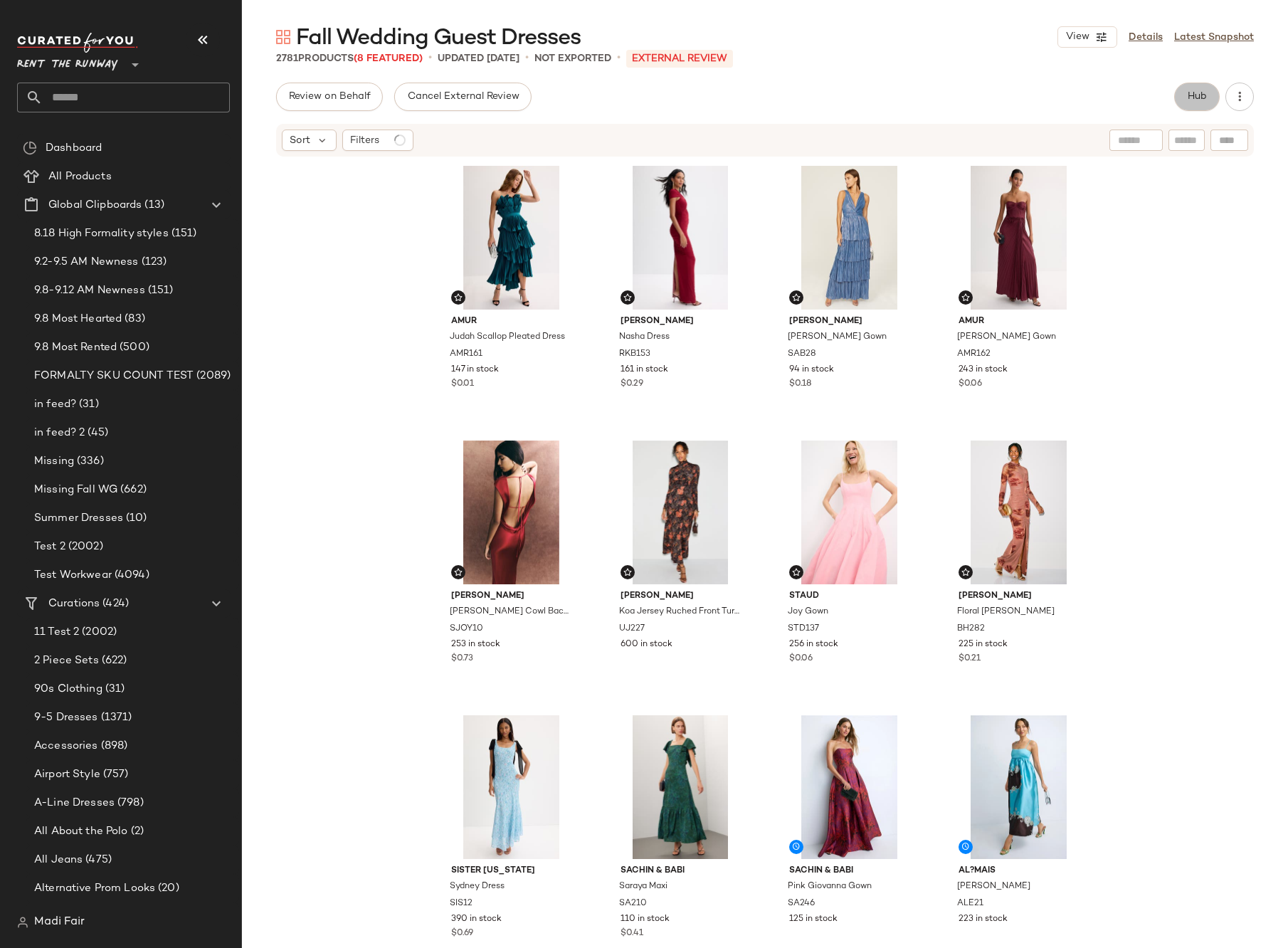
click at [1207, 94] on span "Hub" at bounding box center [1197, 97] width 20 height 11
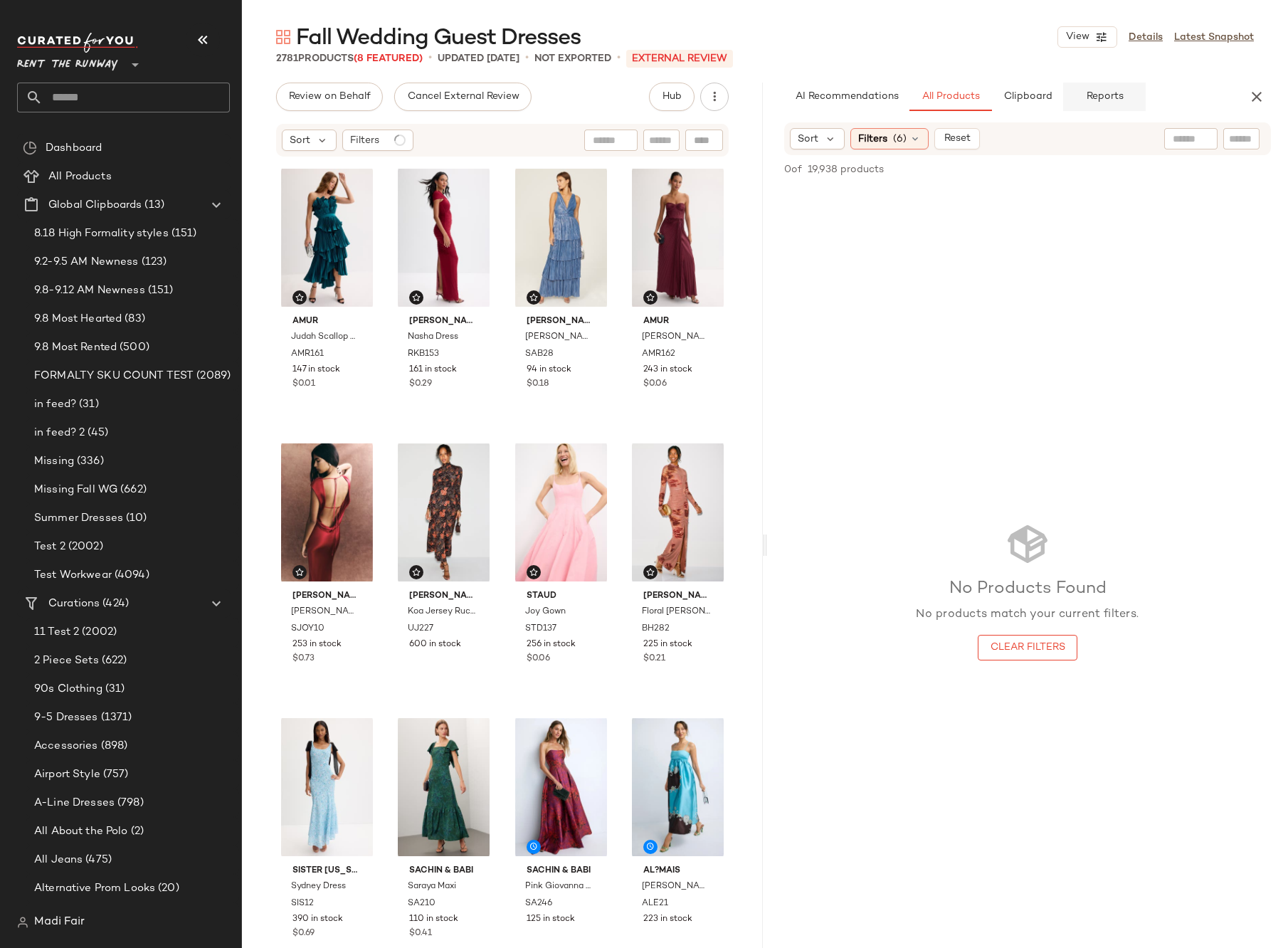
click at [1097, 98] on span "Reports" at bounding box center [1104, 97] width 38 height 11
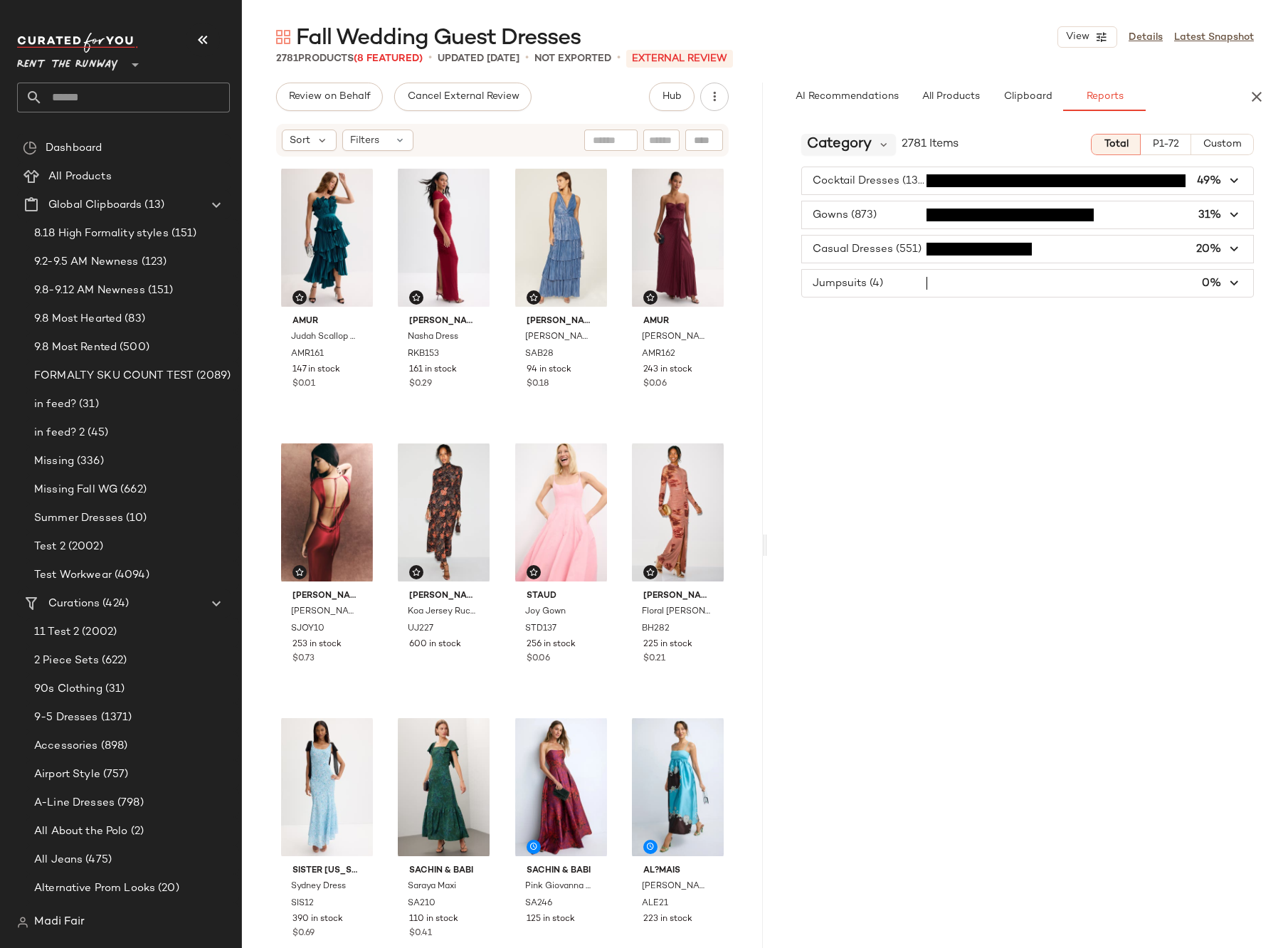
click at [867, 154] on span "Category" at bounding box center [840, 144] width 65 height 21
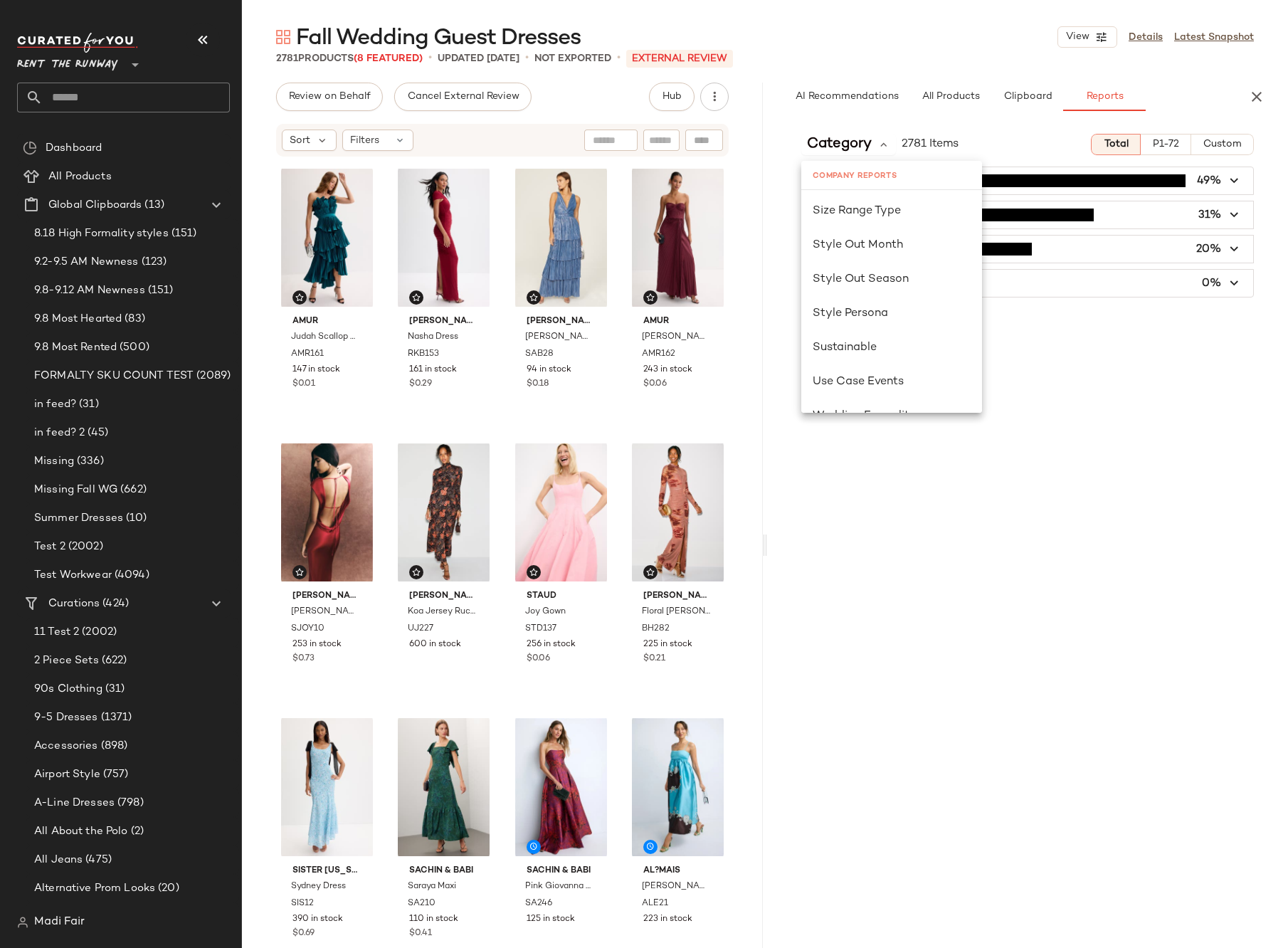
scroll to position [925, 0]
click at [886, 215] on div "Seasonality" at bounding box center [891, 212] width 158 height 17
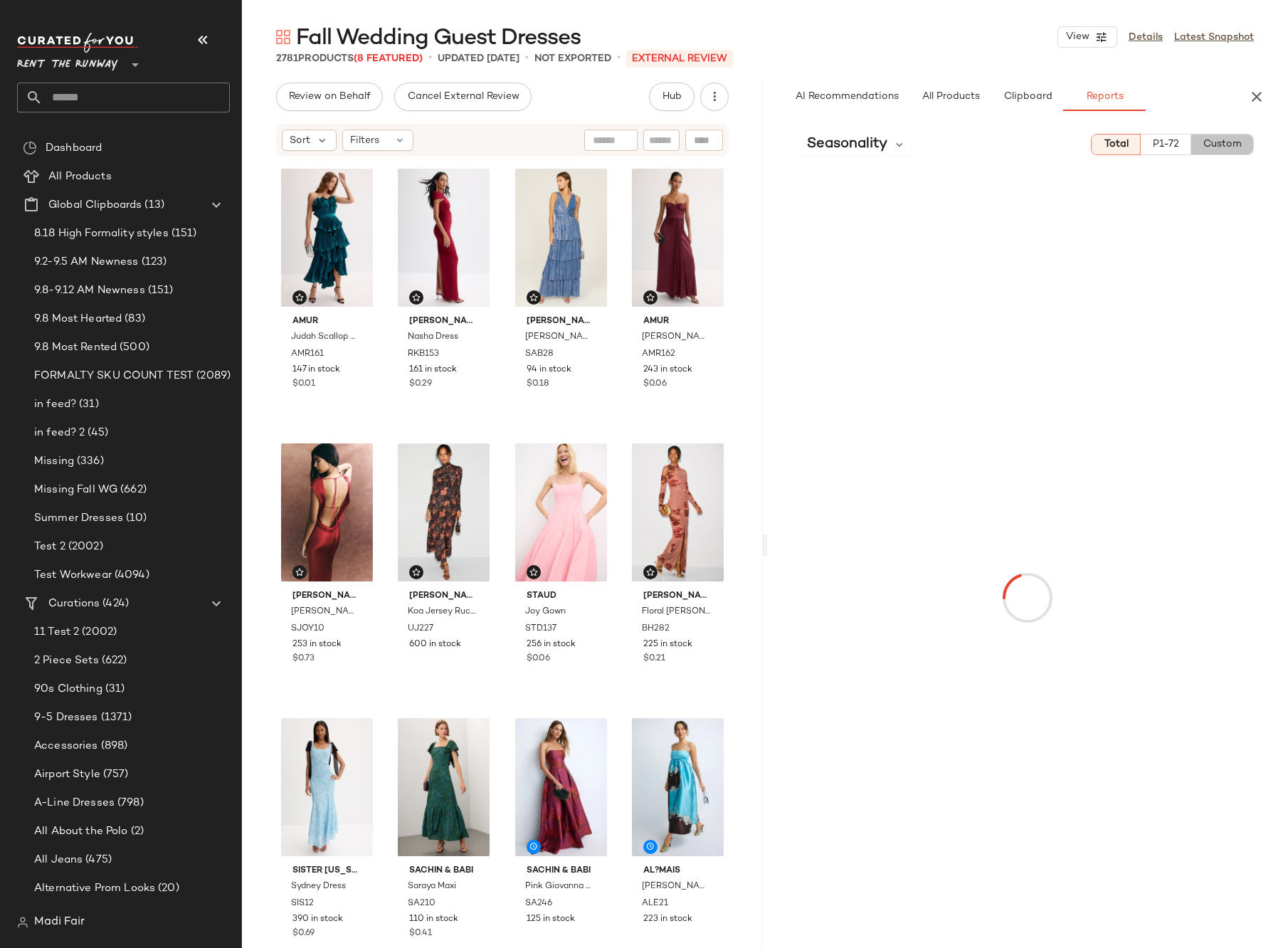
click at [1244, 143] on button "Custom" at bounding box center [1222, 144] width 63 height 21
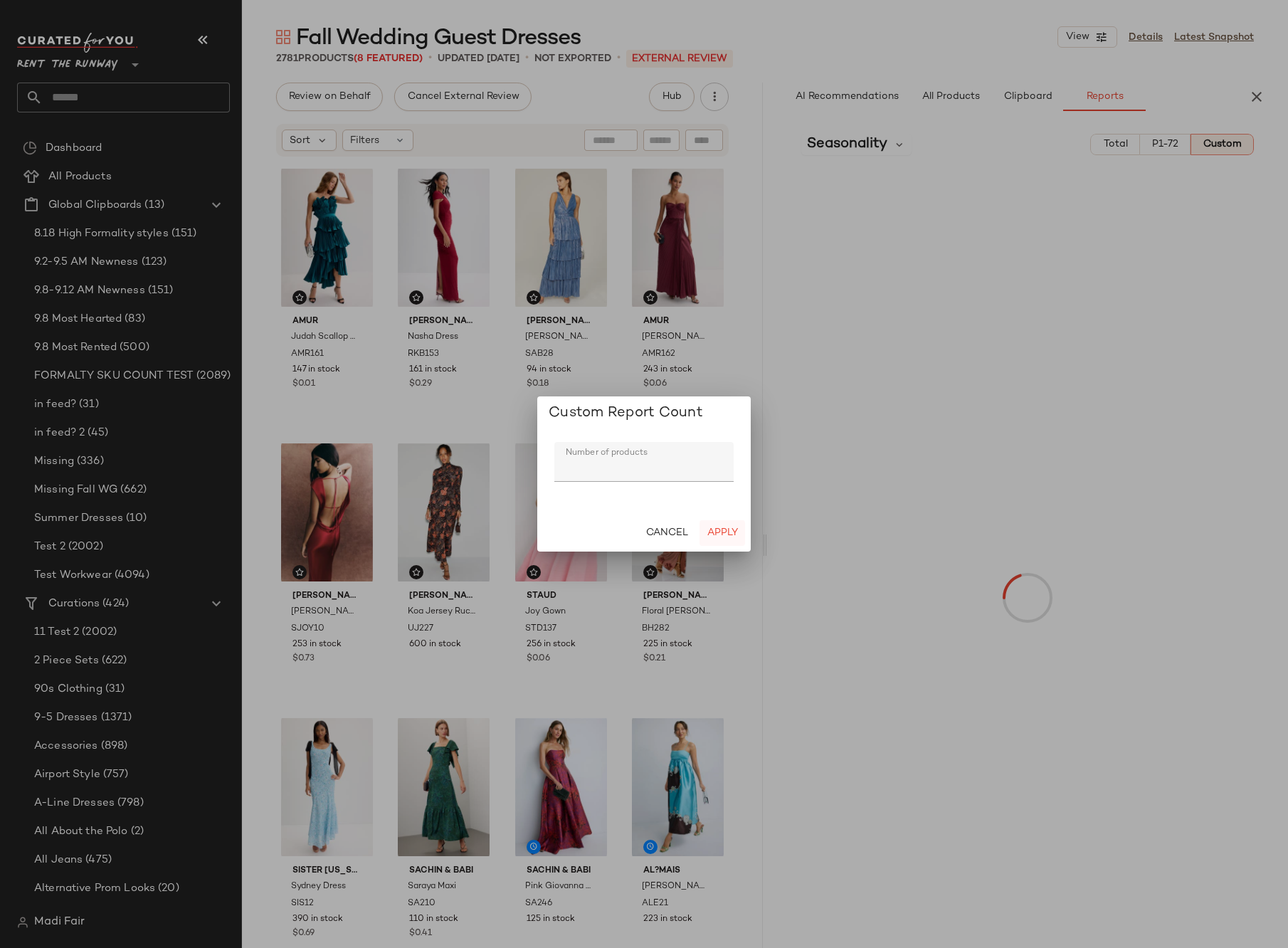
click at [733, 531] on span "Apply" at bounding box center [722, 533] width 32 height 11
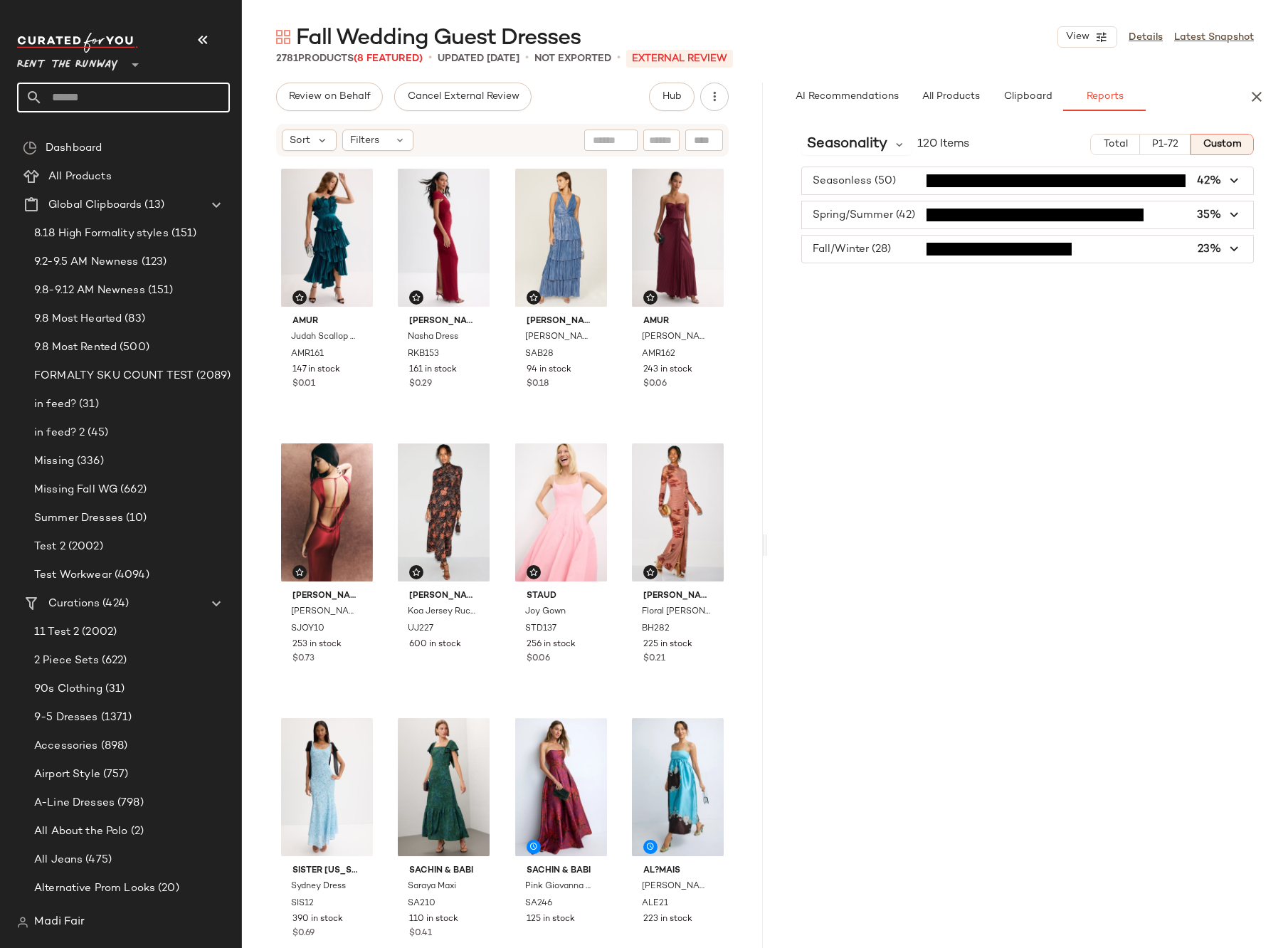
click at [172, 100] on input "text" at bounding box center [136, 97] width 187 height 30
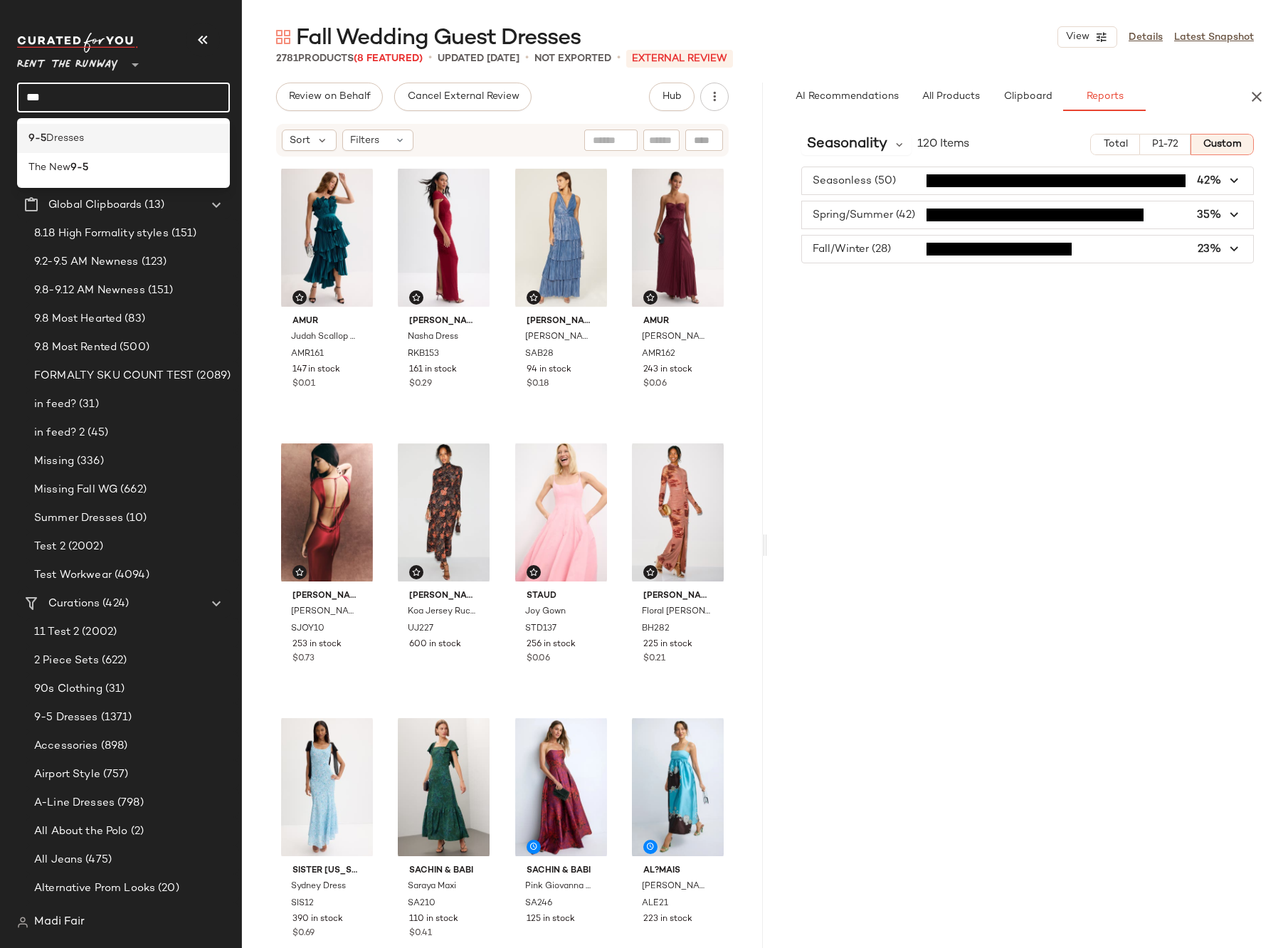
type input "***"
click at [108, 144] on div "9-5 Dresses" at bounding box center [124, 138] width 190 height 15
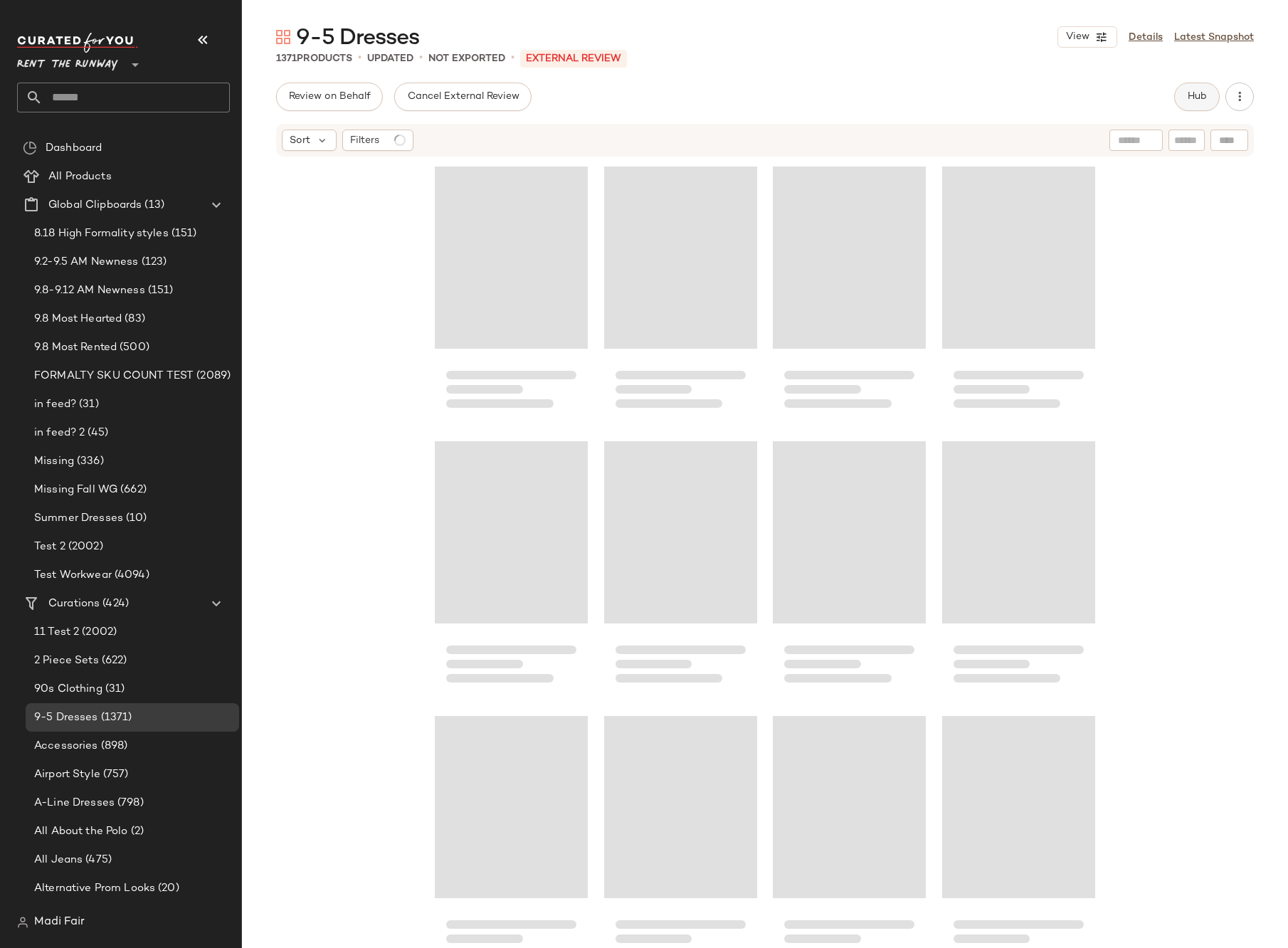
click at [1185, 88] on button "Hub" at bounding box center [1198, 97] width 46 height 29
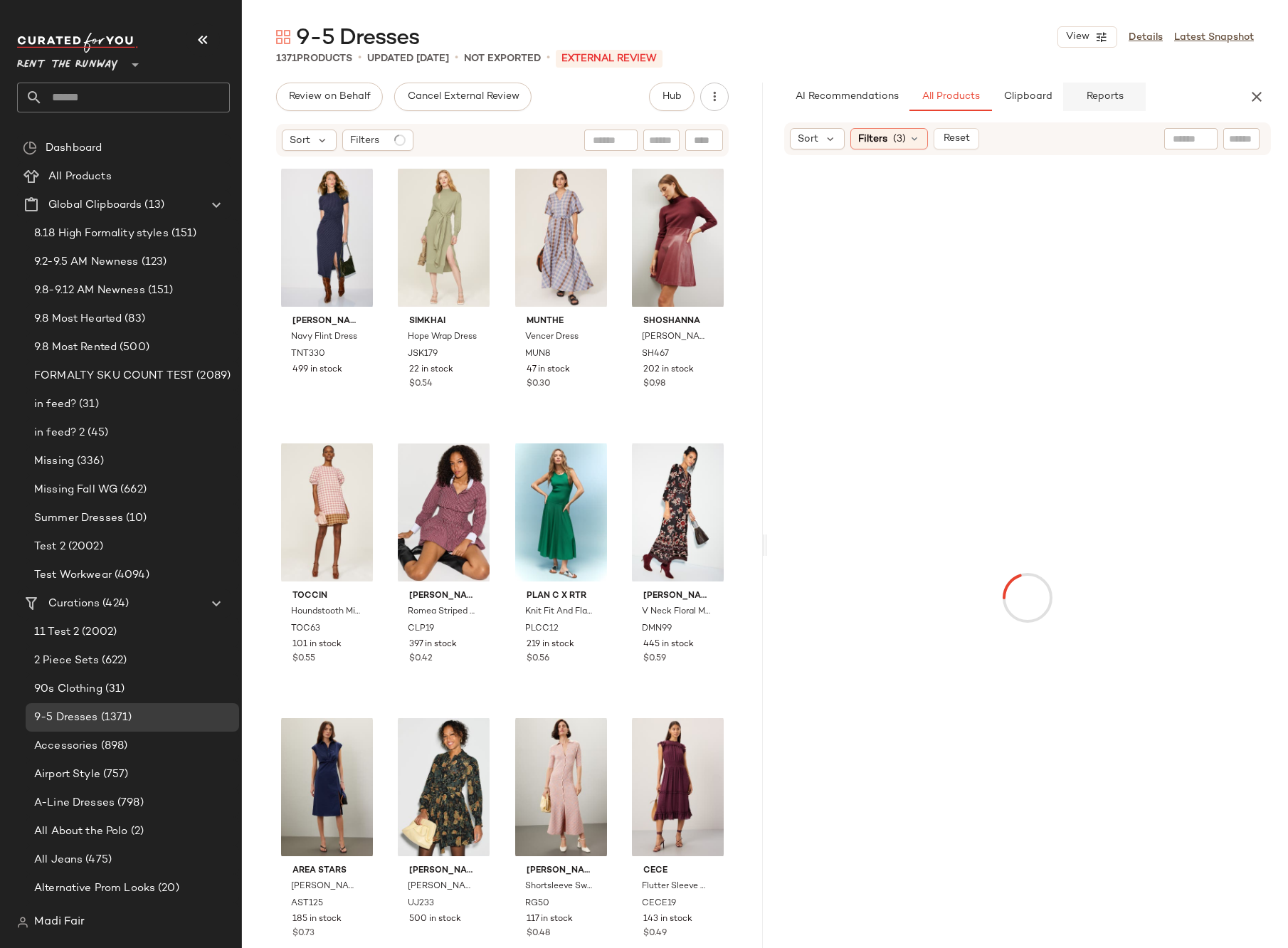
click at [1103, 93] on span "Reports" at bounding box center [1104, 97] width 38 height 11
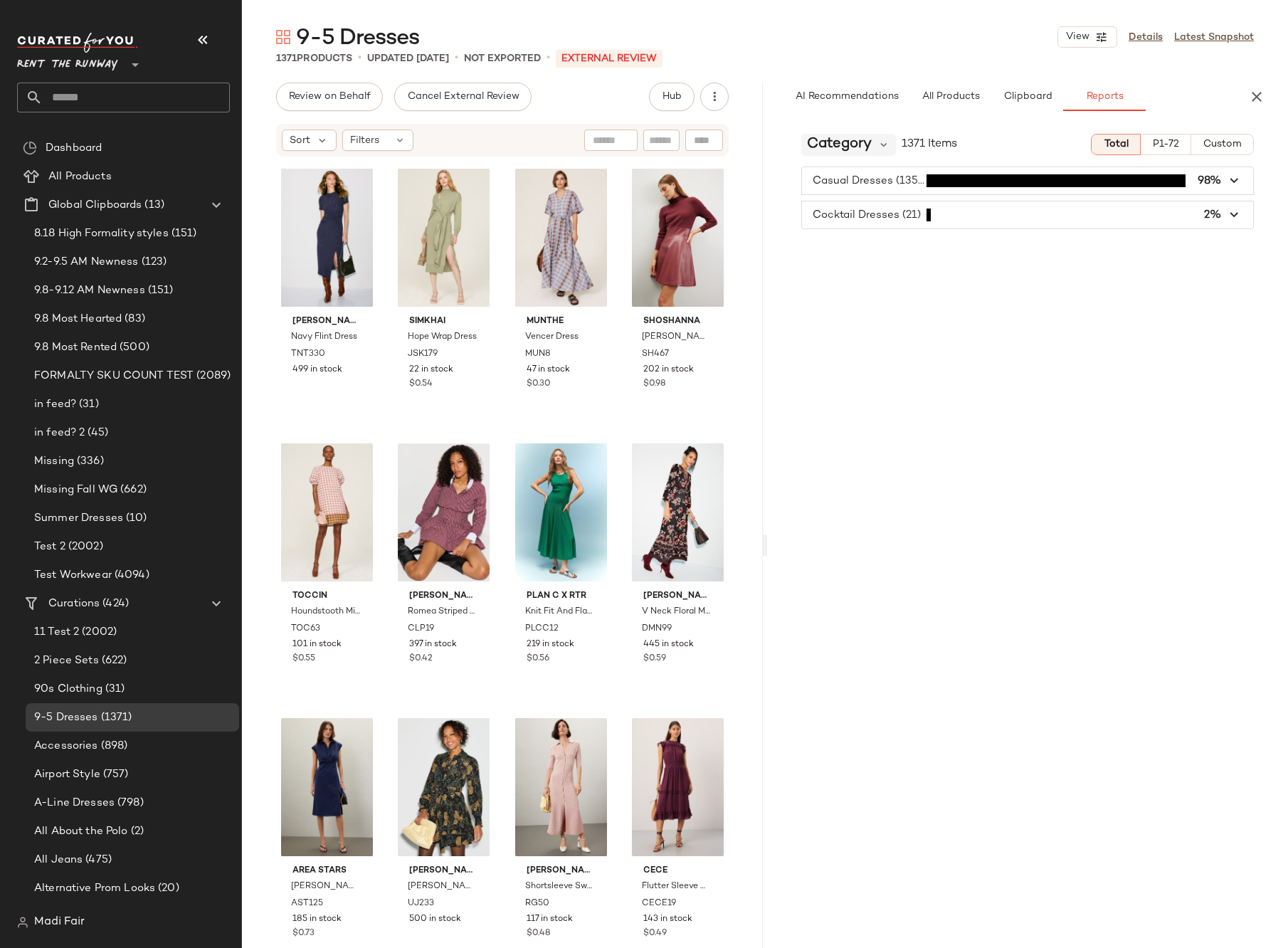
click at [860, 147] on span "Category" at bounding box center [840, 144] width 65 height 21
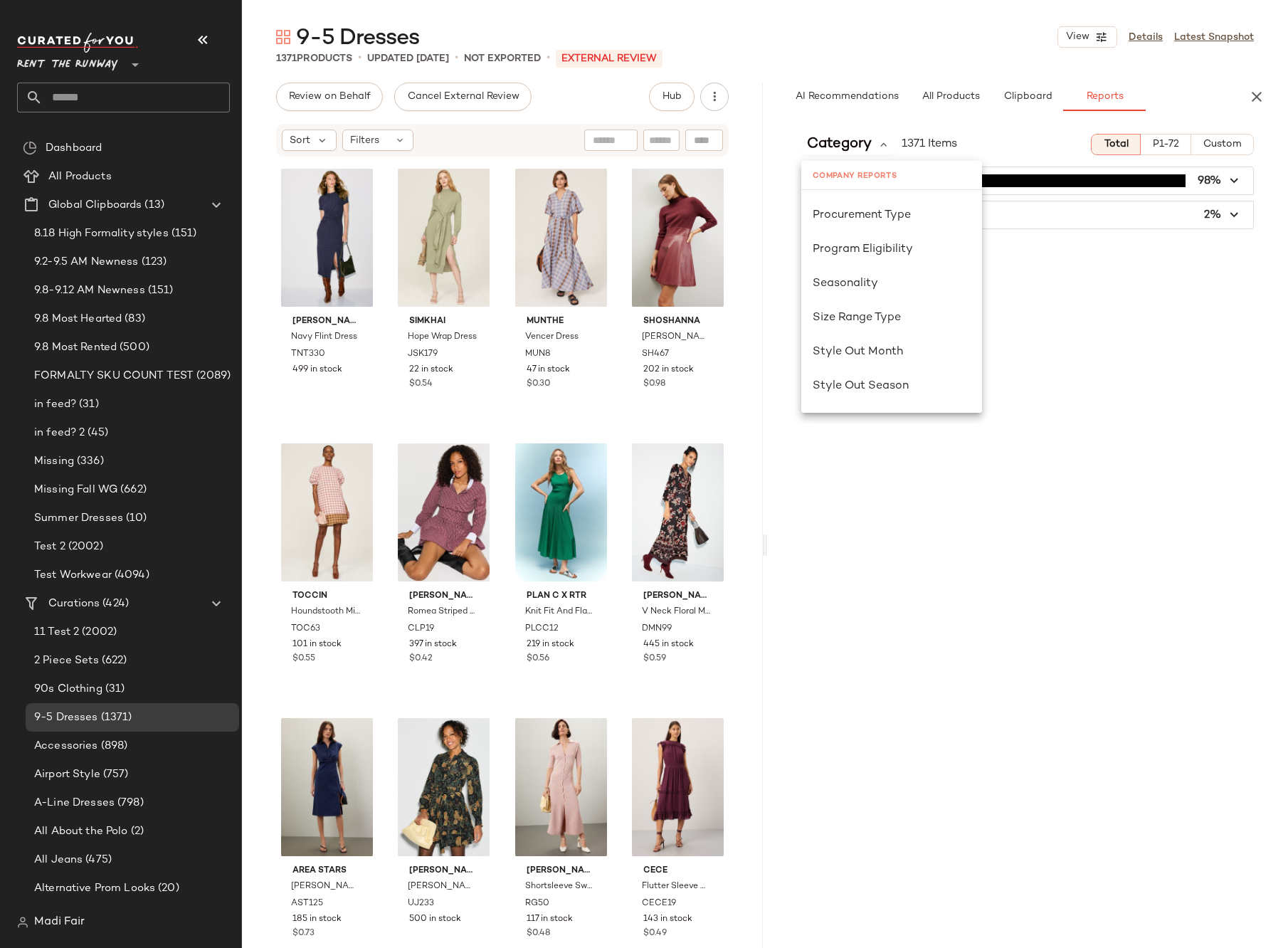
scroll to position [854, 0]
click at [871, 277] on span "Seasonality" at bounding box center [845, 283] width 66 height 12
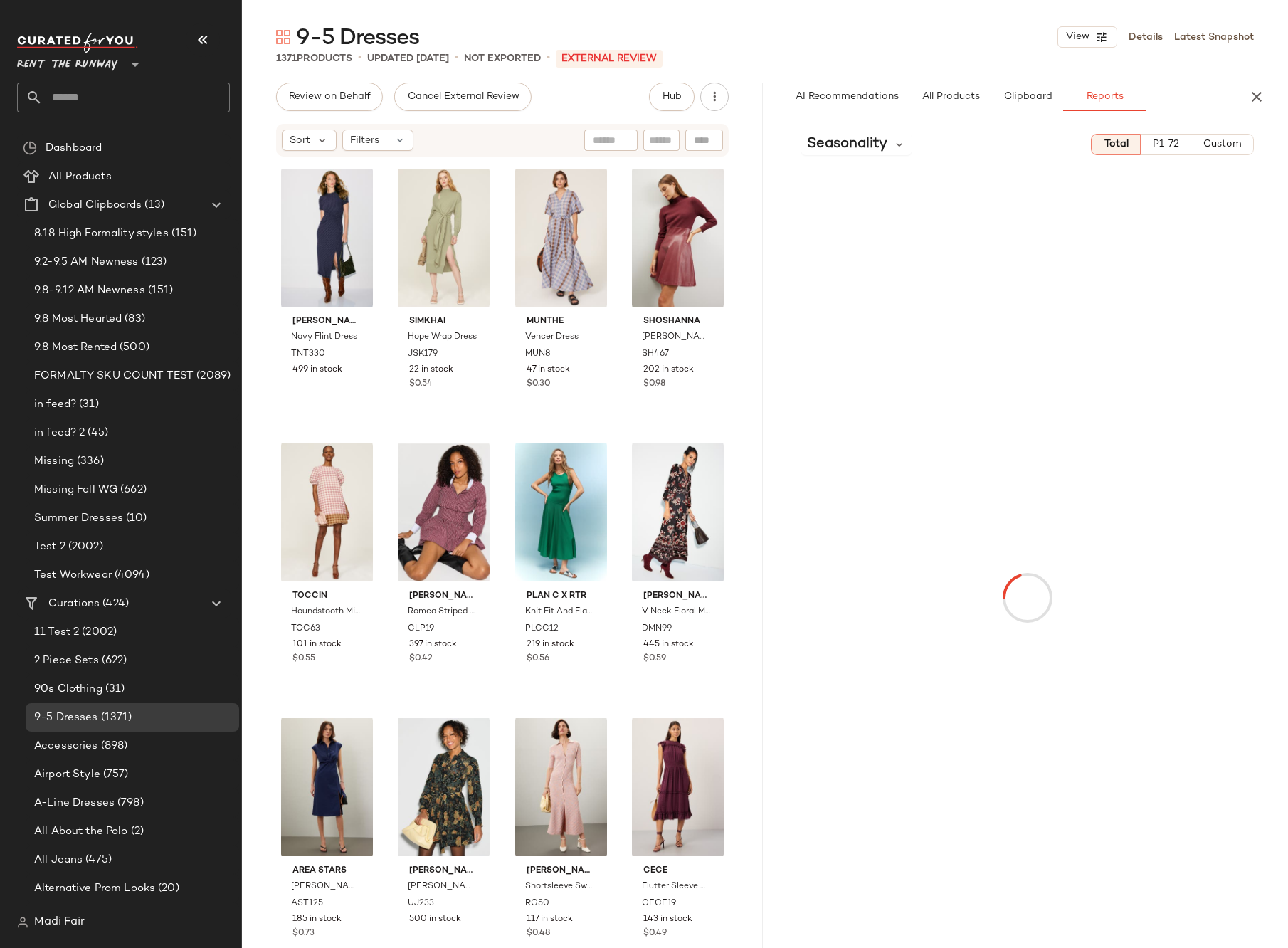
click at [1226, 142] on span "Custom" at bounding box center [1221, 144] width 39 height 11
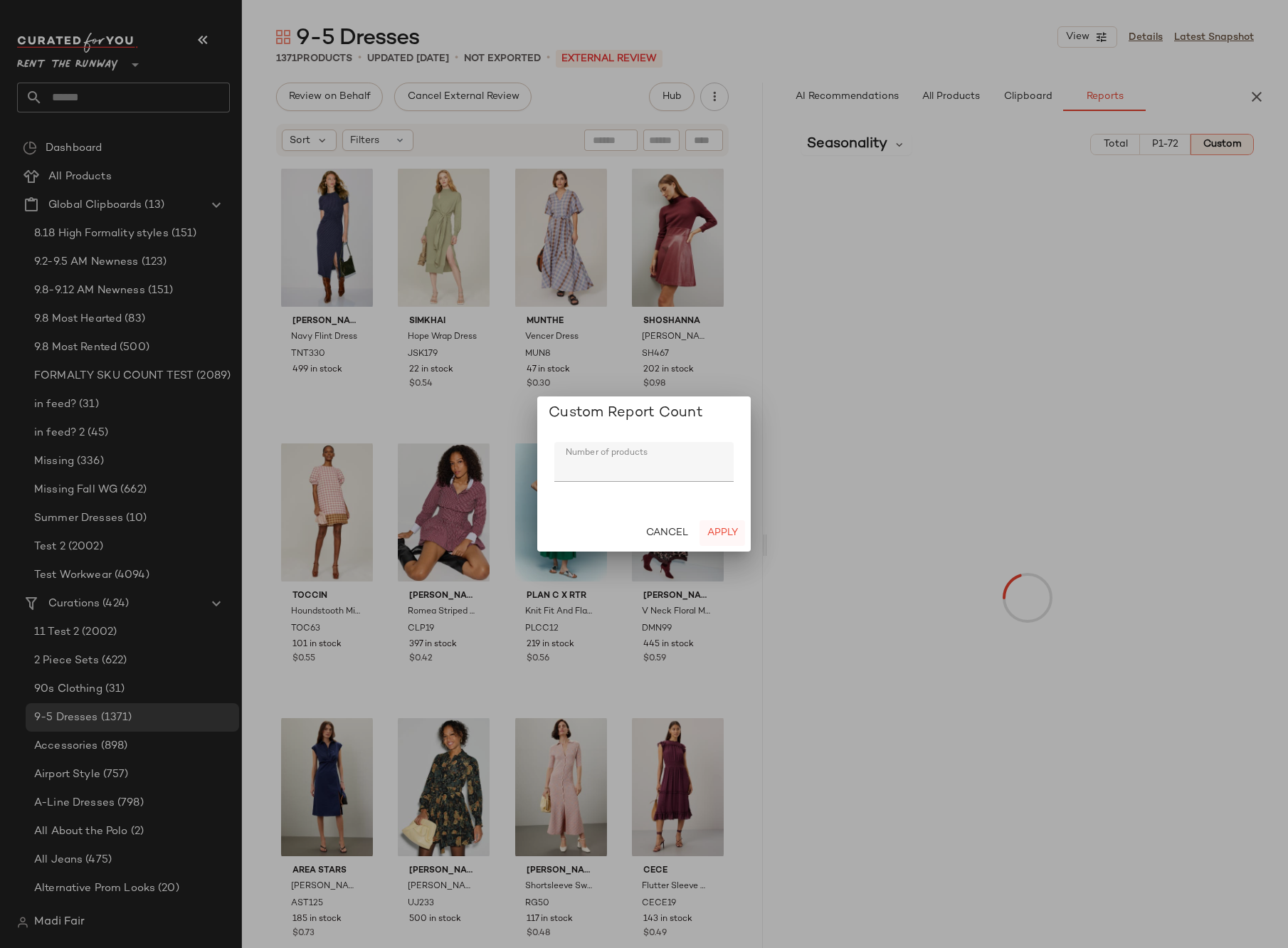
click at [718, 529] on span "Apply" at bounding box center [722, 533] width 32 height 11
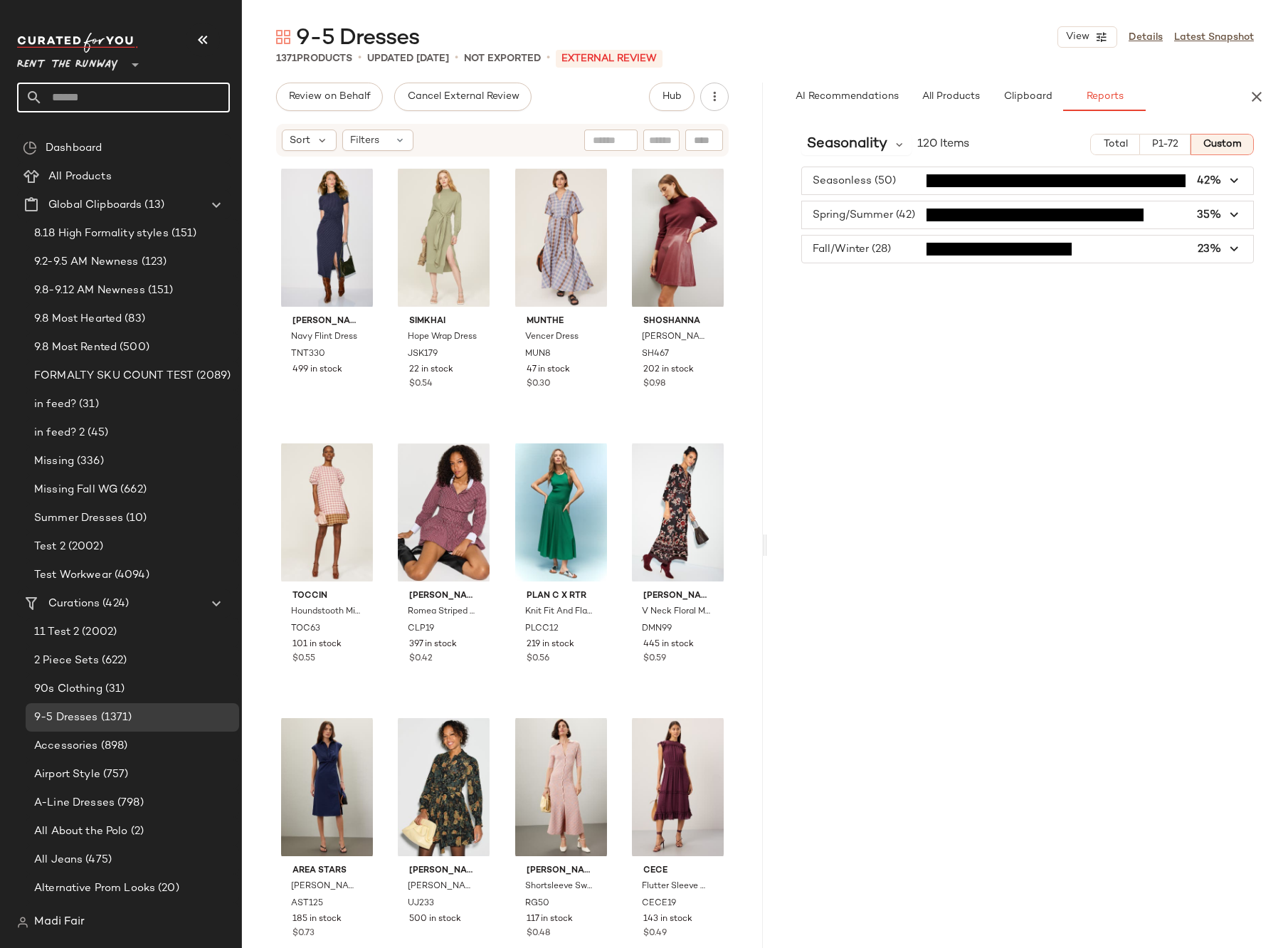
click at [128, 93] on input "text" at bounding box center [136, 97] width 187 height 30
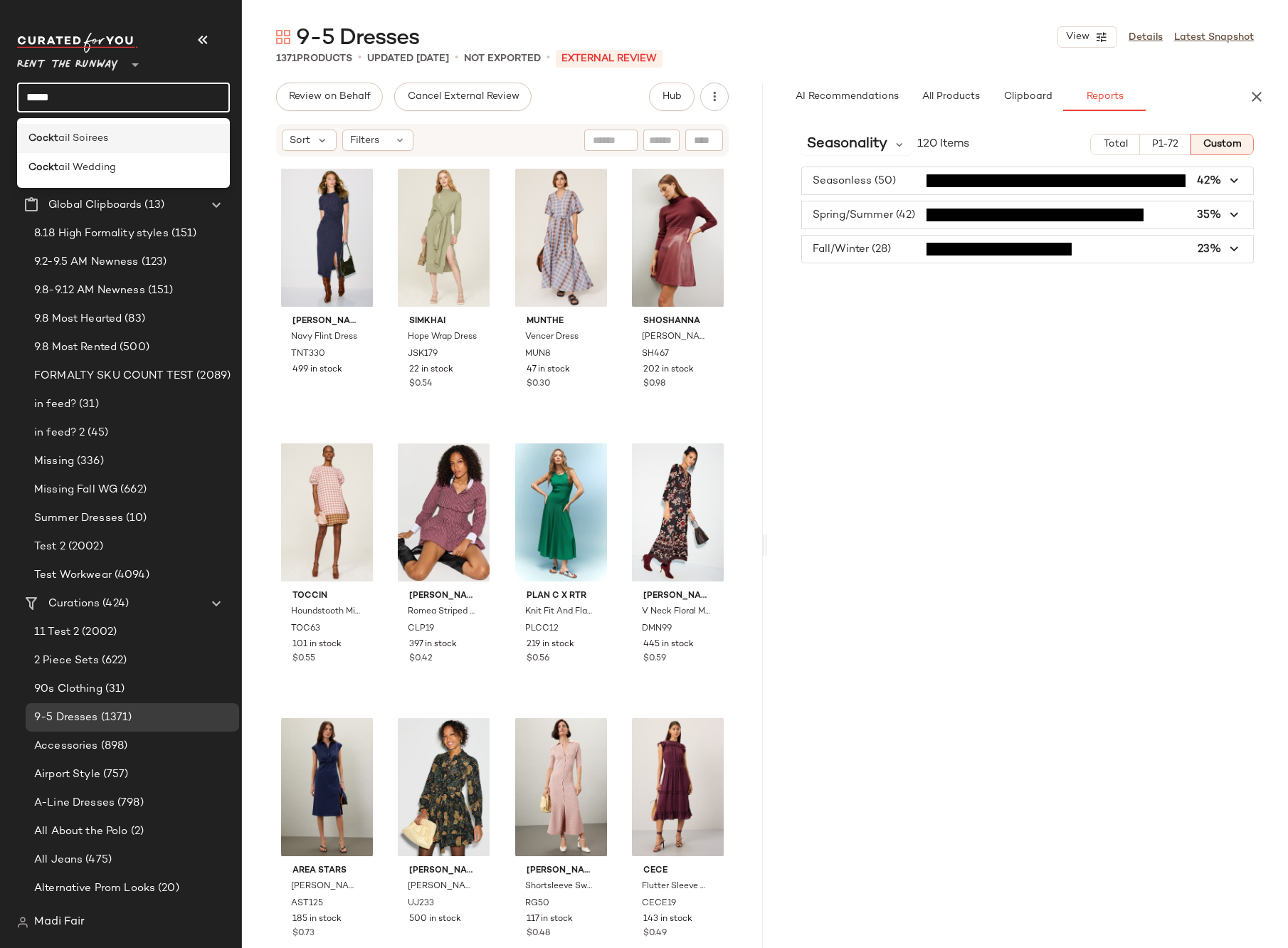
type input "*****"
click at [119, 143] on div "Cockt ail Soirees" at bounding box center [124, 138] width 190 height 15
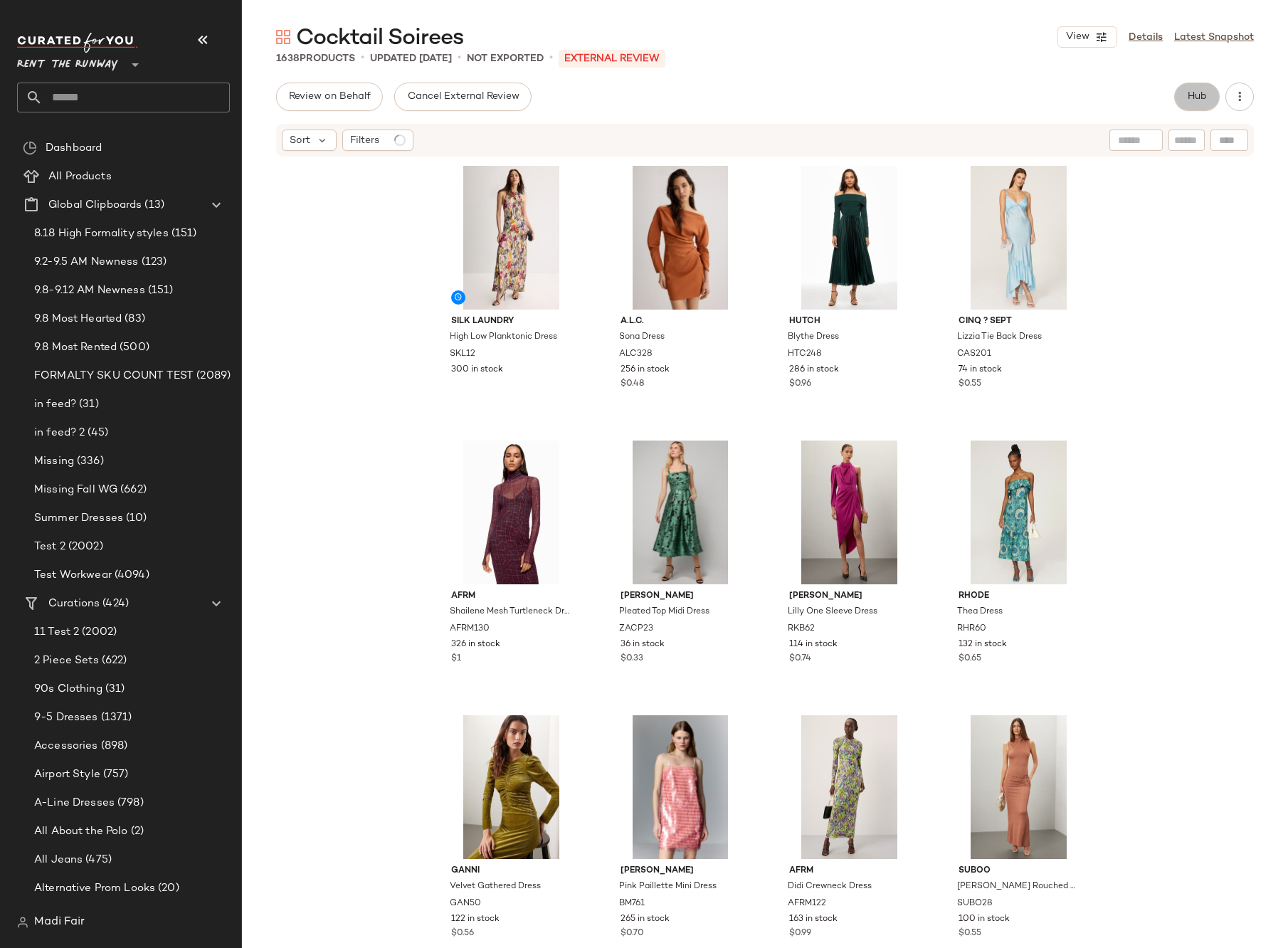
click at [1193, 95] on span "Hub" at bounding box center [1197, 97] width 20 height 11
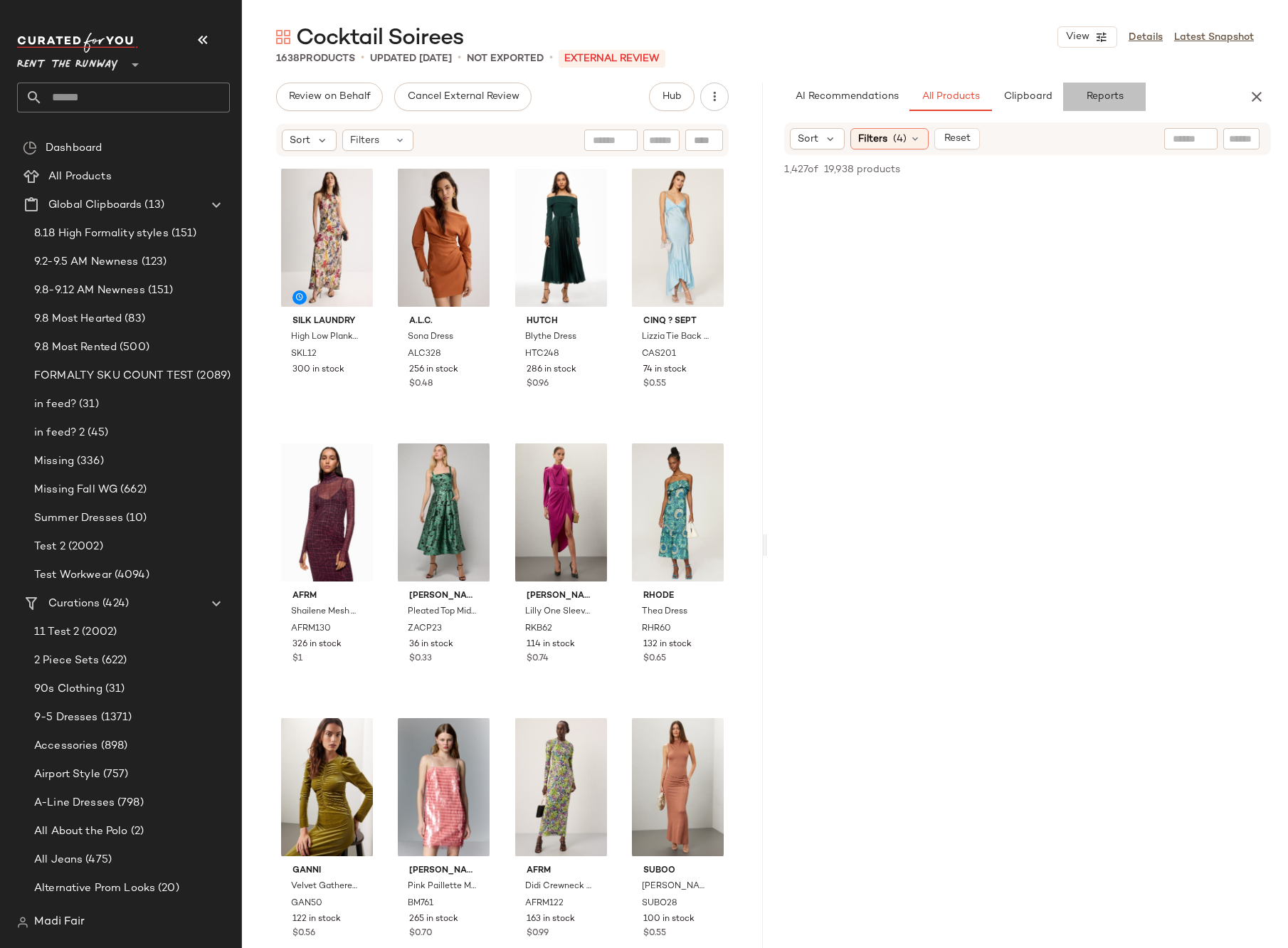
click at [1099, 96] on span "Reports" at bounding box center [1104, 97] width 38 height 11
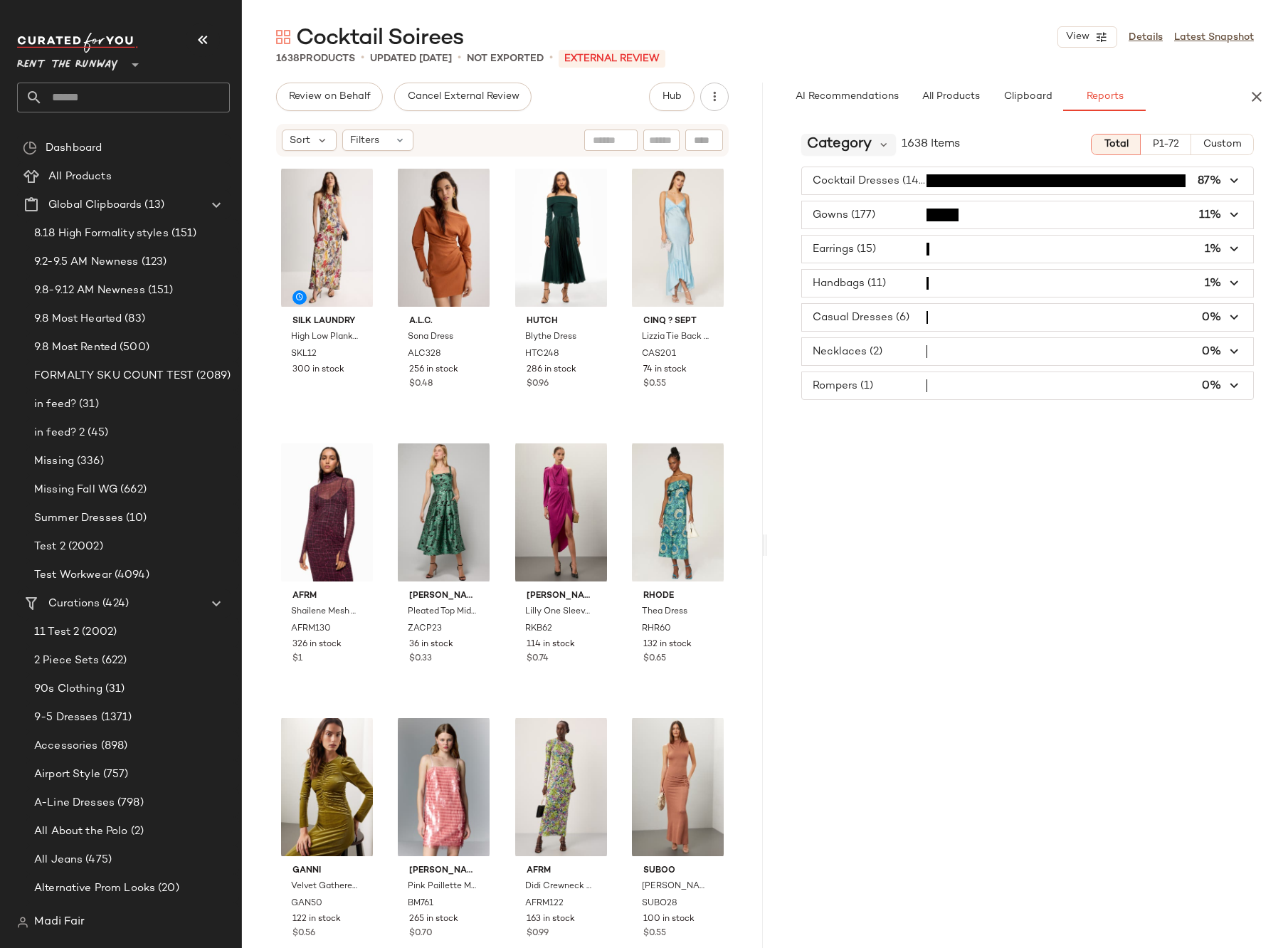
click at [866, 140] on span "Category" at bounding box center [840, 144] width 65 height 21
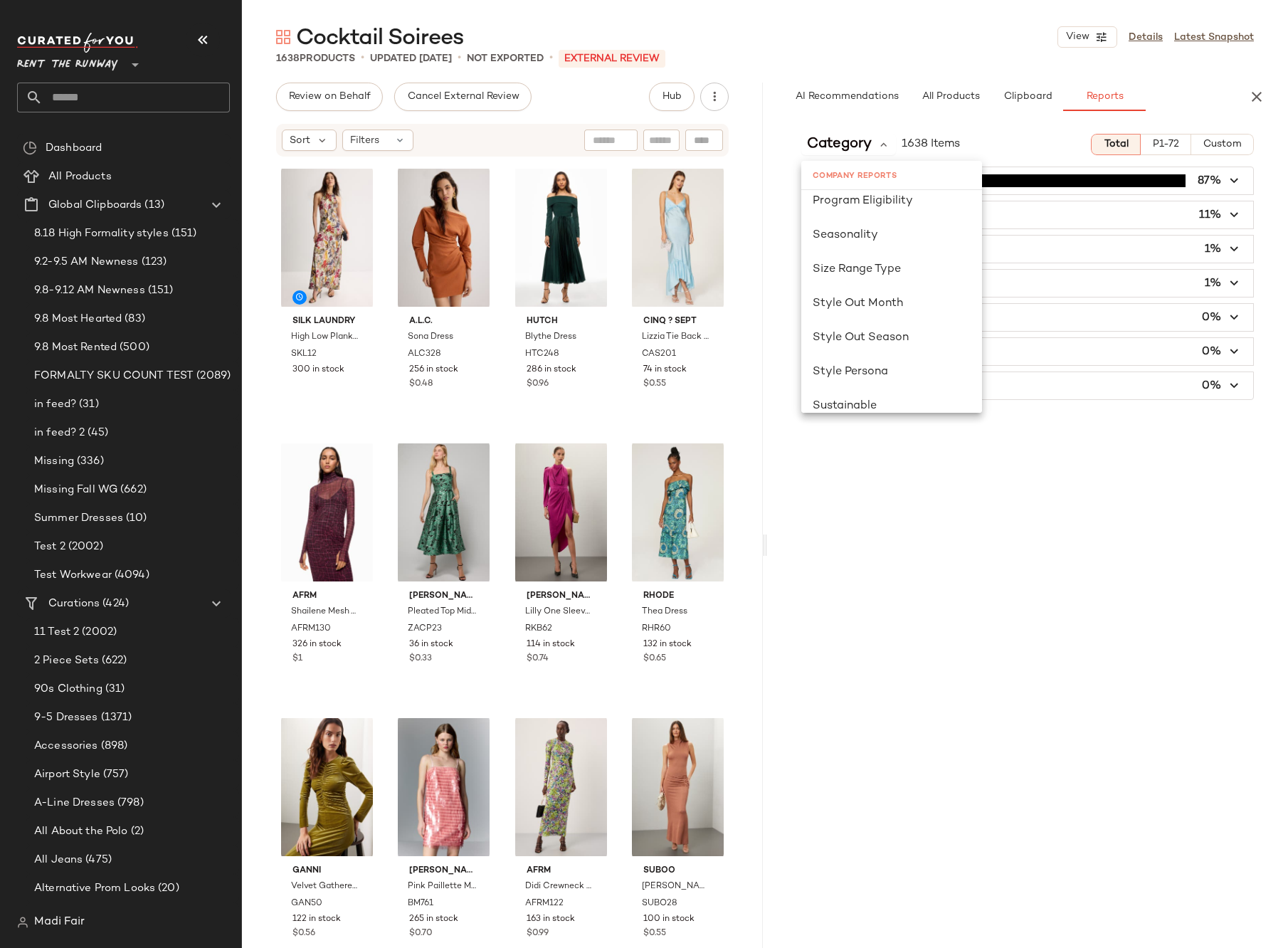
scroll to position [925, 0]
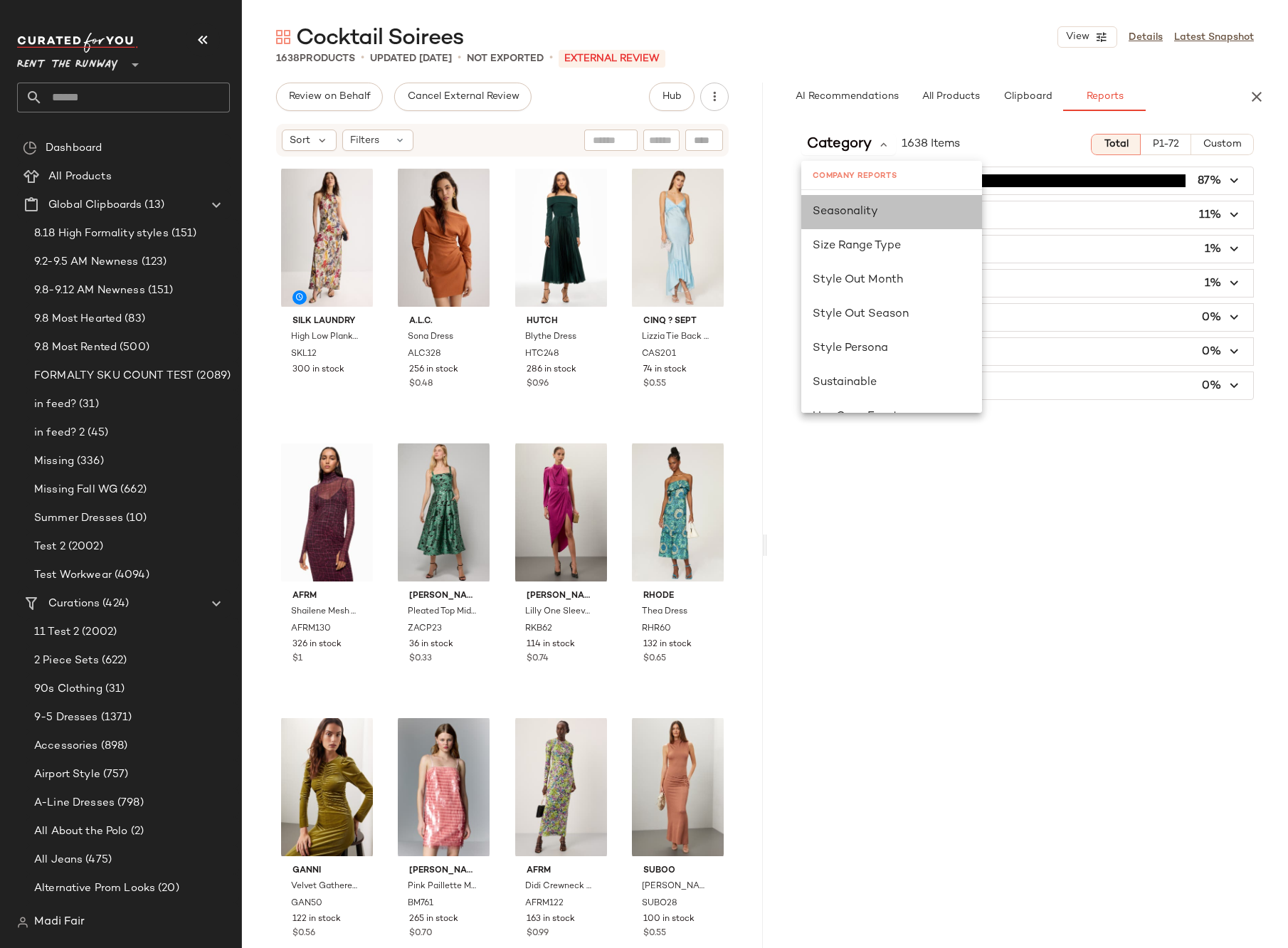
click at [875, 227] on div "Seasonality" at bounding box center [892, 211] width 181 height 34
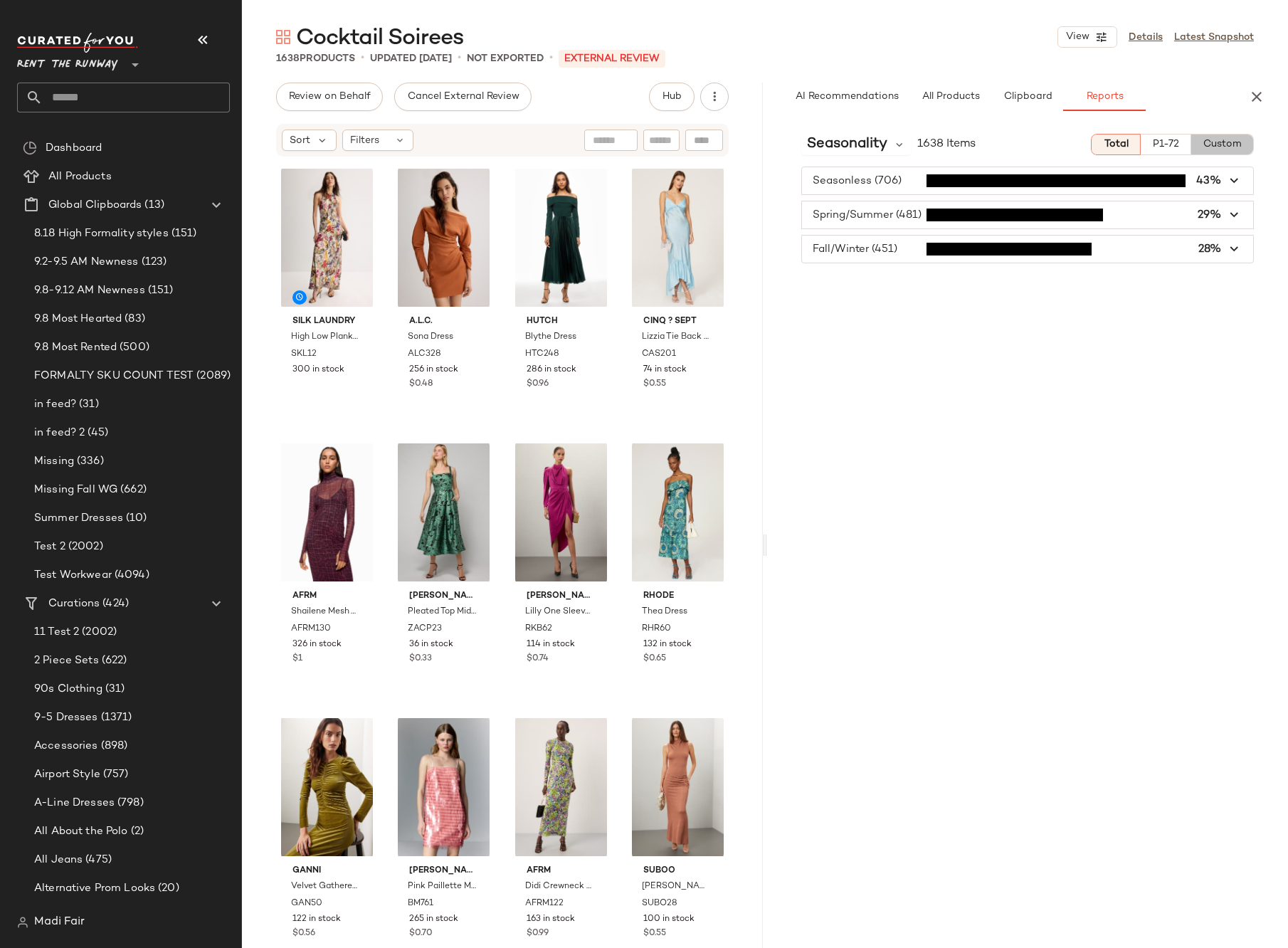
click at [1221, 139] on span "Custom" at bounding box center [1221, 144] width 39 height 11
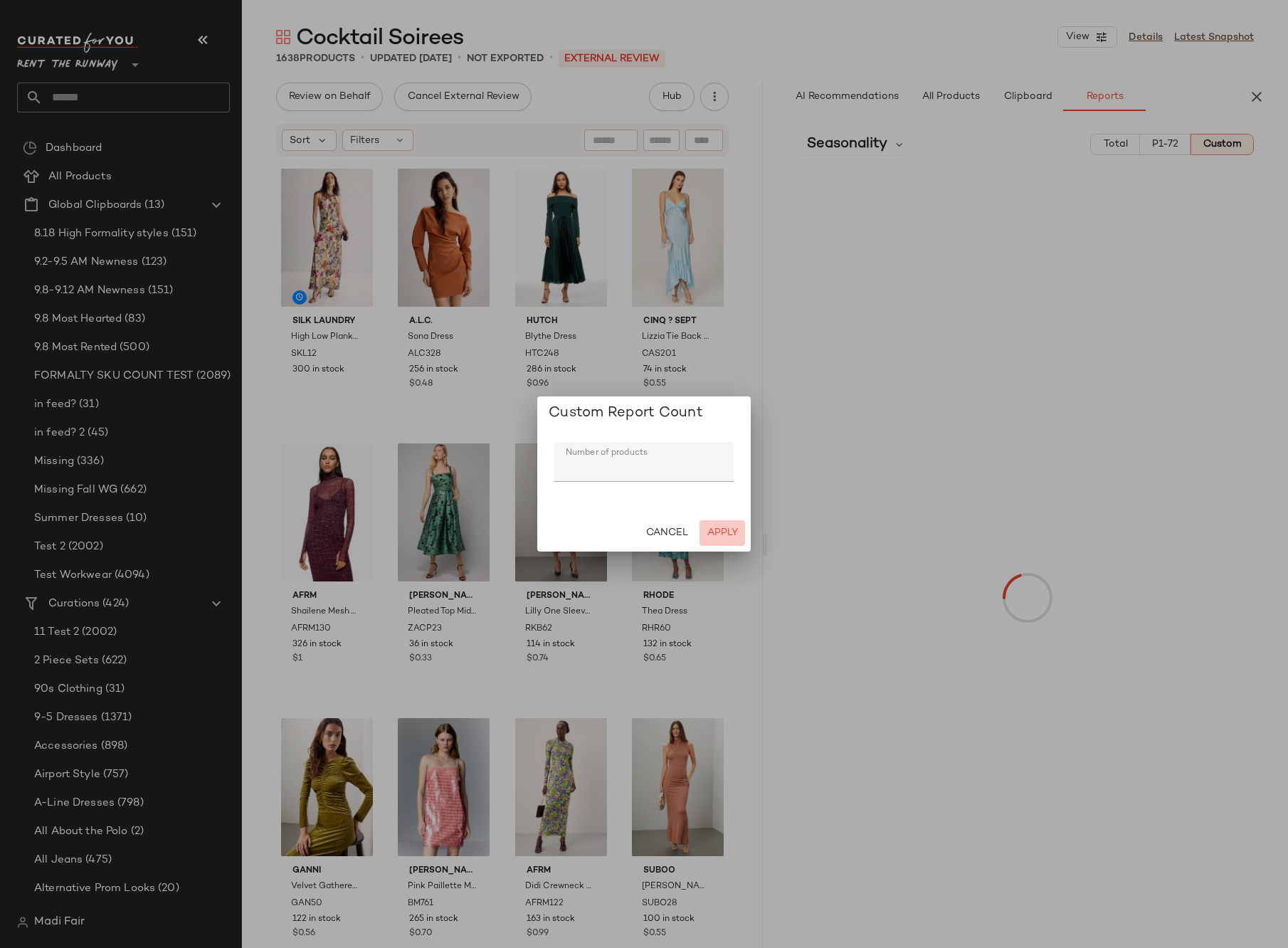
click at [716, 538] on span "Apply" at bounding box center [722, 533] width 32 height 11
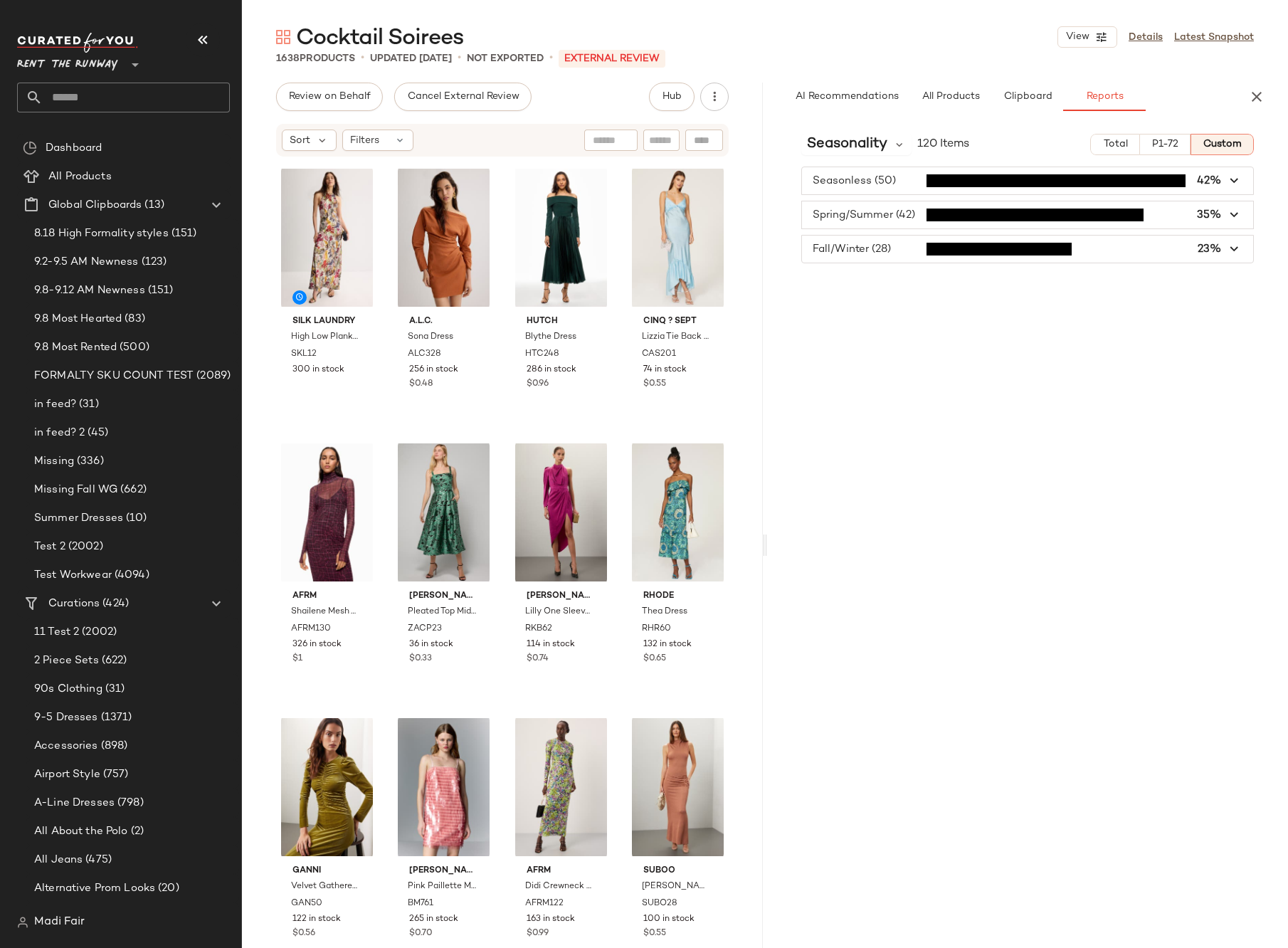
click at [179, 97] on input "text" at bounding box center [136, 97] width 187 height 30
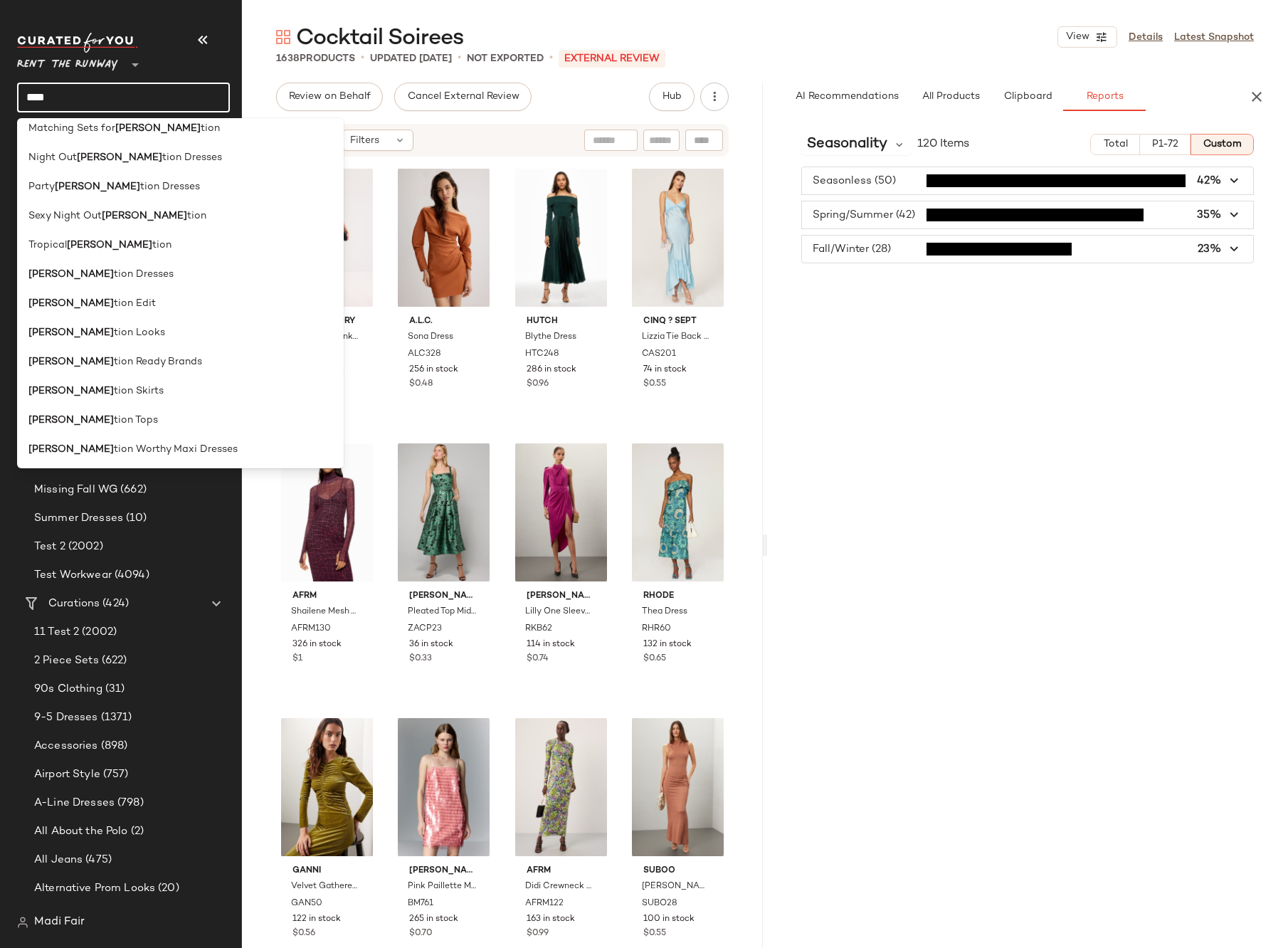
scroll to position [186, 0]
type input "****"
click at [128, 333] on div "[PERSON_NAME] tion Looks" at bounding box center [181, 331] width 304 height 15
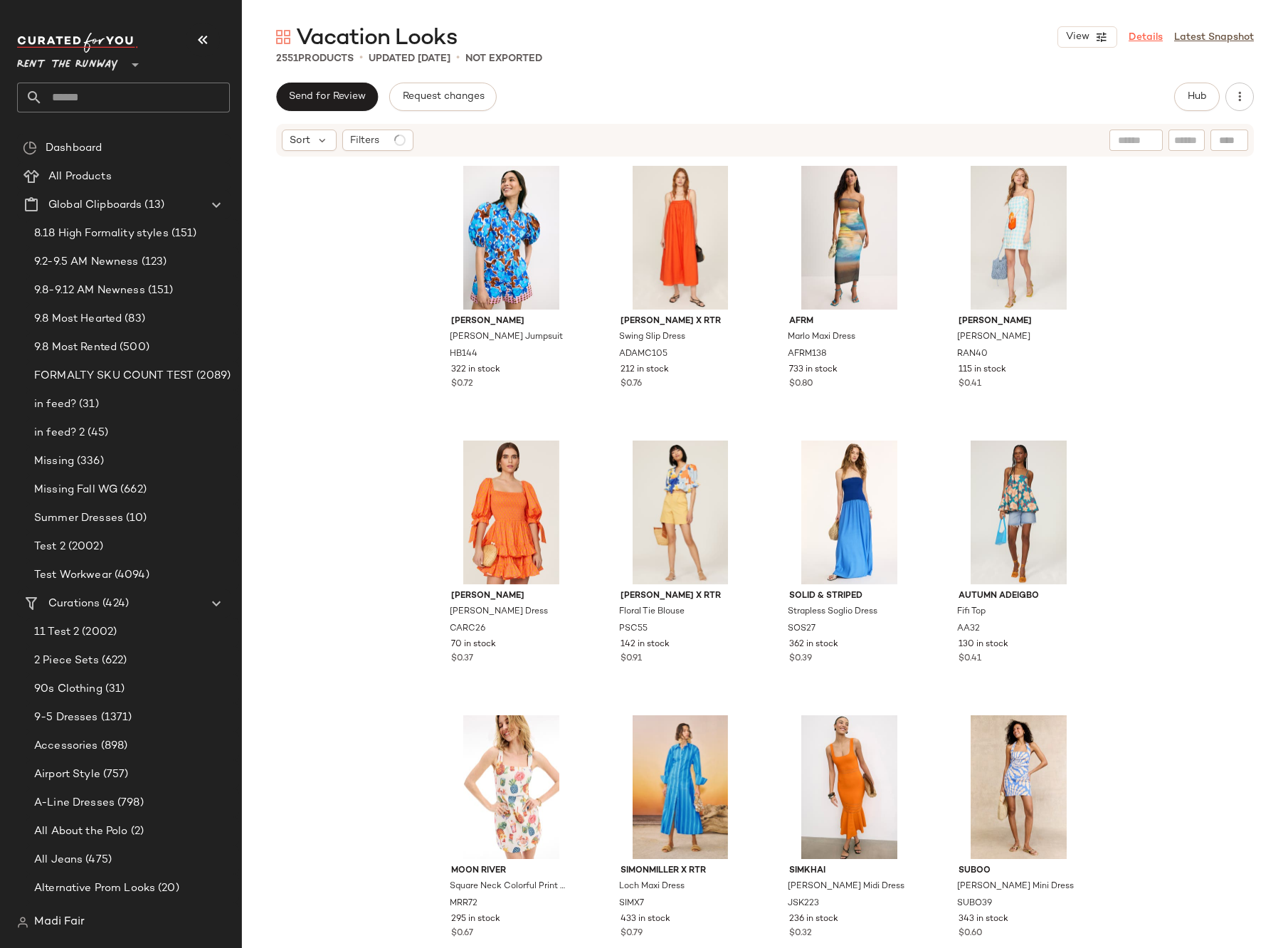
click at [1156, 39] on link "Details" at bounding box center [1145, 37] width 34 height 15
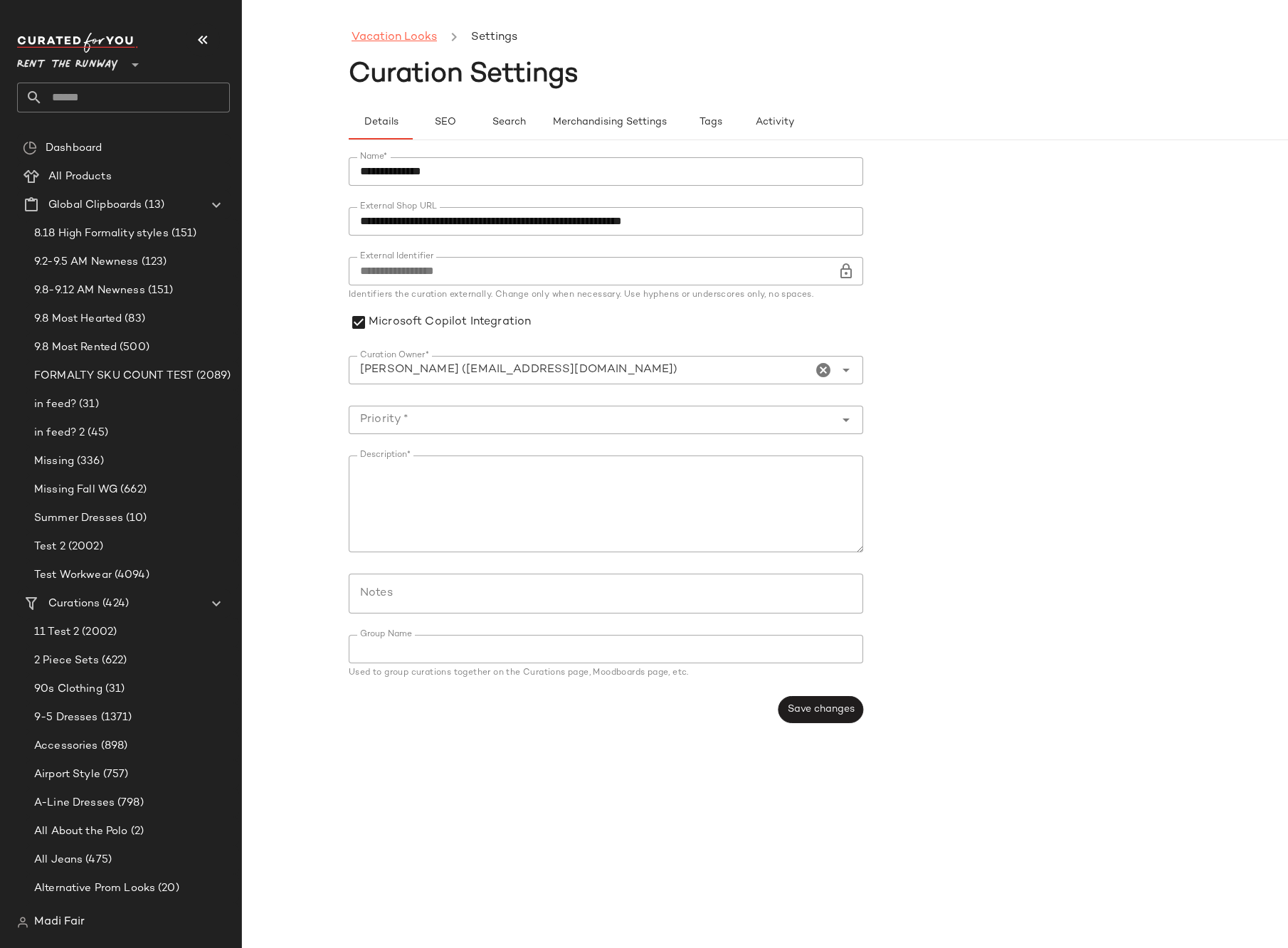
click at [378, 31] on link "Vacation Looks" at bounding box center [394, 37] width 86 height 18
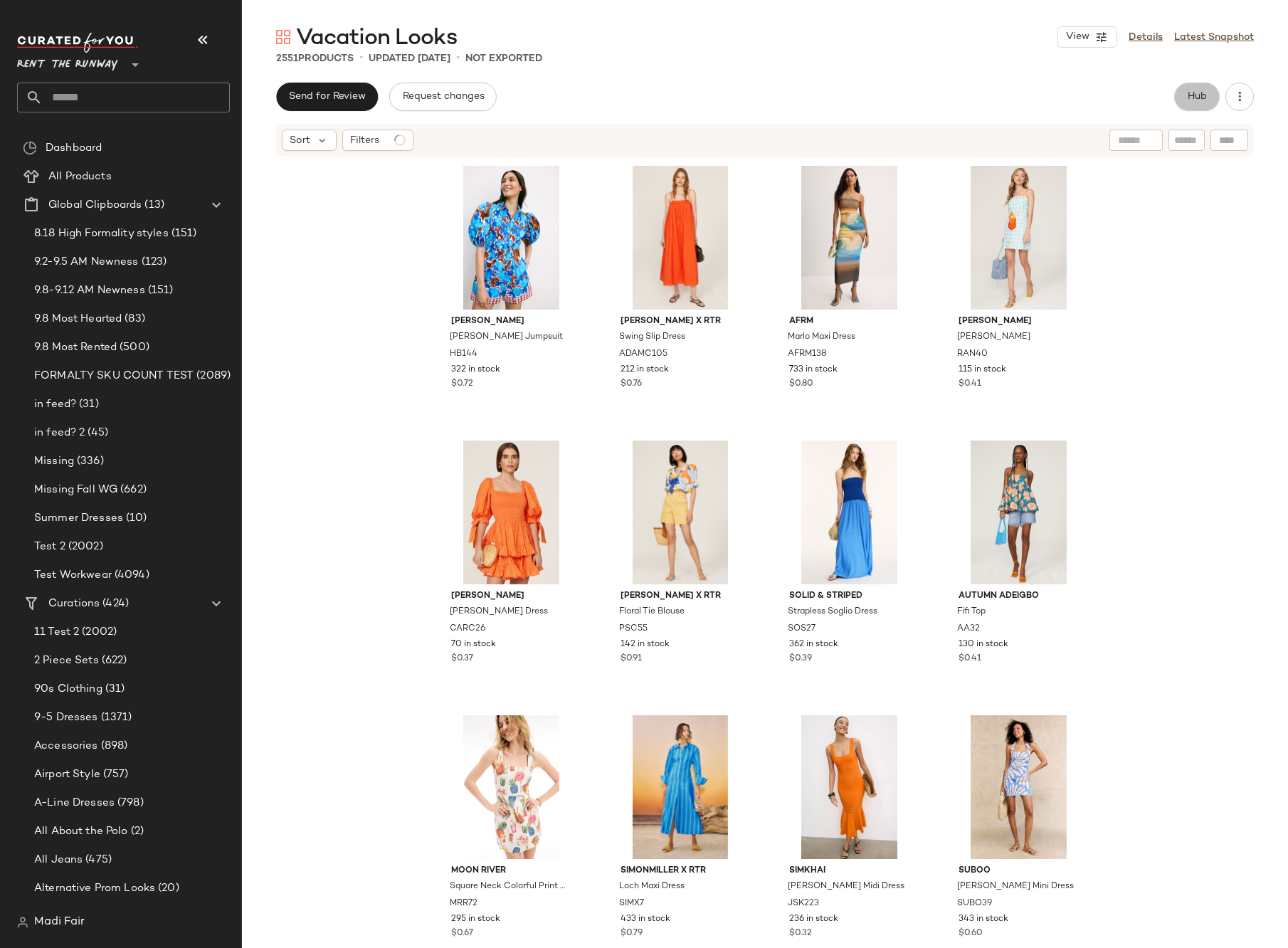
click at [1201, 93] on span "Hub" at bounding box center [1197, 97] width 20 height 11
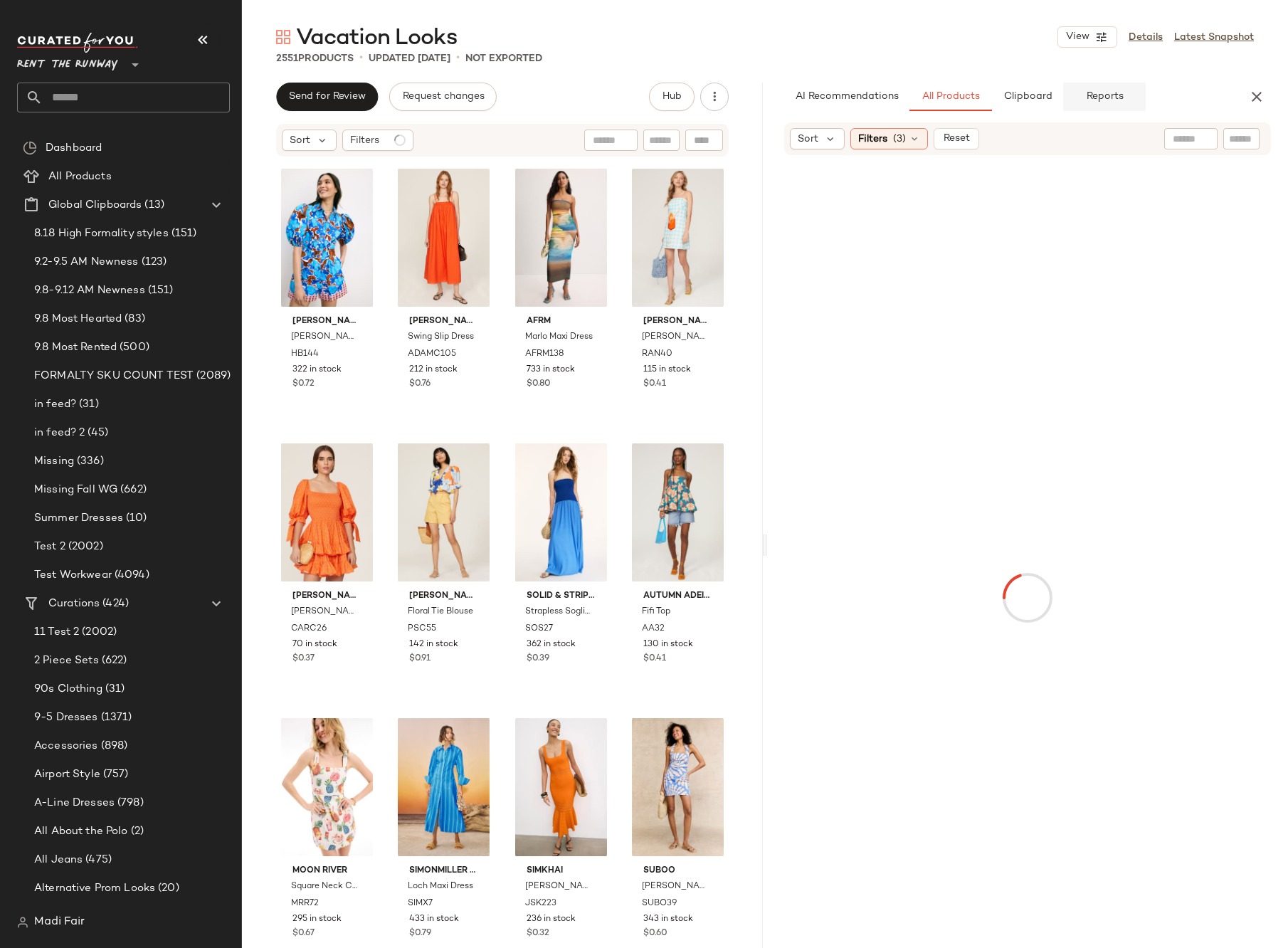
click at [1092, 102] on span "Reports" at bounding box center [1104, 97] width 38 height 11
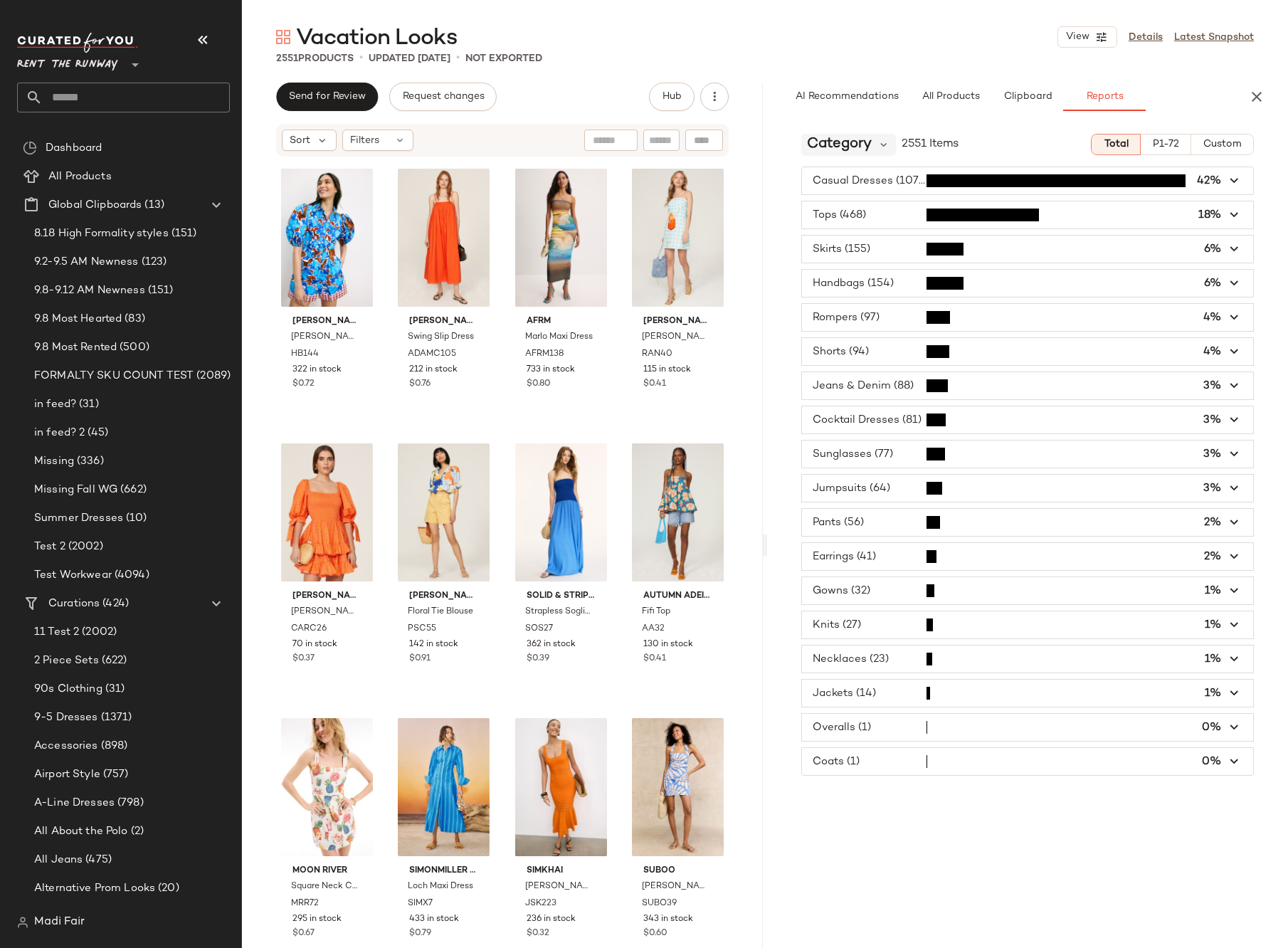
click at [831, 150] on span "Category" at bounding box center [840, 144] width 65 height 21
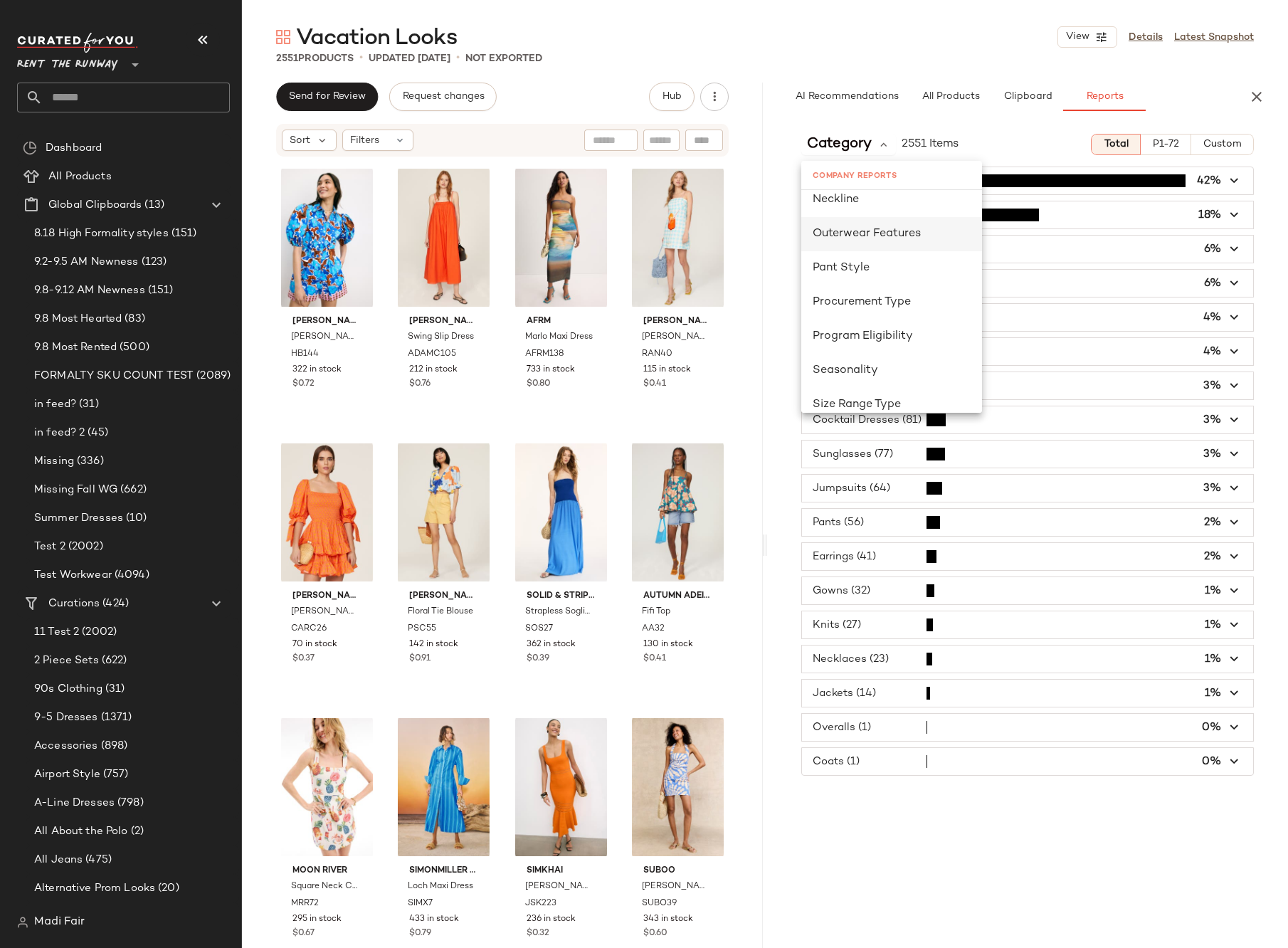
scroll to position [782, 0]
click at [880, 344] on div "Seasonality" at bounding box center [892, 354] width 181 height 34
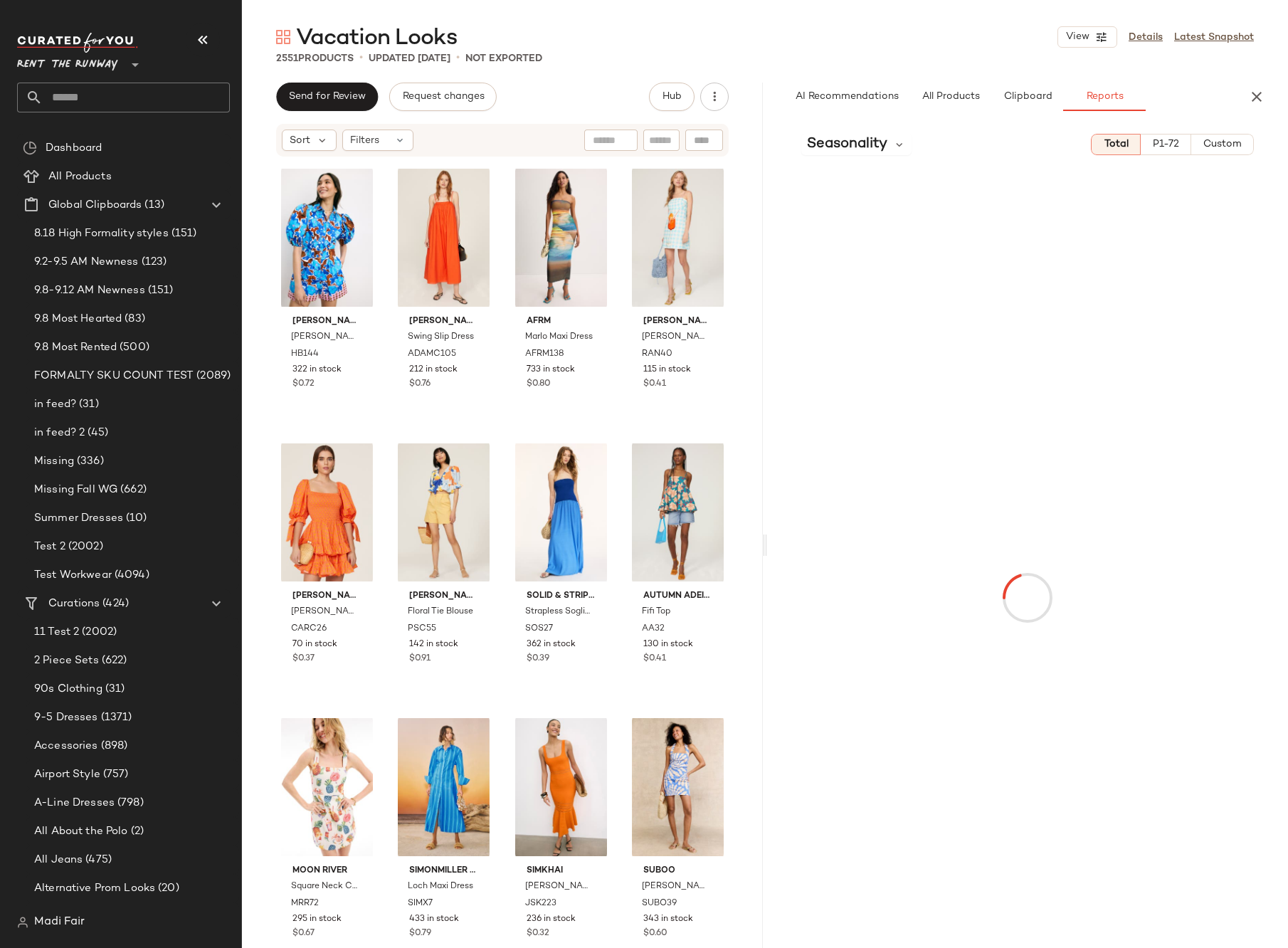
click at [1220, 147] on span "Custom" at bounding box center [1221, 144] width 39 height 11
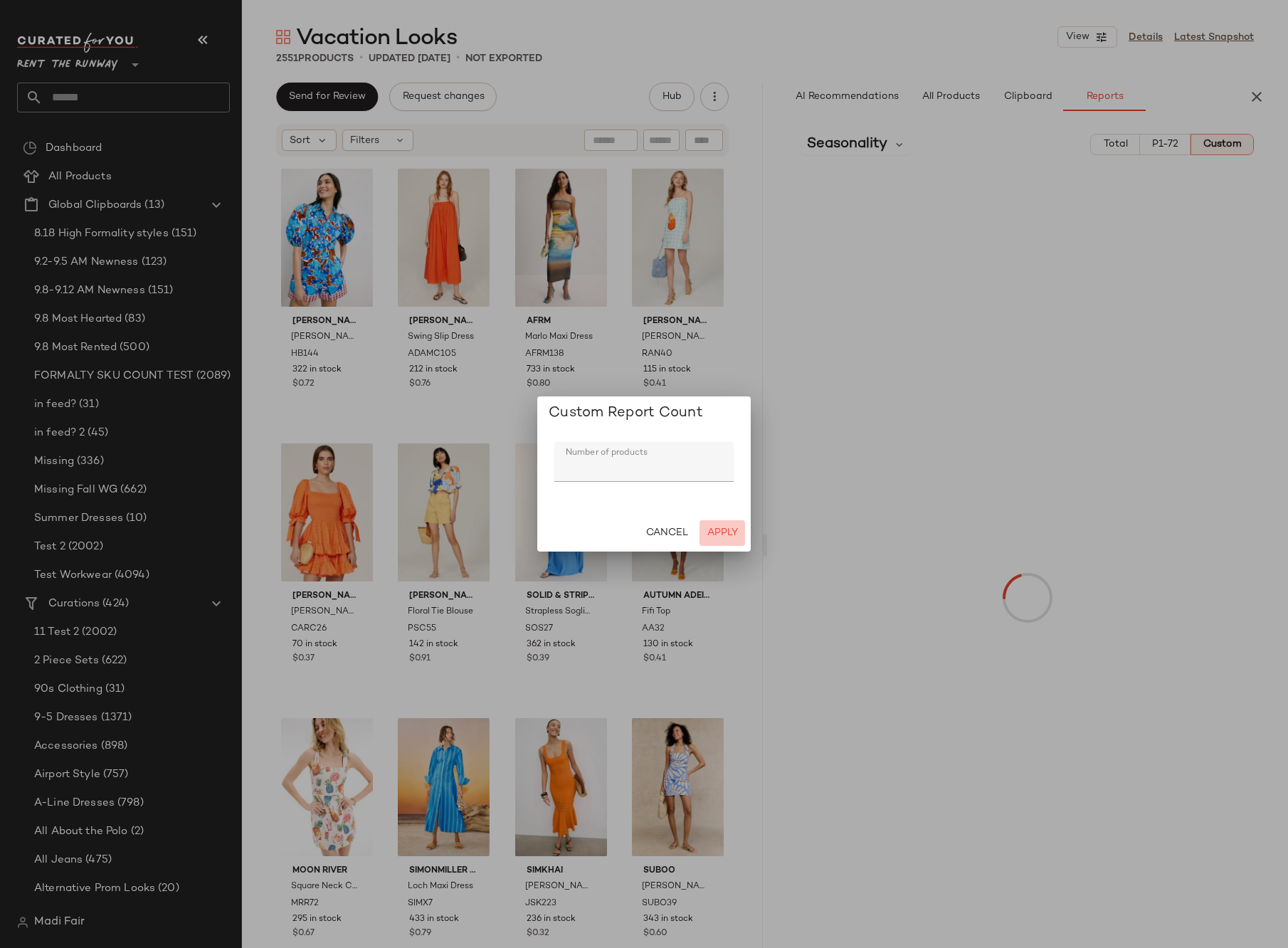
click at [729, 528] on span "Apply" at bounding box center [722, 533] width 32 height 11
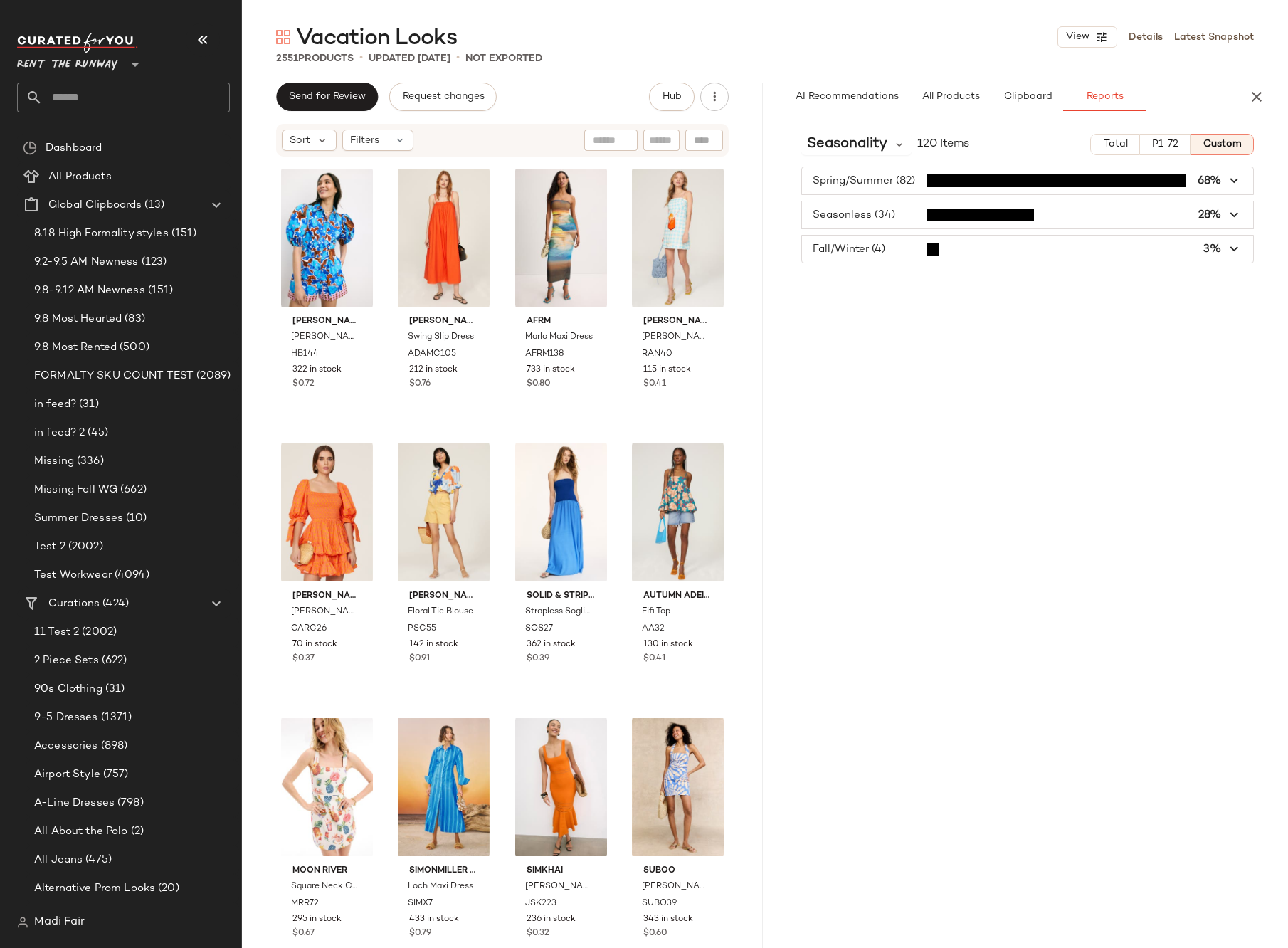
click at [94, 82] on div "Rent the Runway **" at bounding box center [124, 72] width 213 height 80
click at [94, 94] on input "text" at bounding box center [136, 97] width 187 height 30
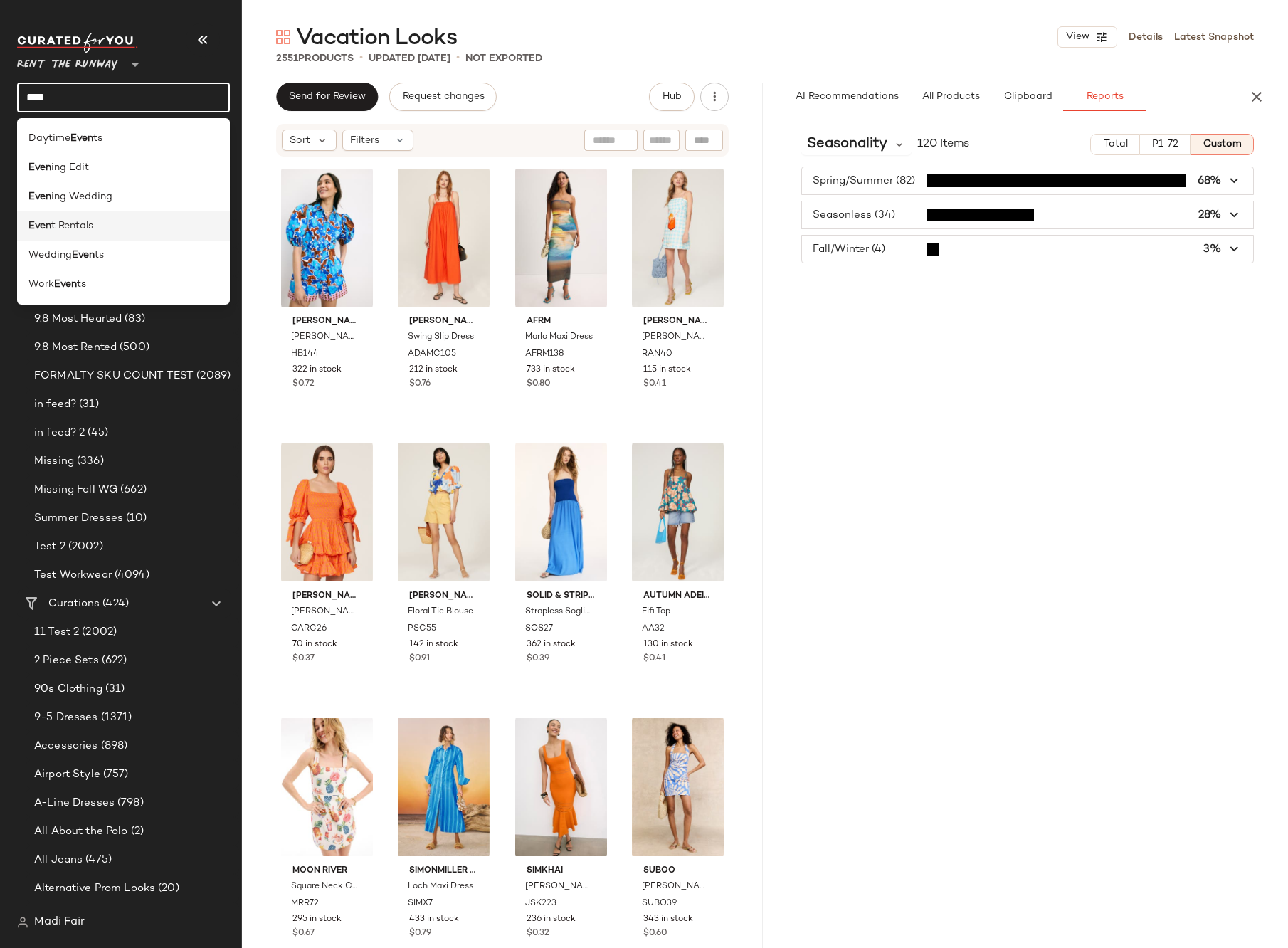
type input "****"
click at [97, 227] on div "Even t Rentals" at bounding box center [124, 226] width 190 height 15
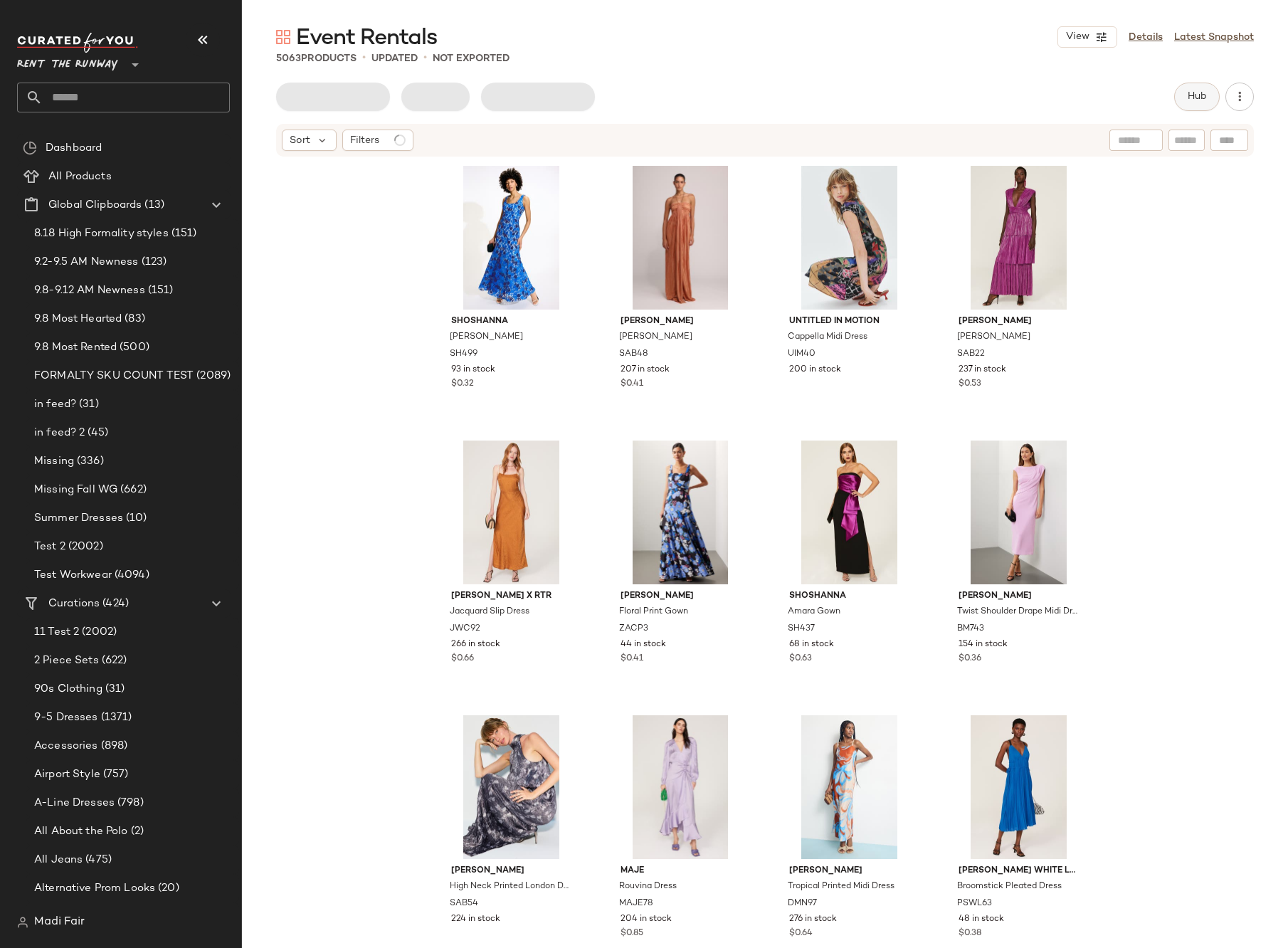
click at [1198, 101] on span "Hub" at bounding box center [1197, 97] width 20 height 11
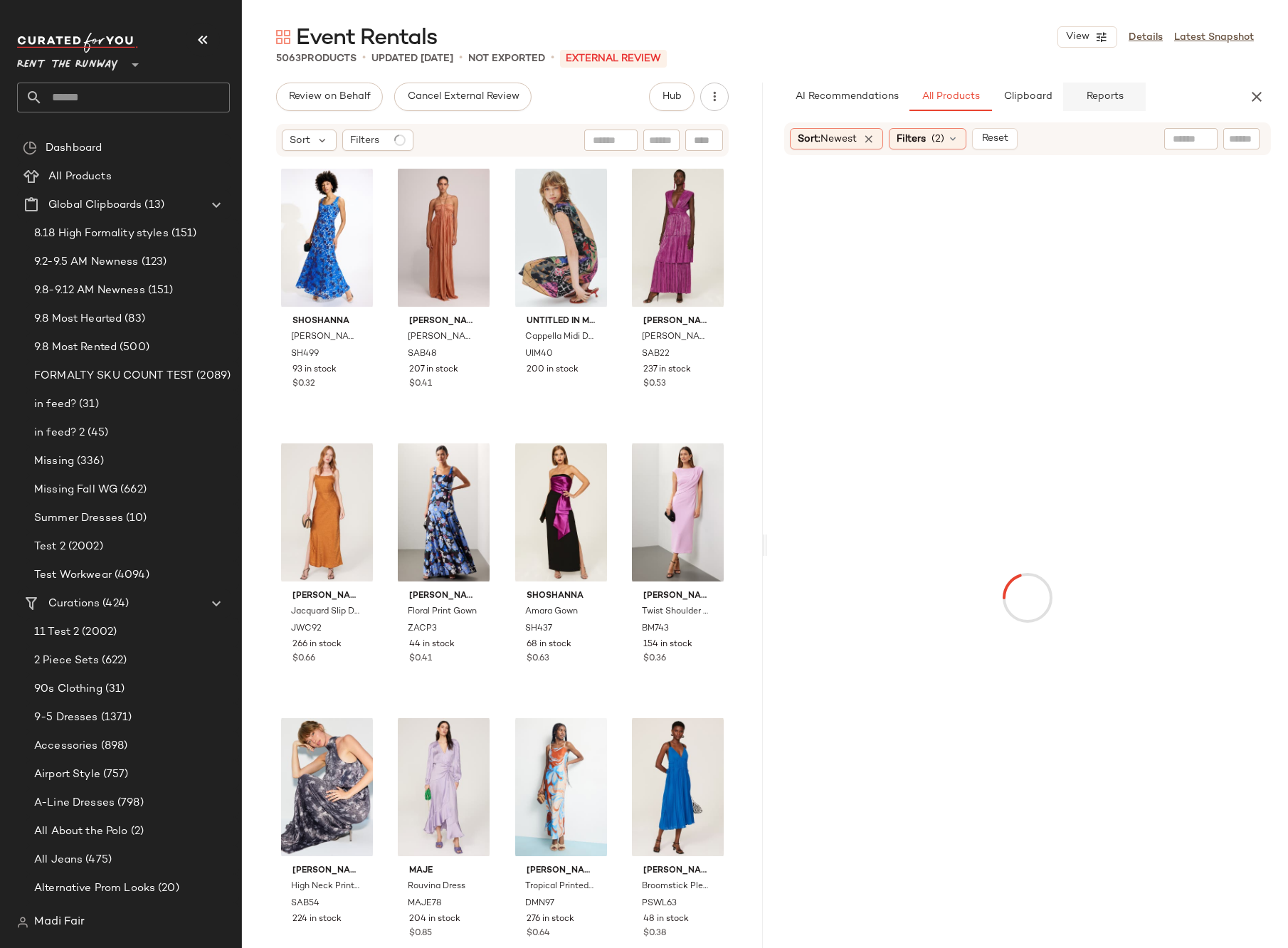
click at [1097, 105] on button "Reports" at bounding box center [1104, 97] width 82 height 29
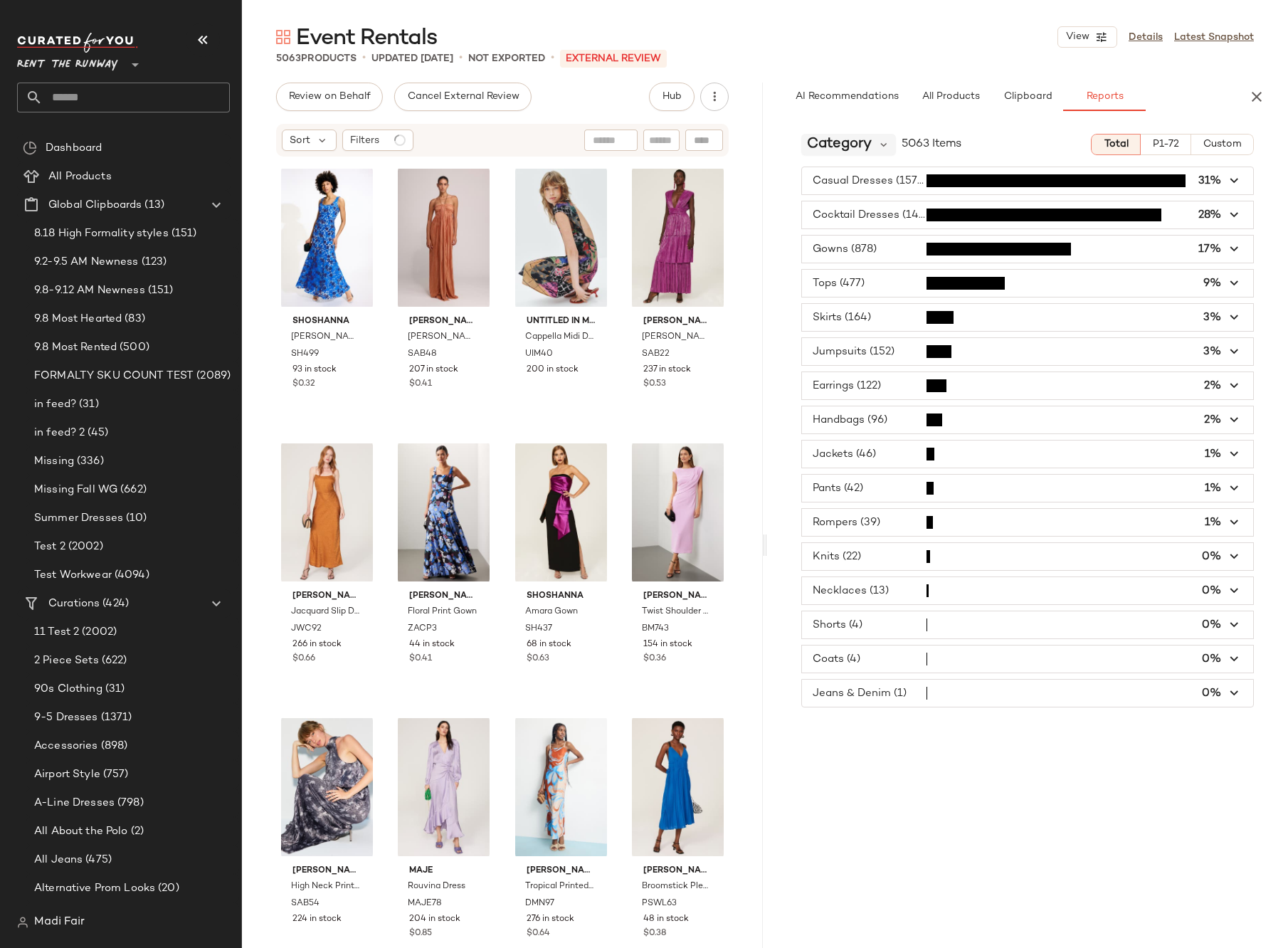
click at [859, 142] on span "Category" at bounding box center [840, 144] width 65 height 21
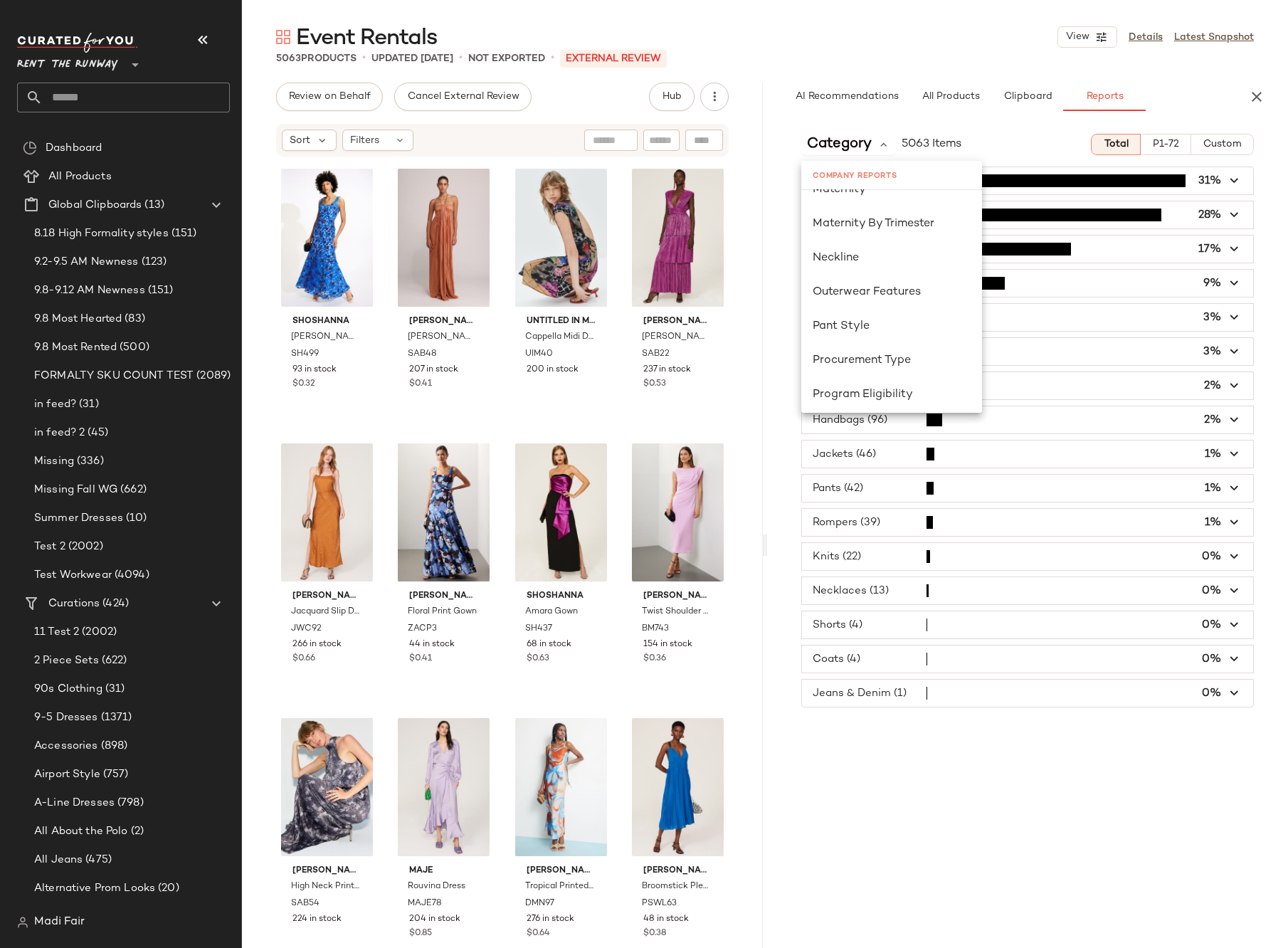
scroll to position [854, 0]
click at [876, 285] on span "Seasonality" at bounding box center [845, 283] width 66 height 12
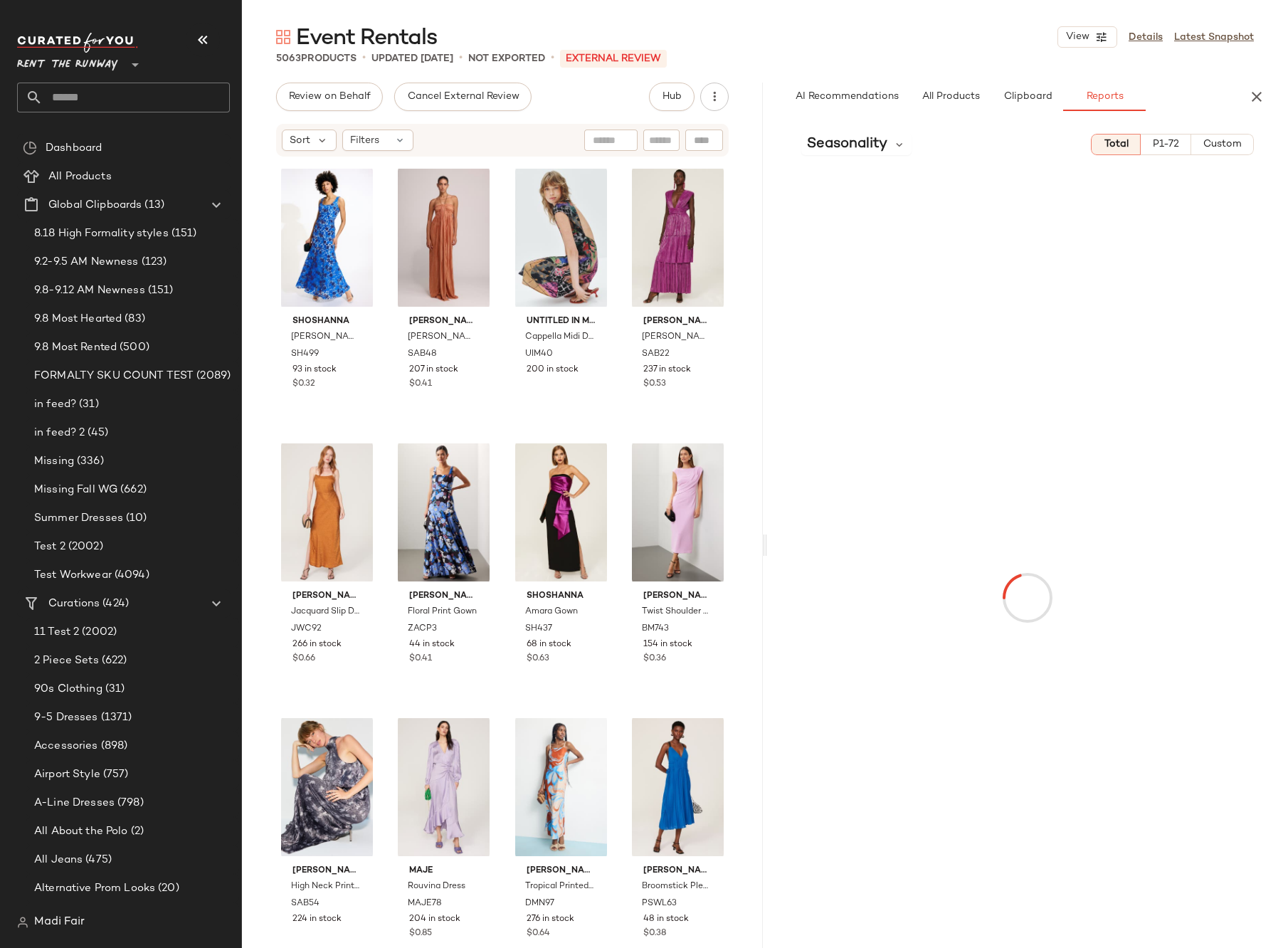
click at [1226, 139] on span "Custom" at bounding box center [1221, 144] width 39 height 11
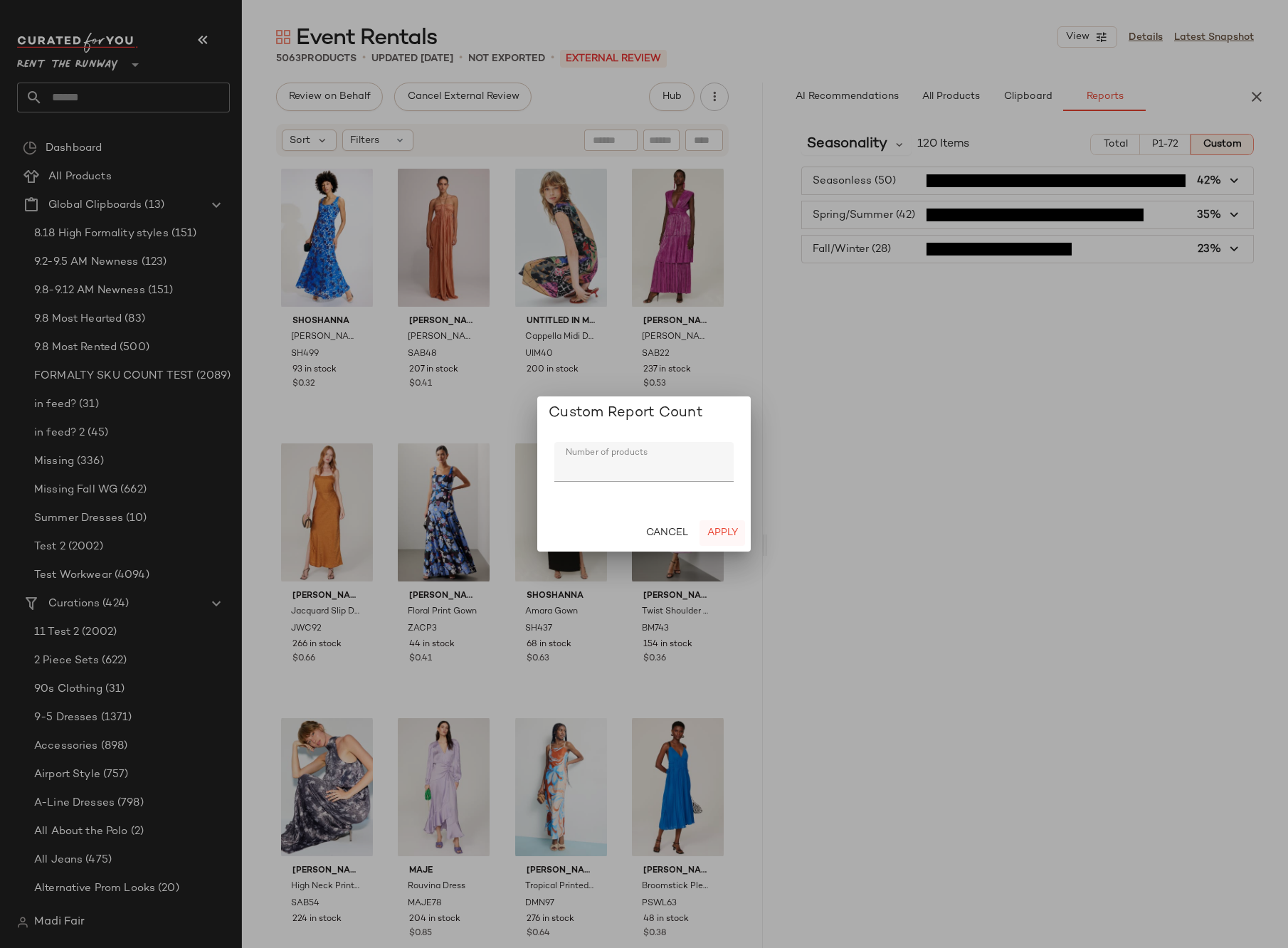
click at [730, 535] on span "Apply" at bounding box center [722, 533] width 32 height 11
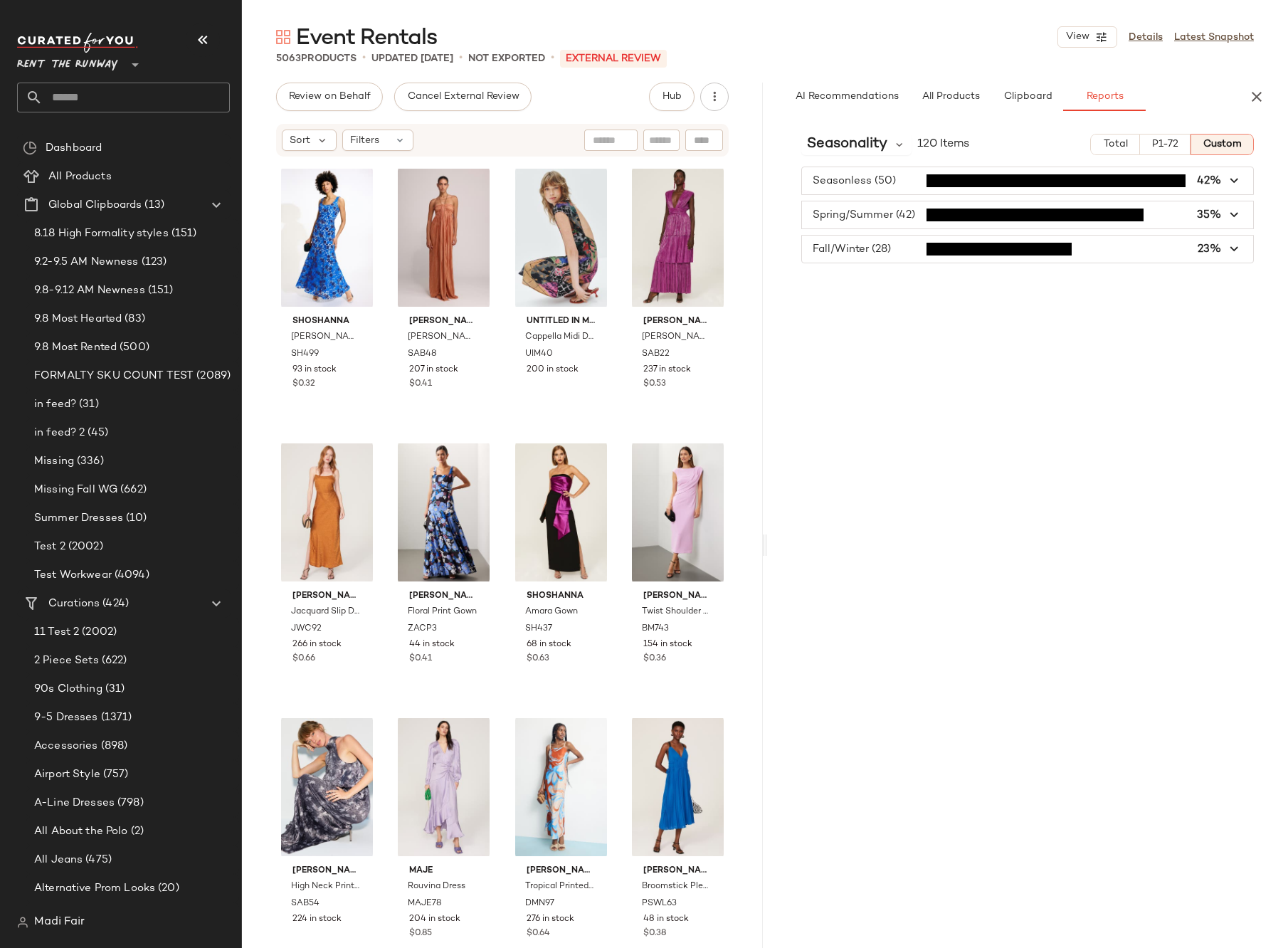
click at [124, 101] on input "text" at bounding box center [136, 97] width 187 height 30
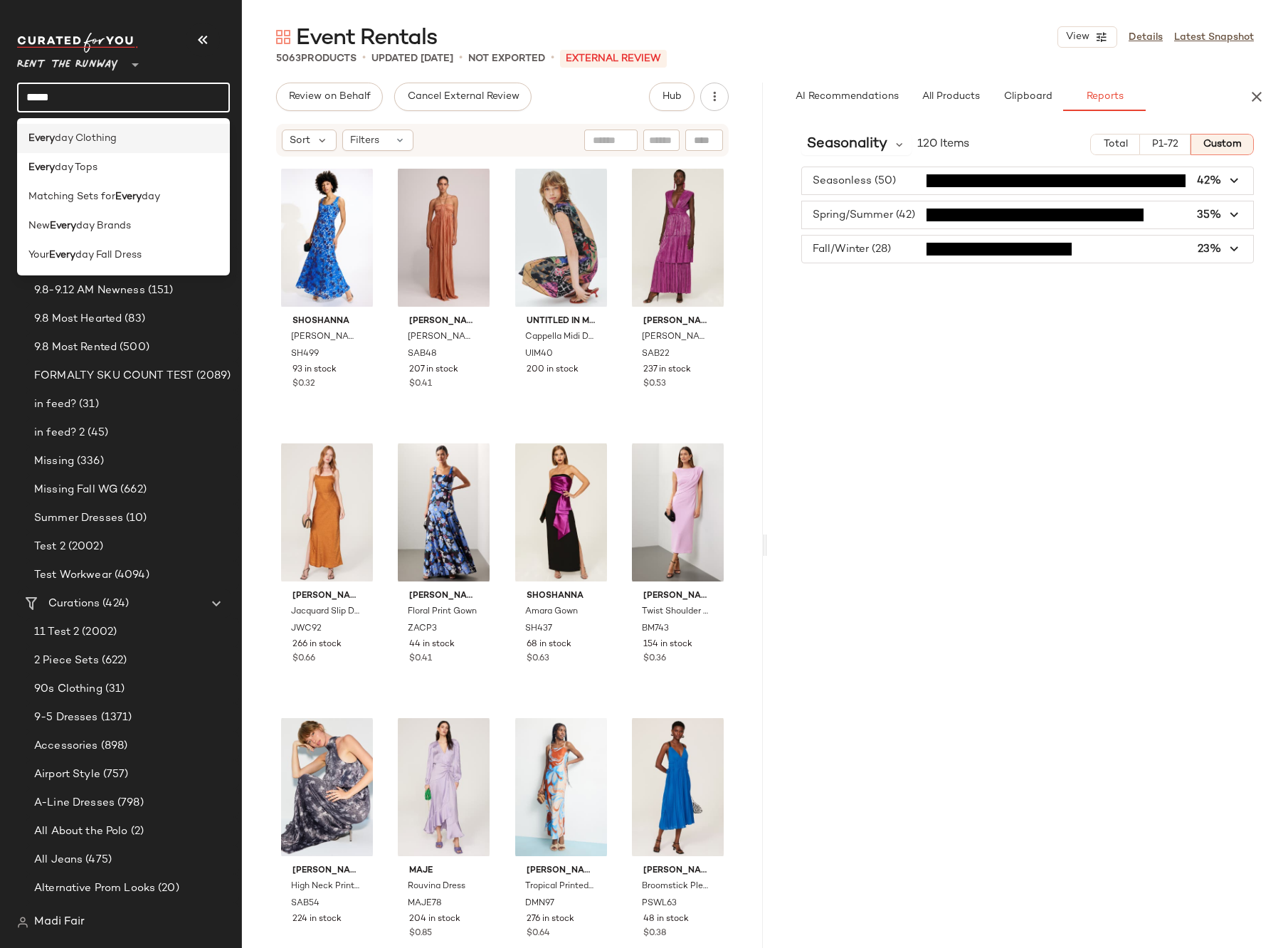
type input "*****"
click at [114, 141] on span "day Clothing" at bounding box center [86, 138] width 62 height 15
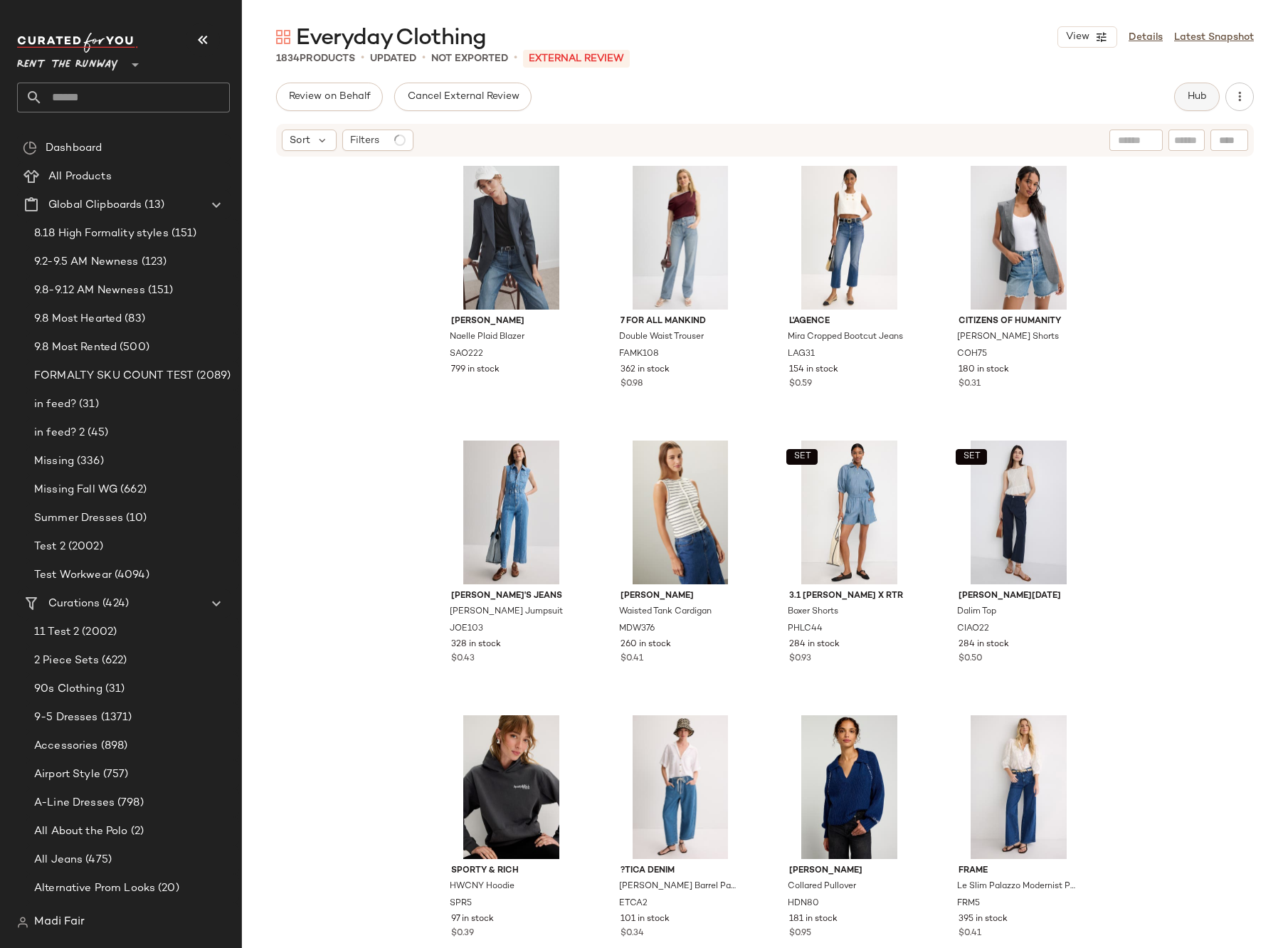
click at [1191, 95] on span "Hub" at bounding box center [1197, 97] width 20 height 11
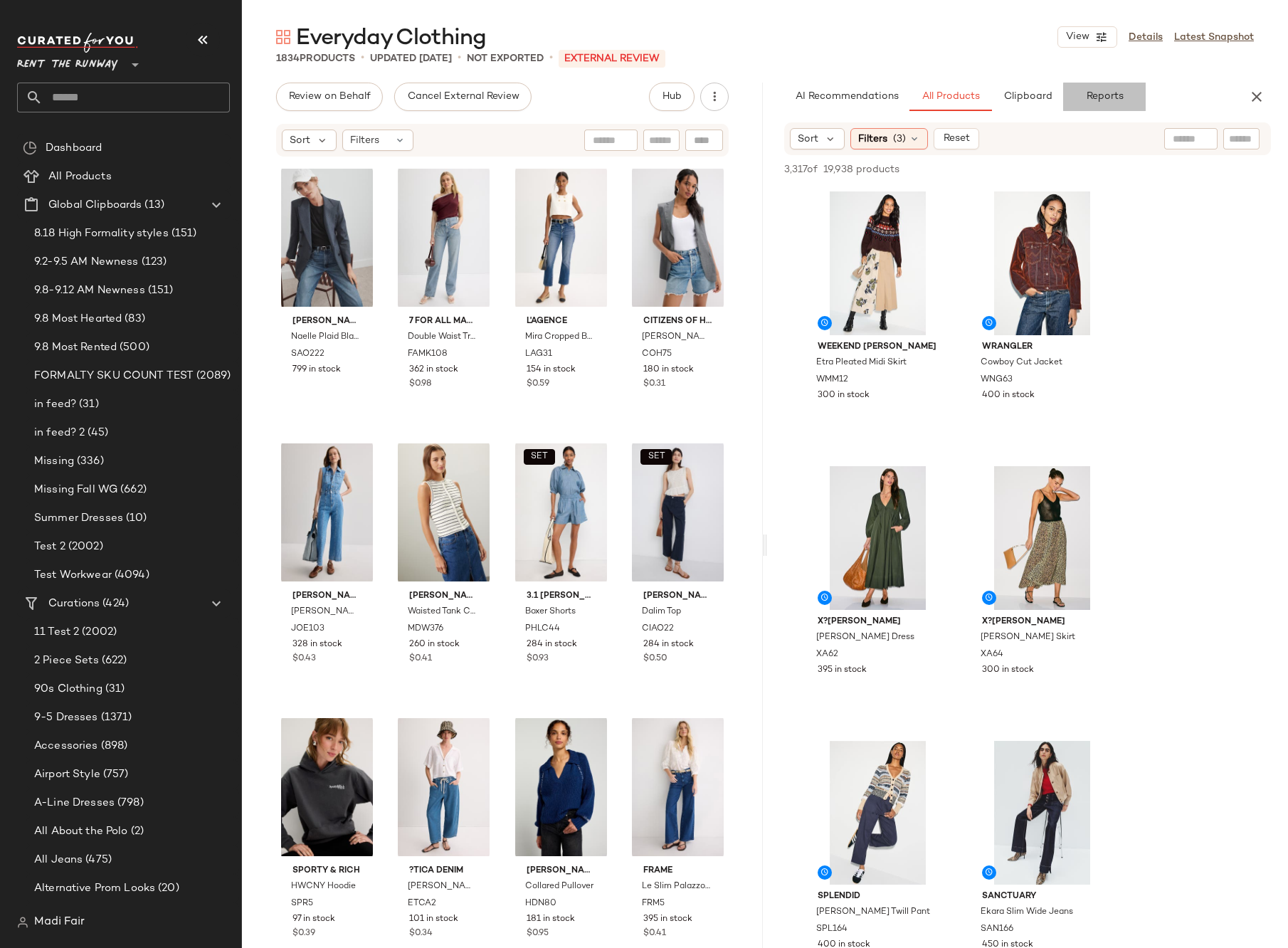
click at [1087, 97] on span "Reports" at bounding box center [1104, 97] width 38 height 11
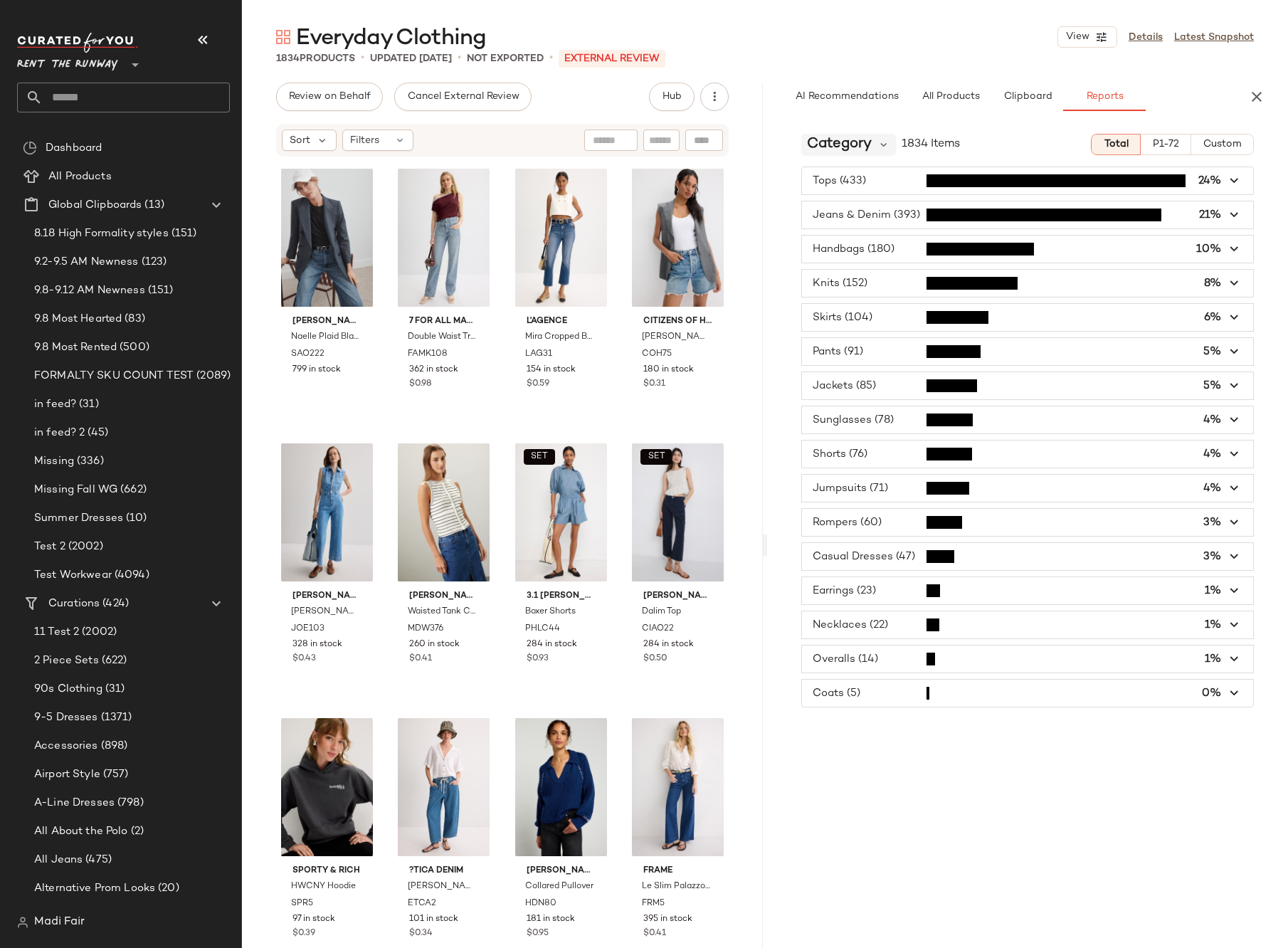
click at [863, 147] on span "Category" at bounding box center [840, 144] width 65 height 21
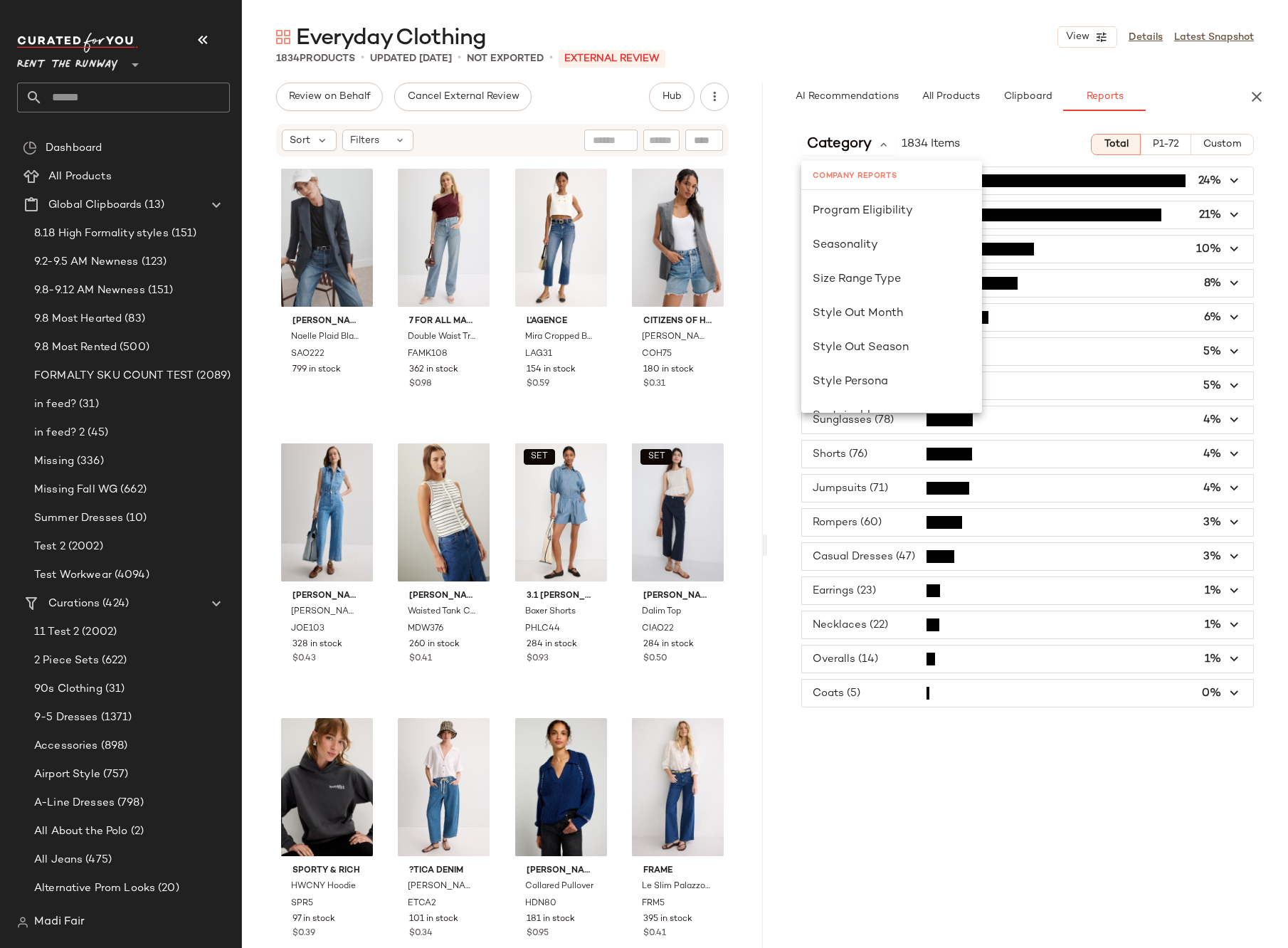
scroll to position [925, 0]
click at [873, 214] on span "Seasonality" at bounding box center [845, 211] width 66 height 12
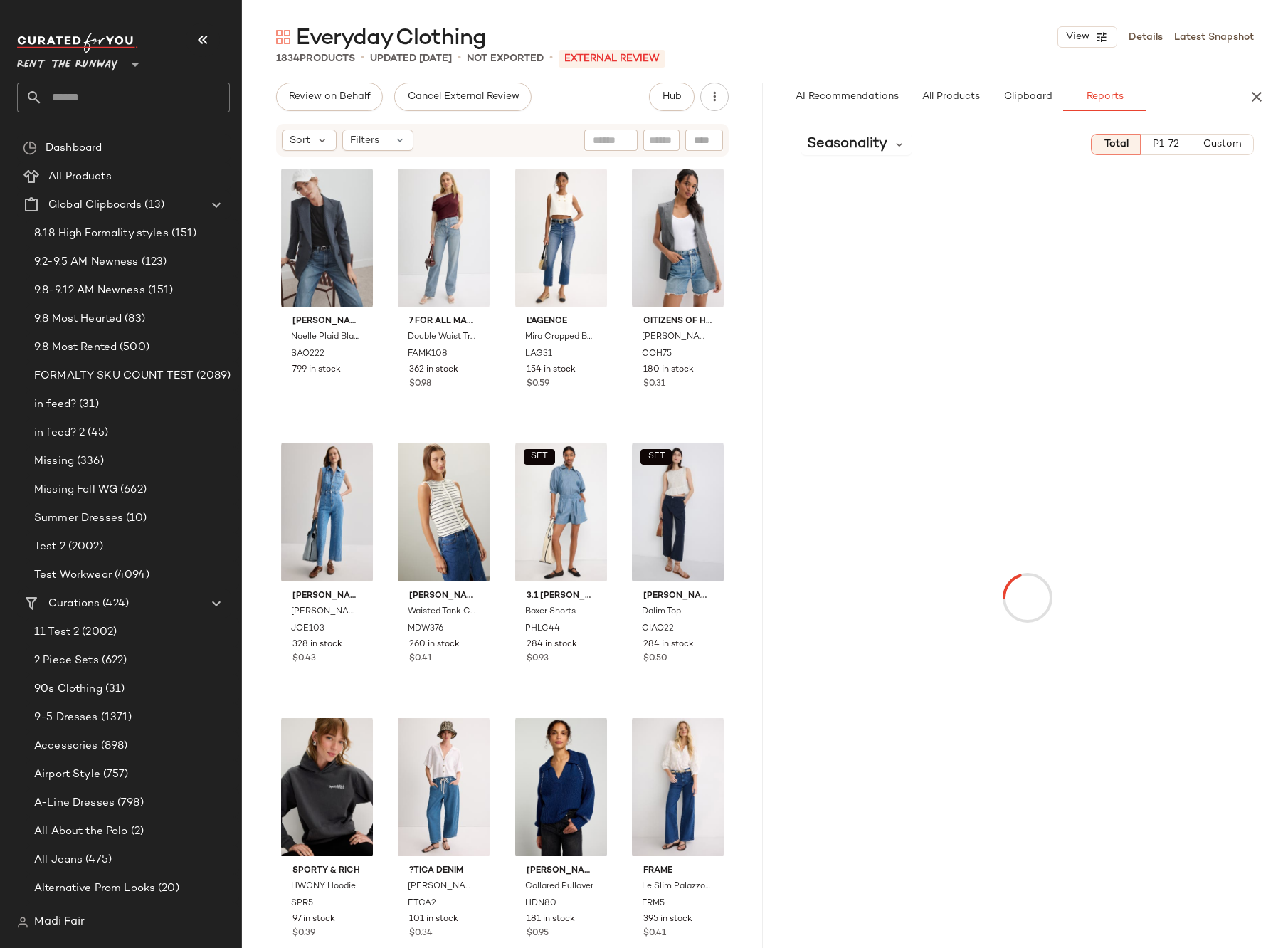
click at [1216, 137] on button "Custom" at bounding box center [1222, 144] width 63 height 21
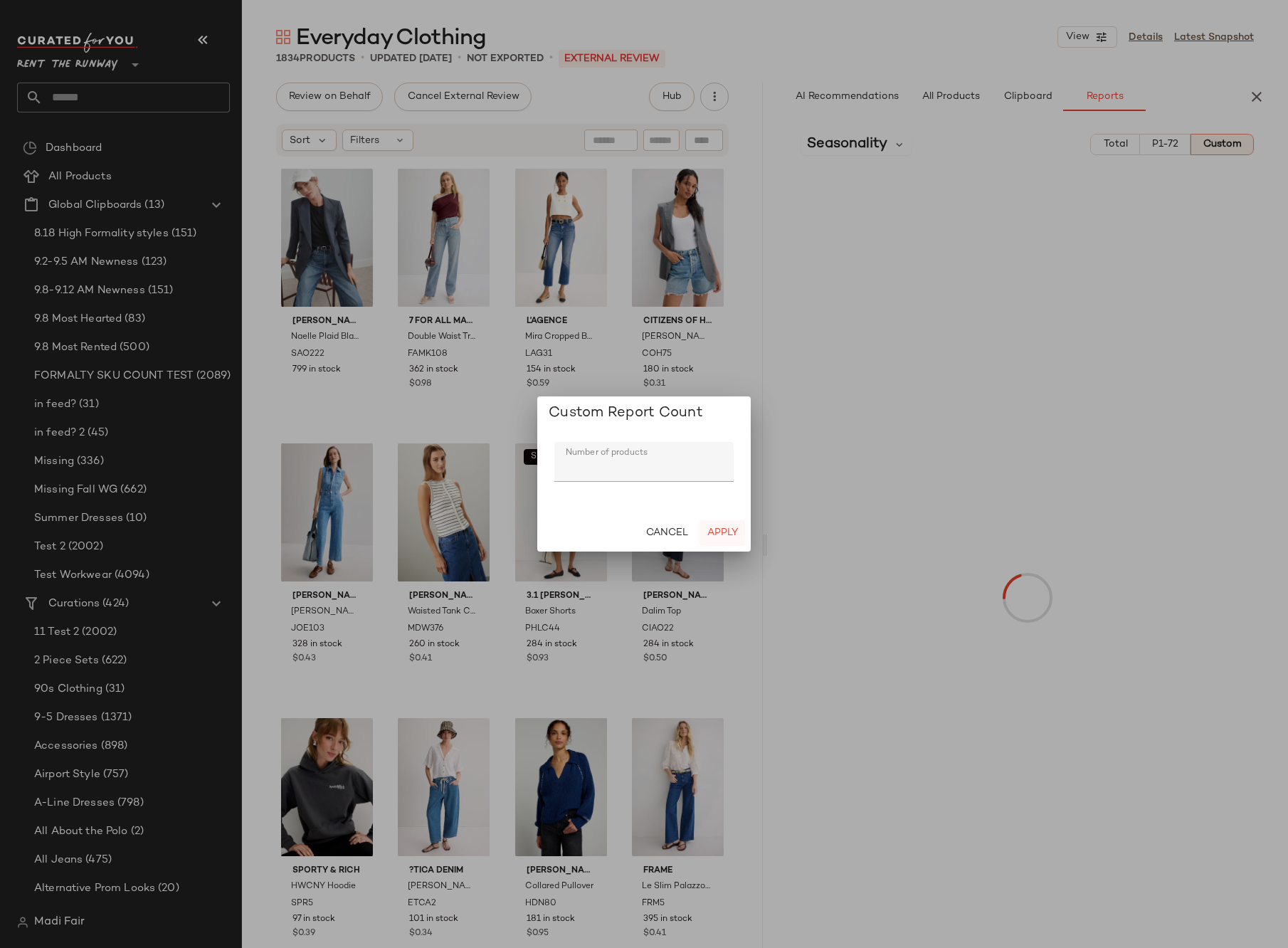
click at [725, 539] on button "Apply" at bounding box center [722, 533] width 46 height 25
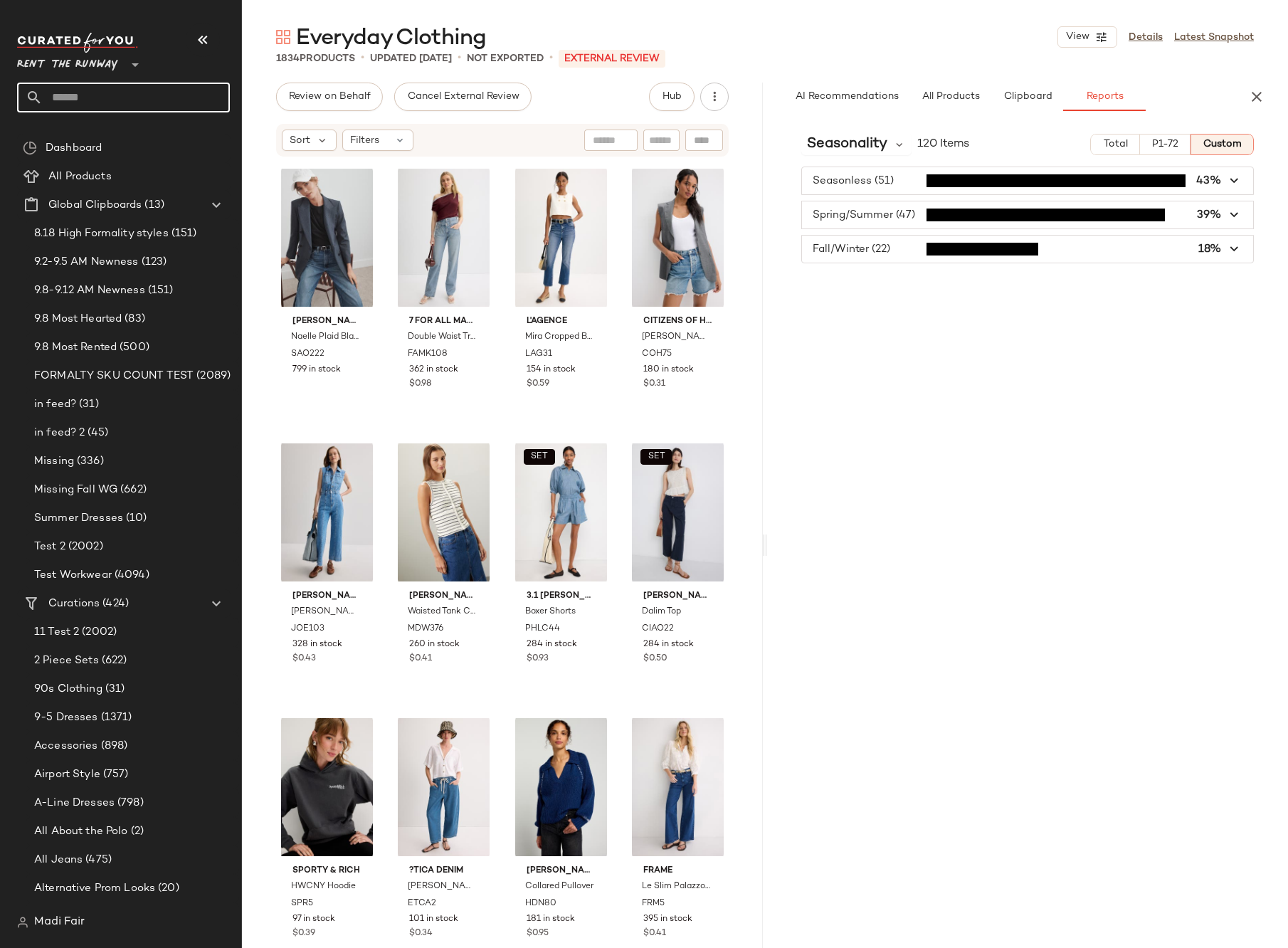
click at [120, 109] on input "text" at bounding box center [136, 97] width 187 height 30
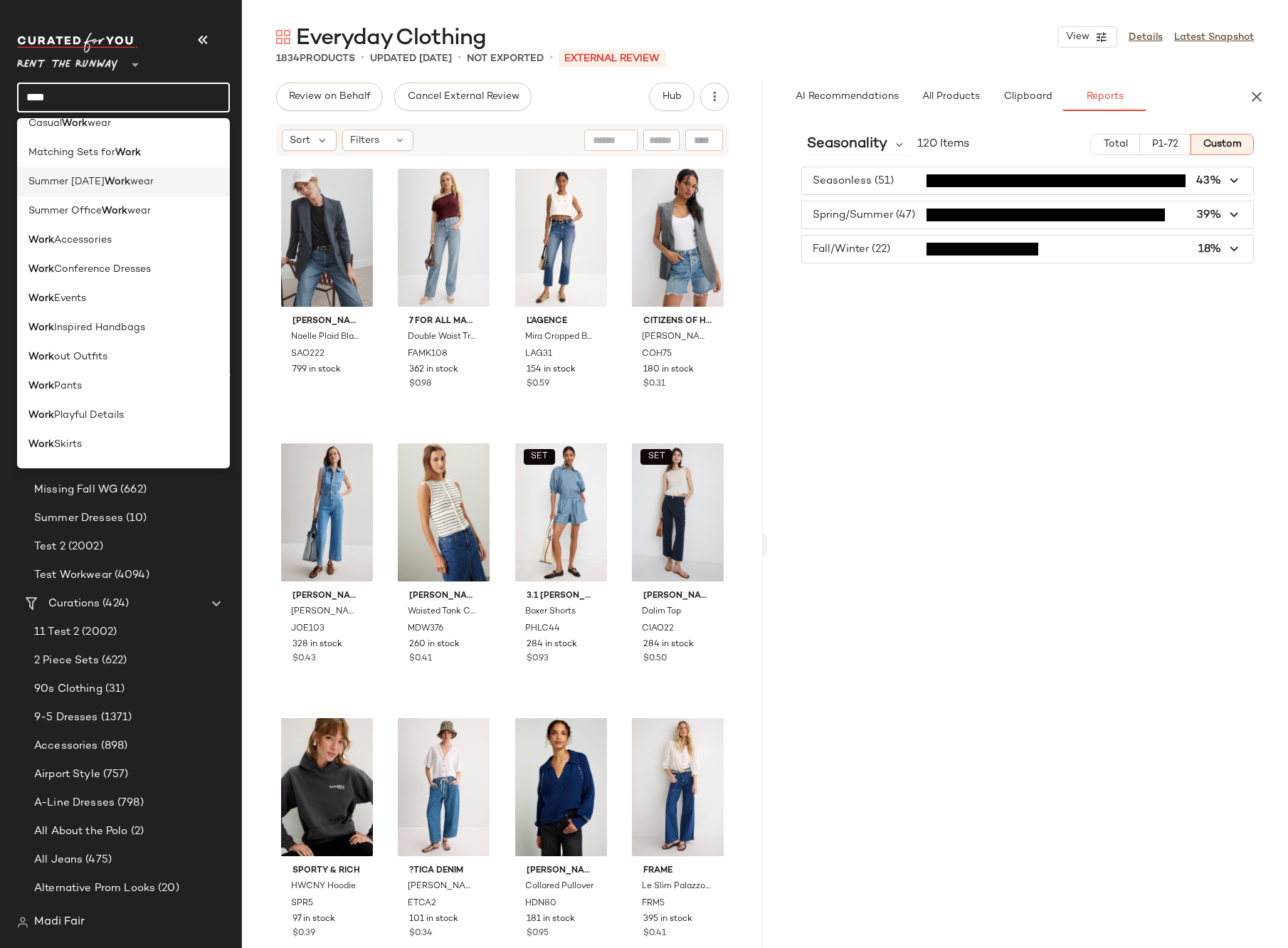
scroll to position [186, 0]
type input "****"
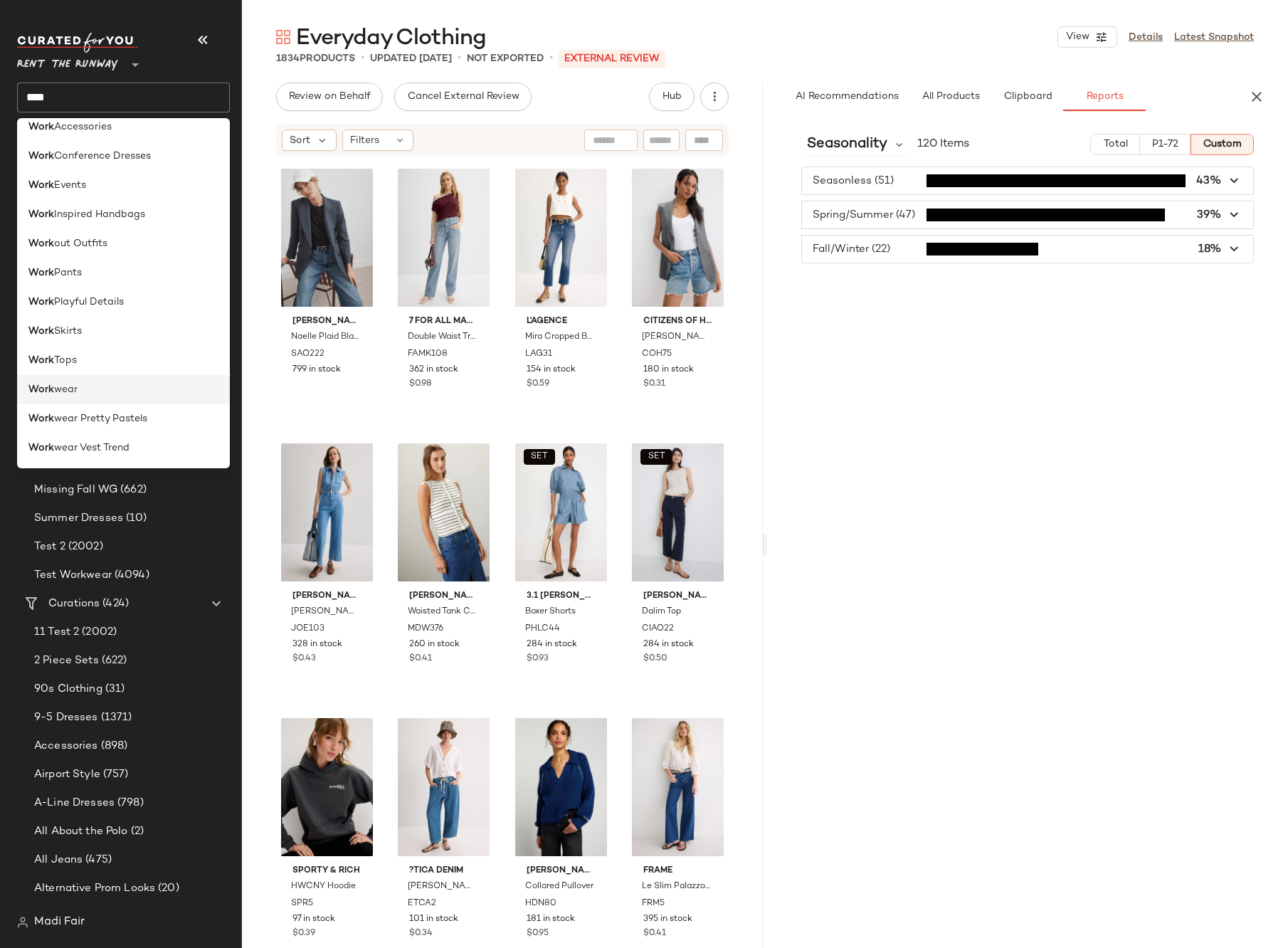
click at [79, 390] on div "Work wear" at bounding box center [124, 389] width 190 height 15
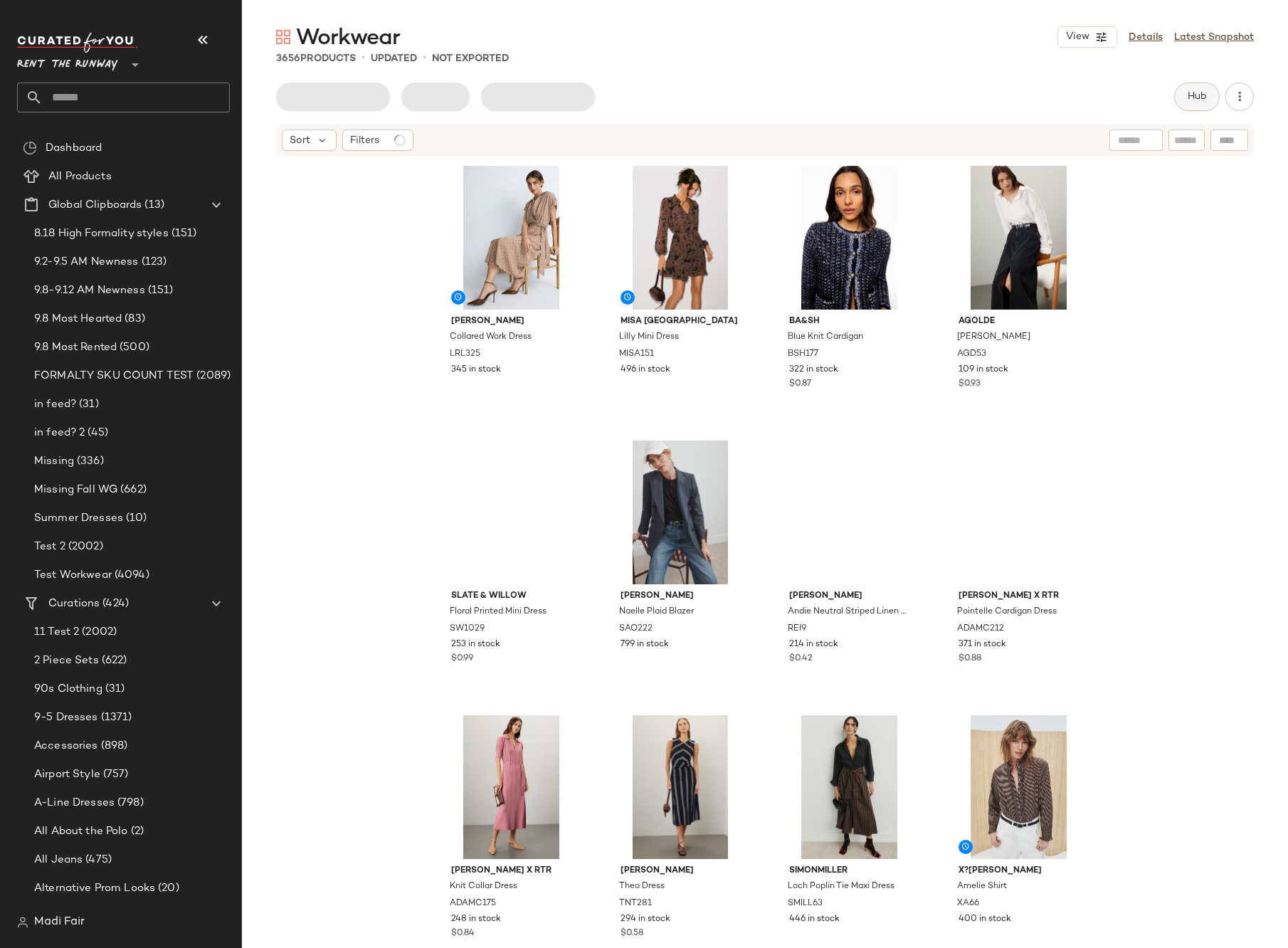
click at [1210, 101] on button "Hub" at bounding box center [1198, 97] width 46 height 29
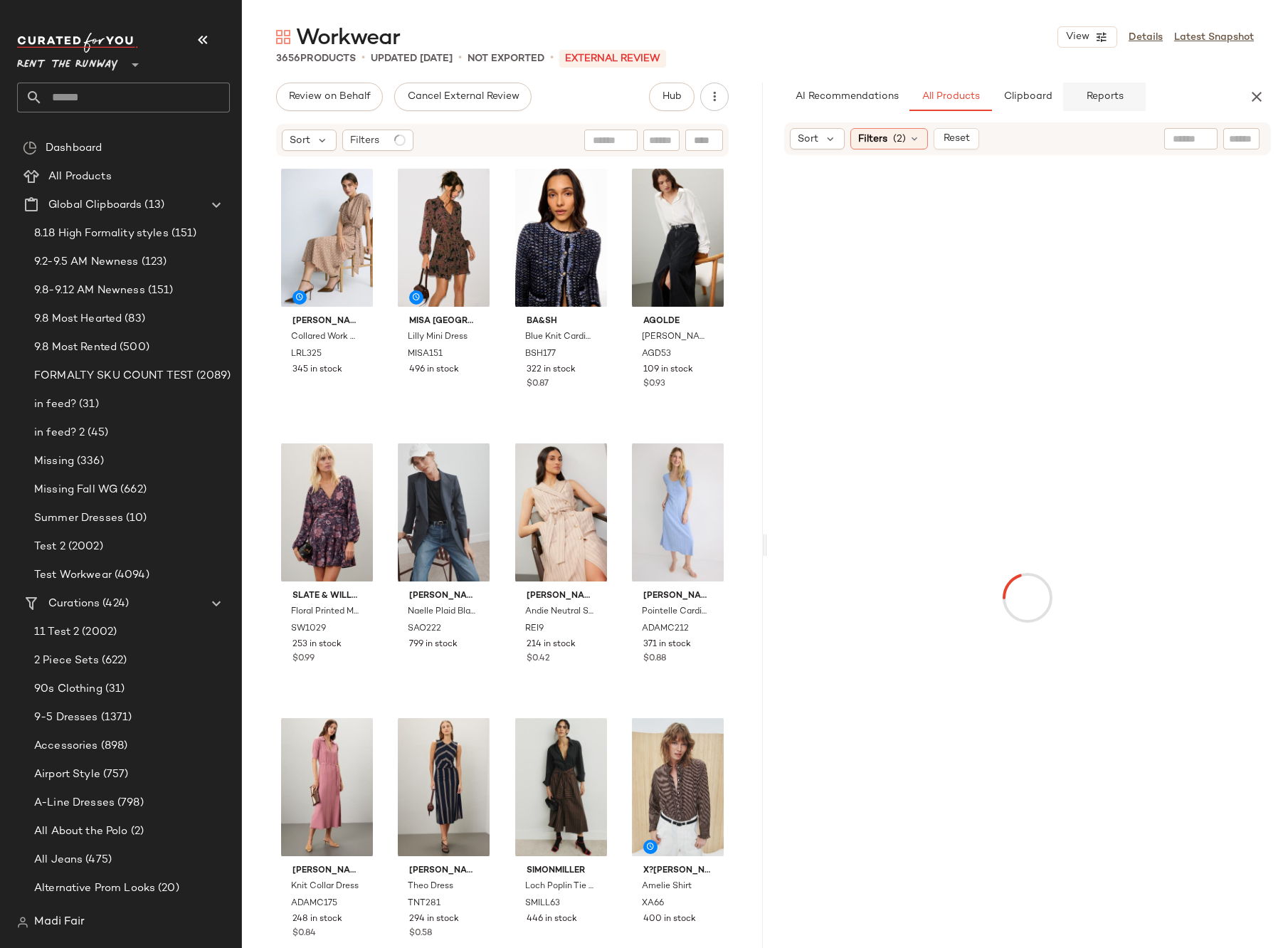
click at [1090, 97] on span "Reports" at bounding box center [1104, 97] width 38 height 11
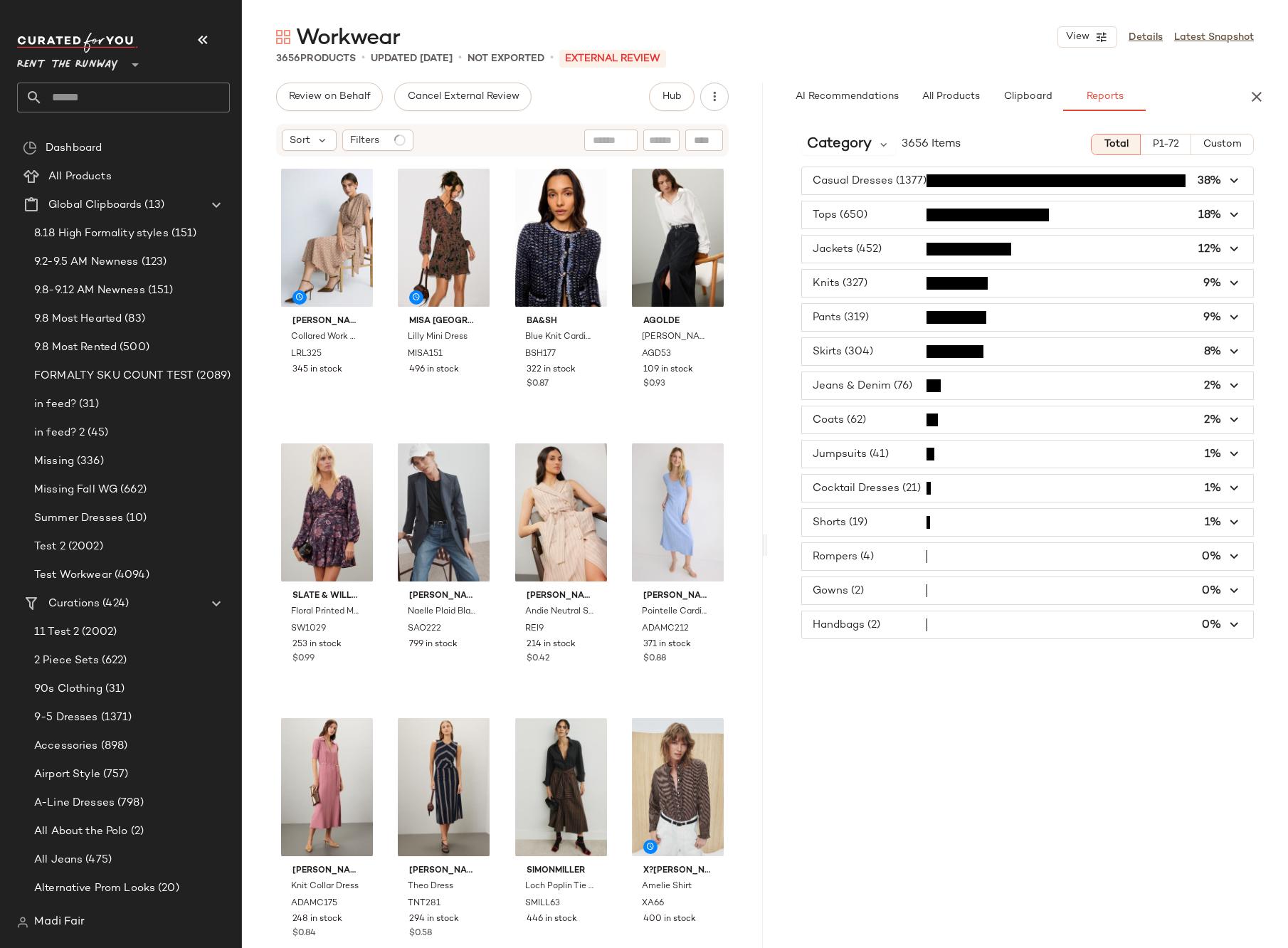
click at [869, 133] on div "Category 3656 Items Total P1-72 Custom Casual Dresses (1377) 38% Tops (650) 18%…" at bounding box center [1028, 565] width 521 height 885
click at [867, 136] on span "Category" at bounding box center [840, 144] width 65 height 21
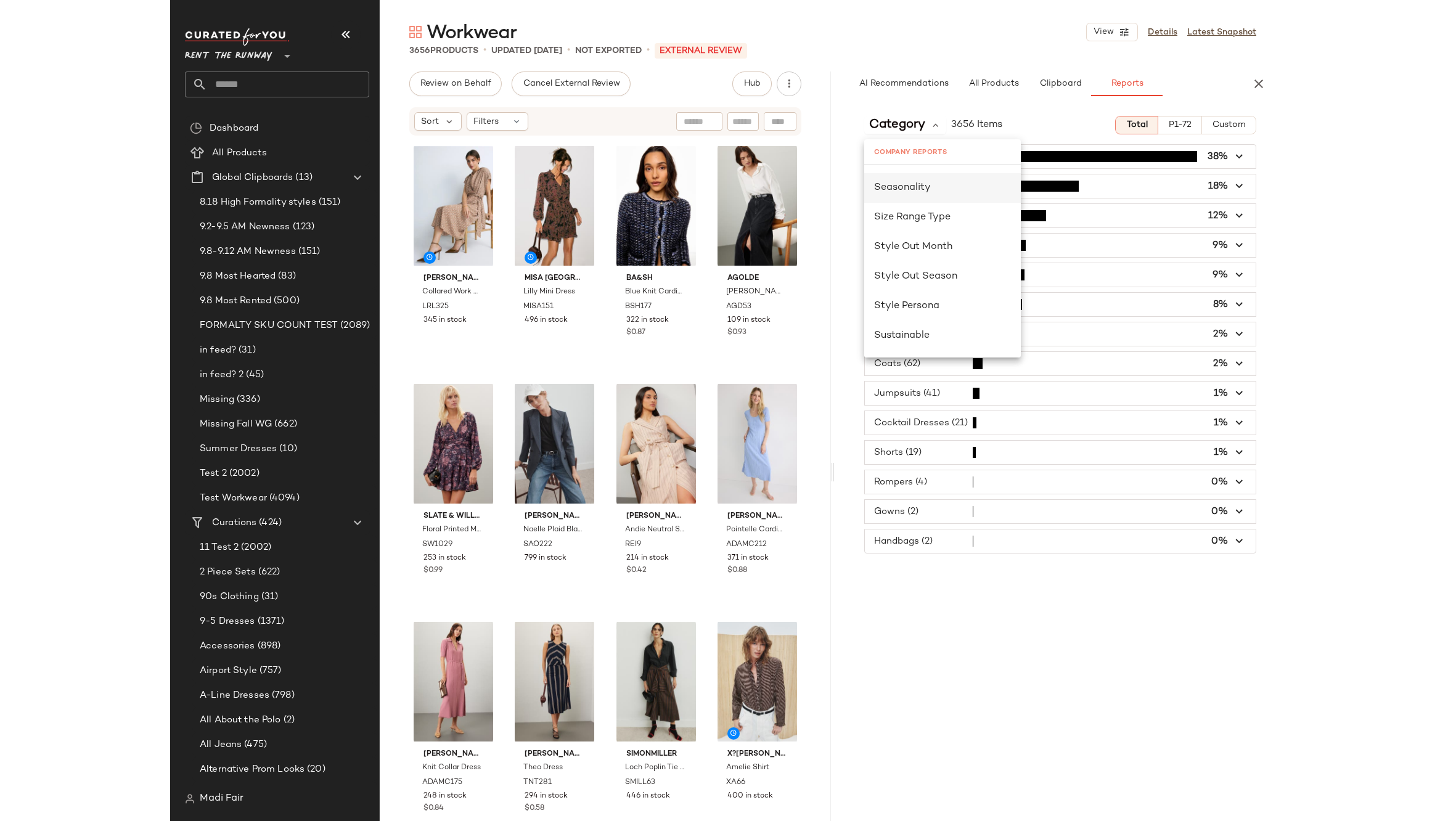
scroll to position [801, 0]
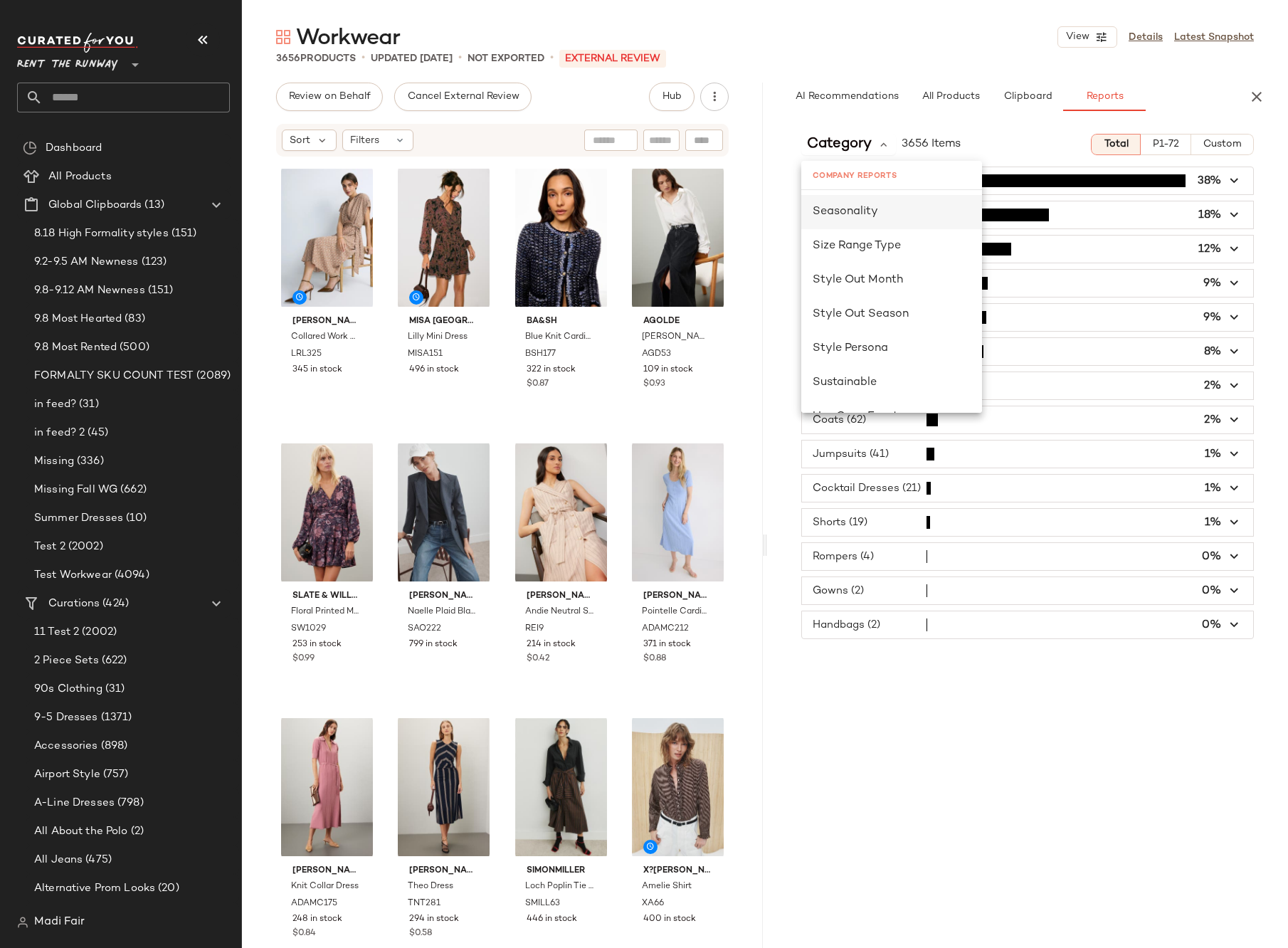
click at [886, 212] on div "Seasonality" at bounding box center [891, 212] width 158 height 17
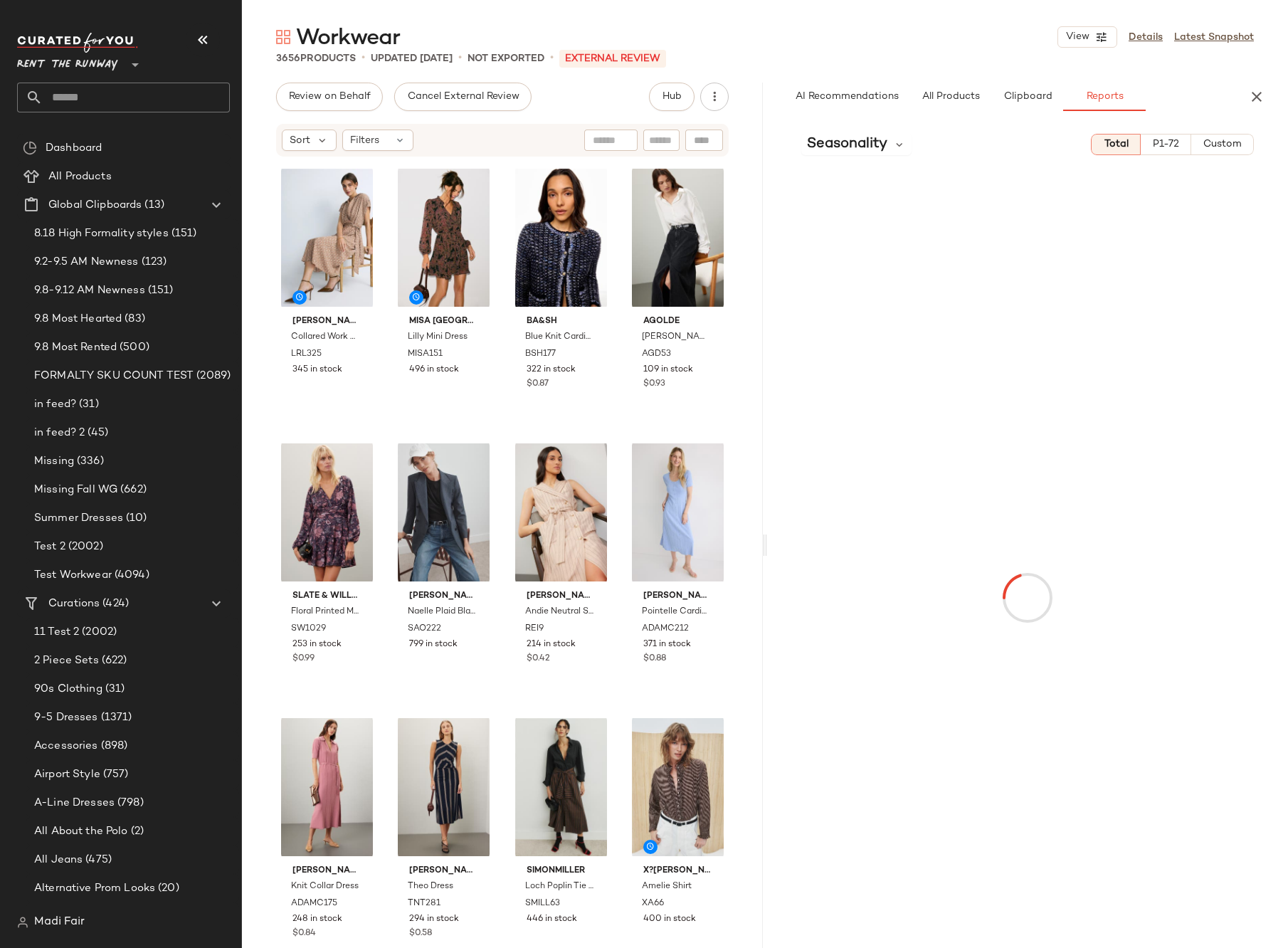
click at [1205, 145] on span "Custom" at bounding box center [1221, 144] width 39 height 11
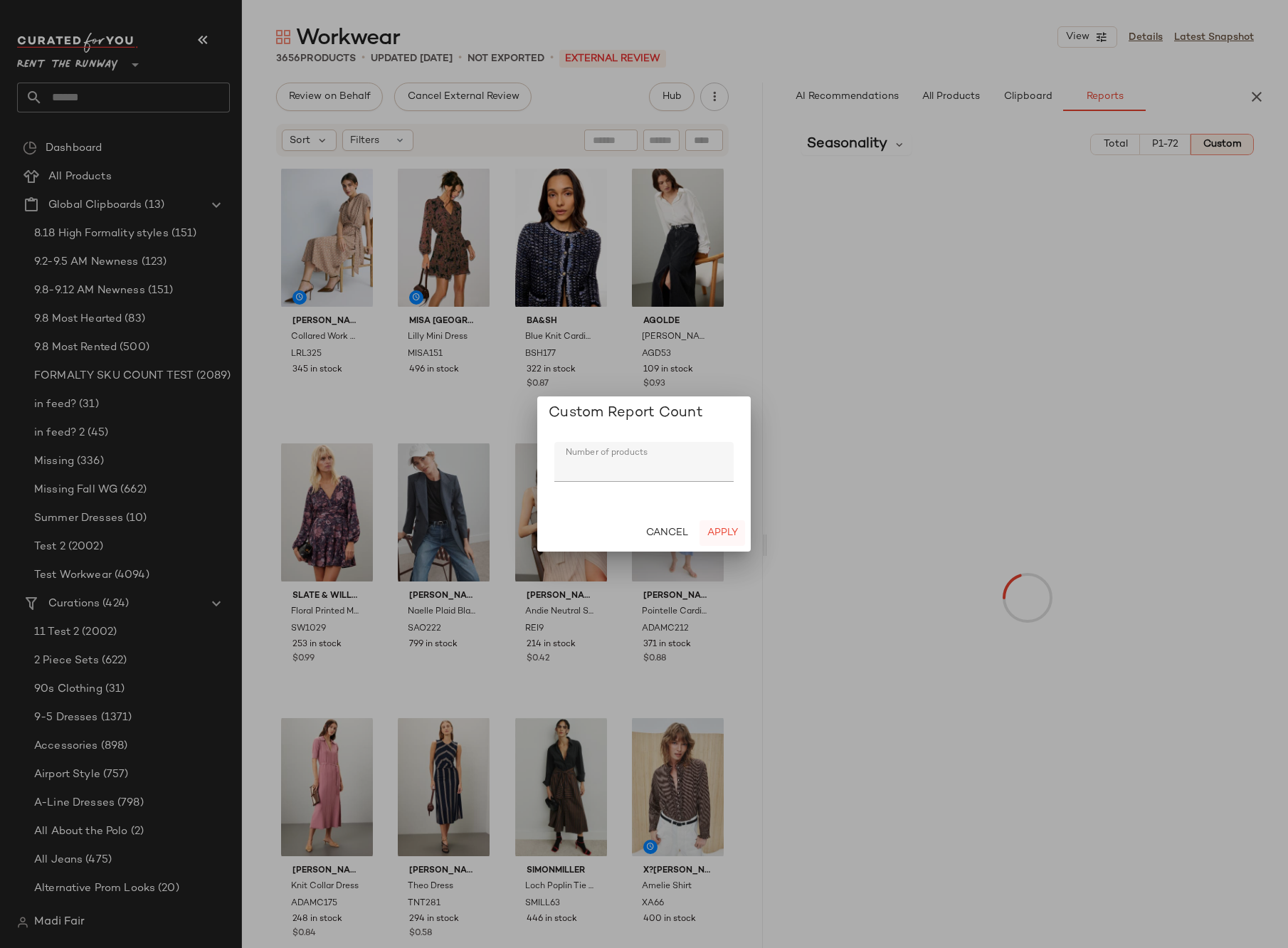
click at [728, 527] on button "Apply" at bounding box center [722, 533] width 46 height 25
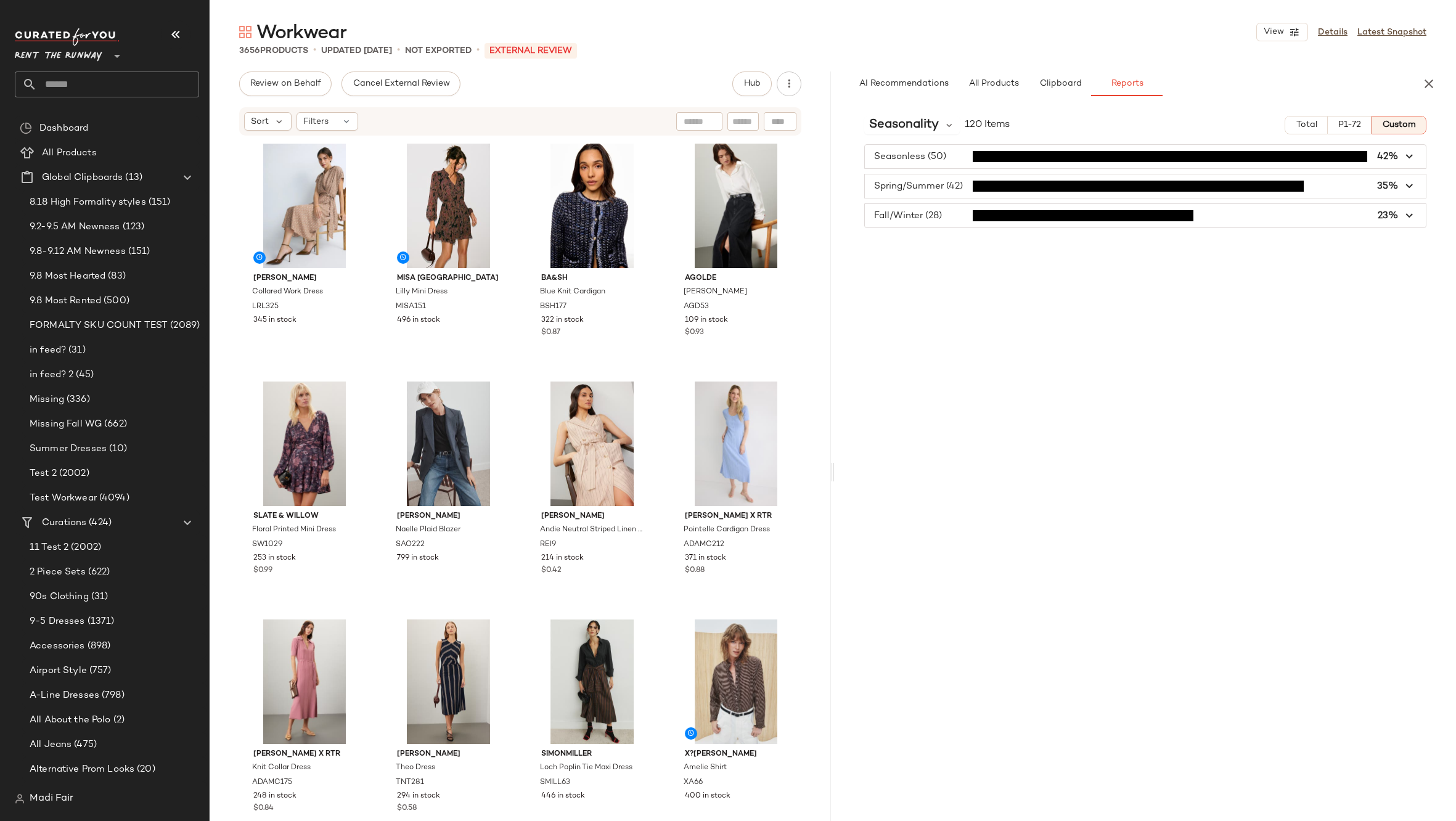
click at [70, 58] on span "Rent the Runway" at bounding box center [59, 53] width 88 height 22
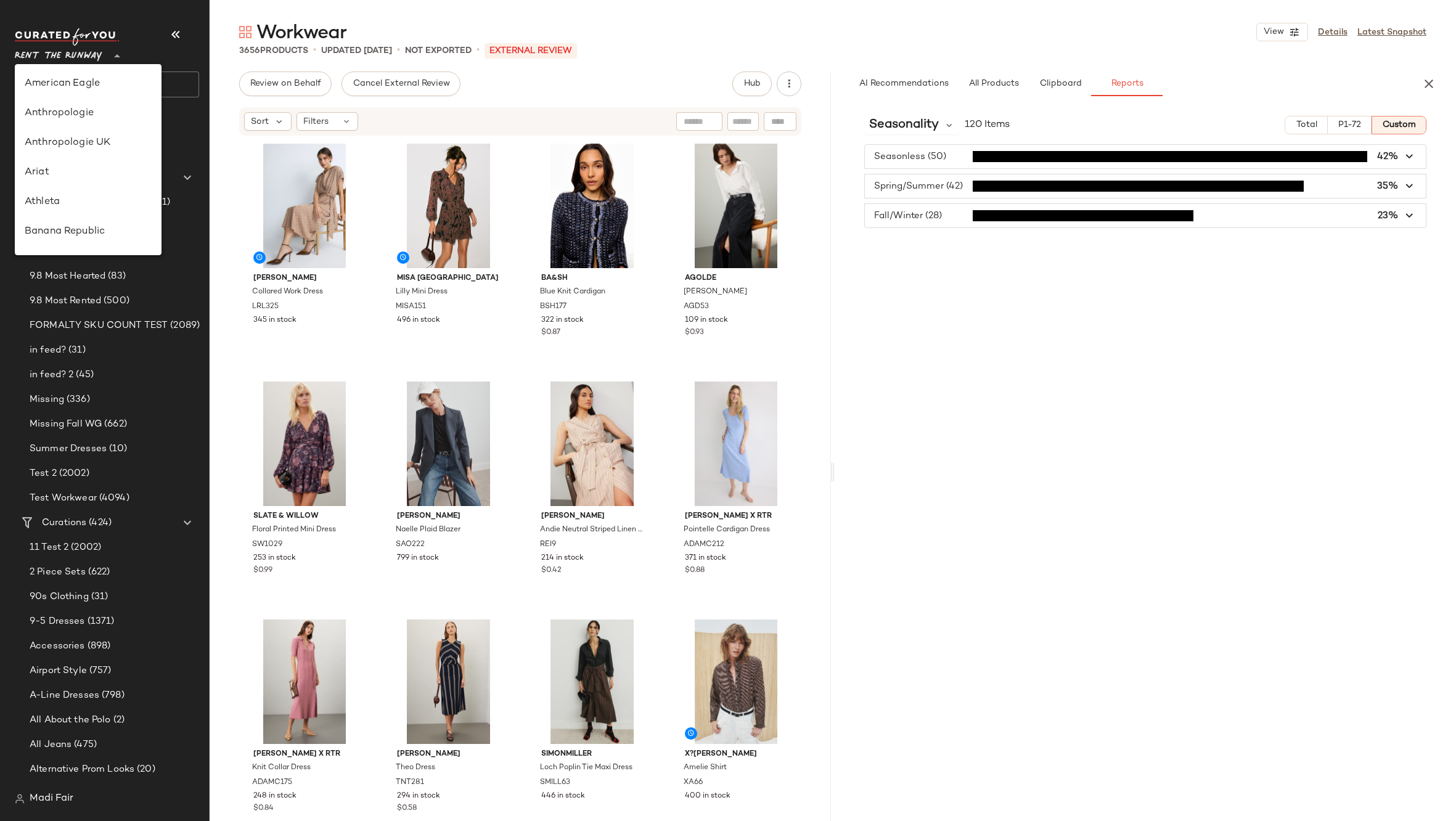
scroll to position [562, 0]
click at [90, 177] on div "Saks OFF 5TH" at bounding box center [88, 173] width 127 height 15
type input "**"
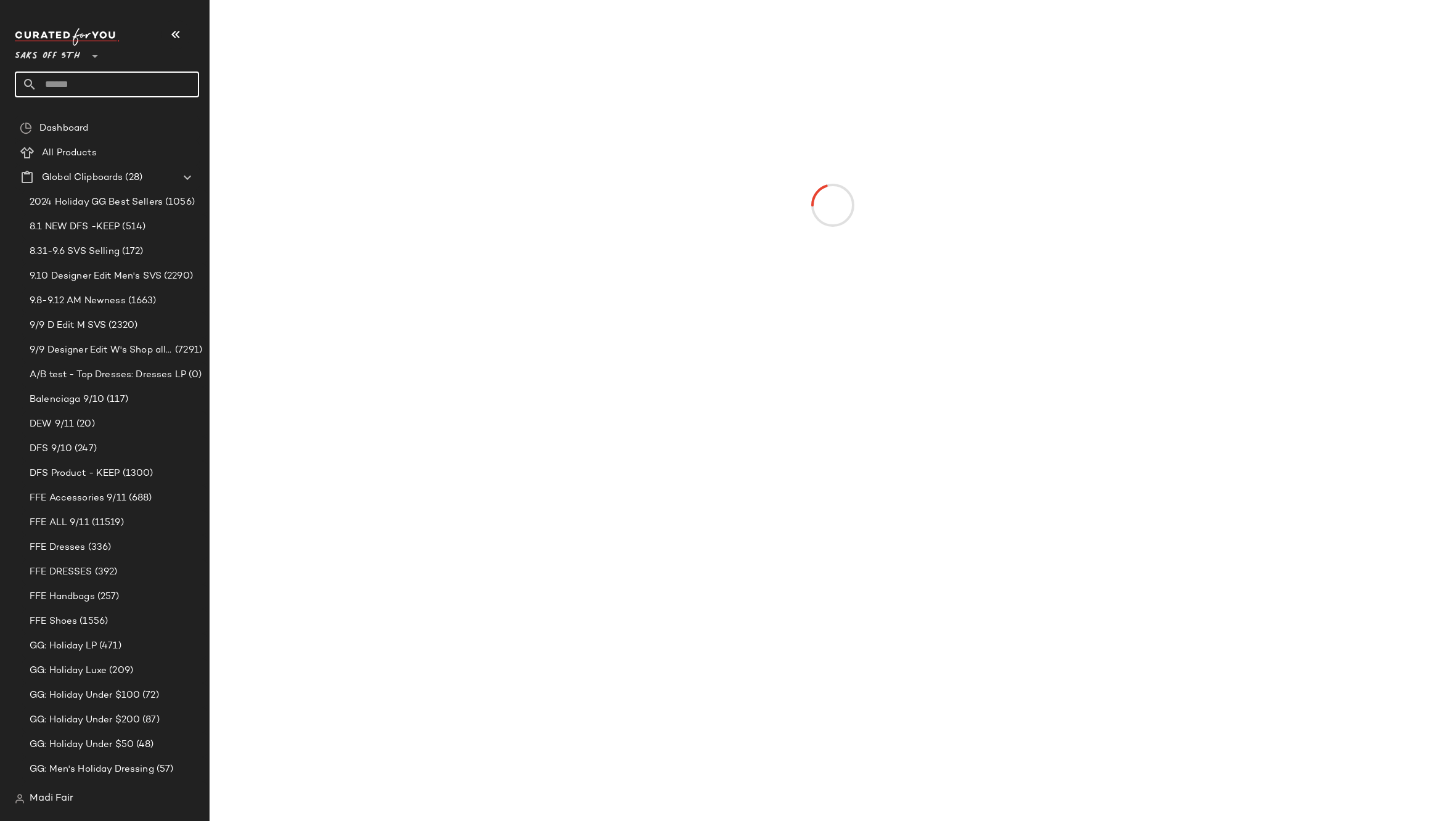
click at [86, 80] on input "text" at bounding box center [118, 84] width 162 height 26
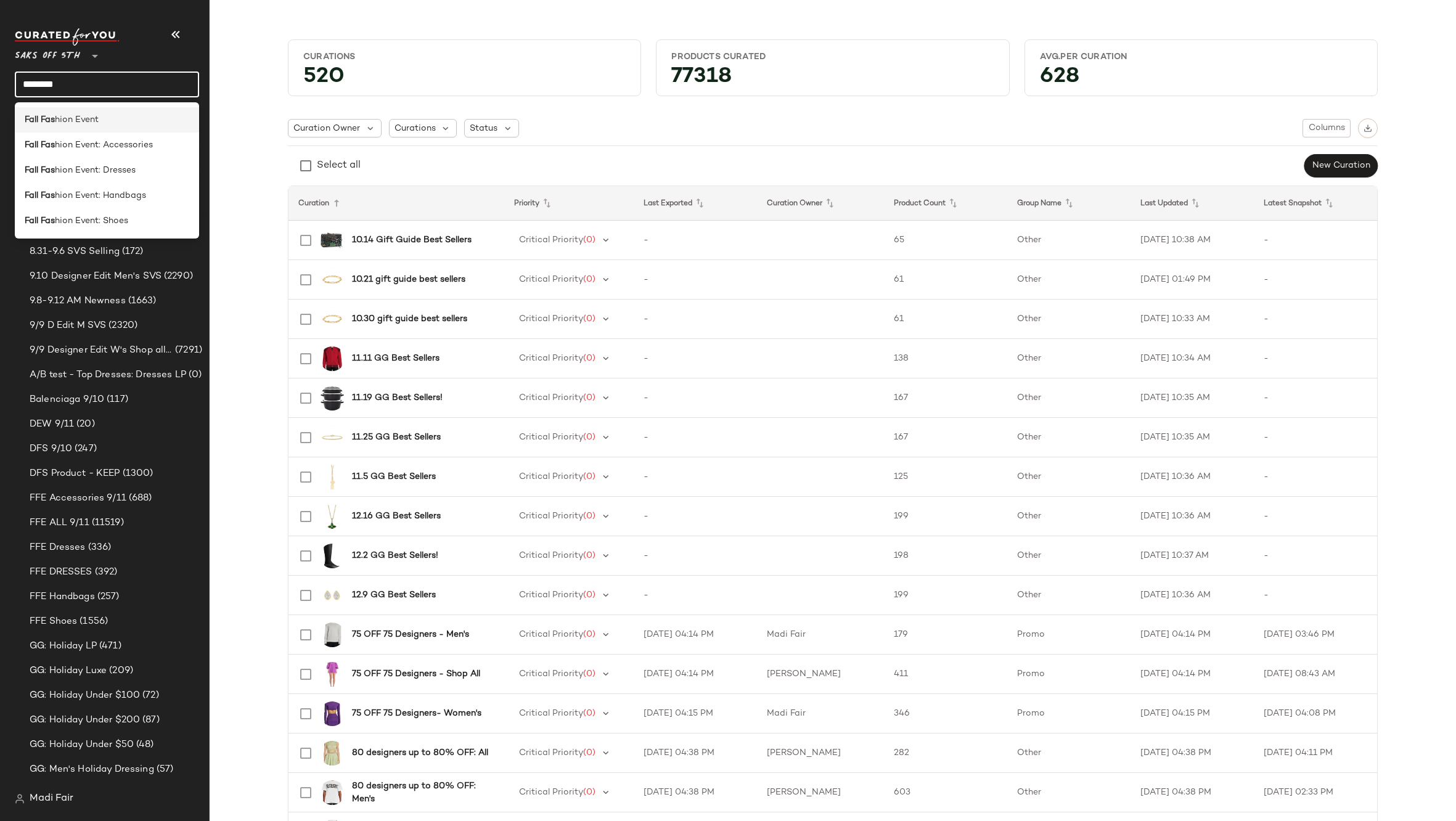
type input "********"
click at [90, 117] on span "hion Event" at bounding box center [77, 119] width 44 height 13
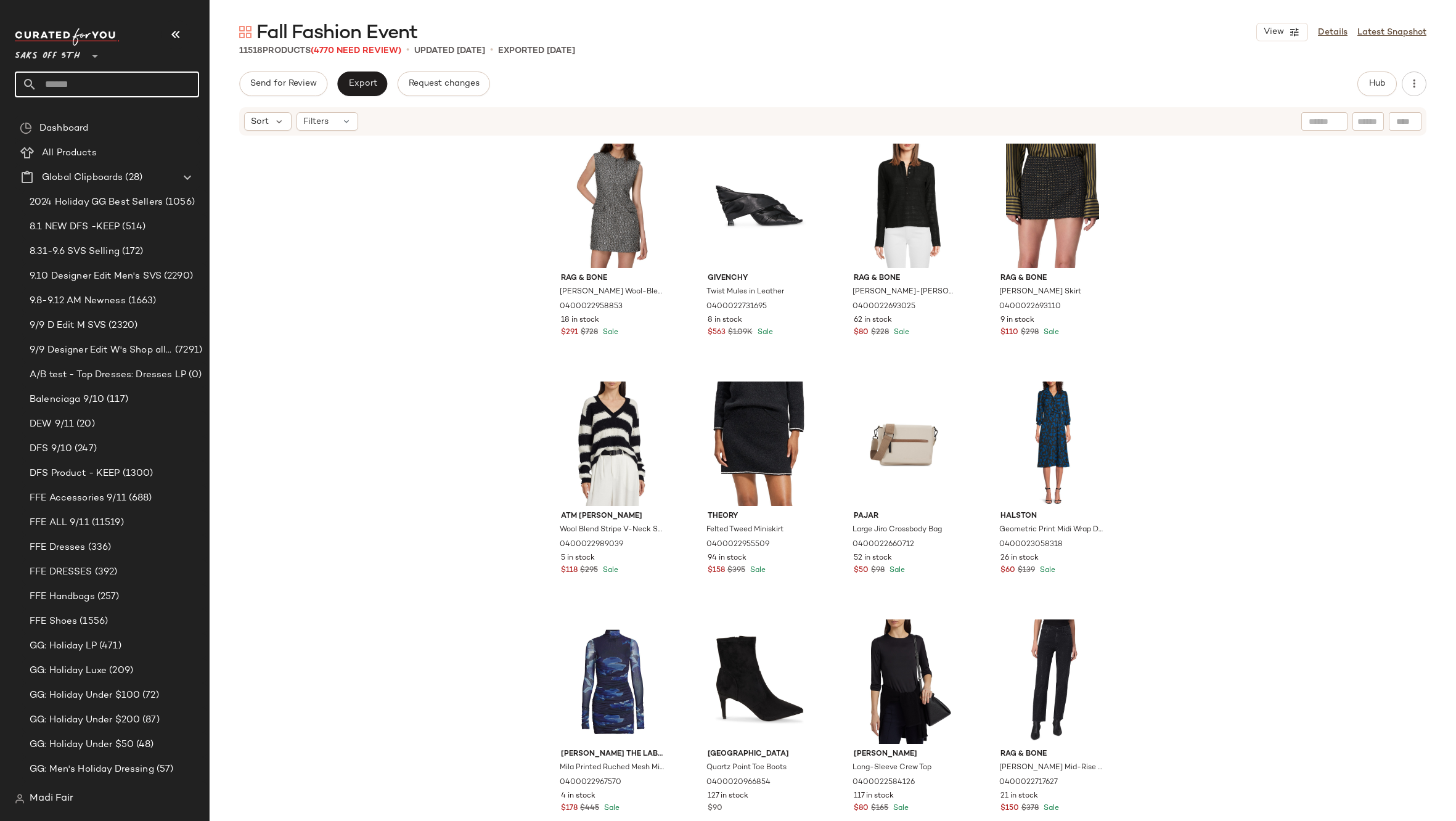
click at [86, 78] on input "text" at bounding box center [118, 84] width 162 height 26
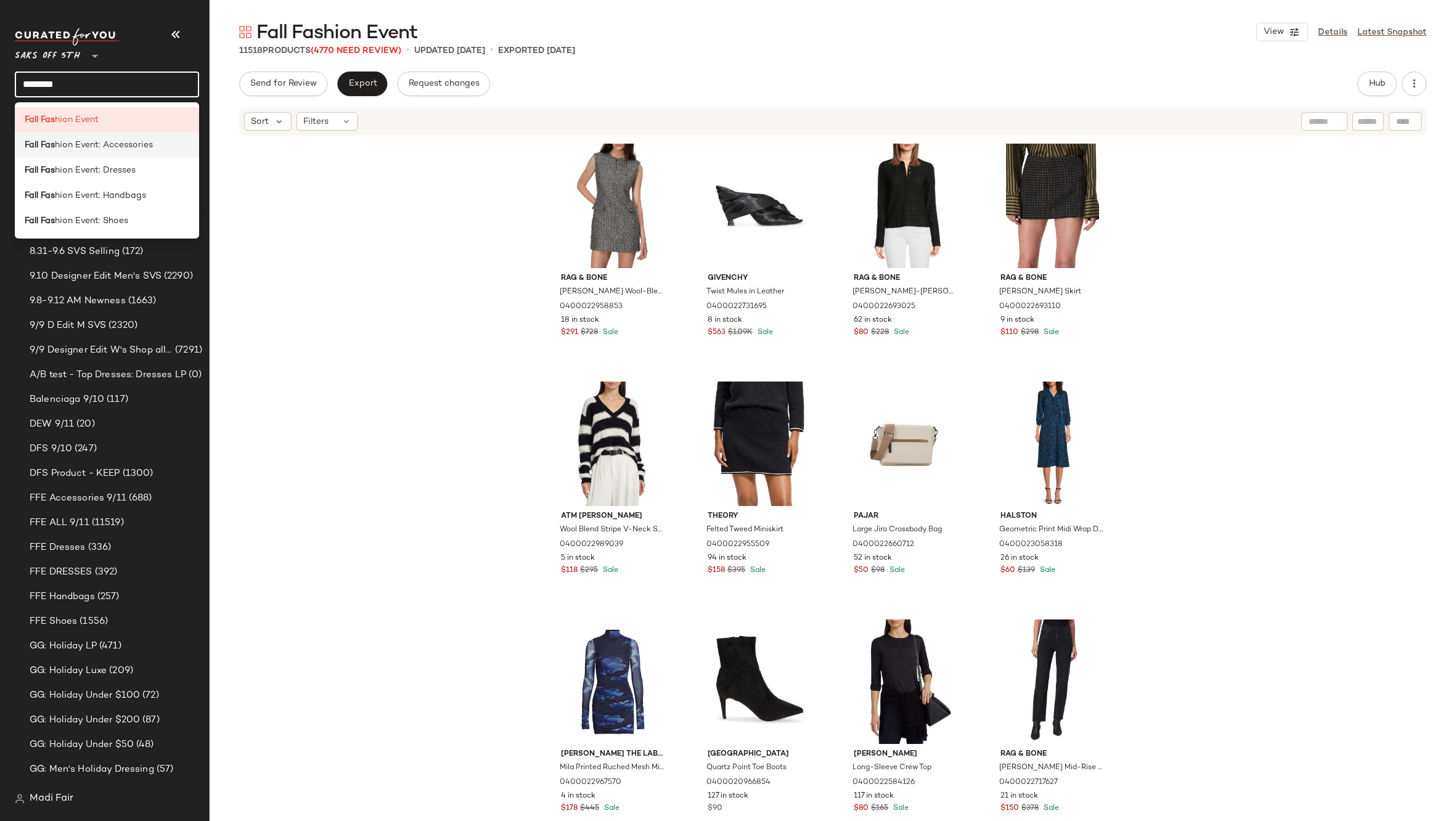
type input "********"
click at [115, 145] on span "hion Event: Accessories" at bounding box center [104, 145] width 98 height 13
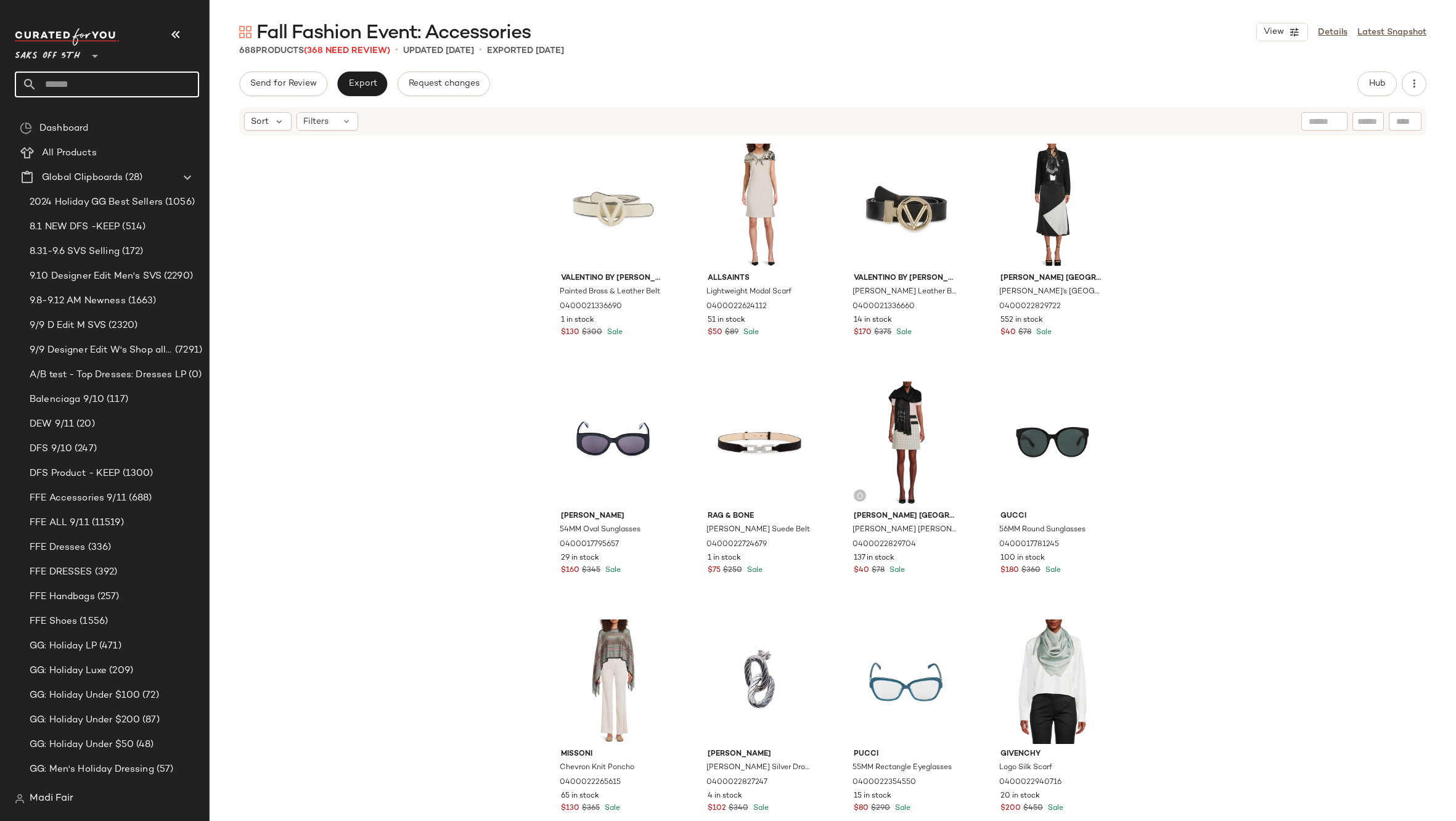
click at [114, 93] on input "text" at bounding box center [118, 84] width 162 height 26
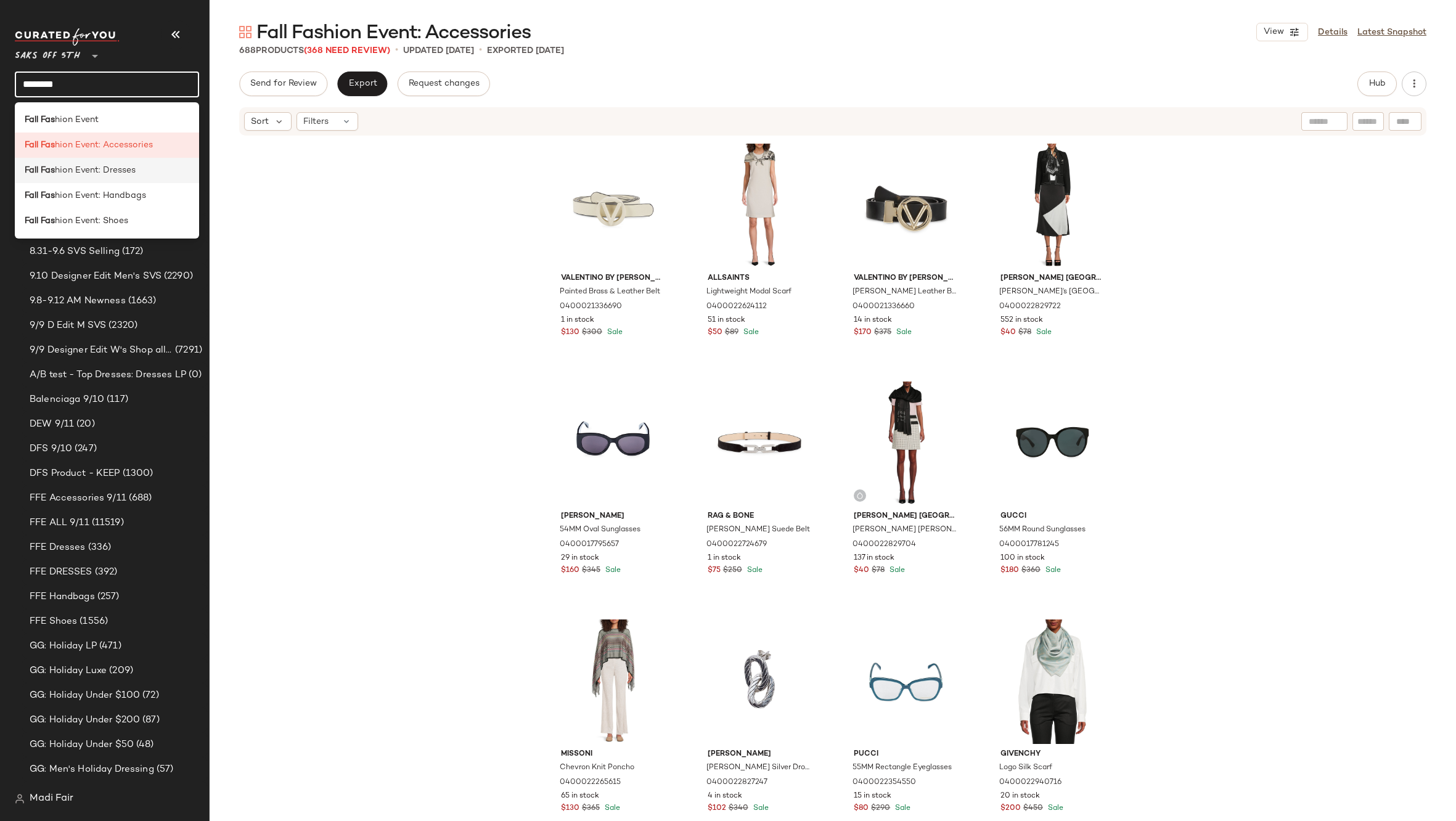
type input "********"
click at [126, 162] on div "Fall Fas hion Event: Dresses" at bounding box center [107, 170] width 185 height 25
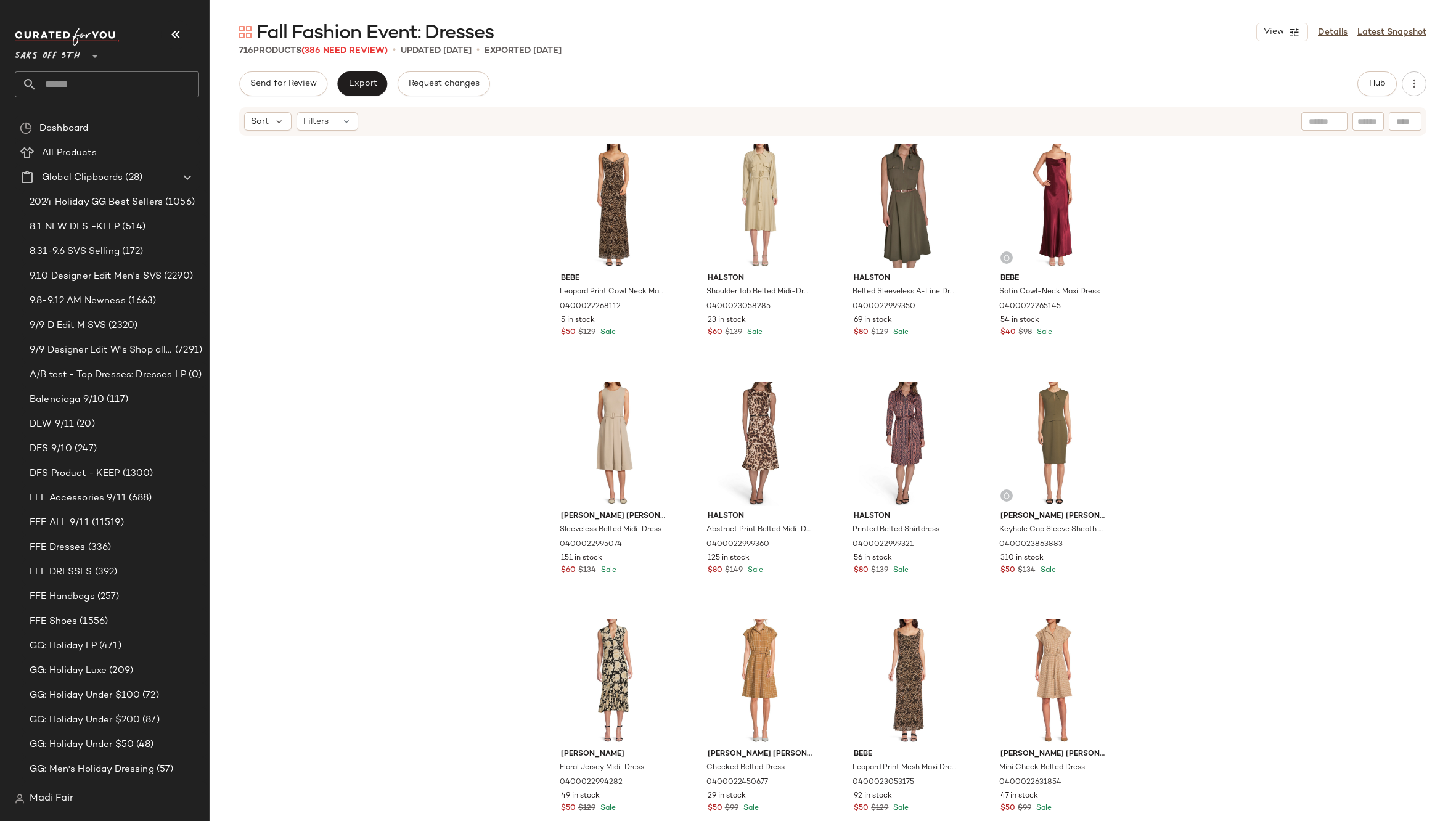
click at [97, 88] on input "text" at bounding box center [118, 84] width 162 height 26
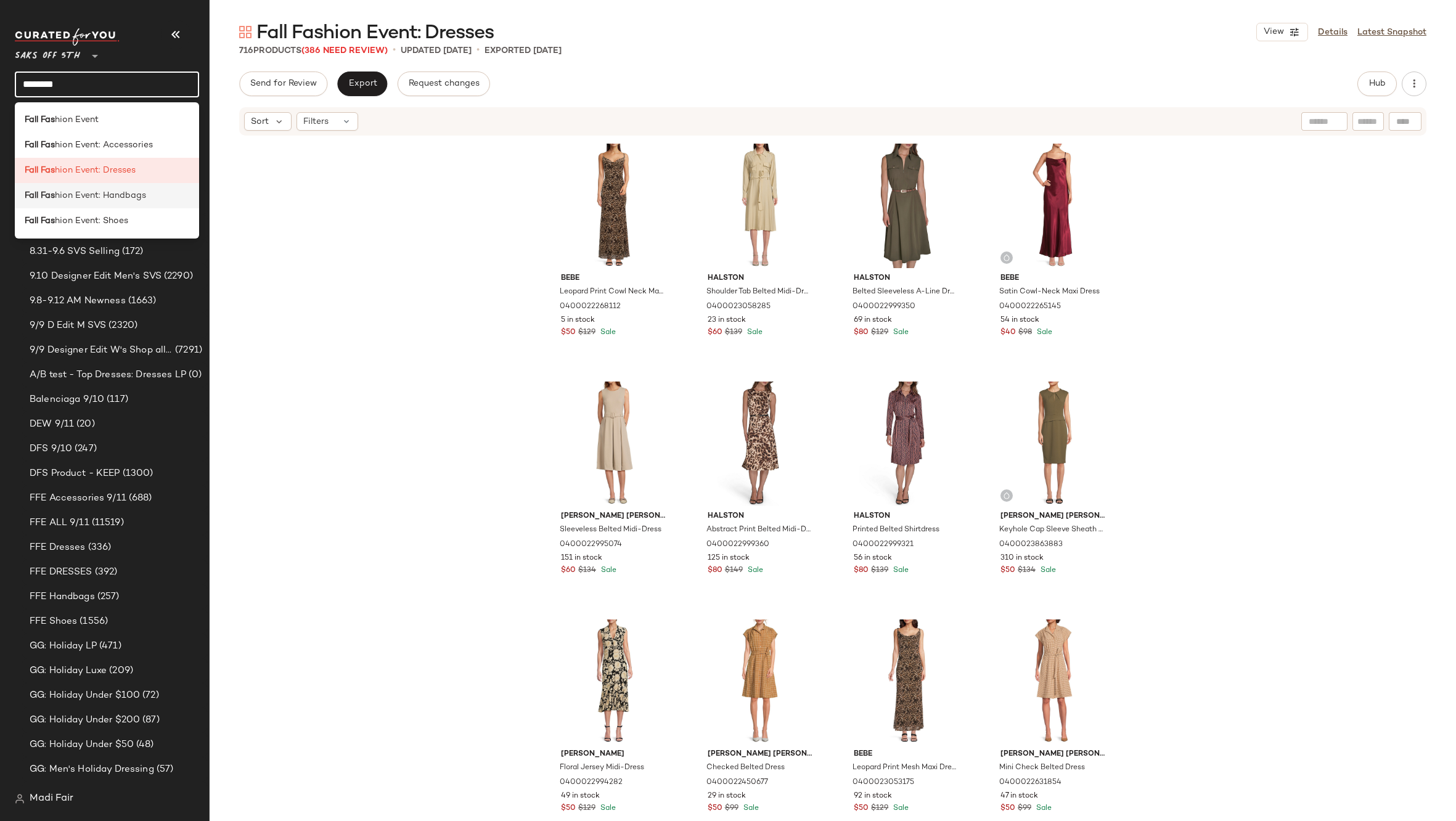
type input "********"
click at [108, 190] on span "hion Event: Handbags" at bounding box center [100, 195] width 91 height 13
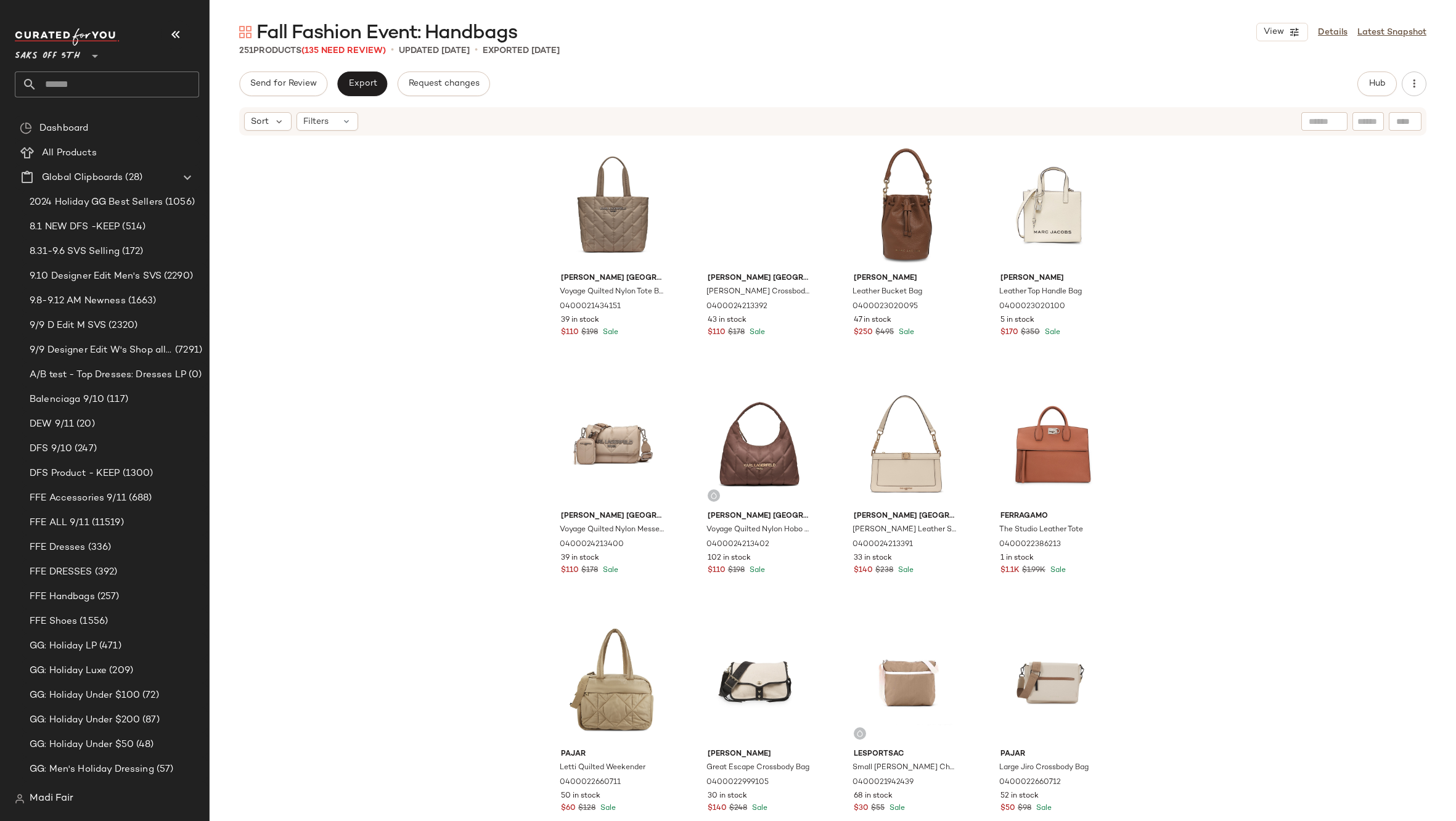
click at [92, 82] on input "text" at bounding box center [118, 84] width 162 height 26
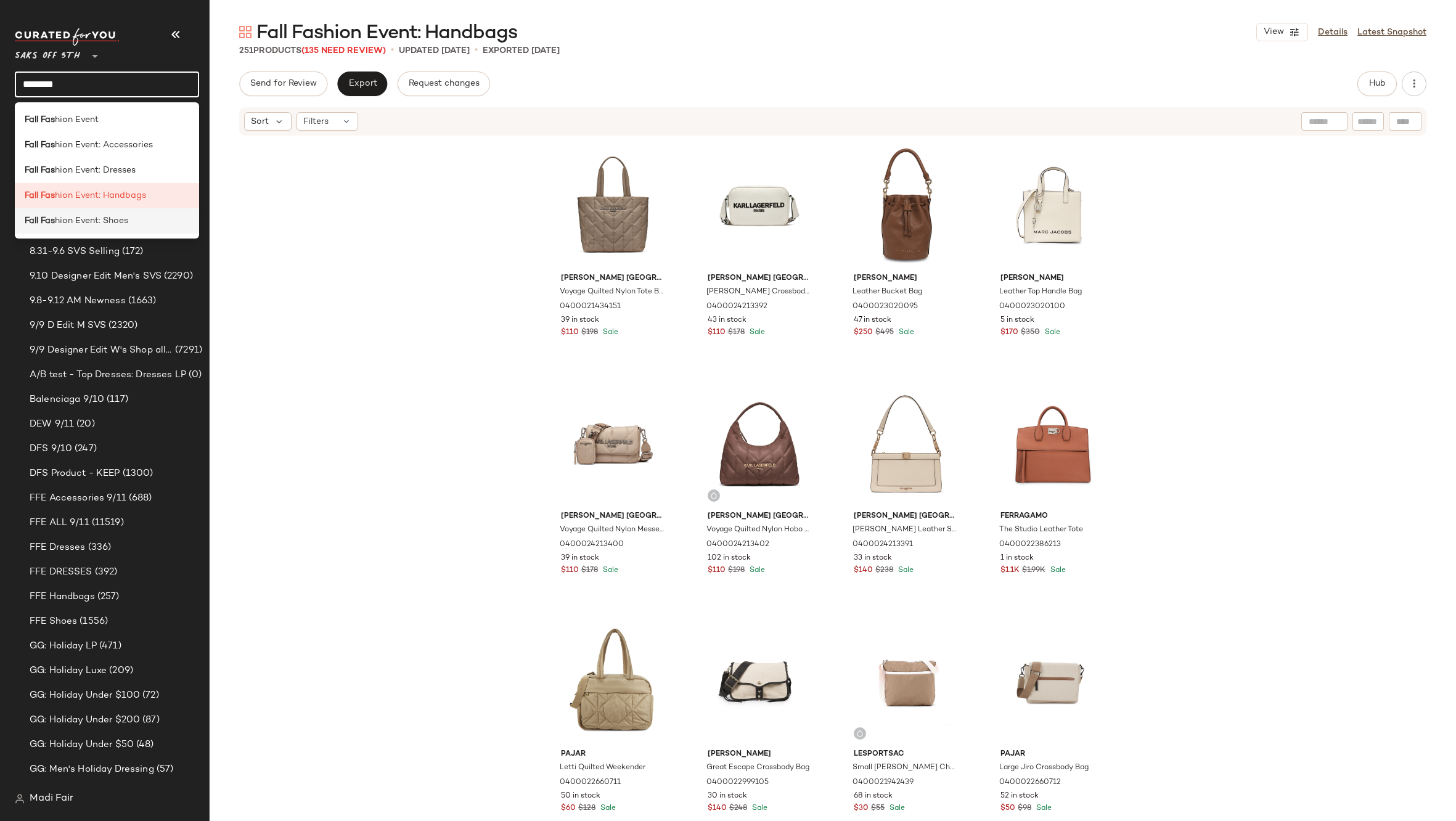
type input "********"
click at [126, 217] on span "hion Event: Shoes" at bounding box center [91, 221] width 73 height 13
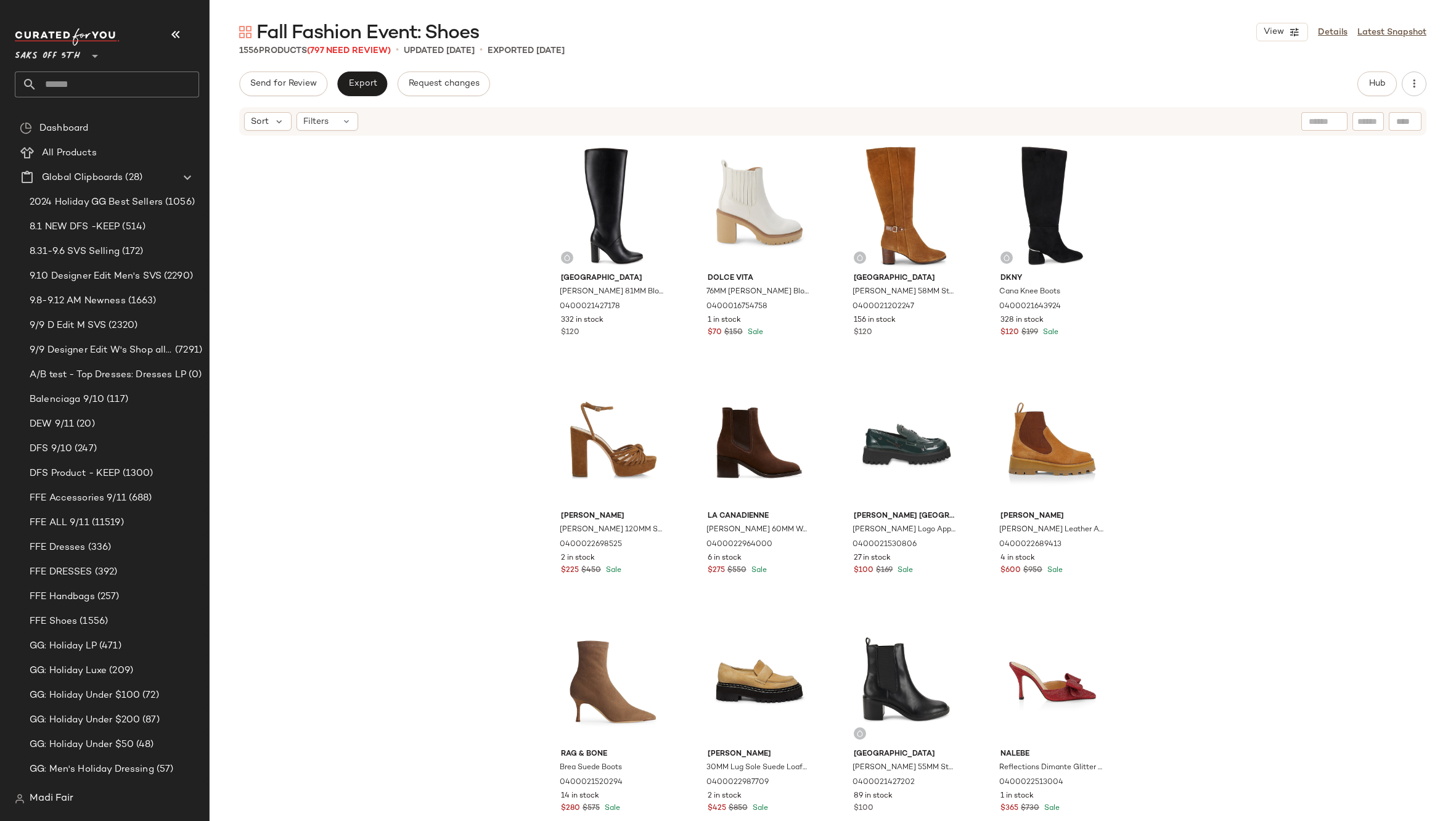
click at [78, 58] on span "Saks OFF 5TH" at bounding box center [47, 53] width 65 height 22
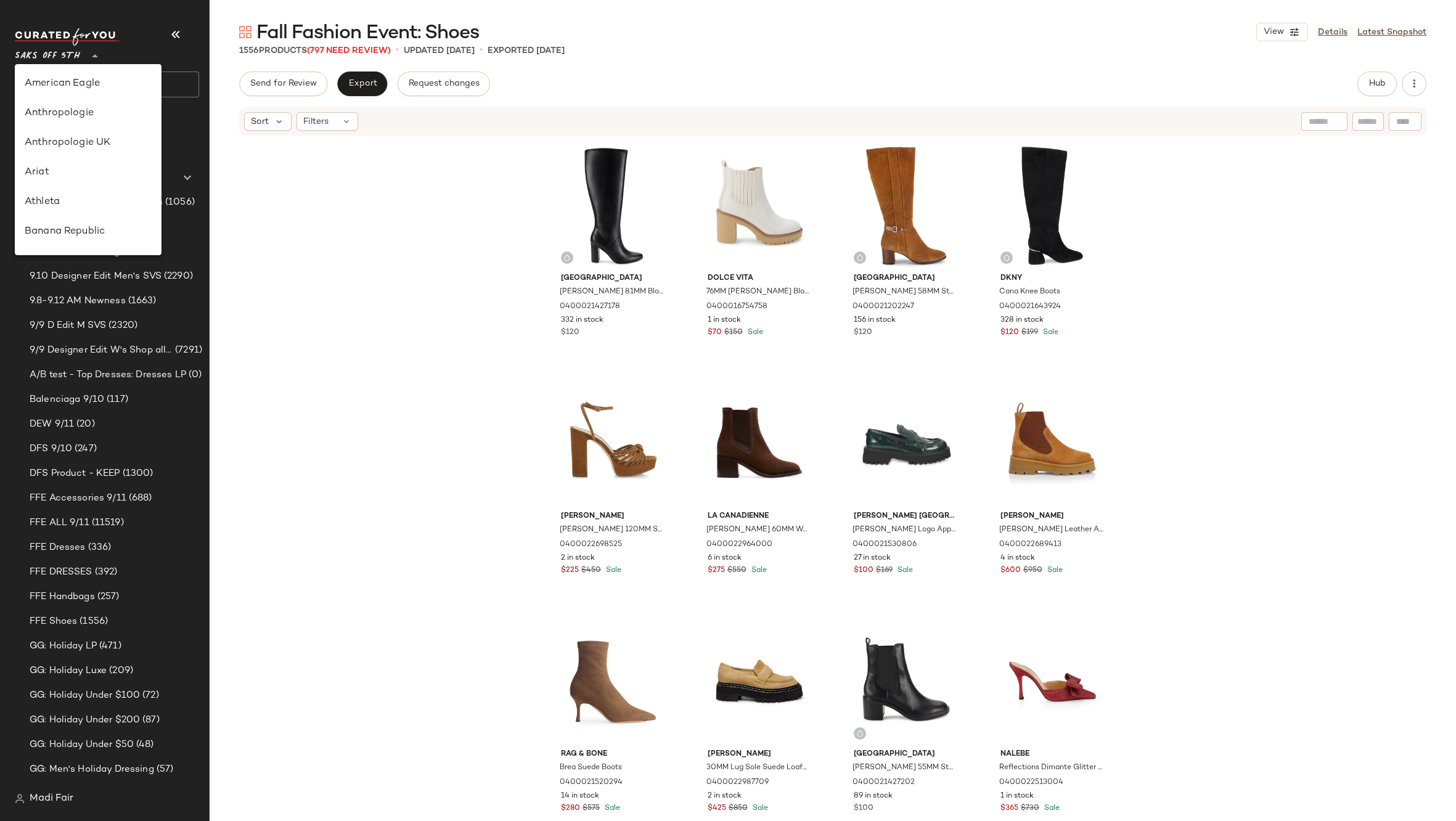
scroll to position [651, 0]
drag, startPoint x: 301, startPoint y: 248, endPoint x: 265, endPoint y: 209, distance: 53.1
click at [301, 247] on div "[GEOGRAPHIC_DATA] Brooke 81MM Block Heel Knee High Boots 0400021427178 332 in s…" at bounding box center [832, 477] width 1247 height 680
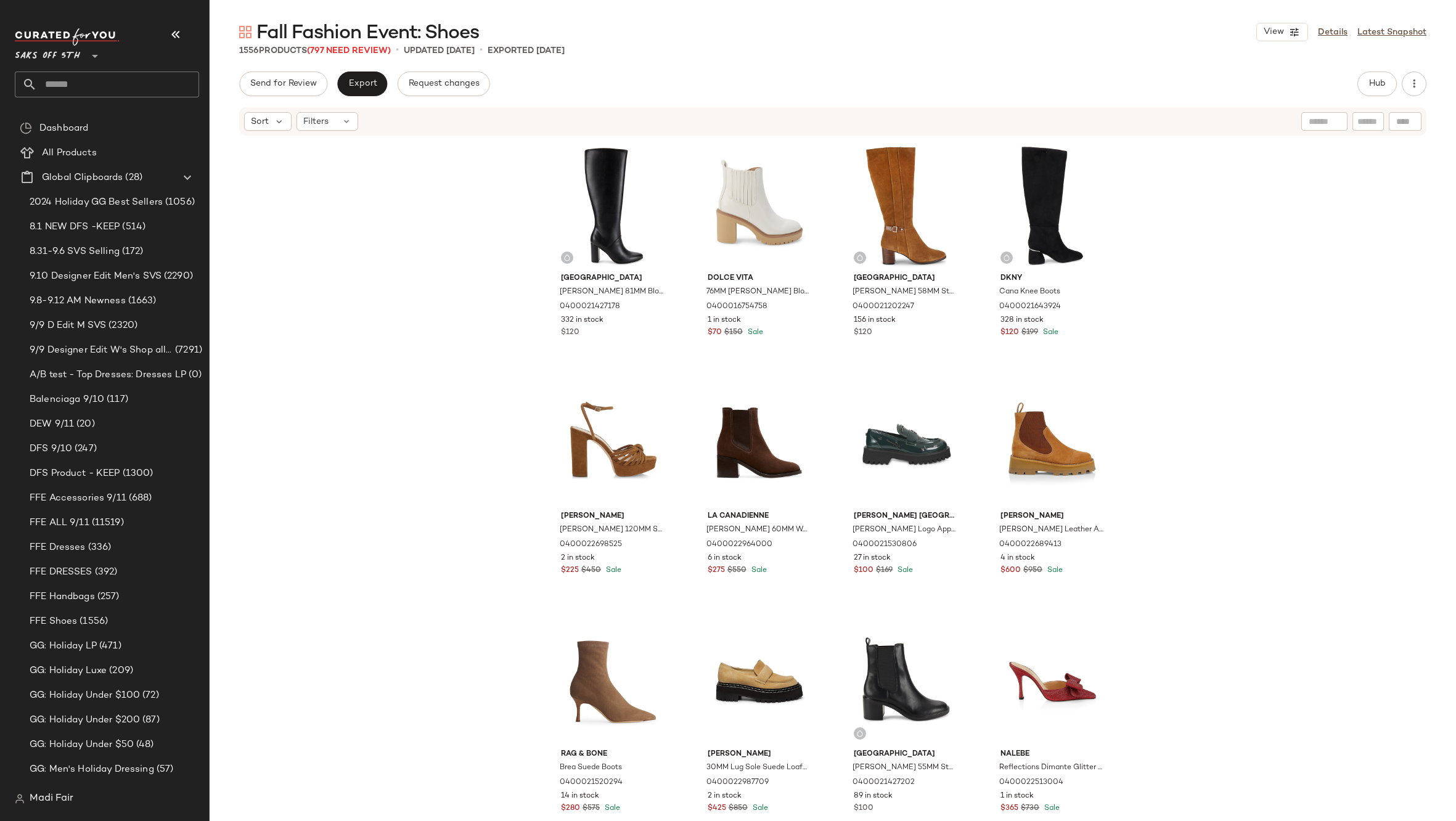
click at [80, 88] on input "text" at bounding box center [118, 84] width 162 height 26
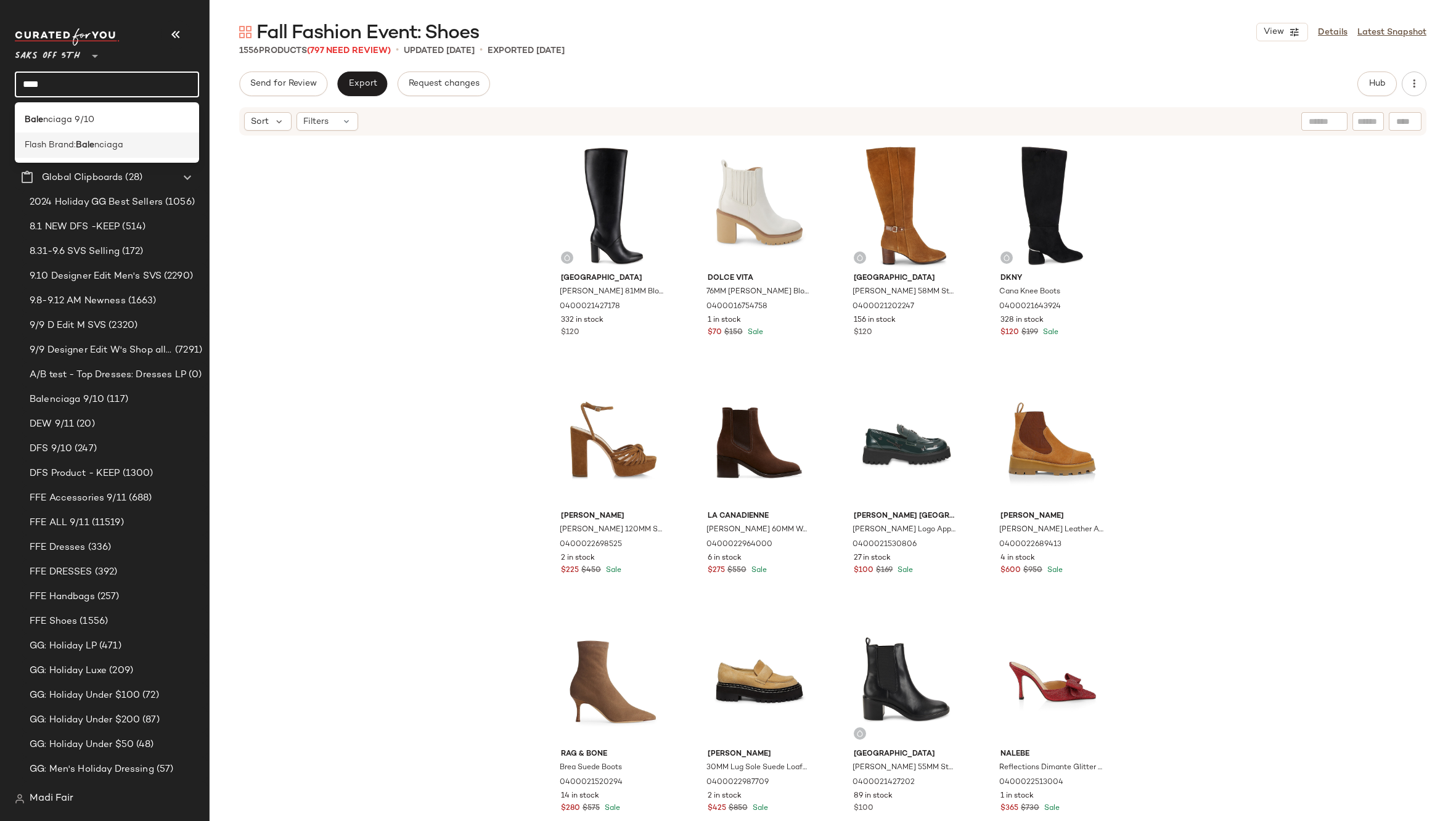
type input "****"
click at [99, 145] on span "nciaga" at bounding box center [108, 145] width 29 height 13
